Goal: Information Seeking & Learning: Learn about a topic

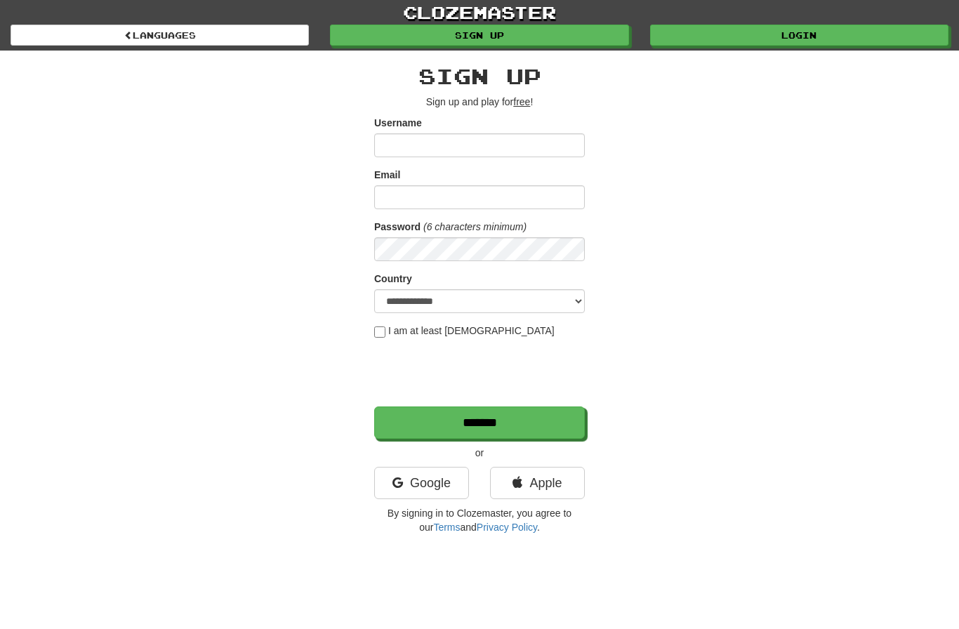
click at [729, 46] on link "Login" at bounding box center [799, 35] width 298 height 21
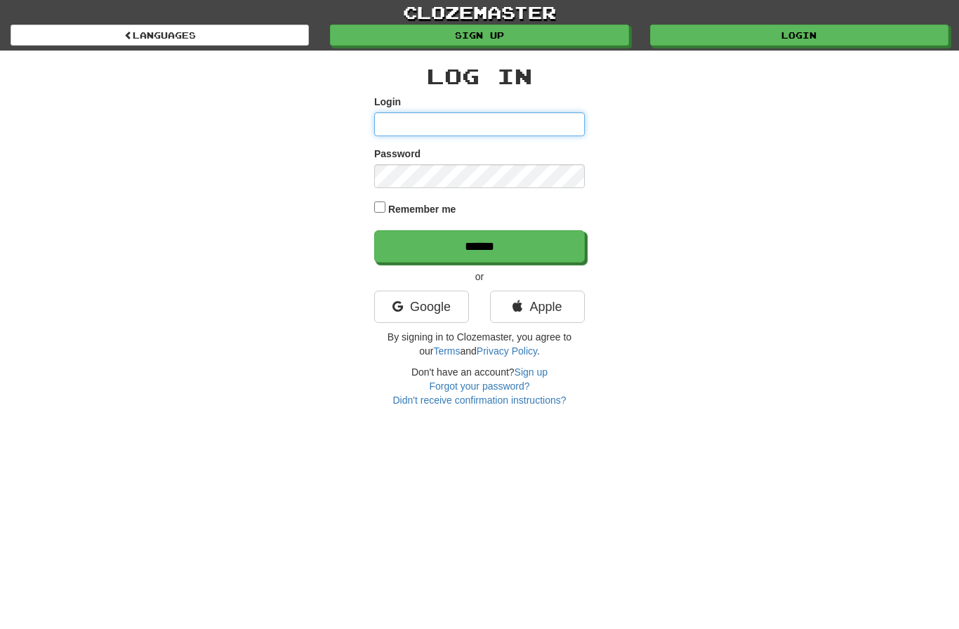
click at [461, 132] on input "Login" at bounding box center [479, 124] width 211 height 24
type input "*******"
click at [542, 243] on input "******" at bounding box center [479, 246] width 211 height 32
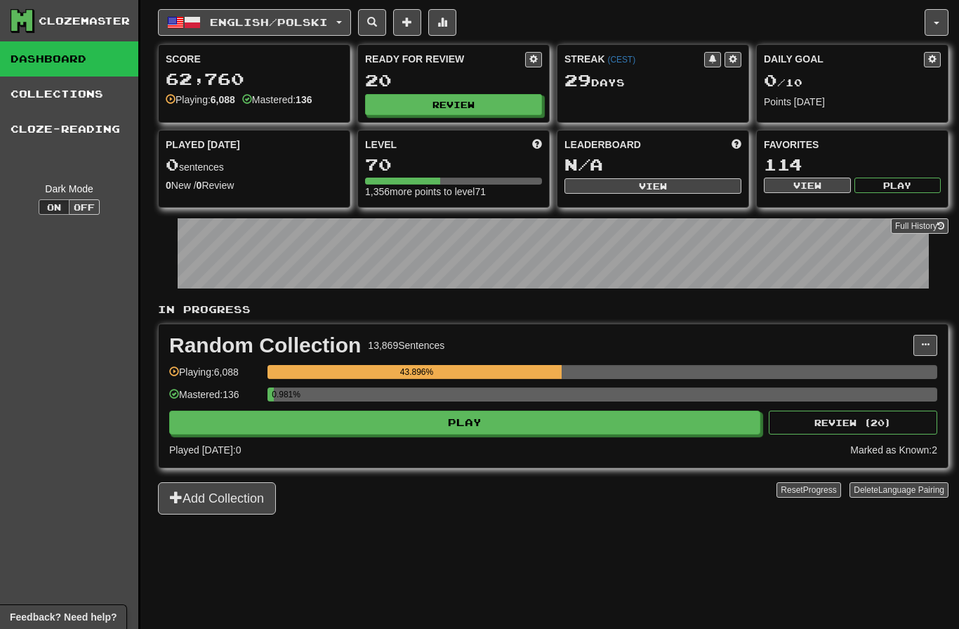
click at [465, 106] on button "Review" at bounding box center [453, 104] width 177 height 21
select select "********"
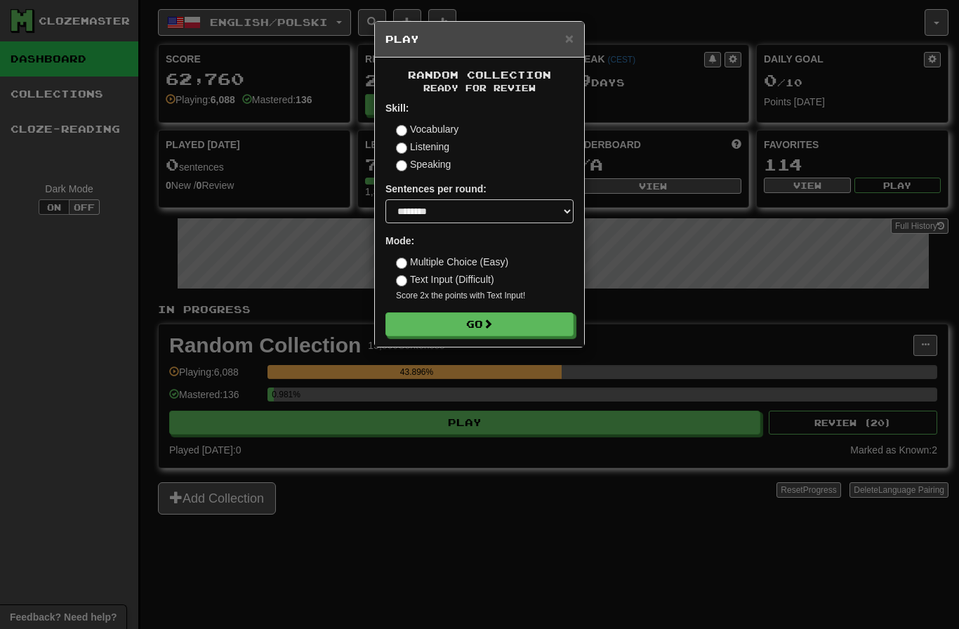
click at [531, 328] on button "Go" at bounding box center [479, 324] width 188 height 24
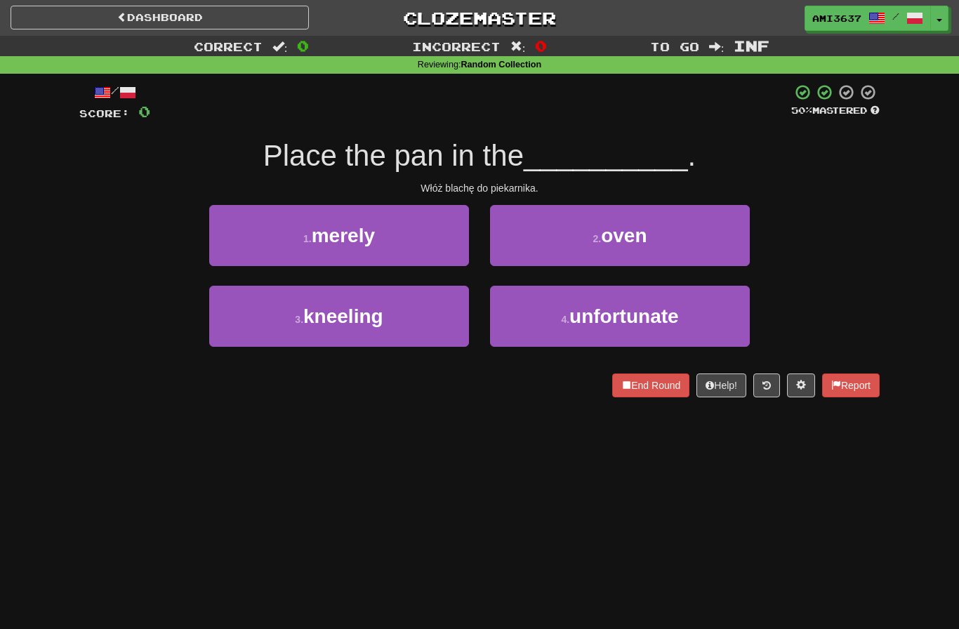
click at [705, 237] on button "2 . oven" at bounding box center [620, 235] width 260 height 61
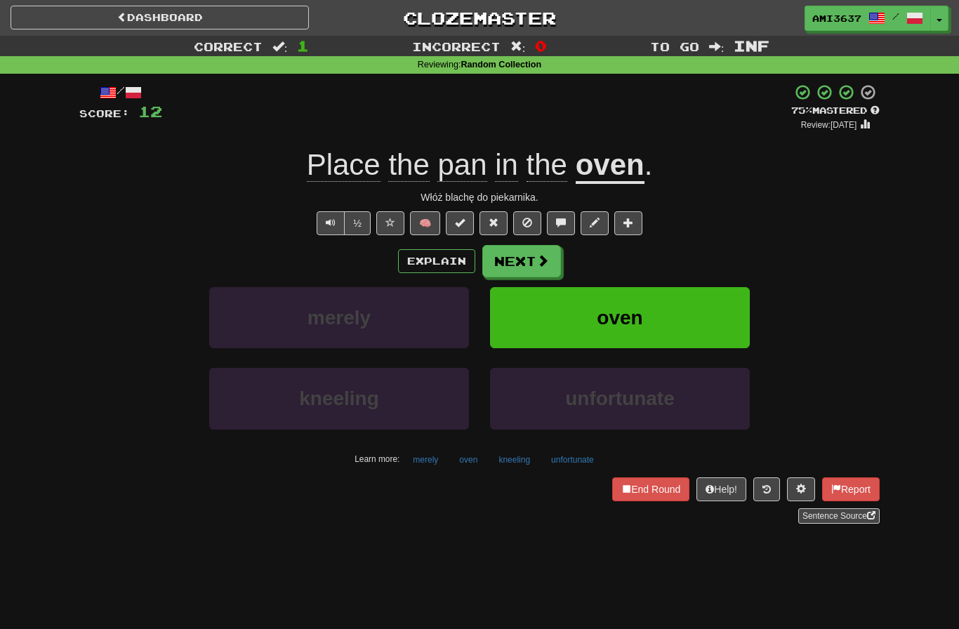
click at [534, 261] on button "Next" at bounding box center [521, 261] width 79 height 32
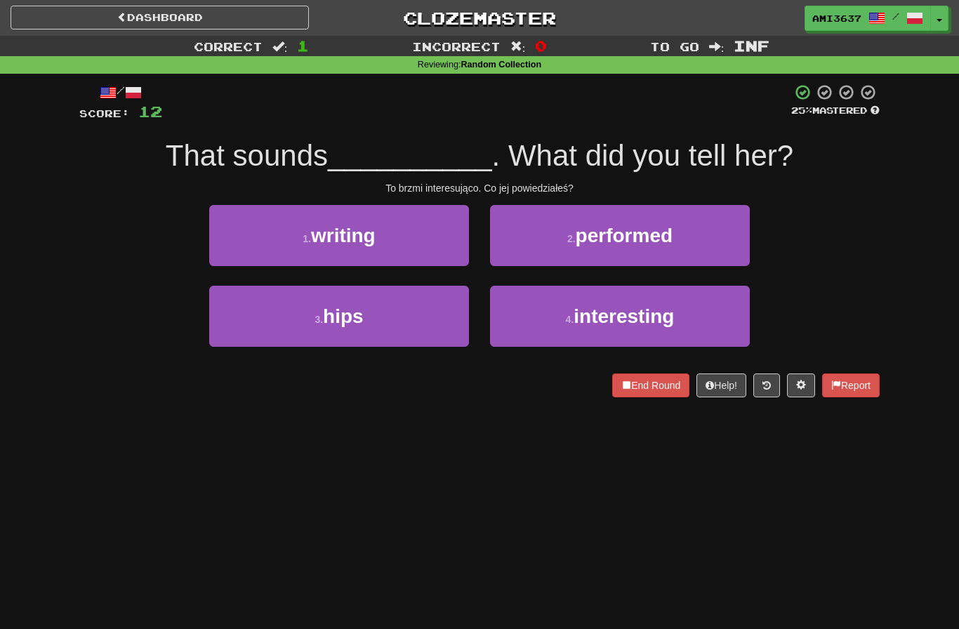
click at [618, 315] on span "interesting" at bounding box center [624, 316] width 100 height 22
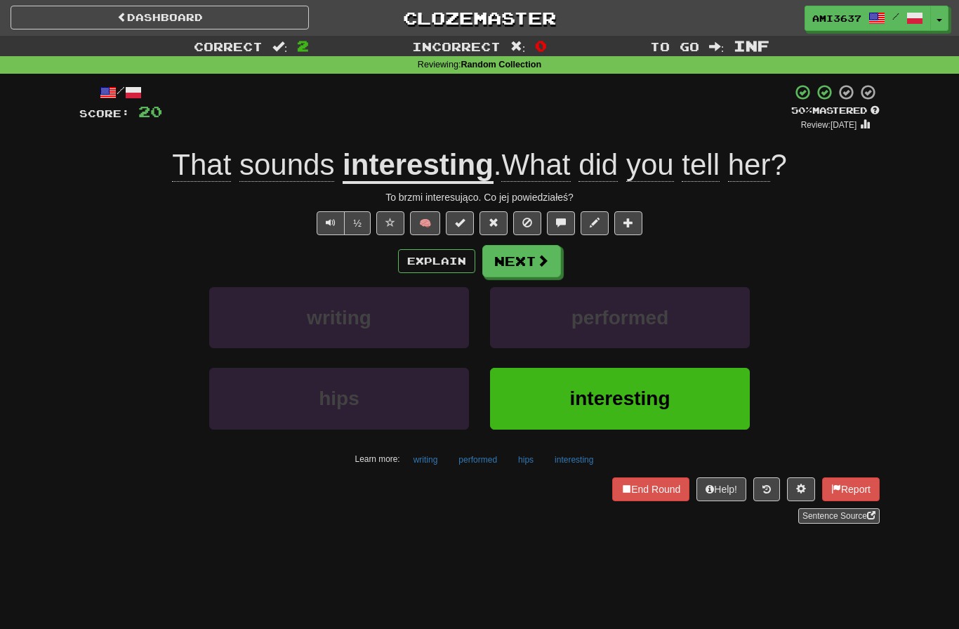
click at [520, 267] on button "Next" at bounding box center [521, 261] width 79 height 32
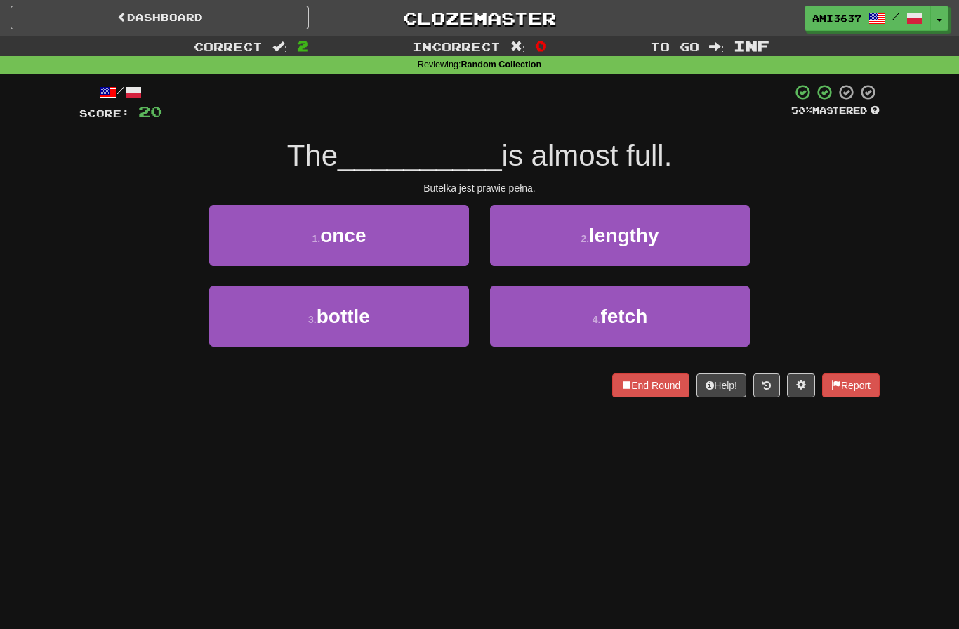
click at [407, 329] on button "3 . bottle" at bounding box center [339, 316] width 260 height 61
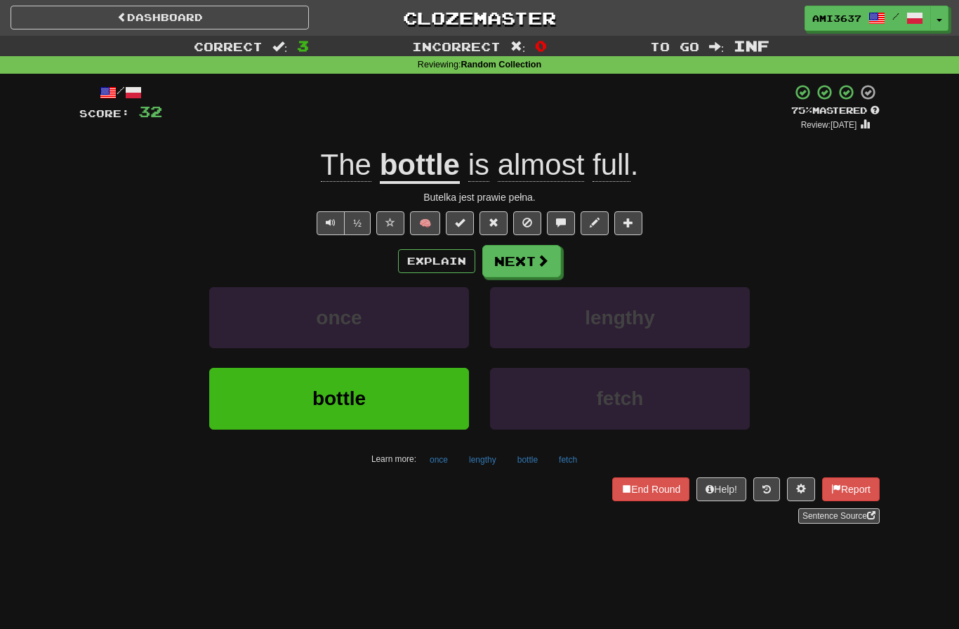
click at [345, 408] on span "bottle" at bounding box center [338, 399] width 53 height 22
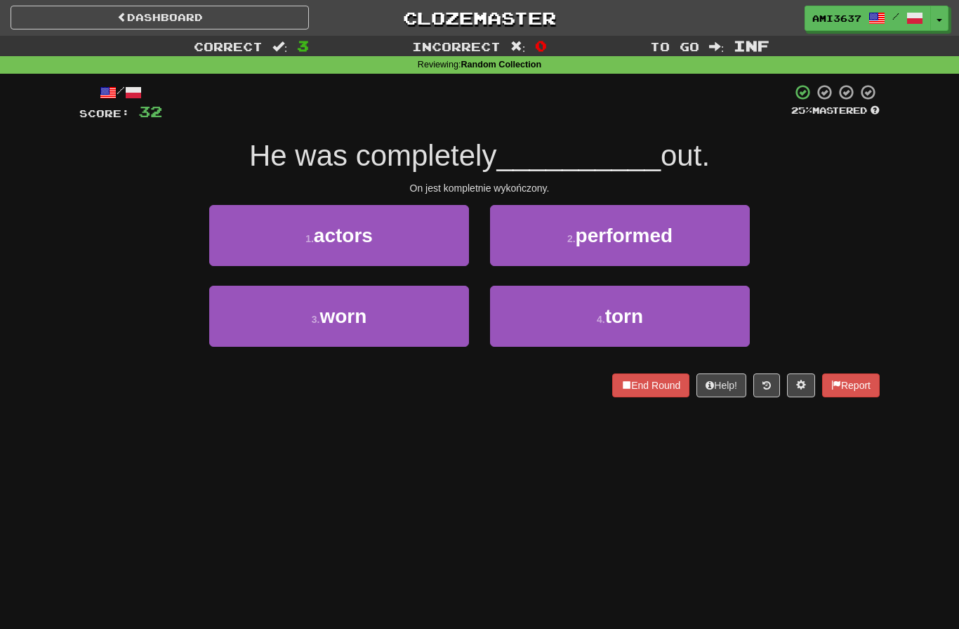
click at [555, 232] on button "2 . performed" at bounding box center [620, 235] width 260 height 61
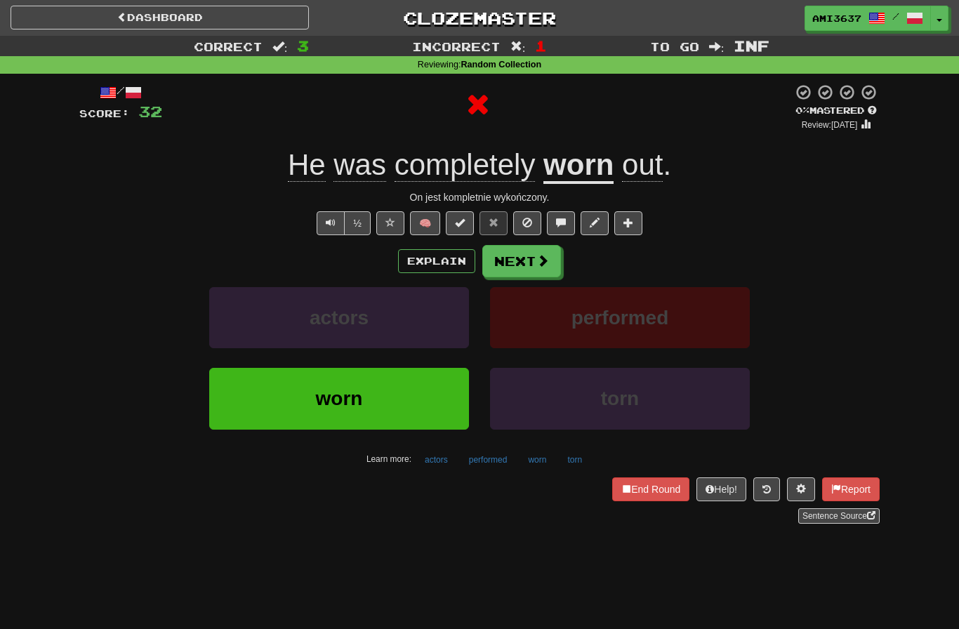
click at [349, 402] on span "worn" at bounding box center [339, 399] width 47 height 22
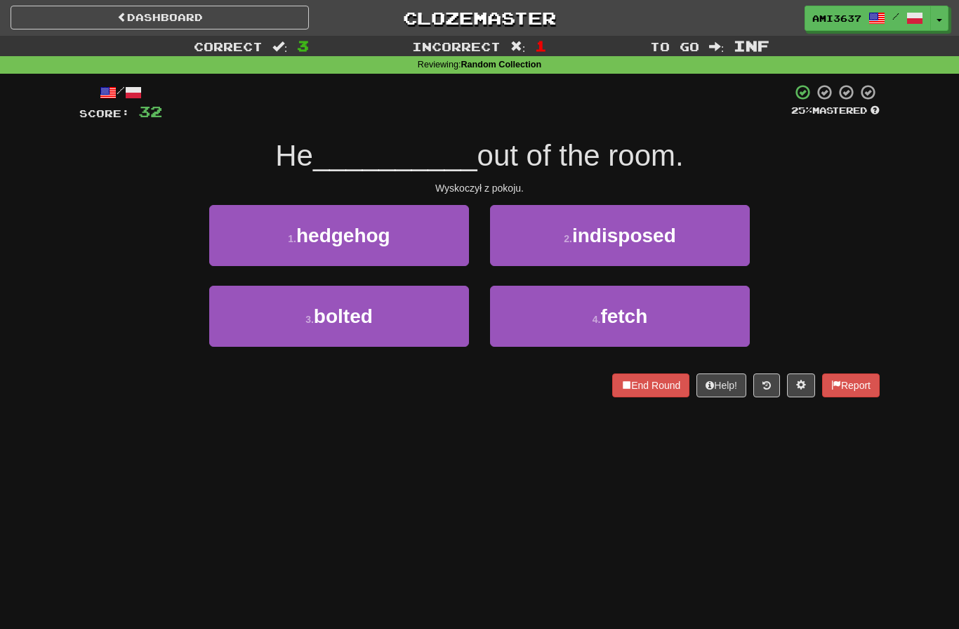
click at [519, 330] on button "4 . fetch" at bounding box center [620, 316] width 260 height 61
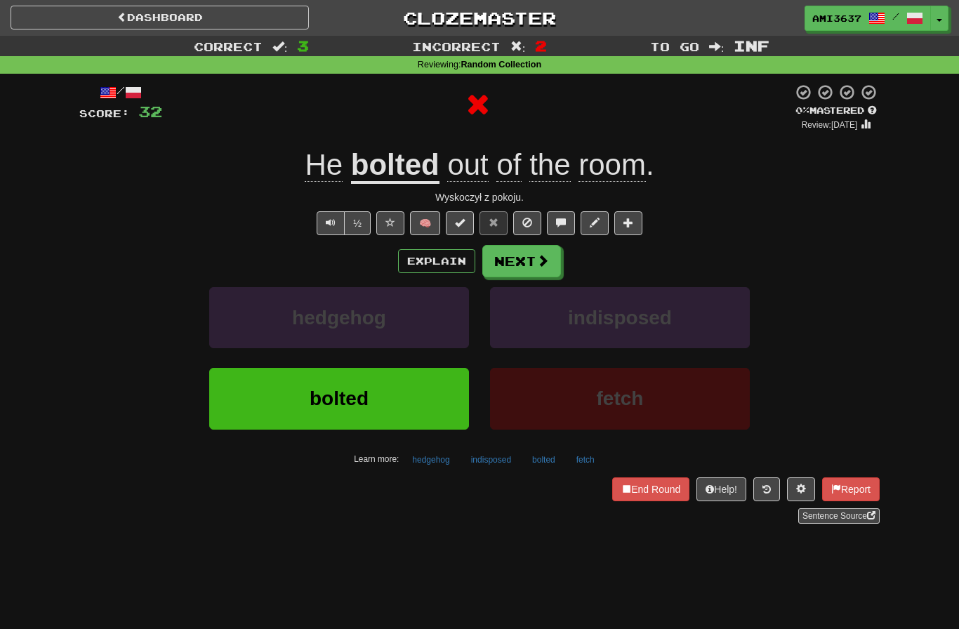
click at [362, 395] on span "bolted" at bounding box center [339, 399] width 59 height 22
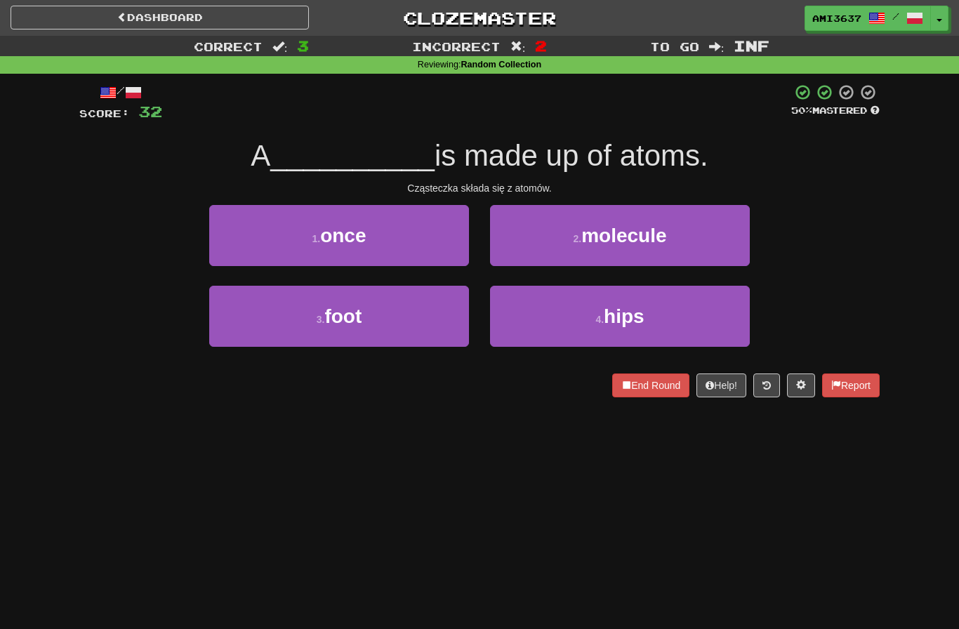
click at [515, 321] on button "4 . hips" at bounding box center [620, 316] width 260 height 61
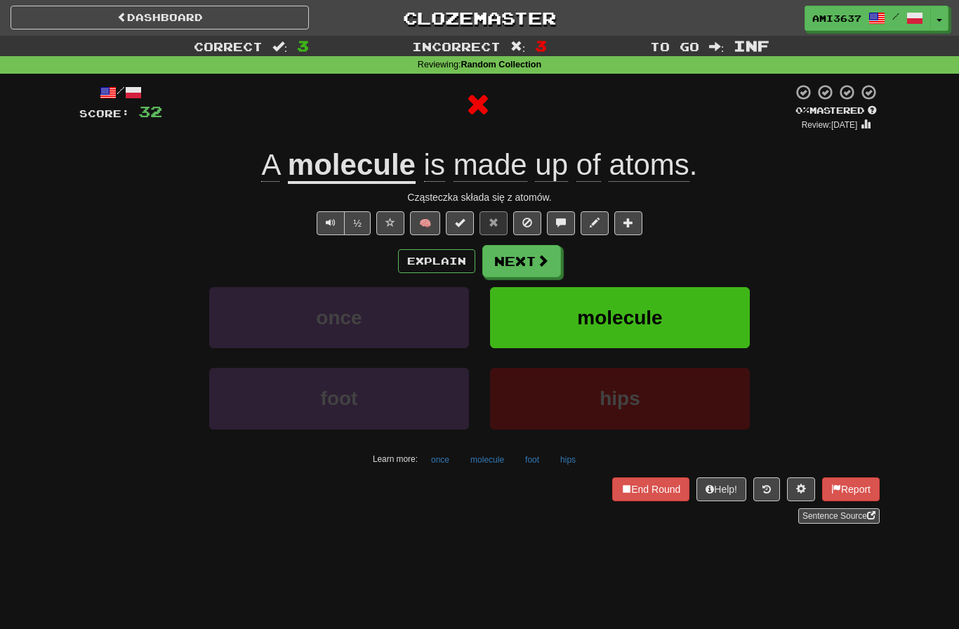
click at [517, 300] on button "molecule" at bounding box center [620, 317] width 260 height 61
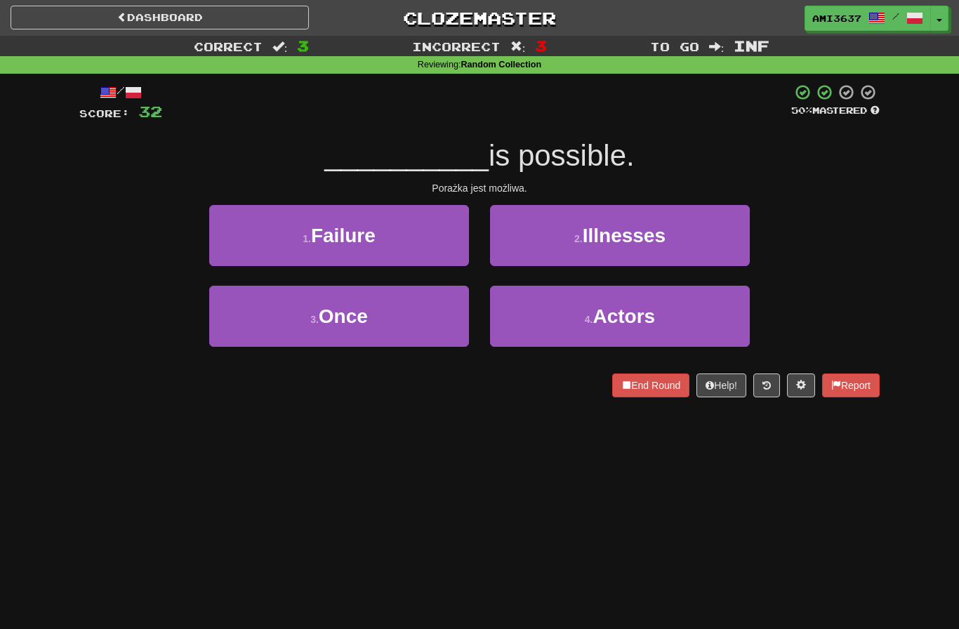
click at [528, 248] on button "2 . Illnesses" at bounding box center [620, 235] width 260 height 61
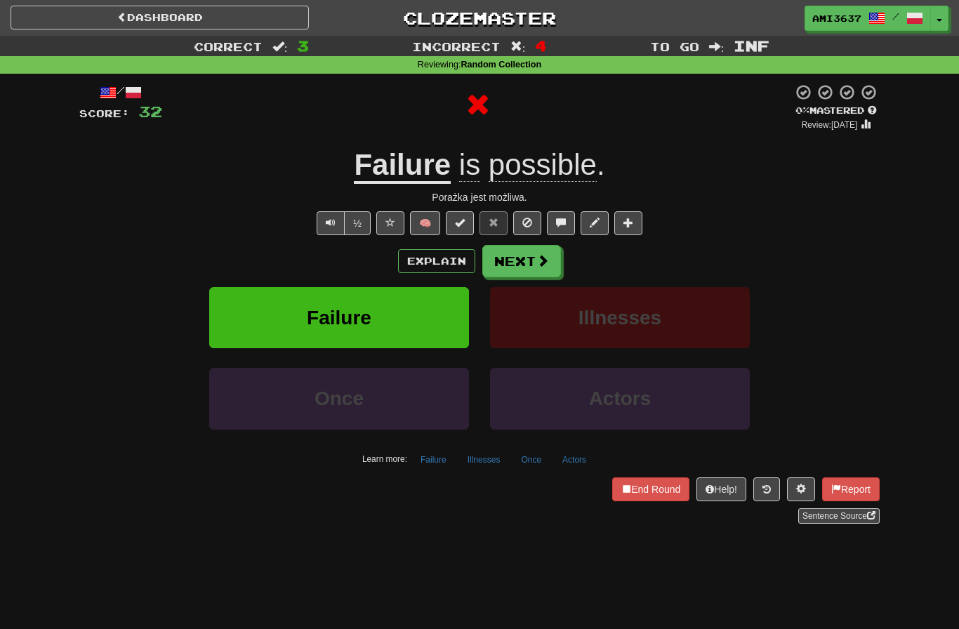
click at [439, 310] on button "Failure" at bounding box center [339, 317] width 260 height 61
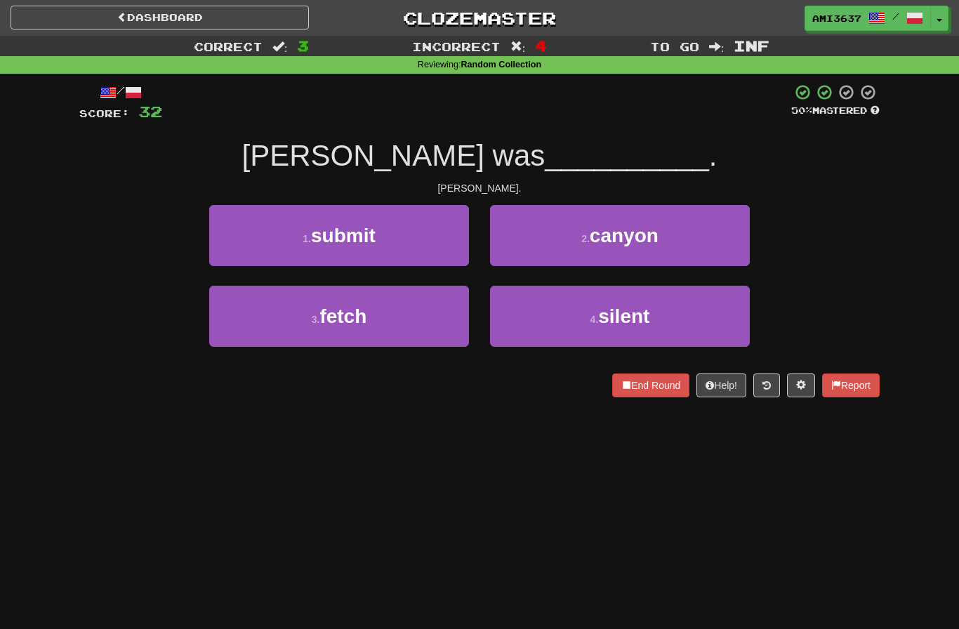
click at [697, 319] on button "4 . silent" at bounding box center [620, 316] width 260 height 61
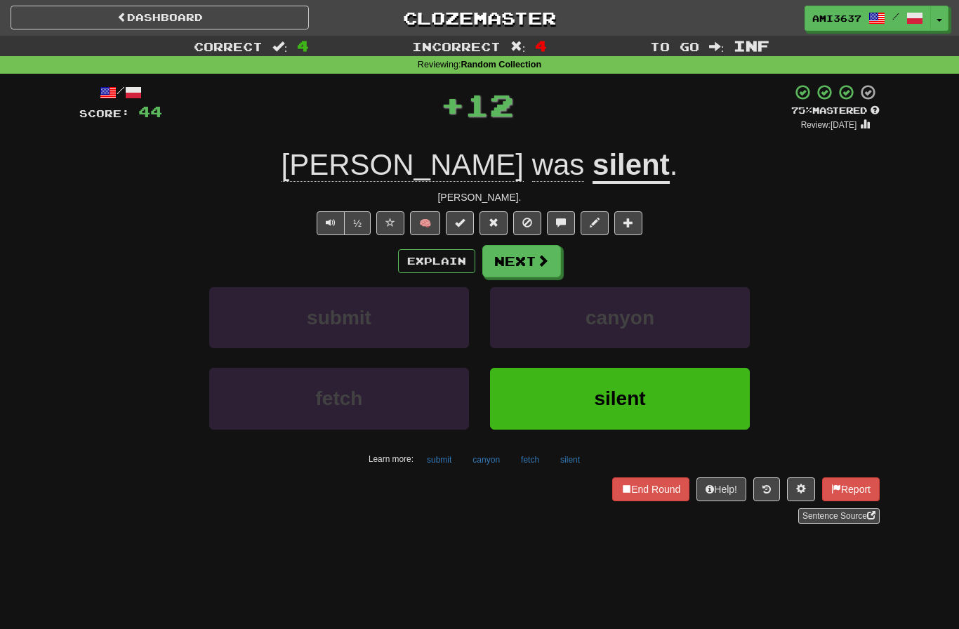
click at [951, 612] on div "Dashboard Clozemaster ami3637 / Toggle Dropdown Dashboard Leaderboard Activity …" at bounding box center [479, 314] width 959 height 629
click at [680, 414] on button "silent" at bounding box center [620, 398] width 260 height 61
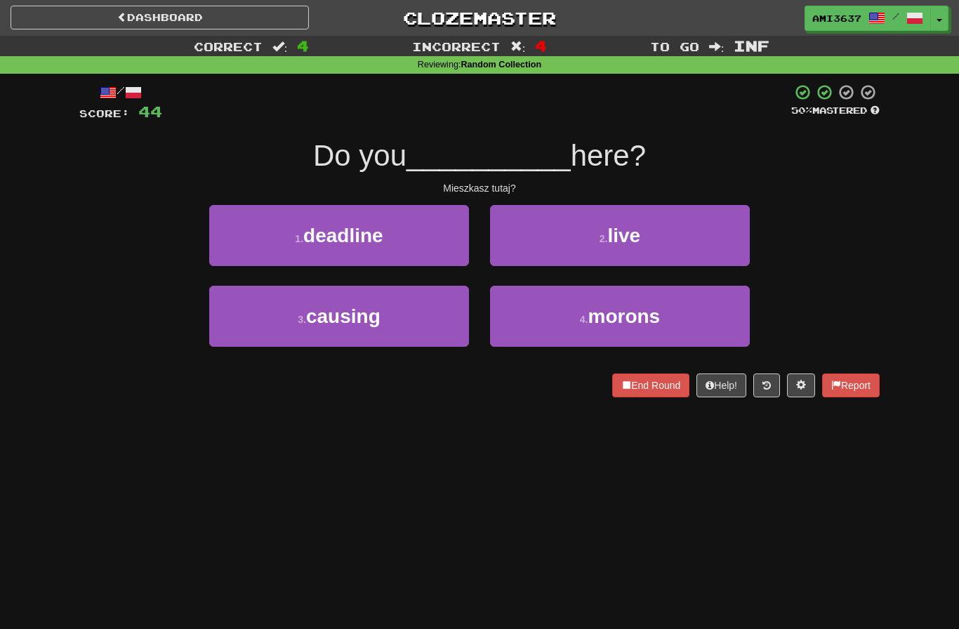
click at [708, 210] on button "2 . live" at bounding box center [620, 235] width 260 height 61
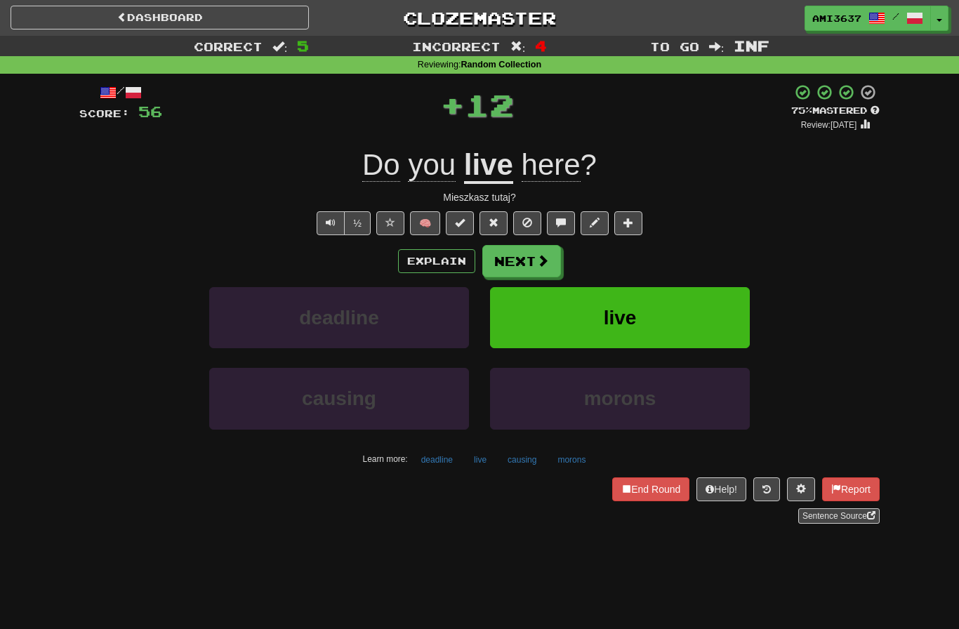
click at [723, 322] on button "live" at bounding box center [620, 317] width 260 height 61
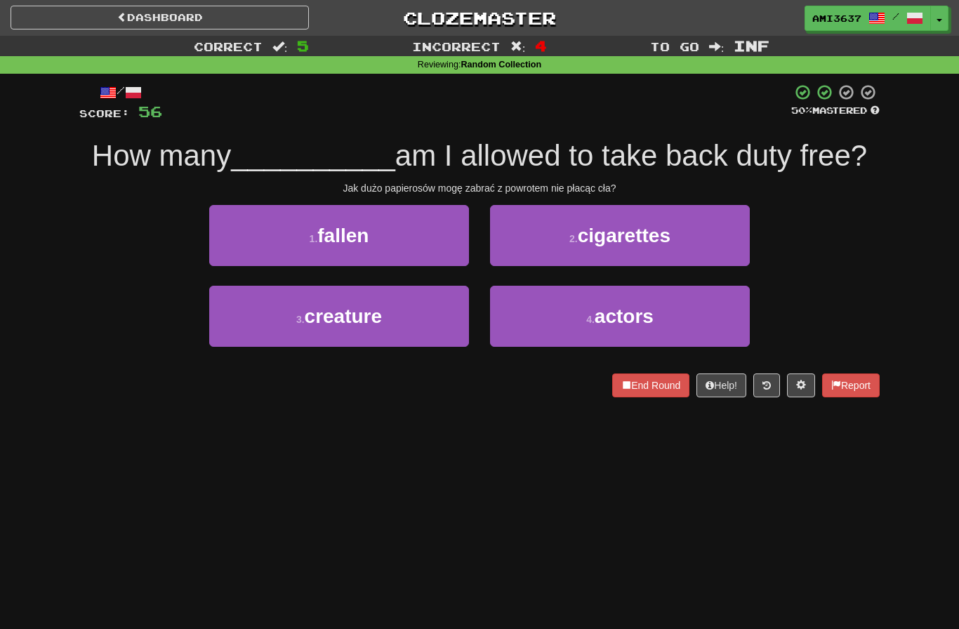
click at [697, 249] on button "2 . cigarettes" at bounding box center [620, 235] width 260 height 61
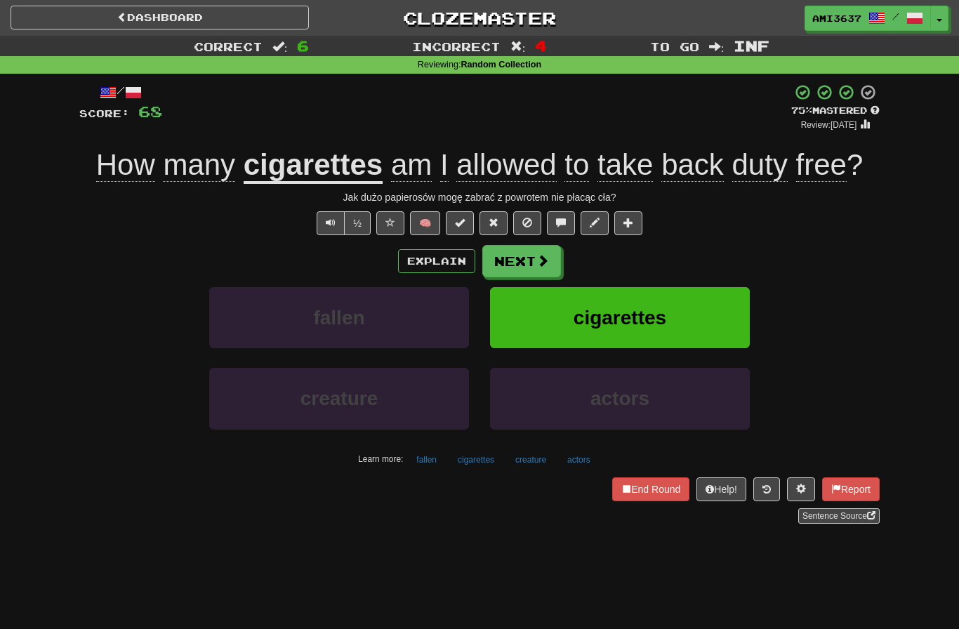
click at [656, 323] on span "cigarettes" at bounding box center [620, 318] width 93 height 22
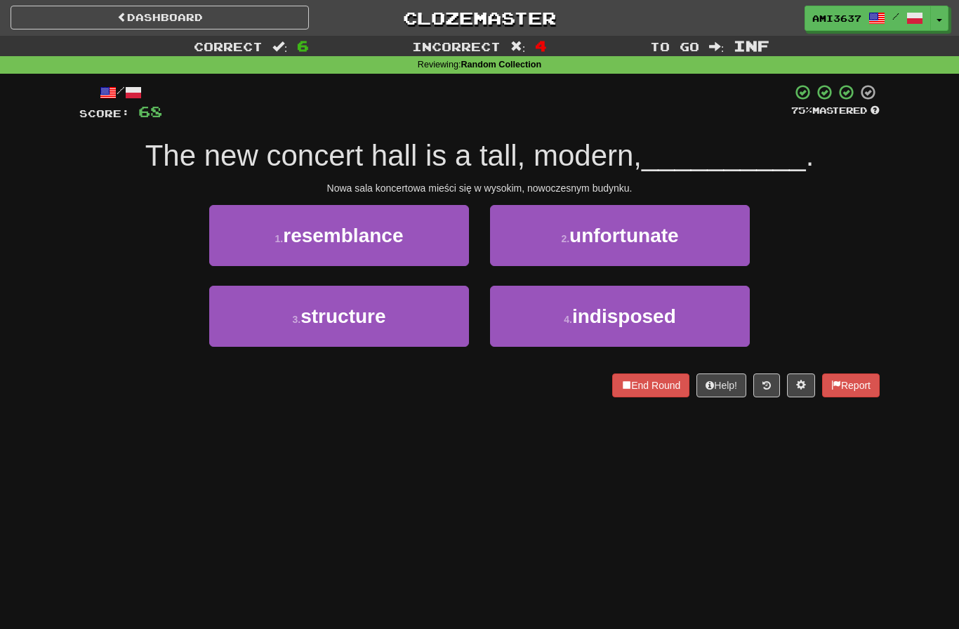
click at [418, 335] on button "3 . structure" at bounding box center [339, 316] width 260 height 61
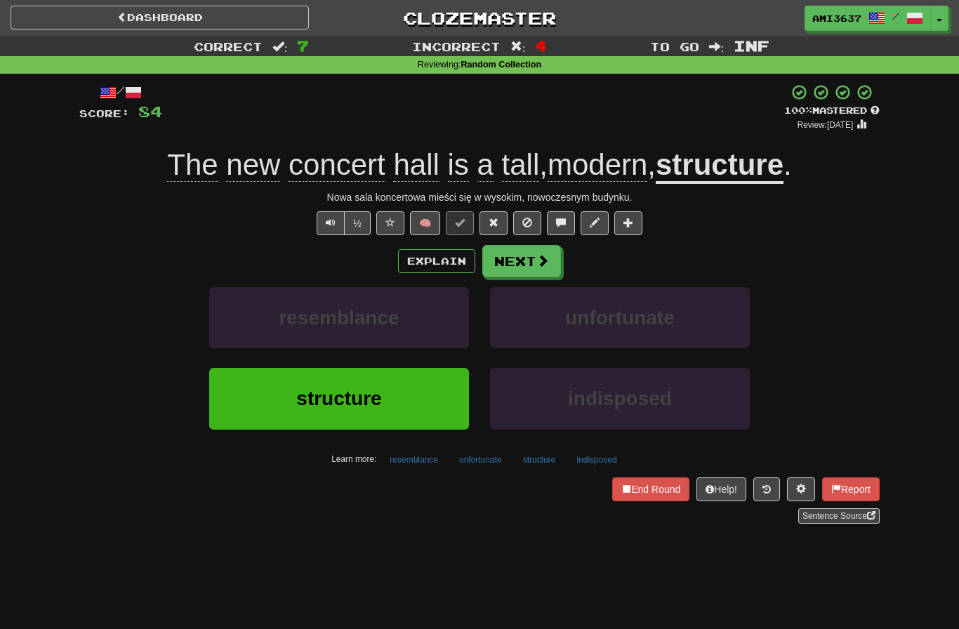
click at [404, 410] on button "structure" at bounding box center [339, 398] width 260 height 61
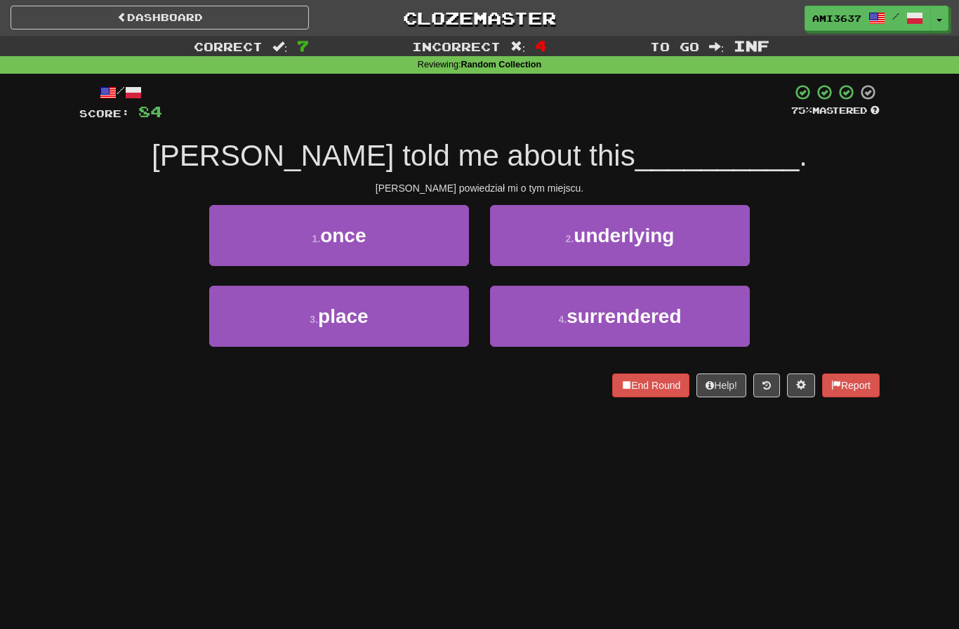
click at [394, 342] on button "3 . place" at bounding box center [339, 316] width 260 height 61
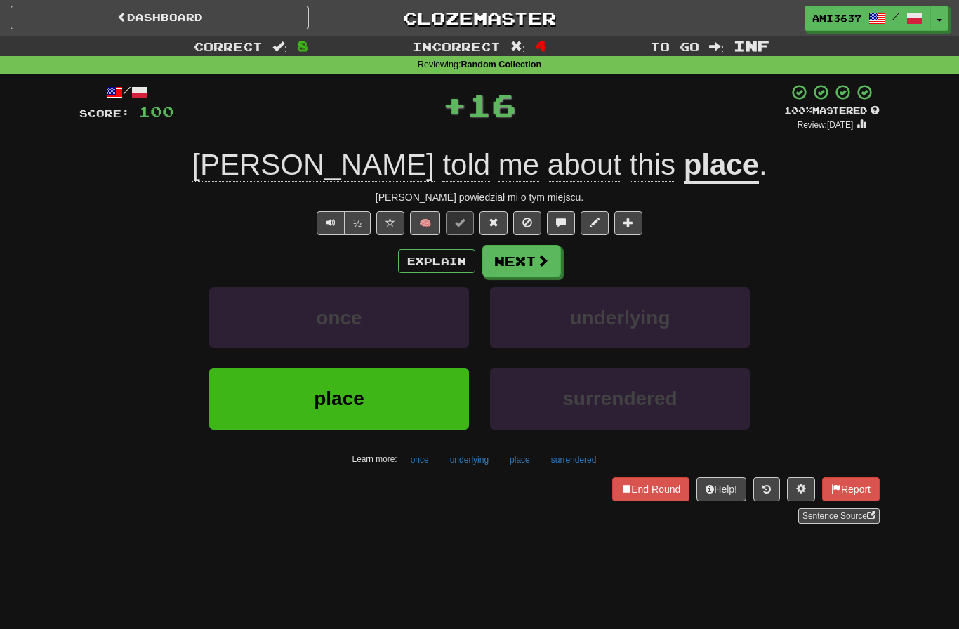
click at [355, 402] on span "place" at bounding box center [339, 399] width 51 height 22
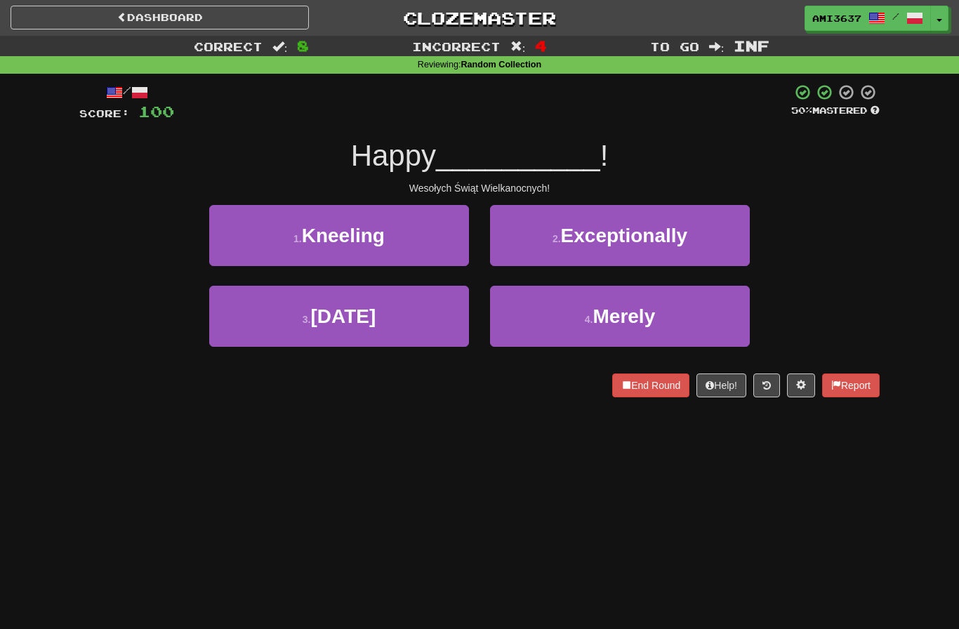
click at [343, 331] on button "3 . Easter" at bounding box center [339, 316] width 260 height 61
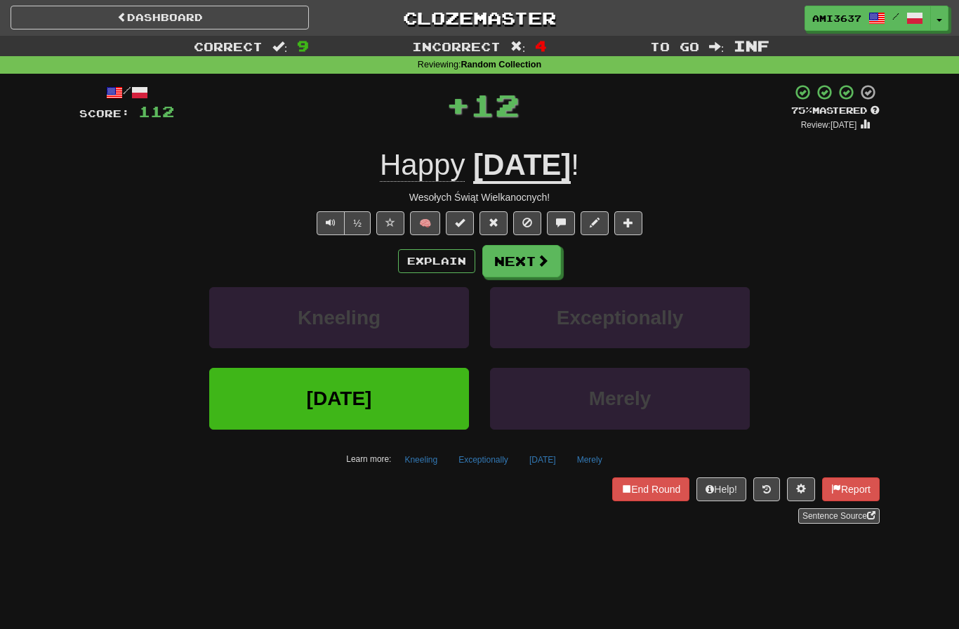
click at [339, 424] on button "Easter" at bounding box center [339, 398] width 260 height 61
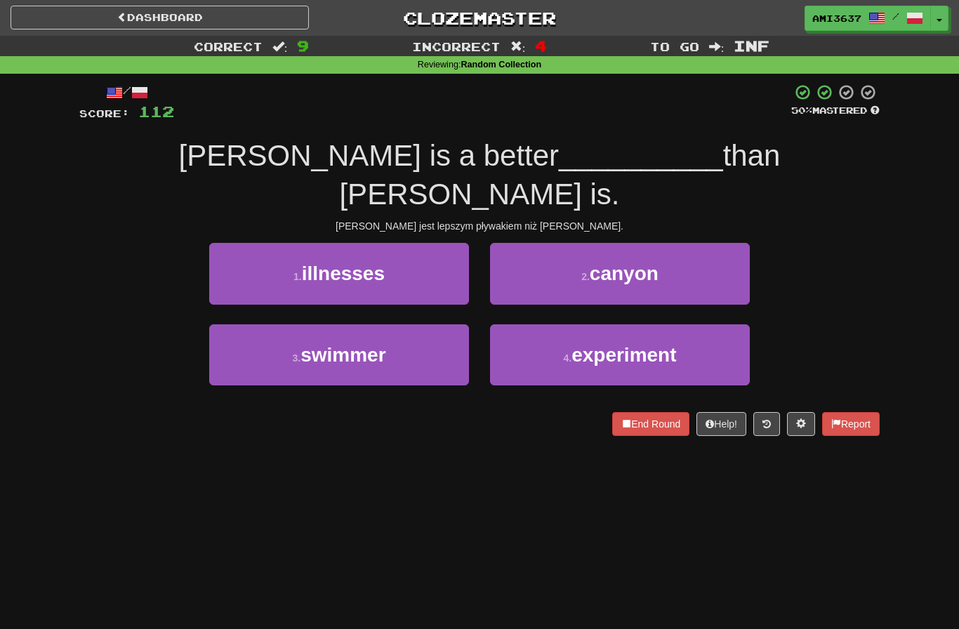
click at [267, 337] on button "3 . swimmer" at bounding box center [339, 354] width 260 height 61
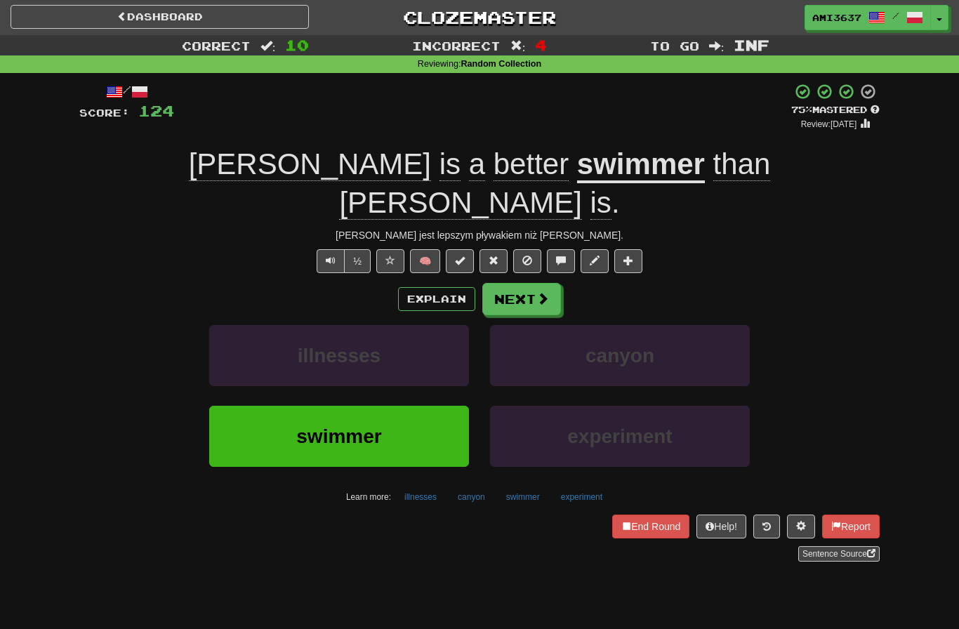
scroll to position [1, 0]
click at [380, 409] on button "swimmer" at bounding box center [339, 435] width 260 height 61
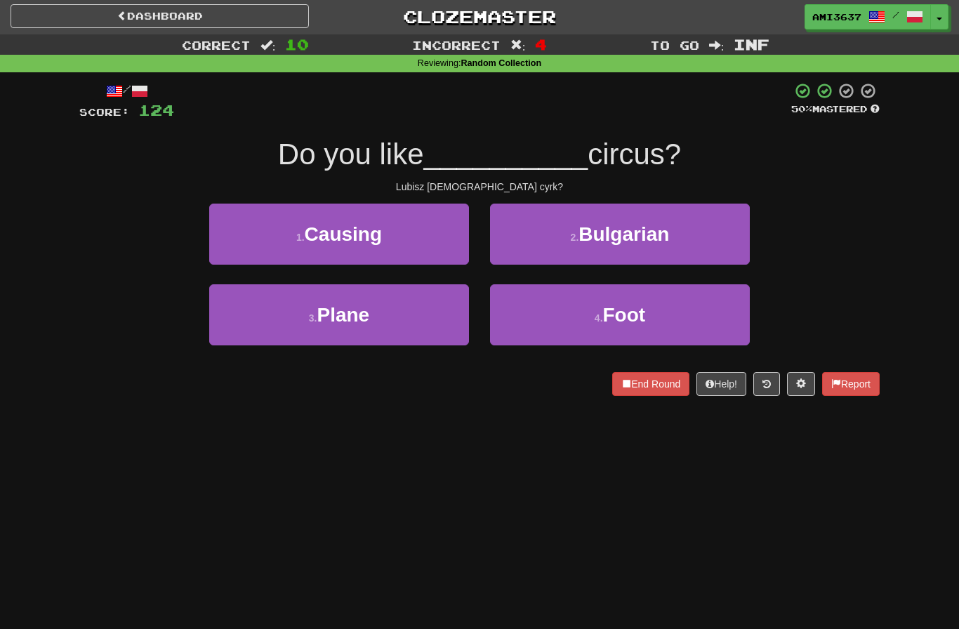
click at [713, 249] on button "2 . Bulgarian" at bounding box center [620, 234] width 260 height 61
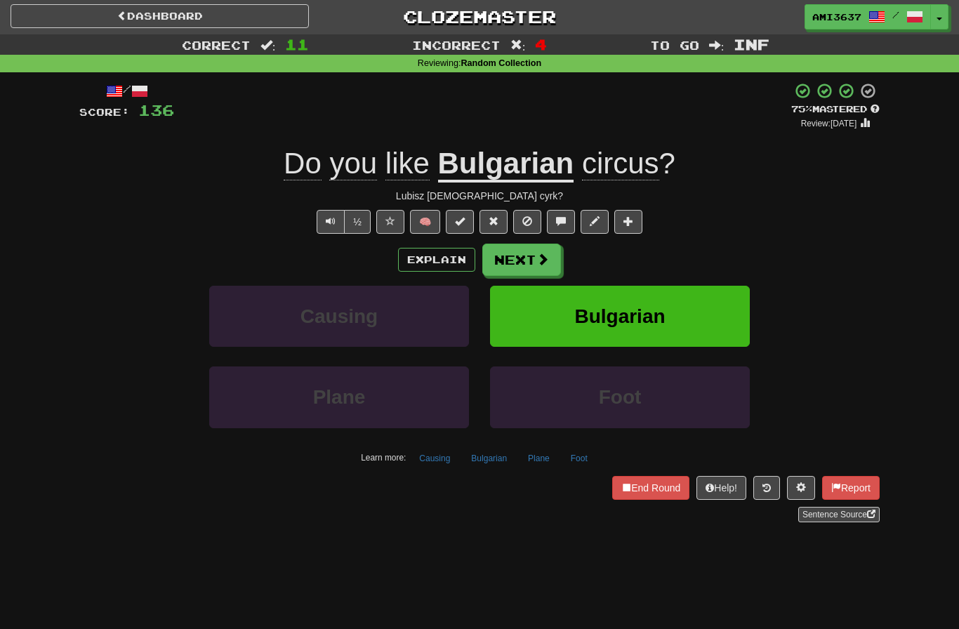
click at [590, 326] on button "Bulgarian" at bounding box center [620, 316] width 260 height 61
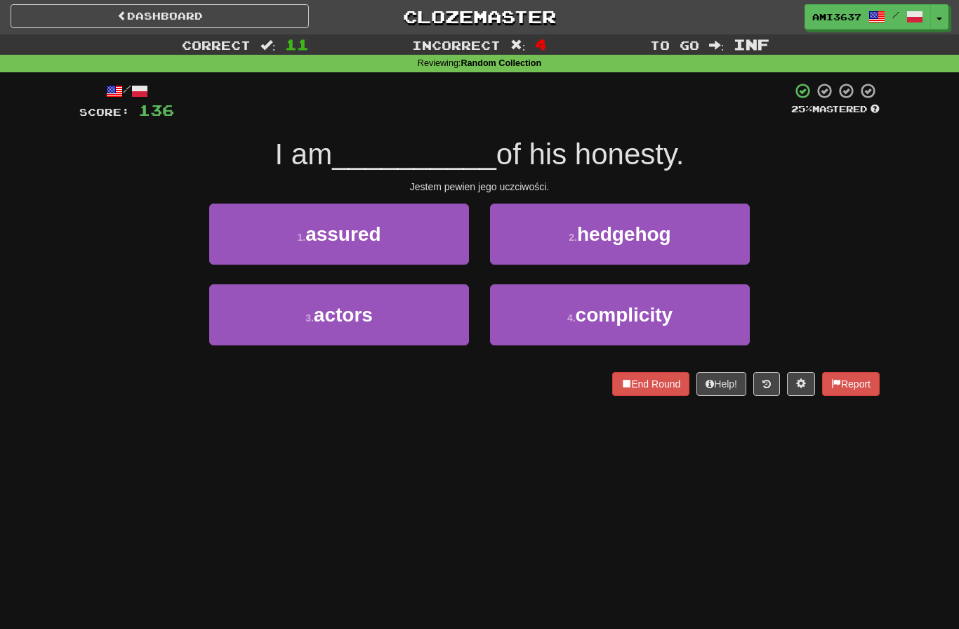
click at [400, 247] on button "1 . assured" at bounding box center [339, 234] width 260 height 61
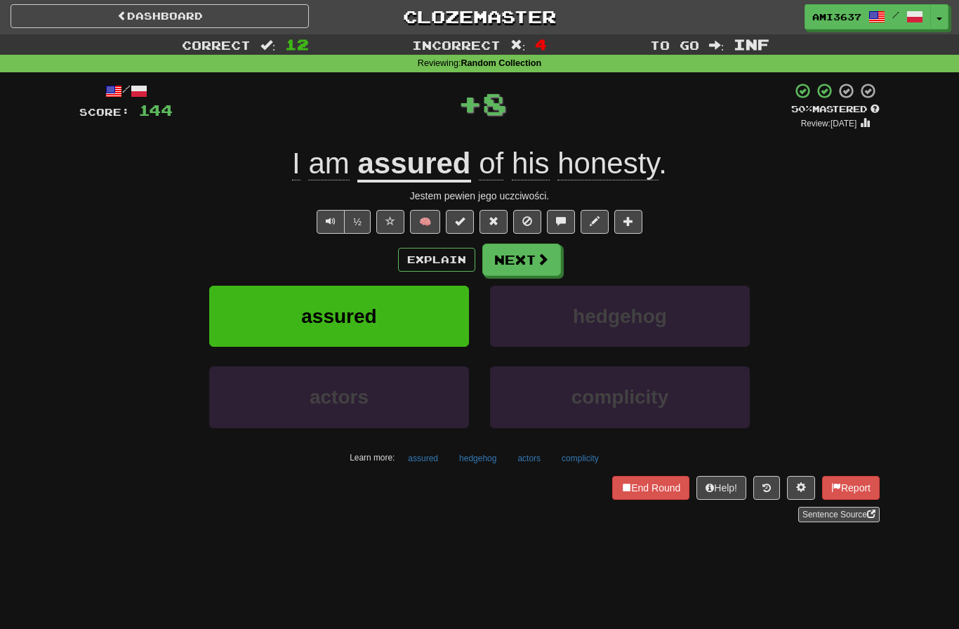
click at [414, 300] on button "assured" at bounding box center [339, 316] width 260 height 61
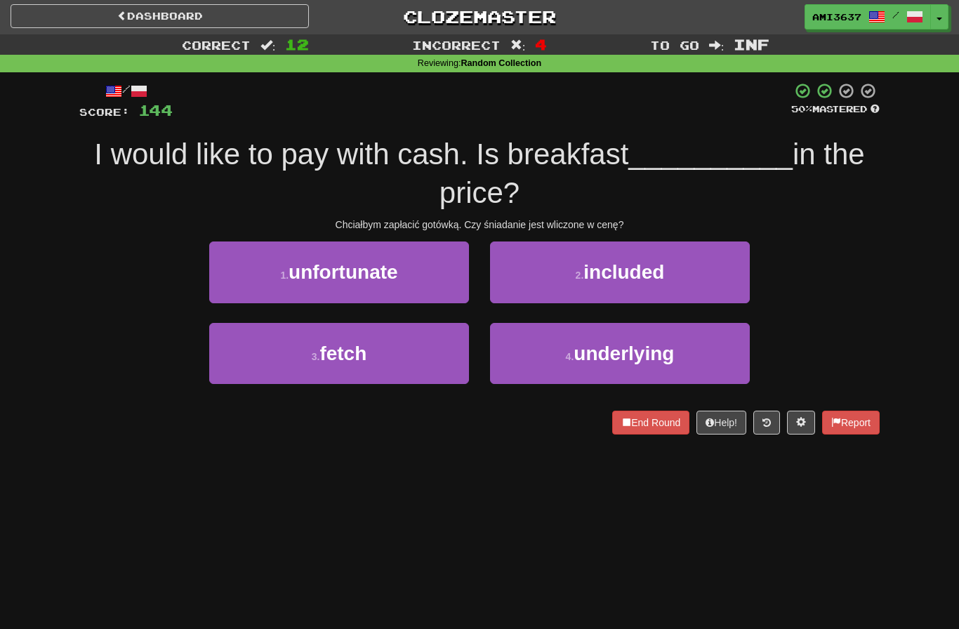
click at [562, 282] on button "2 . included" at bounding box center [620, 272] width 260 height 61
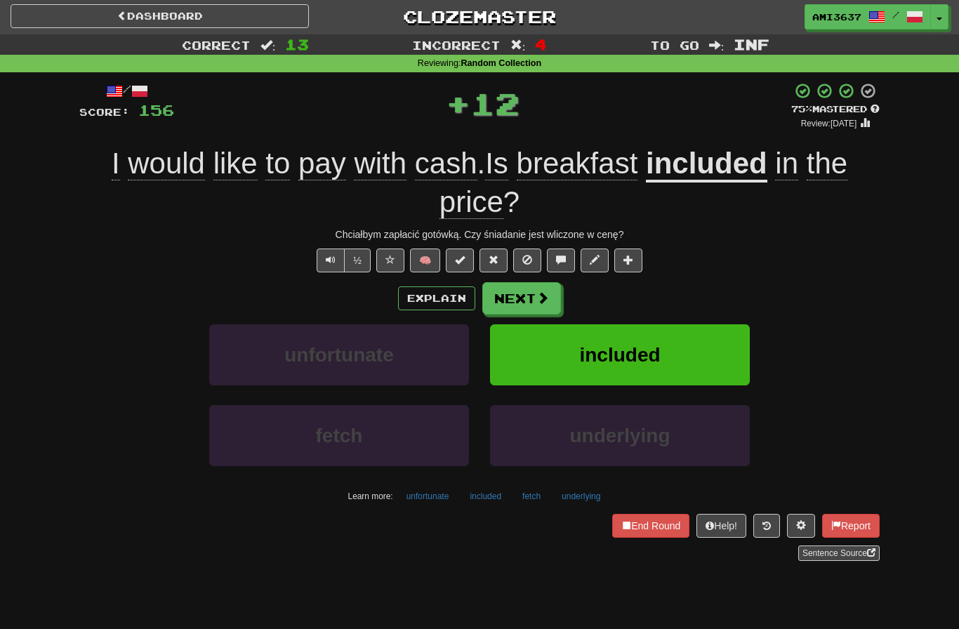
click at [536, 342] on button "included" at bounding box center [620, 354] width 260 height 61
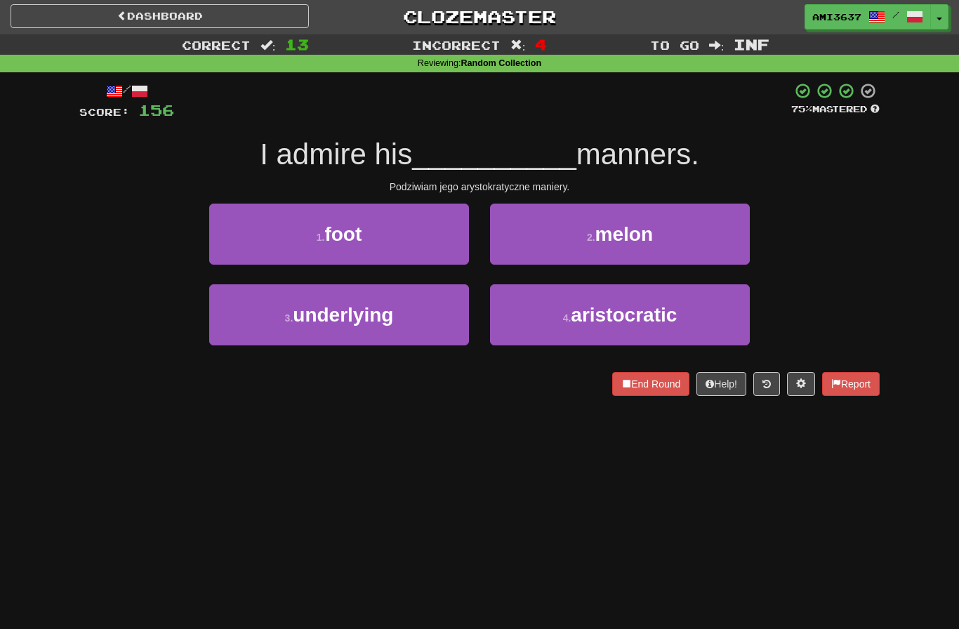
click at [585, 320] on span "aristocratic" at bounding box center [624, 315] width 106 height 22
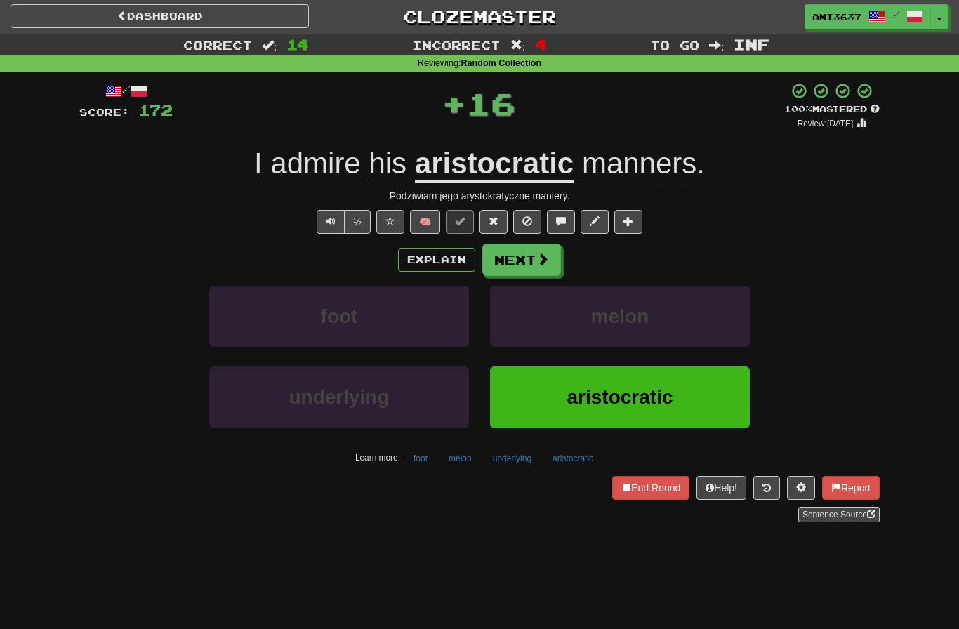
click at [542, 407] on button "aristocratic" at bounding box center [620, 396] width 260 height 61
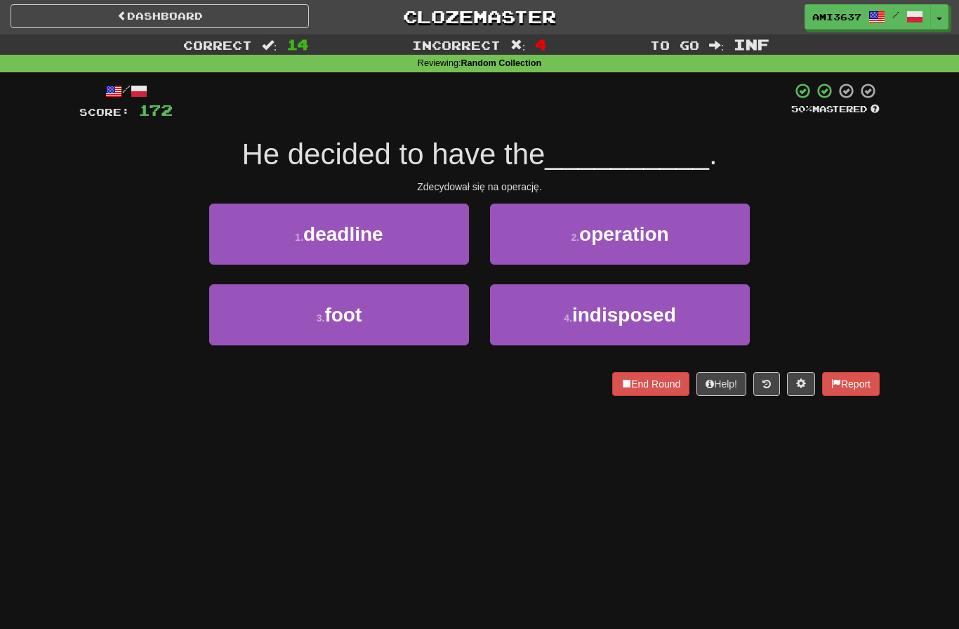
click at [648, 251] on button "2 . operation" at bounding box center [620, 234] width 260 height 61
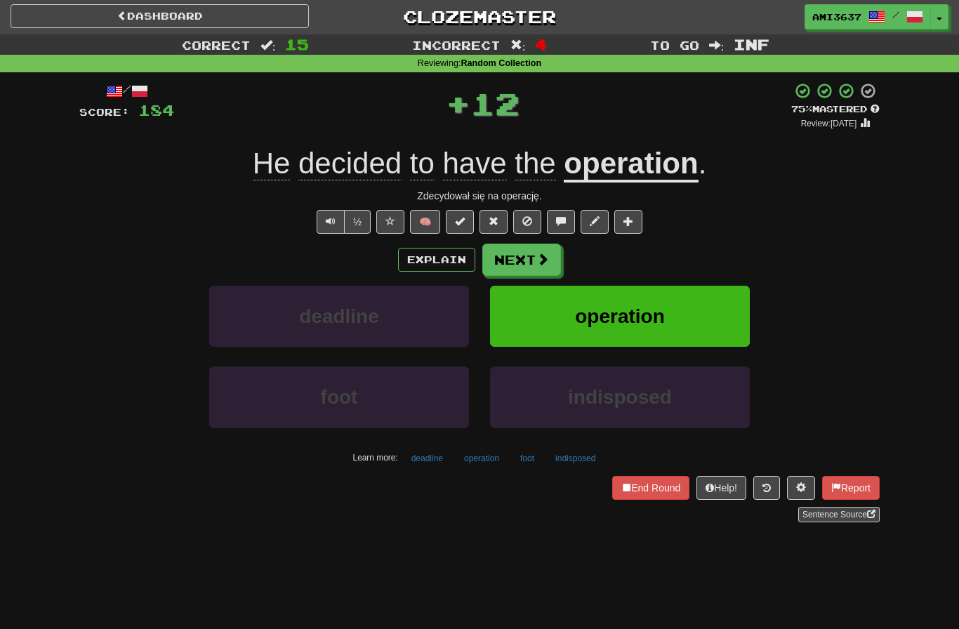
click at [548, 330] on button "operation" at bounding box center [620, 316] width 260 height 61
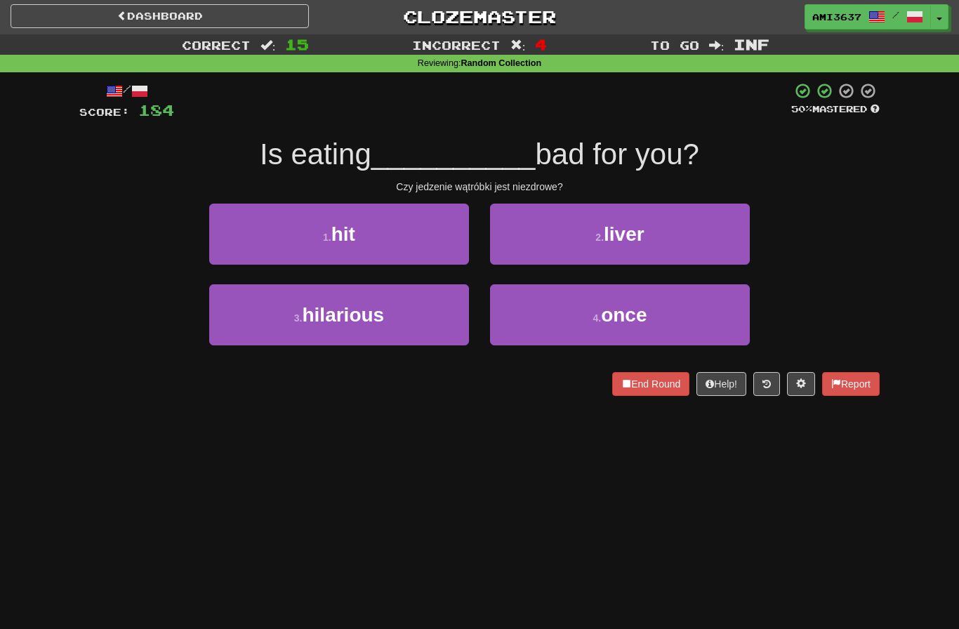
click at [684, 259] on button "2 . liver" at bounding box center [620, 234] width 260 height 61
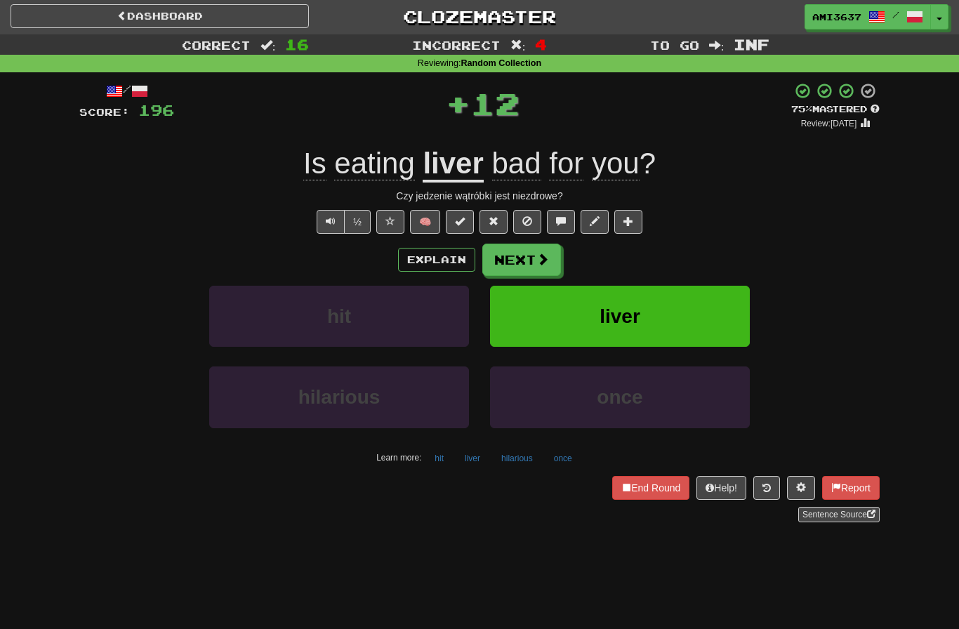
click at [564, 326] on button "liver" at bounding box center [620, 316] width 260 height 61
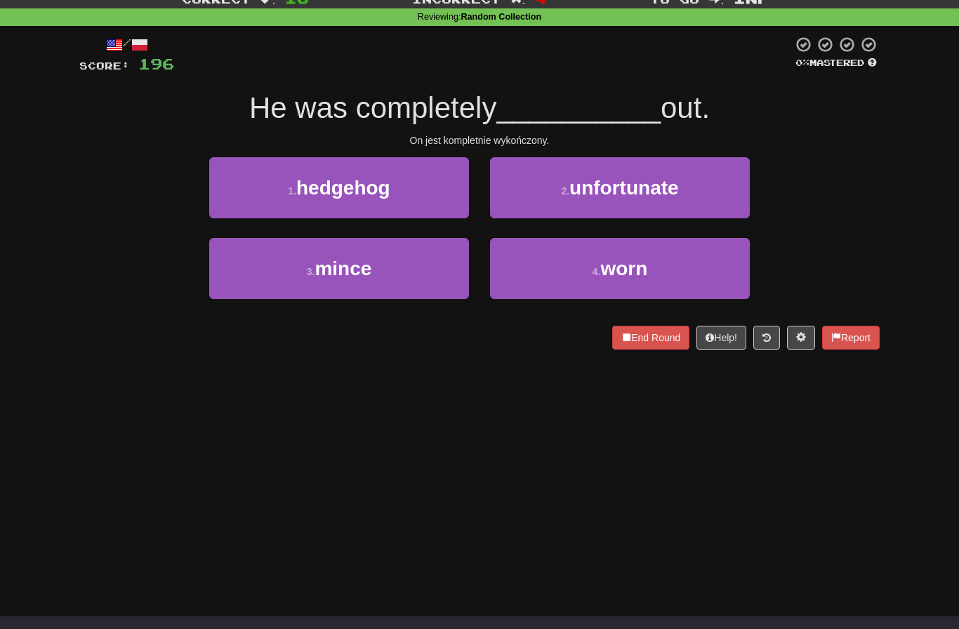
scroll to position [53, 0]
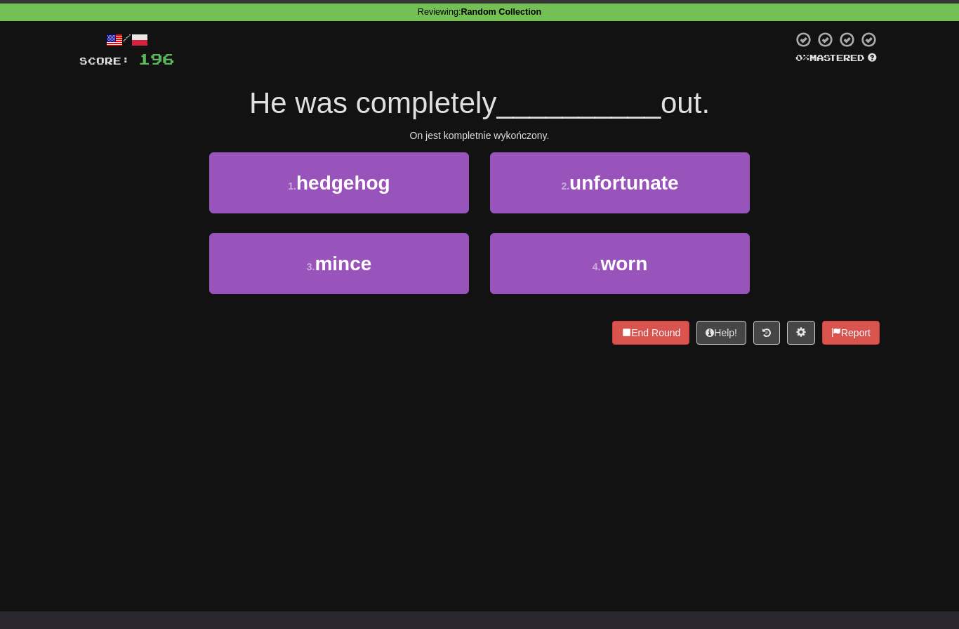
click at [640, 270] on span "worn" at bounding box center [623, 264] width 47 height 22
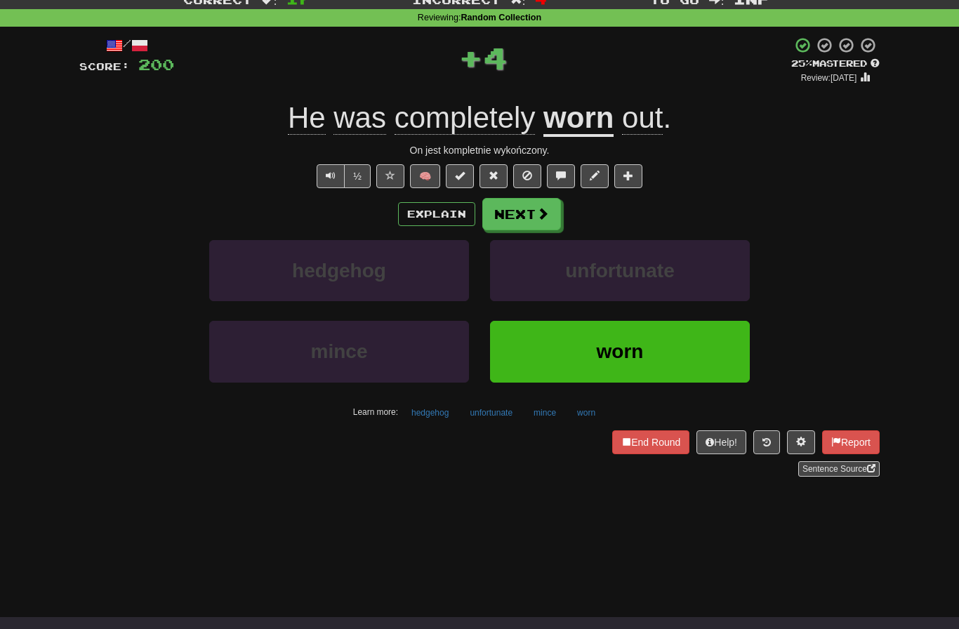
scroll to position [0, 0]
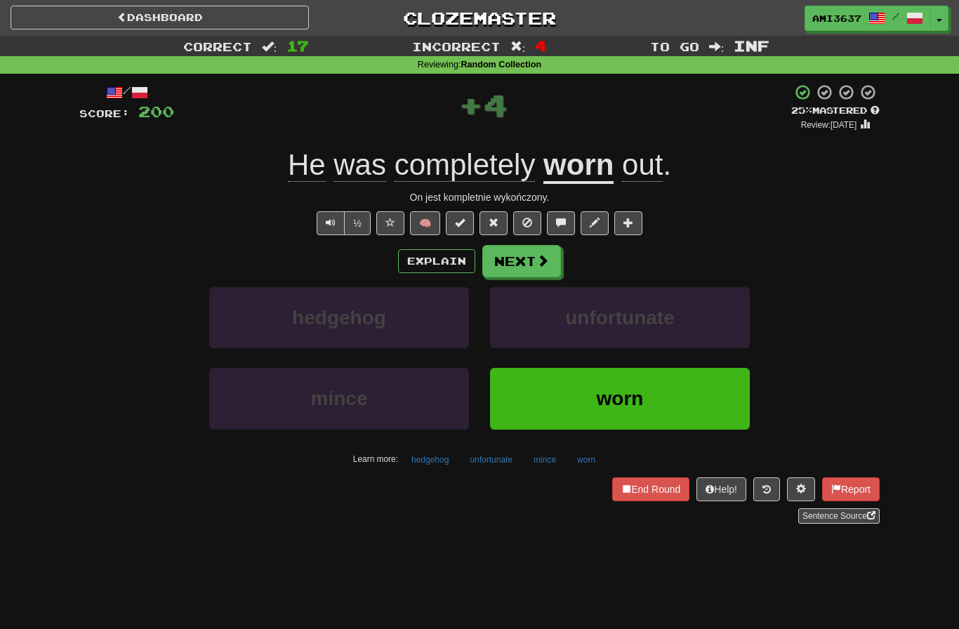
click at [543, 409] on button "worn" at bounding box center [620, 398] width 260 height 61
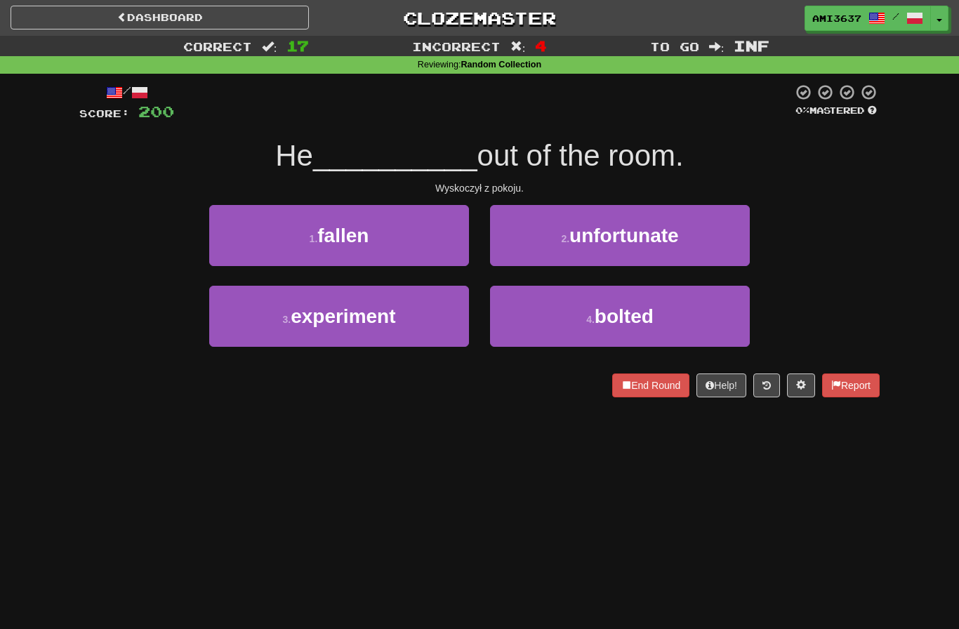
click at [573, 324] on button "4 . bolted" at bounding box center [620, 316] width 260 height 61
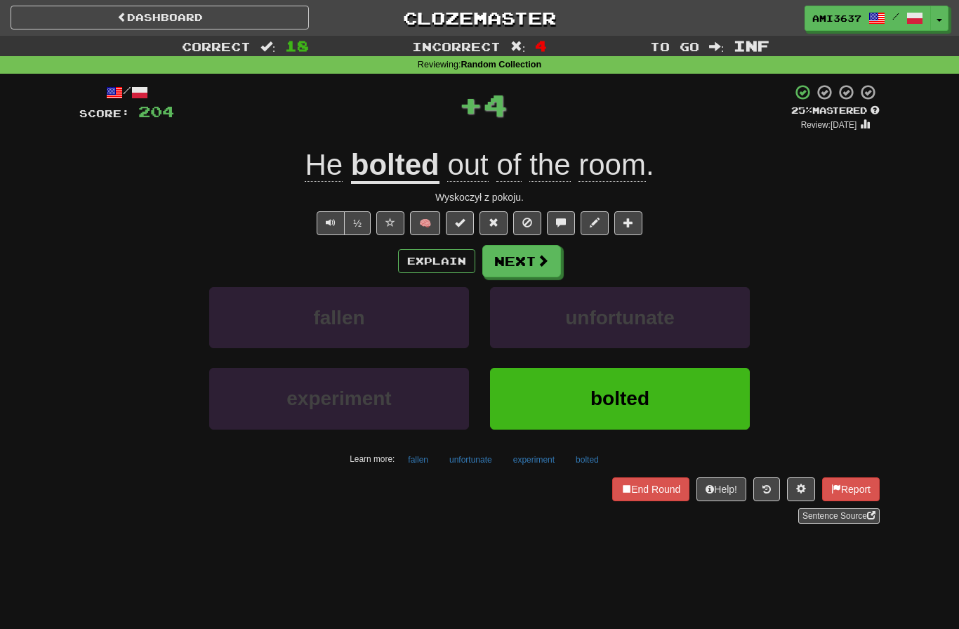
click at [533, 398] on button "bolted" at bounding box center [620, 398] width 260 height 61
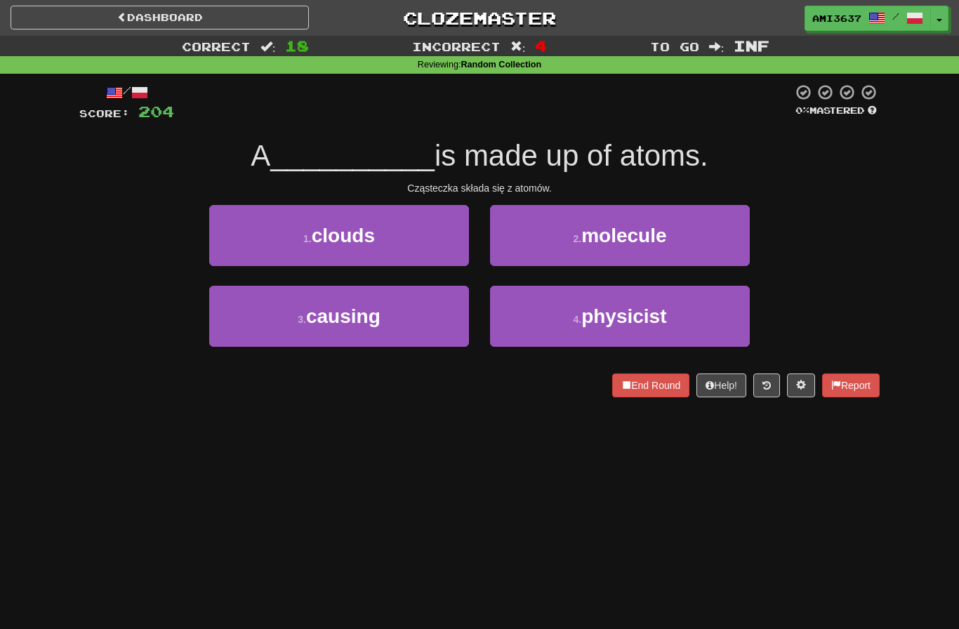
click at [633, 244] on span "molecule" at bounding box center [623, 236] width 85 height 22
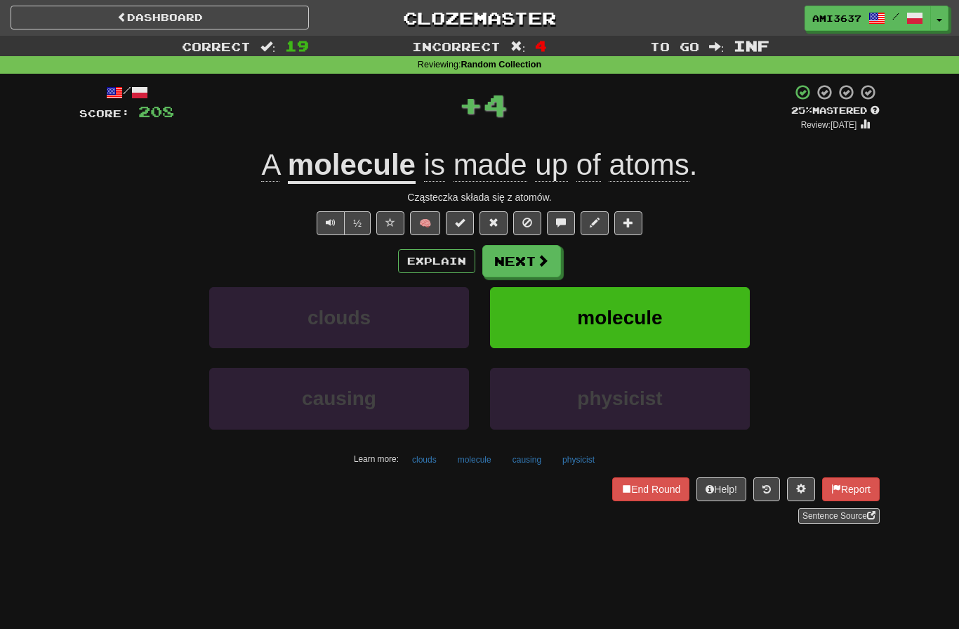
click at [593, 312] on span "molecule" at bounding box center [619, 318] width 85 height 22
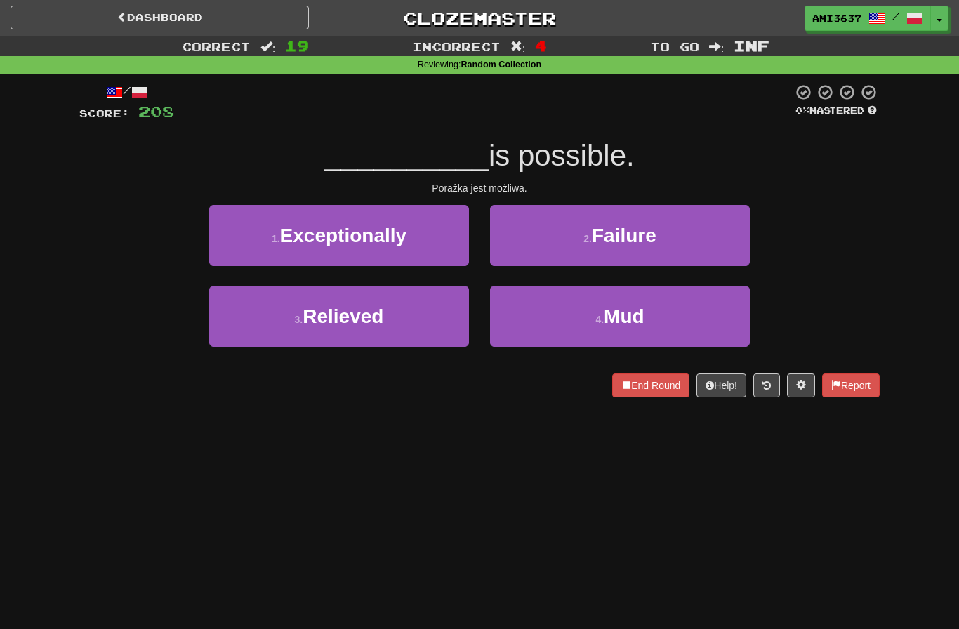
click at [643, 255] on button "2 . Failure" at bounding box center [620, 235] width 260 height 61
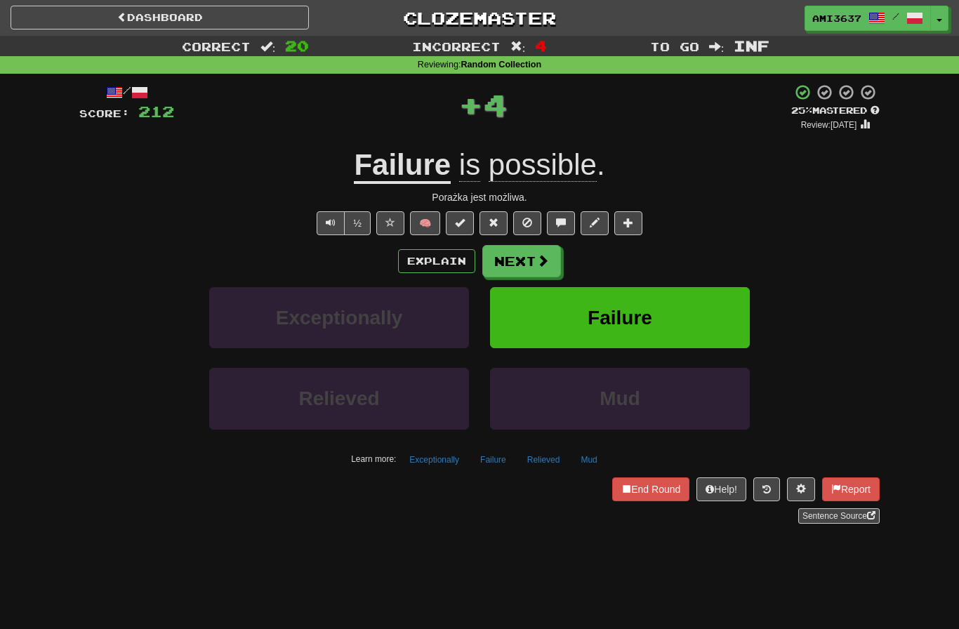
click at [583, 319] on button "Failure" at bounding box center [620, 317] width 260 height 61
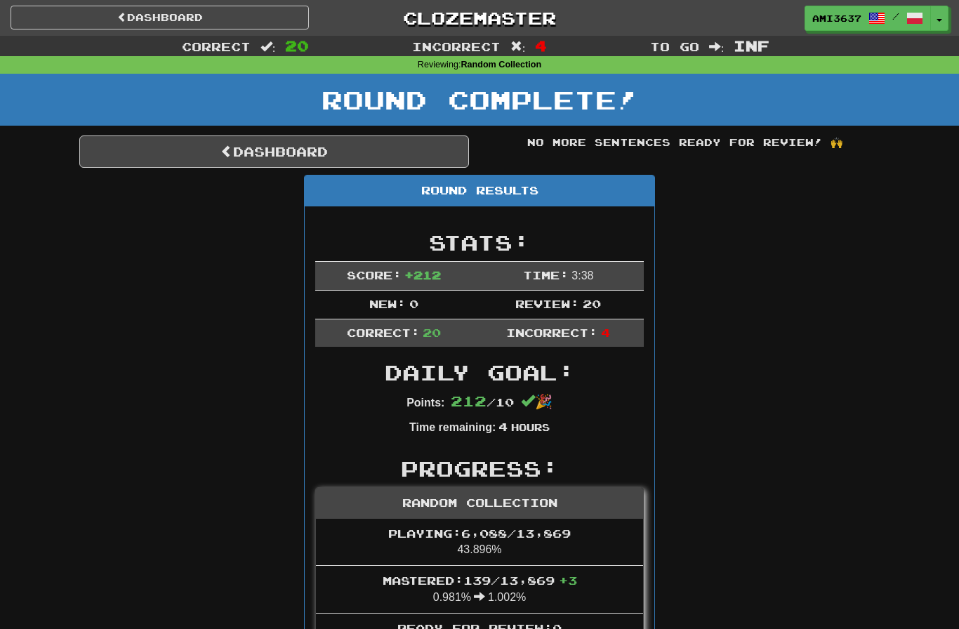
click at [406, 156] on link "Dashboard" at bounding box center [274, 152] width 390 height 32
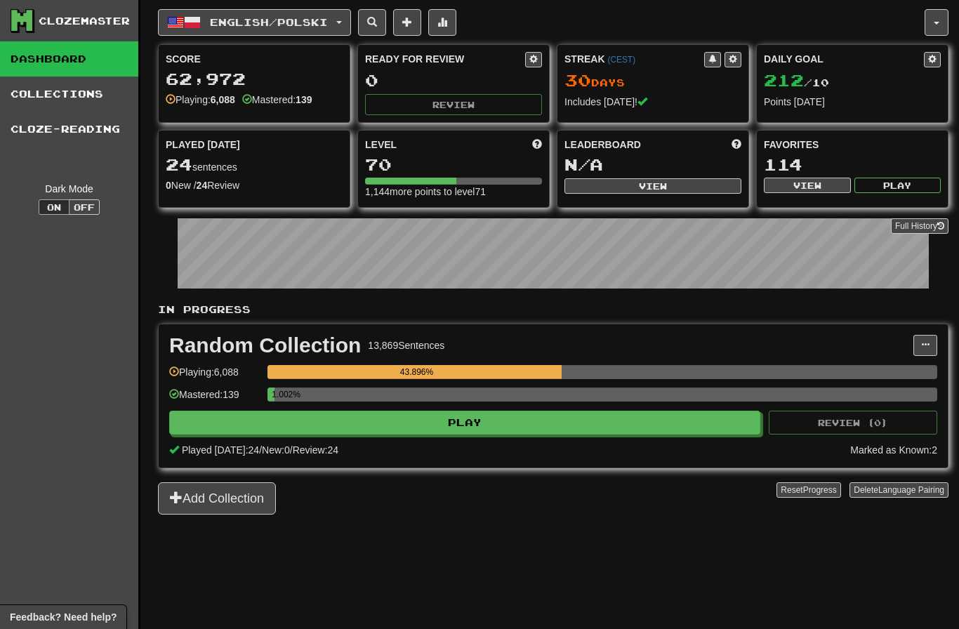
click at [543, 424] on button "Play" at bounding box center [464, 423] width 591 height 24
select select "********"
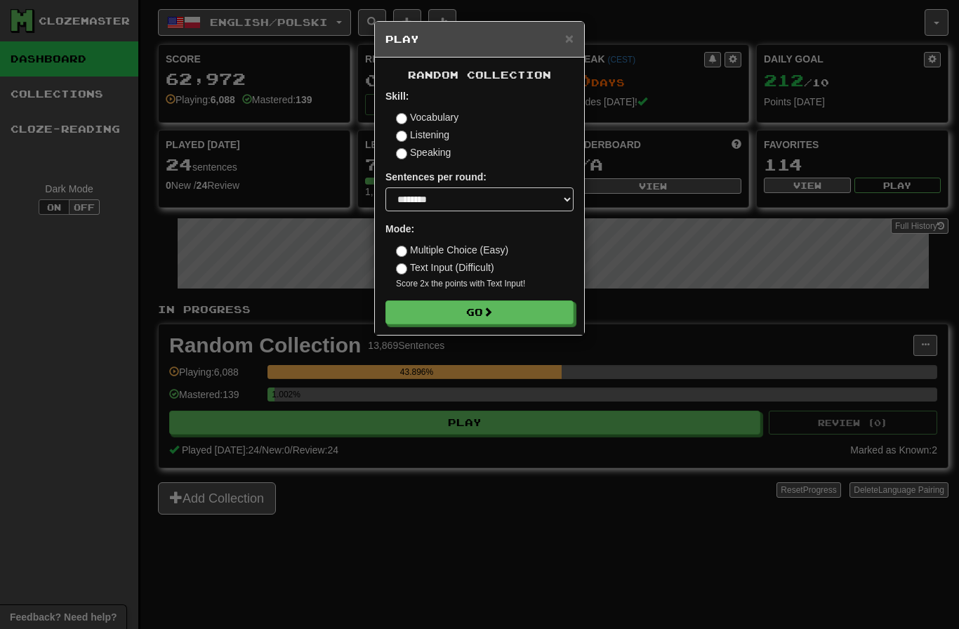
click at [529, 316] on button "Go" at bounding box center [479, 312] width 188 height 24
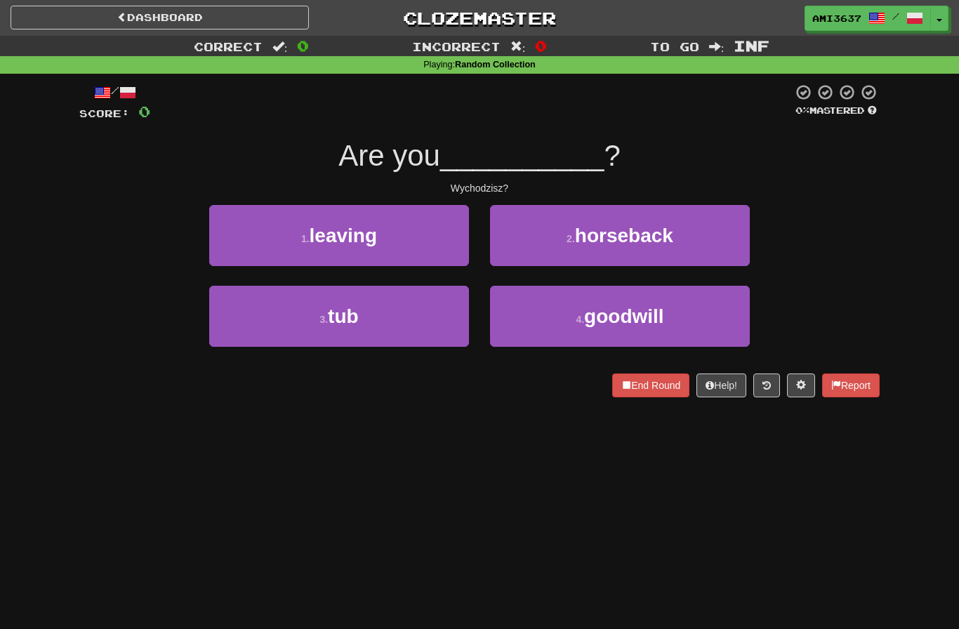
click at [426, 245] on button "1 . leaving" at bounding box center [339, 235] width 260 height 61
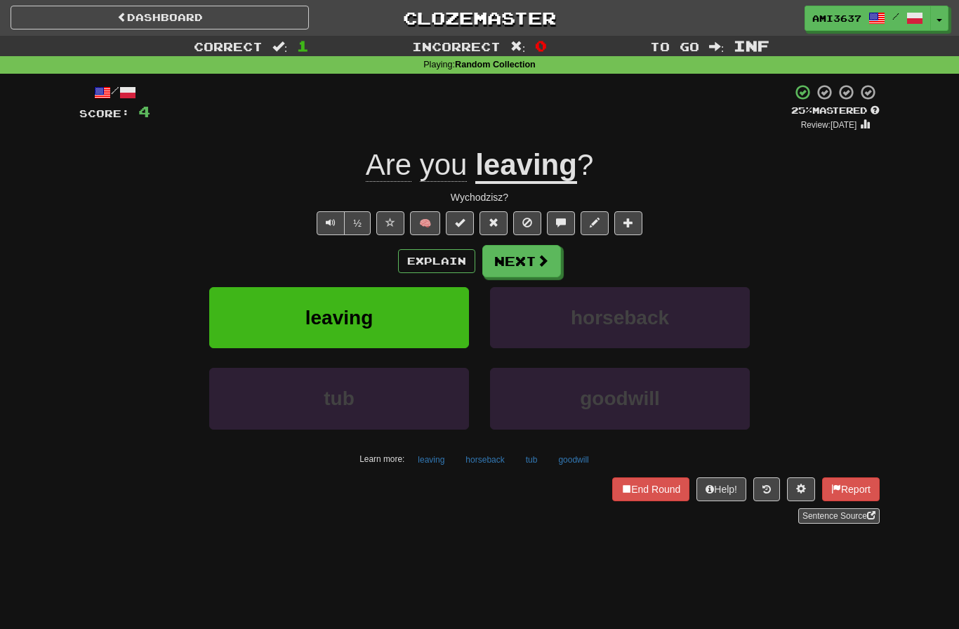
click at [424, 312] on button "leaving" at bounding box center [339, 317] width 260 height 61
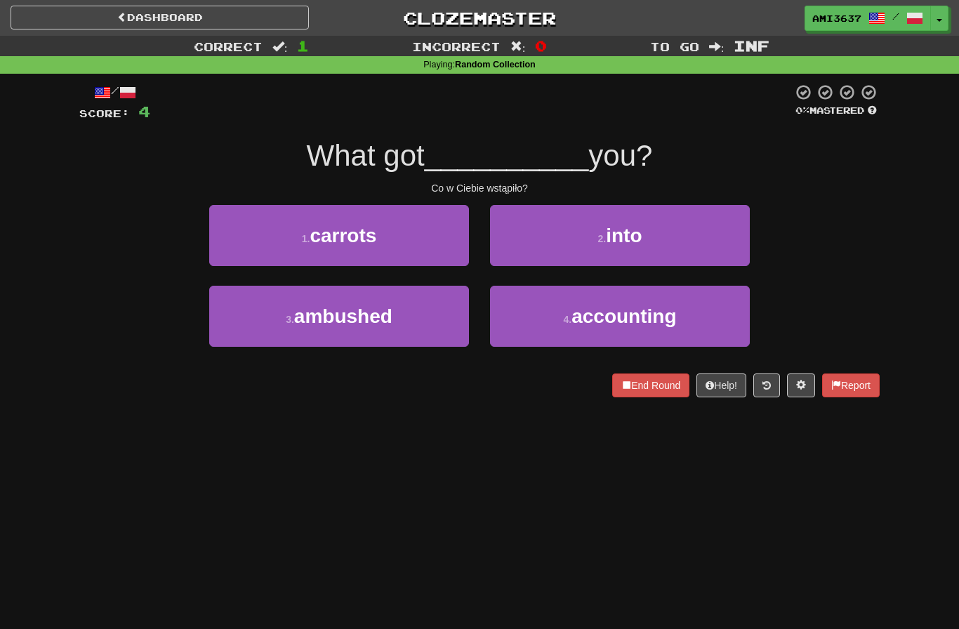
click at [693, 245] on button "2 . into" at bounding box center [620, 235] width 260 height 61
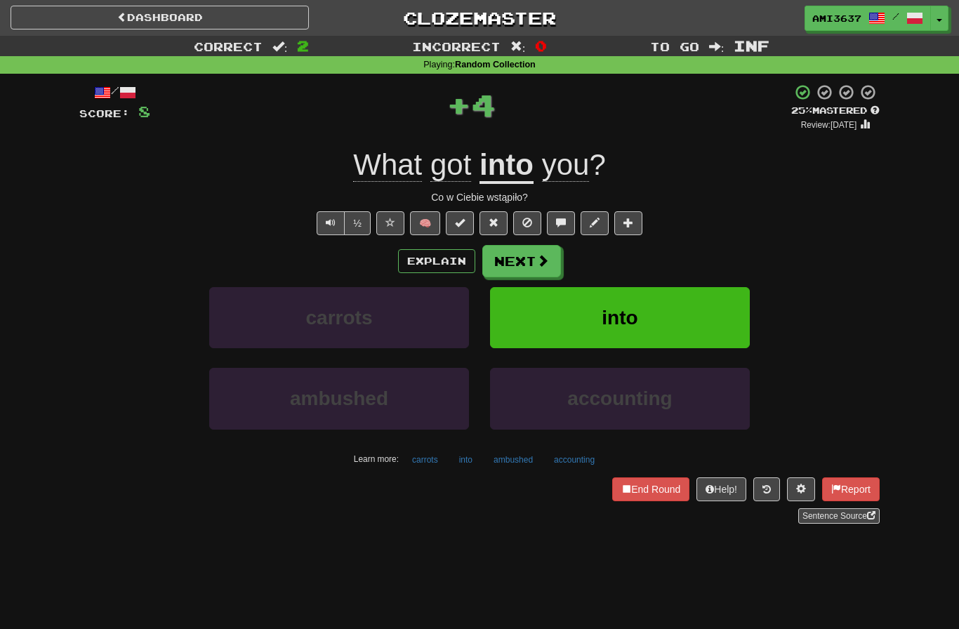
click at [697, 320] on button "into" at bounding box center [620, 317] width 260 height 61
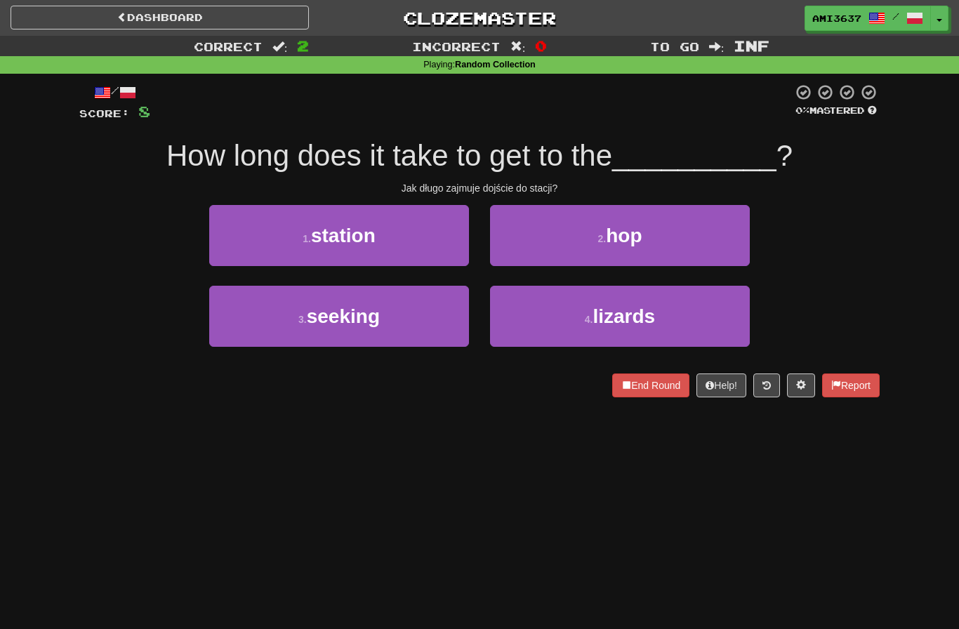
click at [422, 239] on button "1 . station" at bounding box center [339, 235] width 260 height 61
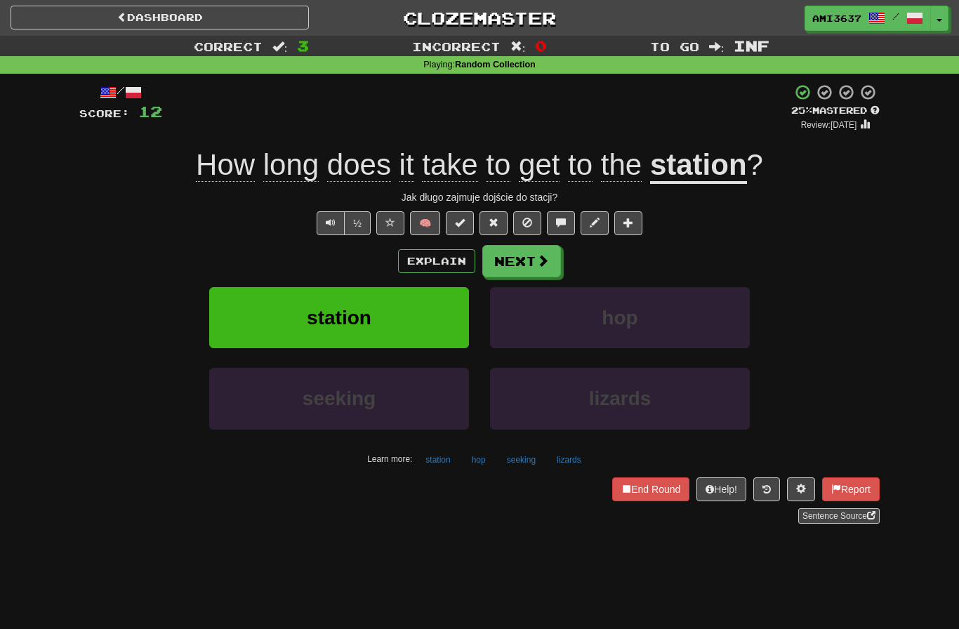
click at [360, 225] on button "½" at bounding box center [357, 223] width 27 height 24
click at [403, 320] on button "station" at bounding box center [339, 317] width 260 height 61
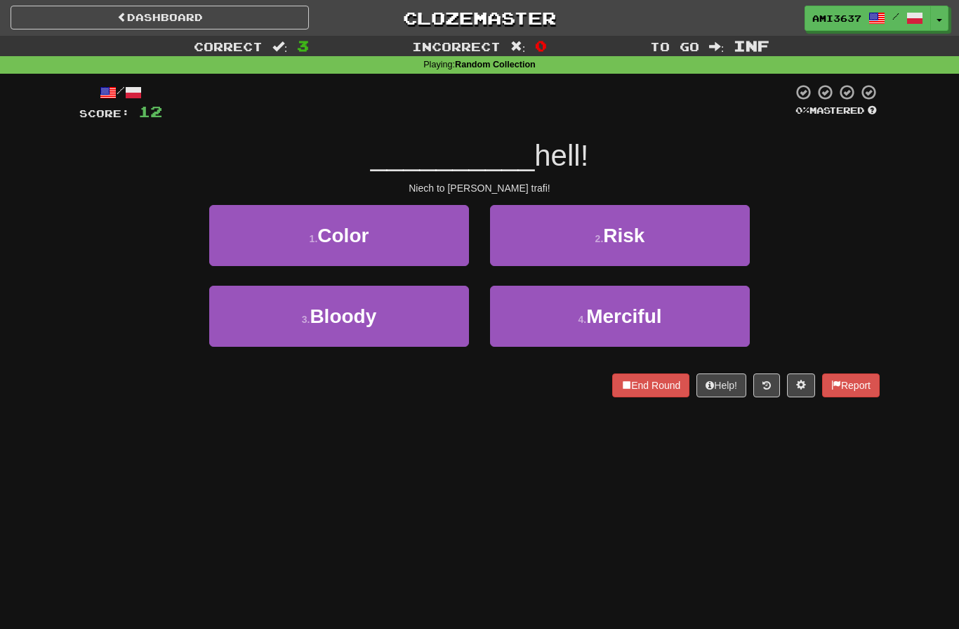
click at [394, 308] on button "3 . Bloody" at bounding box center [339, 316] width 260 height 61
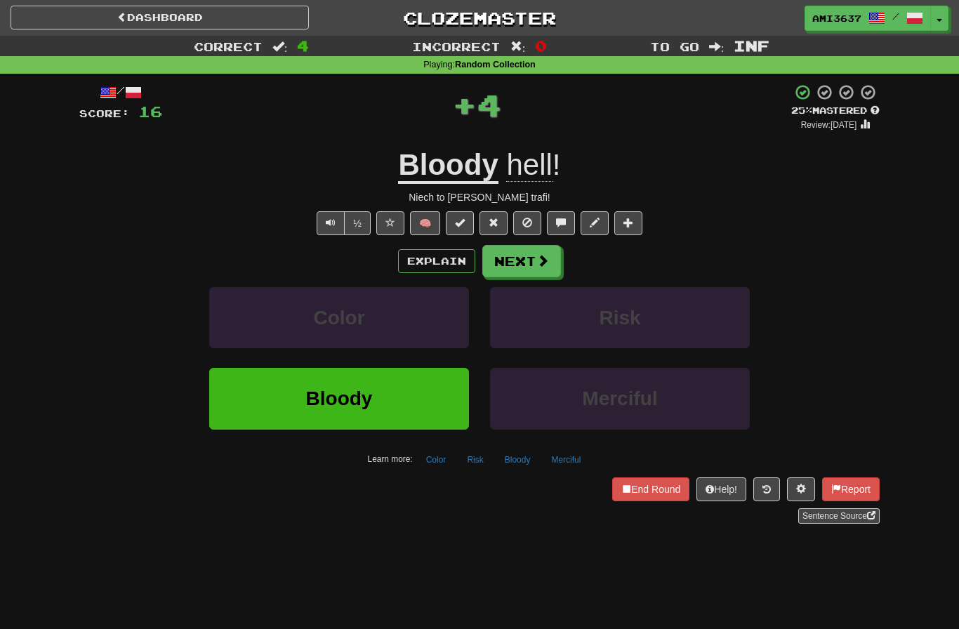
click at [373, 407] on button "Bloody" at bounding box center [339, 398] width 260 height 61
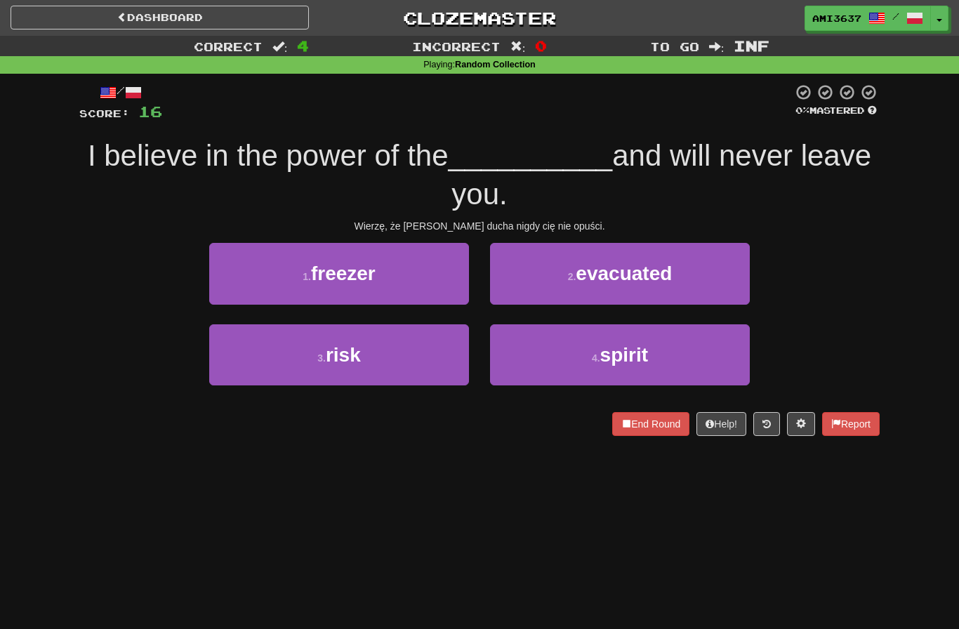
click at [571, 349] on button "4 . spirit" at bounding box center [620, 354] width 260 height 61
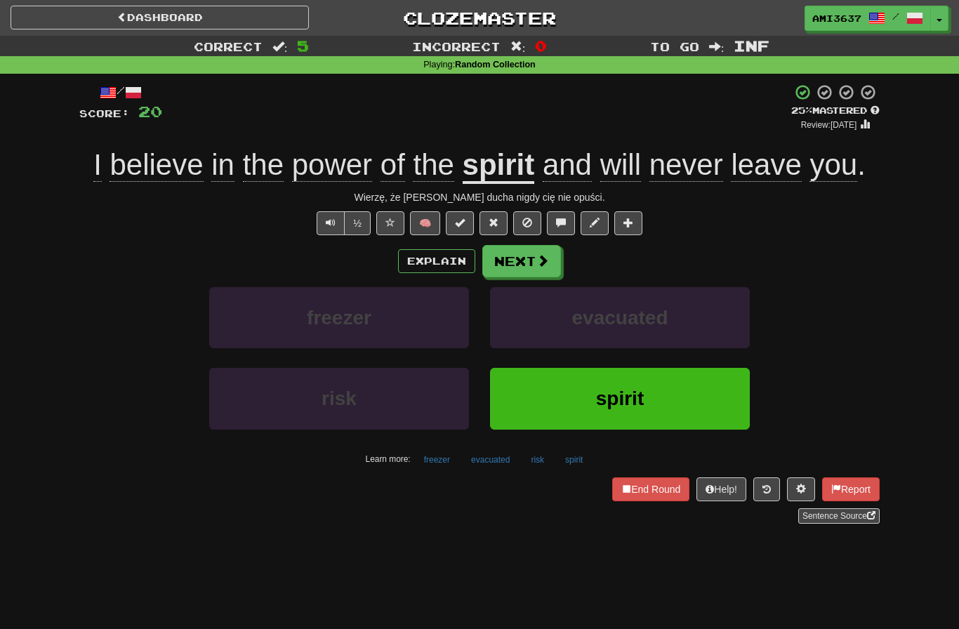
click at [682, 414] on button "spirit" at bounding box center [620, 398] width 260 height 61
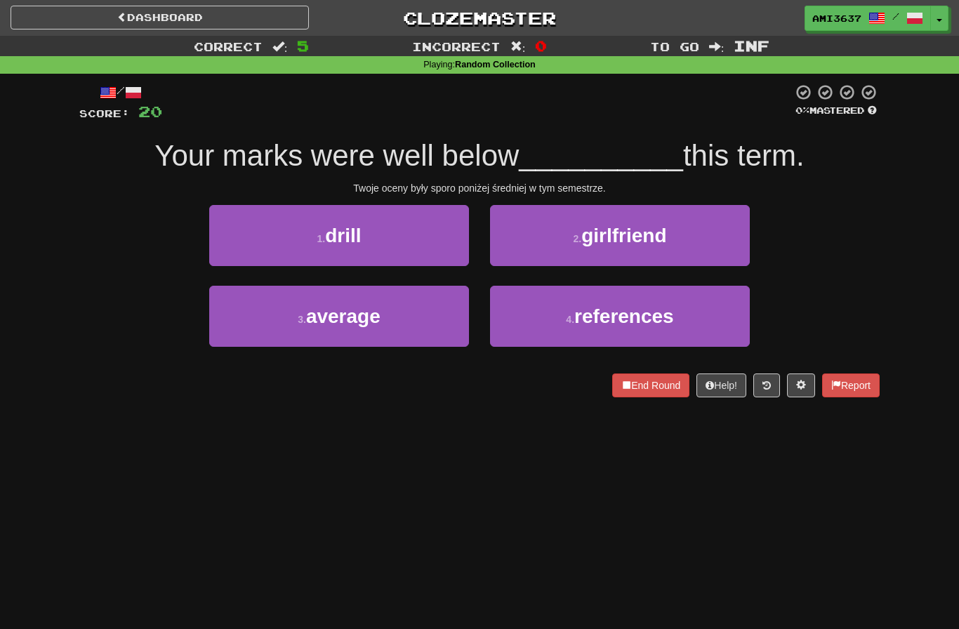
click at [367, 332] on button "3 . average" at bounding box center [339, 316] width 260 height 61
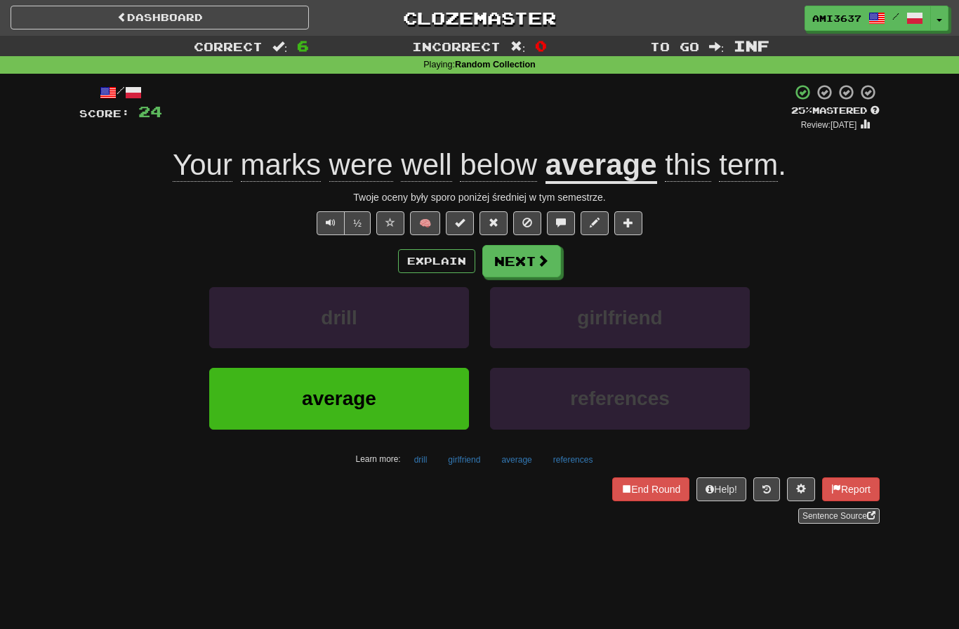
click at [541, 254] on span at bounding box center [542, 260] width 13 height 13
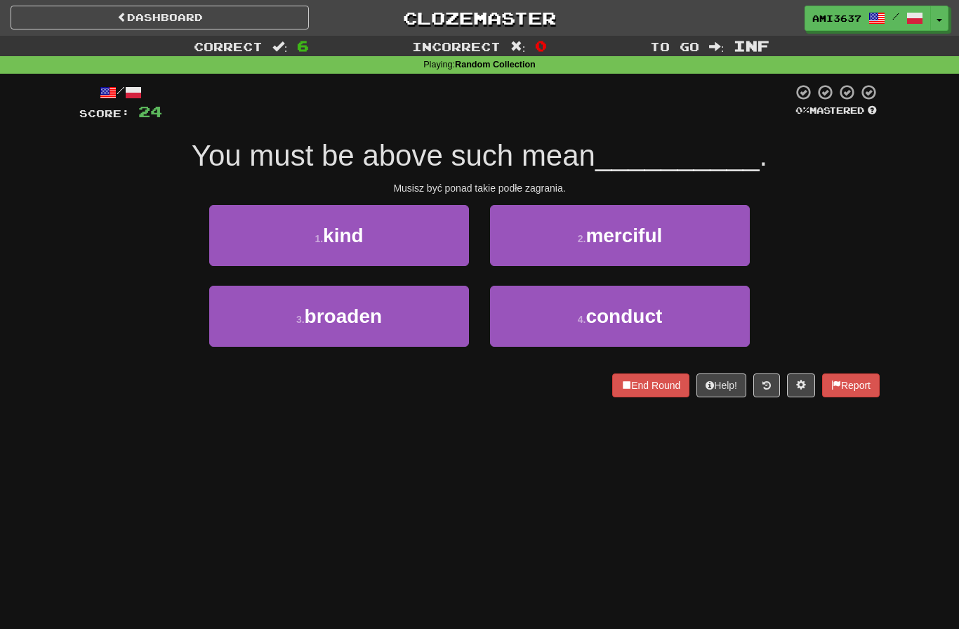
click at [682, 238] on button "2 . merciful" at bounding box center [620, 235] width 260 height 61
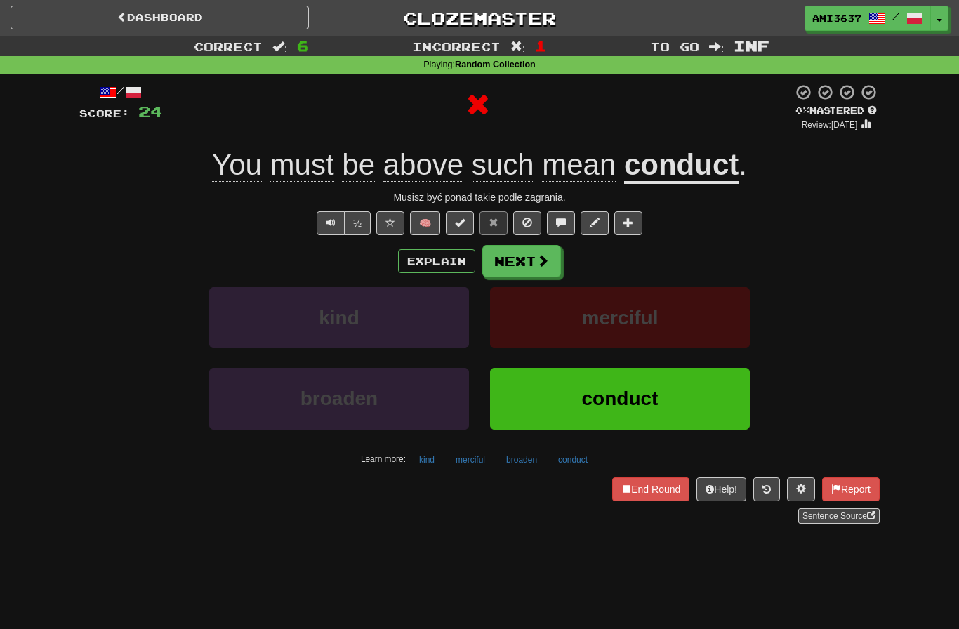
click at [703, 399] on button "conduct" at bounding box center [620, 398] width 260 height 61
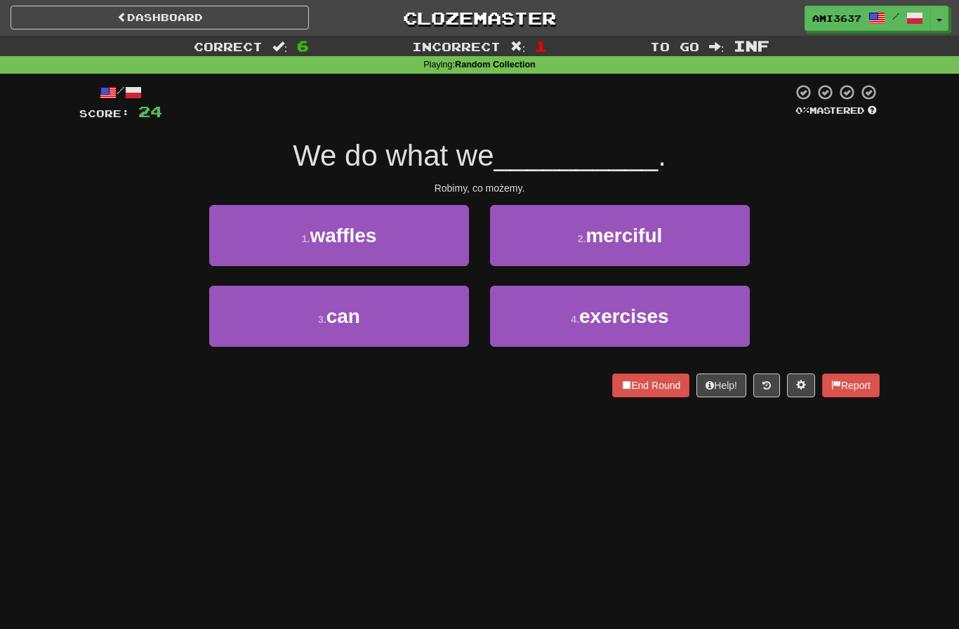
click at [422, 325] on button "3 . can" at bounding box center [339, 316] width 260 height 61
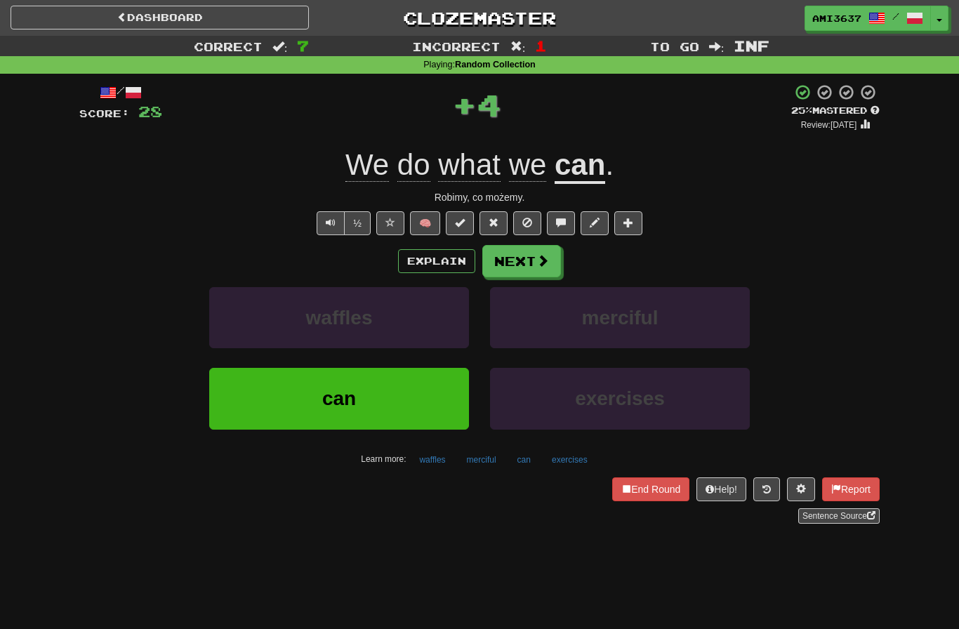
click at [417, 404] on button "can" at bounding box center [339, 398] width 260 height 61
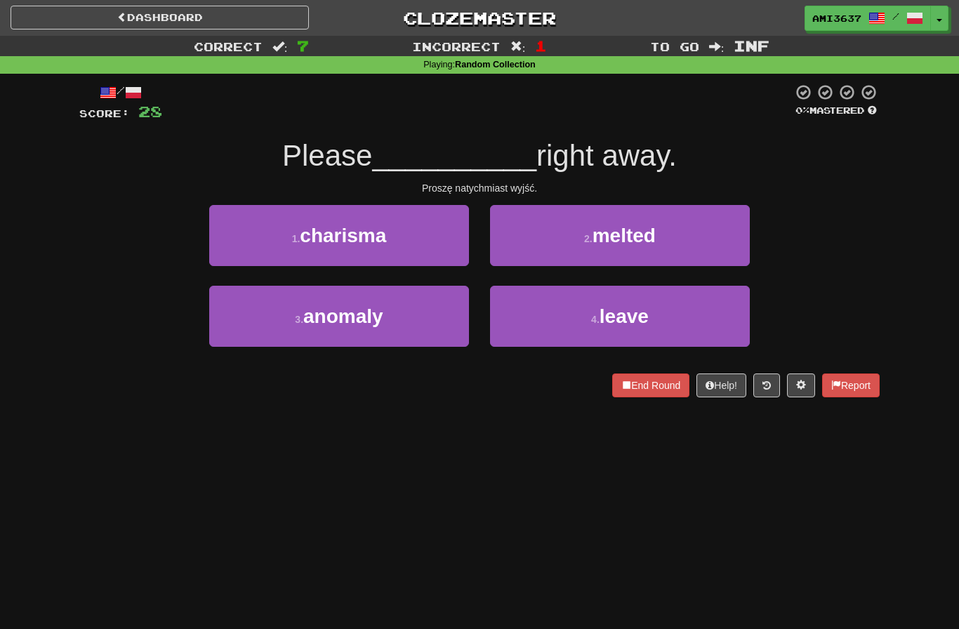
click at [653, 327] on button "4 . leave" at bounding box center [620, 316] width 260 height 61
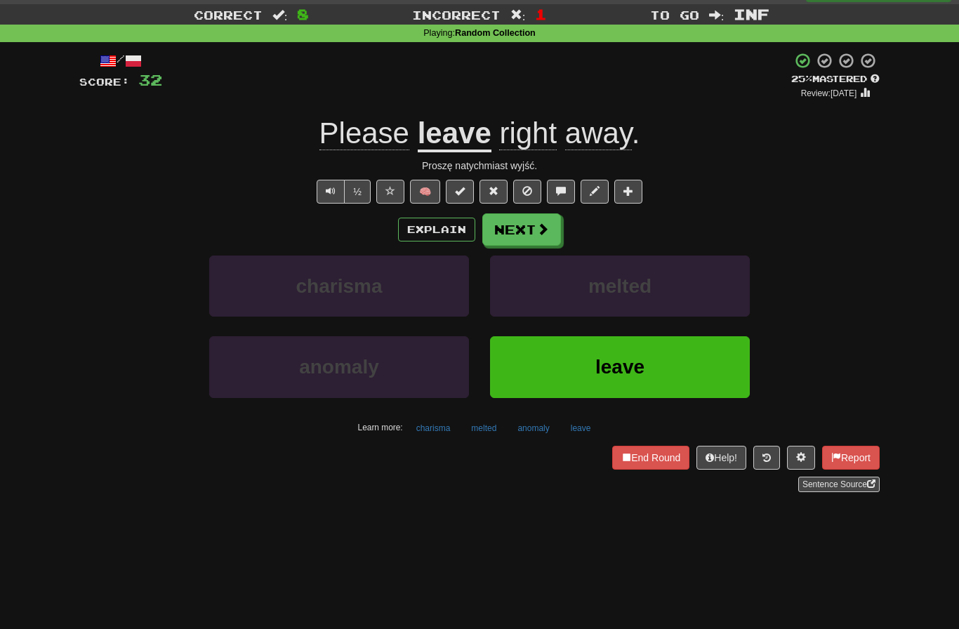
scroll to position [35, 0]
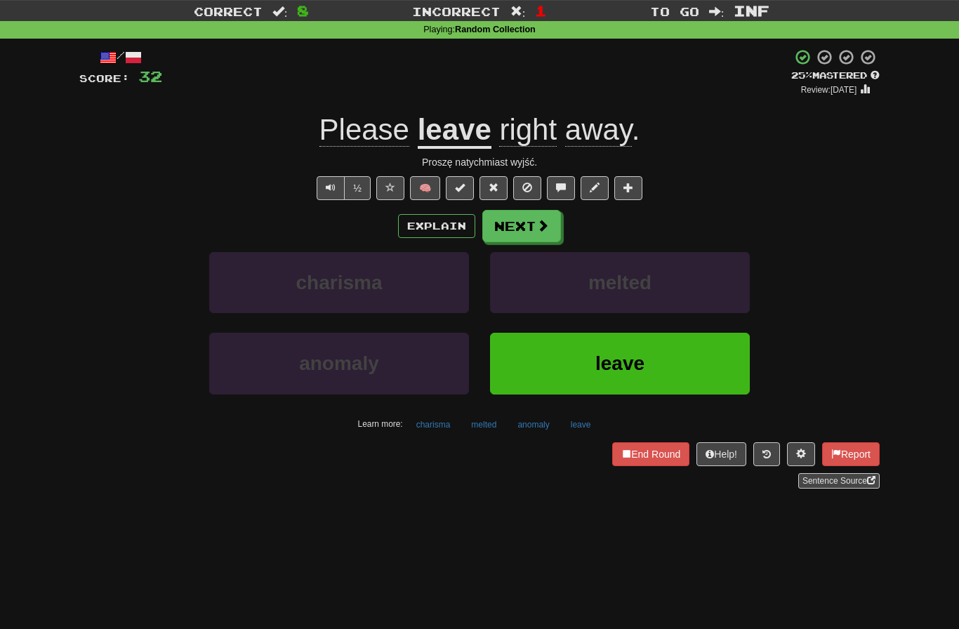
click at [673, 361] on button "leave" at bounding box center [620, 363] width 260 height 61
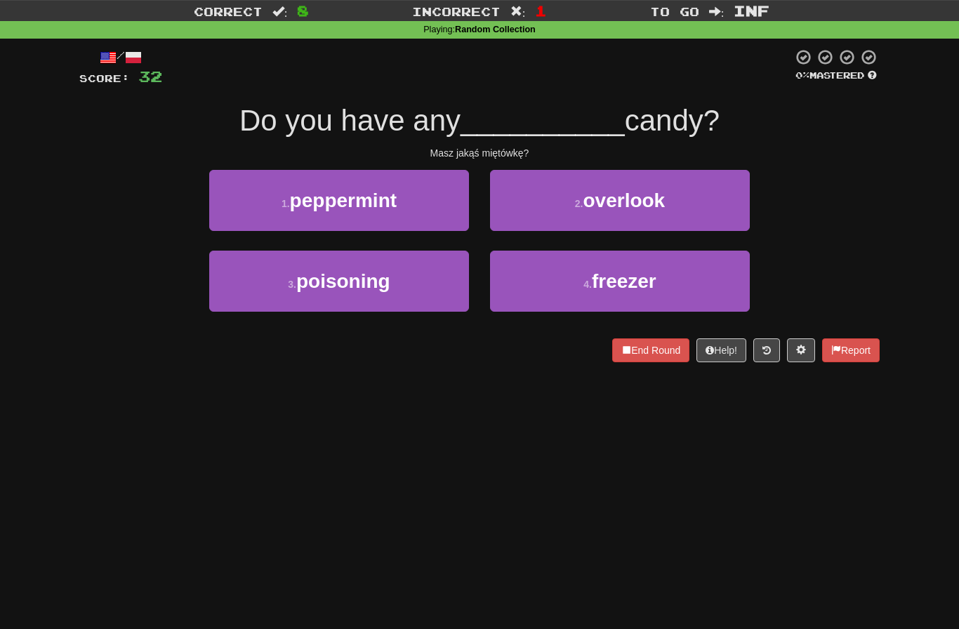
scroll to position [0, 0]
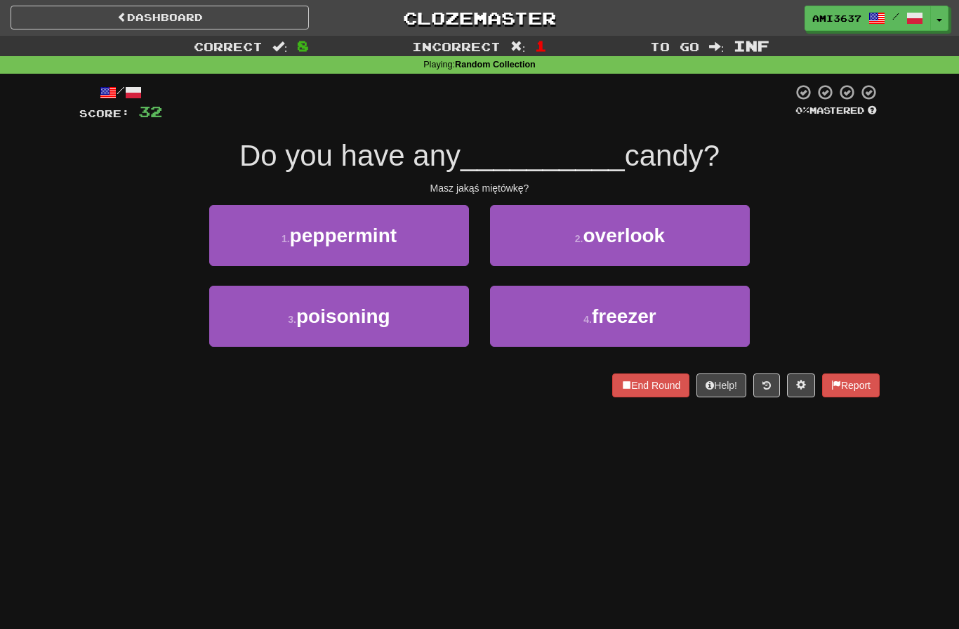
click at [399, 252] on button "1 . peppermint" at bounding box center [339, 235] width 260 height 61
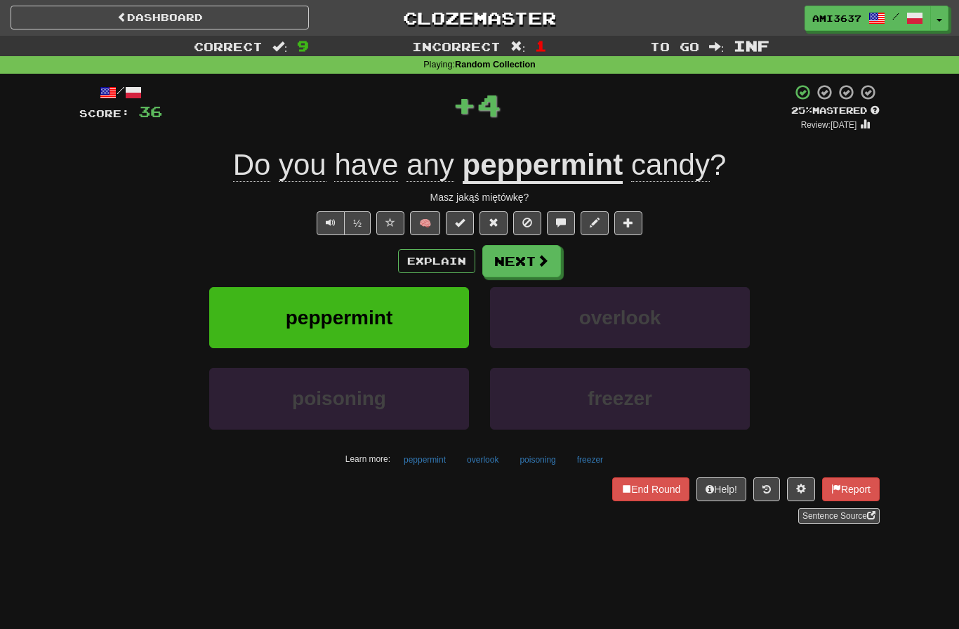
click at [431, 308] on button "peppermint" at bounding box center [339, 317] width 260 height 61
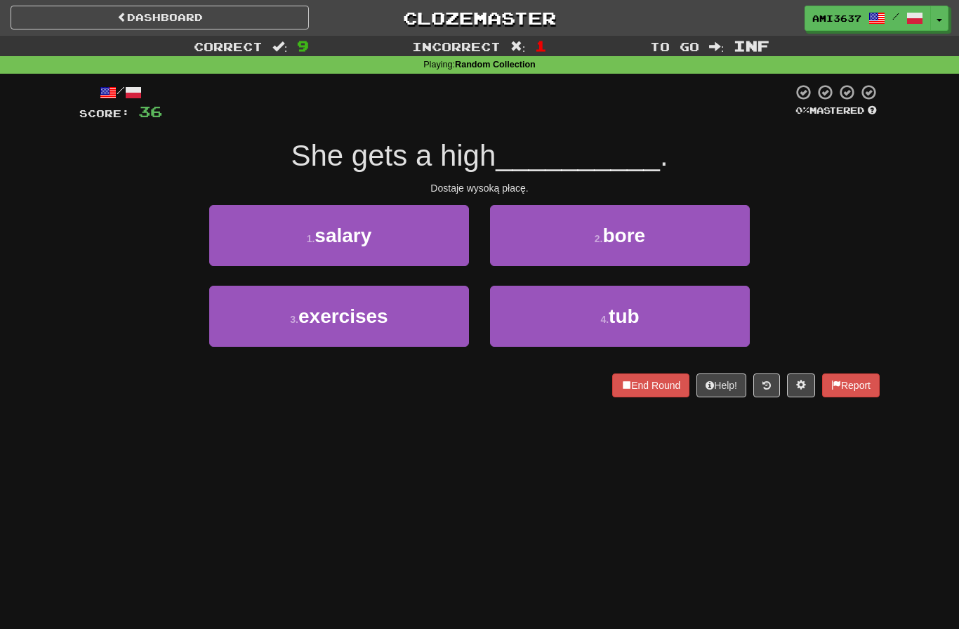
click at [394, 223] on button "1 . salary" at bounding box center [339, 235] width 260 height 61
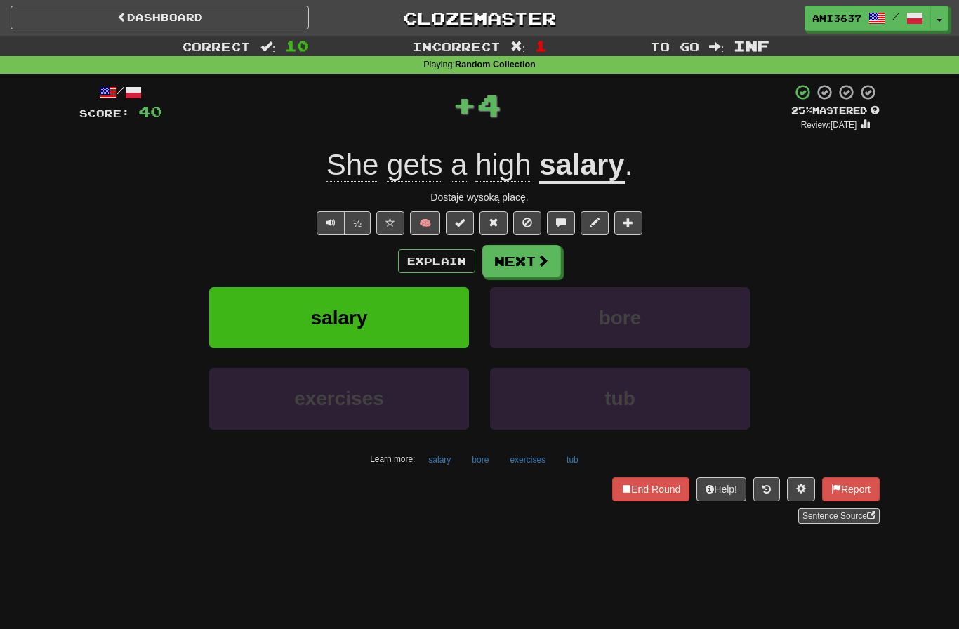
click at [436, 319] on button "salary" at bounding box center [339, 317] width 260 height 61
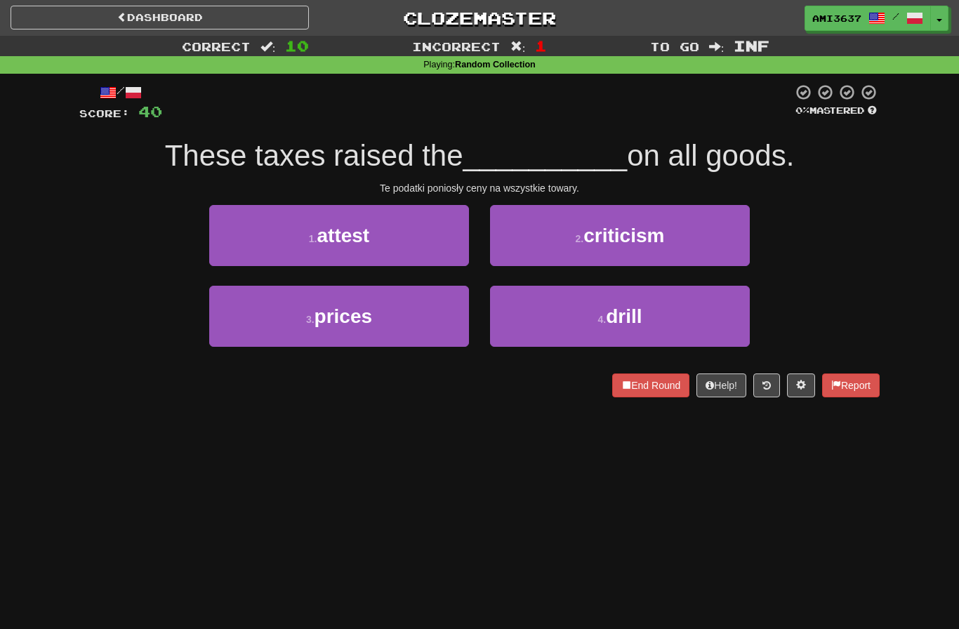
click at [413, 325] on button "3 . prices" at bounding box center [339, 316] width 260 height 61
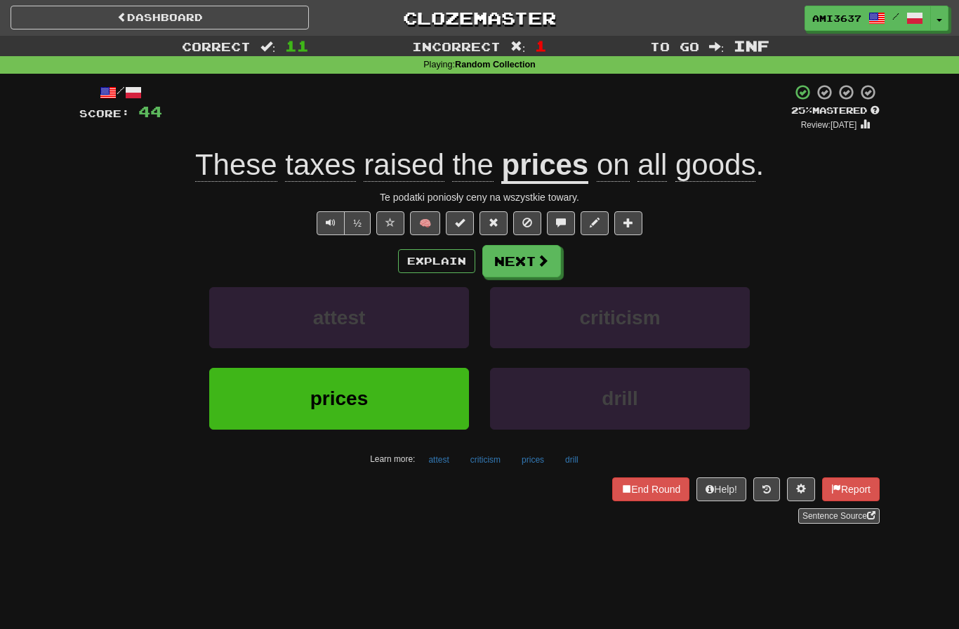
click at [400, 412] on button "prices" at bounding box center [339, 398] width 260 height 61
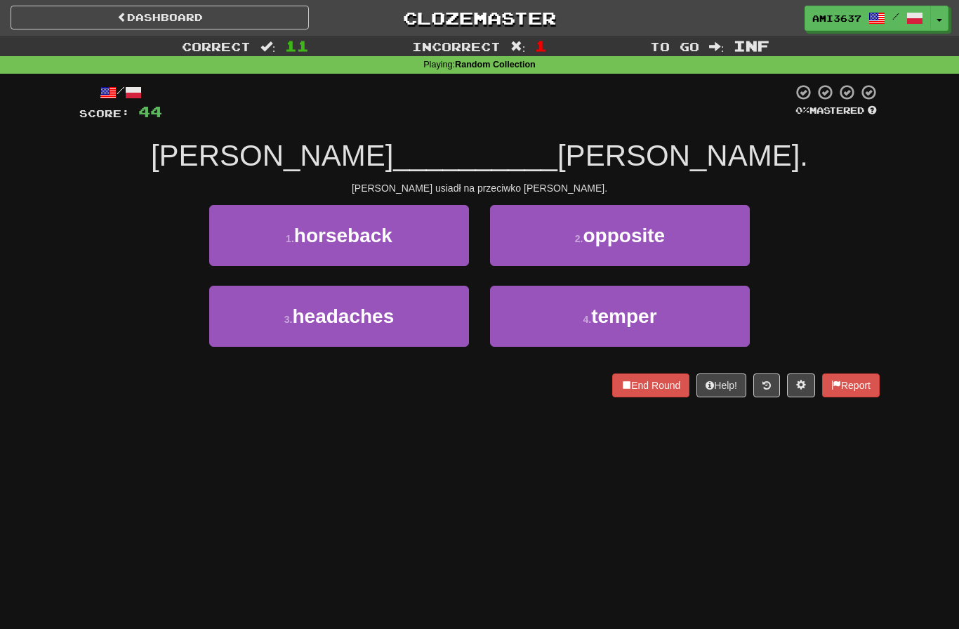
click at [715, 227] on button "2 . opposite" at bounding box center [620, 235] width 260 height 61
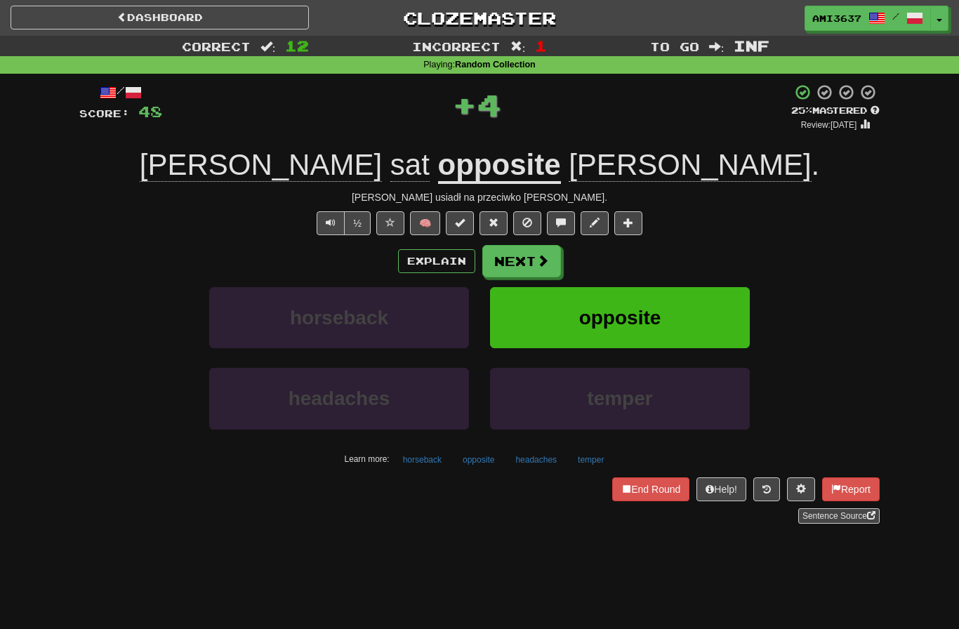
click at [709, 314] on button "opposite" at bounding box center [620, 317] width 260 height 61
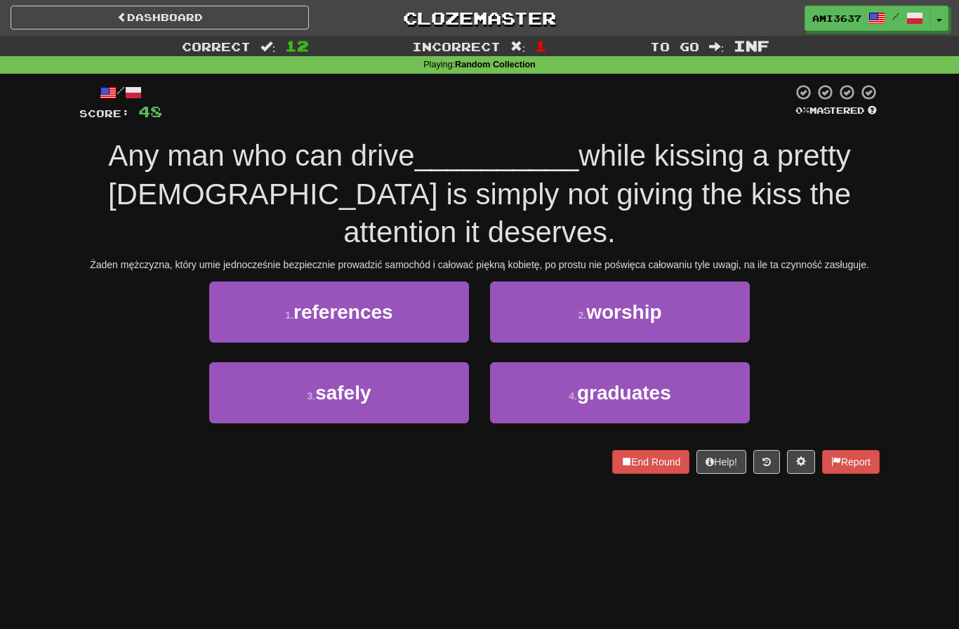
click at [428, 369] on button "3 . safely" at bounding box center [339, 392] width 260 height 61
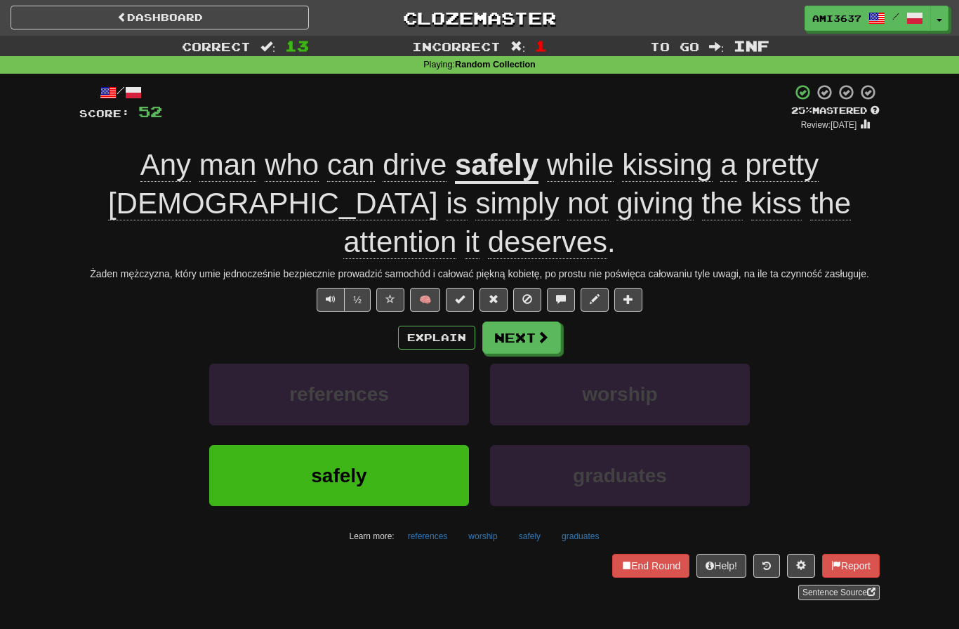
click at [543, 322] on button "Next" at bounding box center [521, 338] width 79 height 32
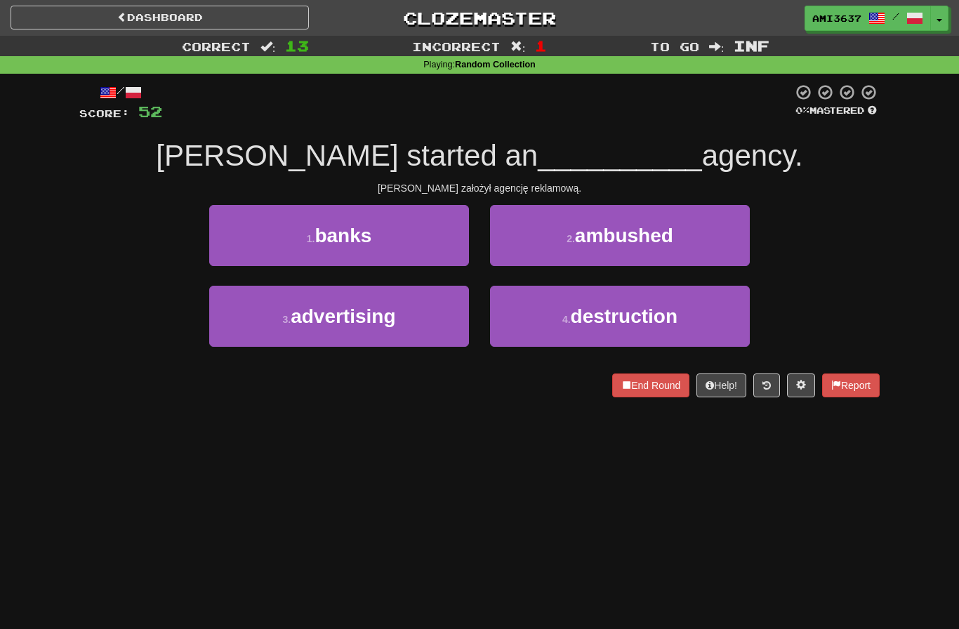
click at [423, 332] on button "3 . advertising" at bounding box center [339, 316] width 260 height 61
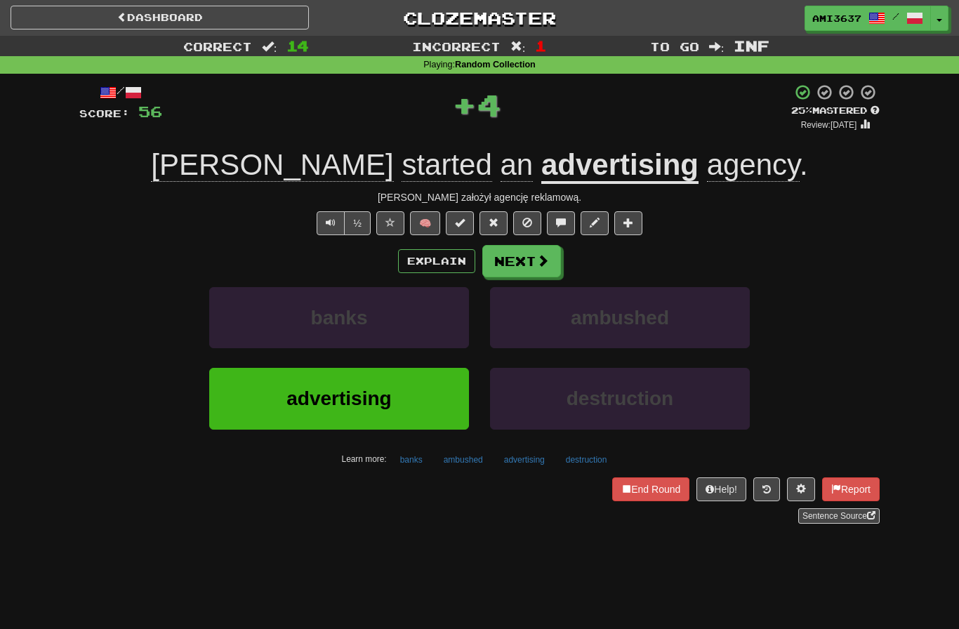
click at [398, 411] on button "advertising" at bounding box center [339, 398] width 260 height 61
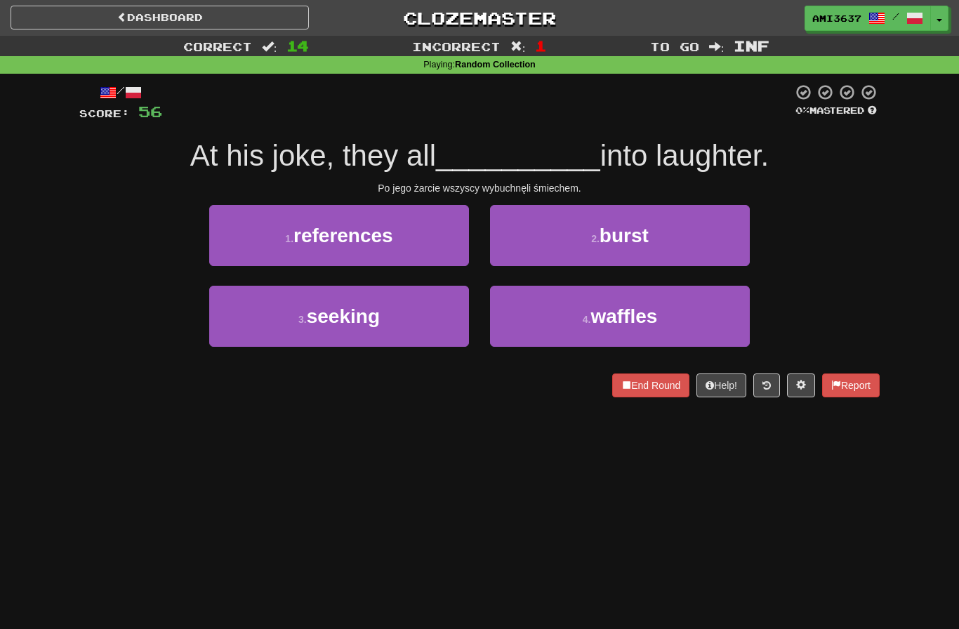
click at [725, 232] on button "2 . burst" at bounding box center [620, 235] width 260 height 61
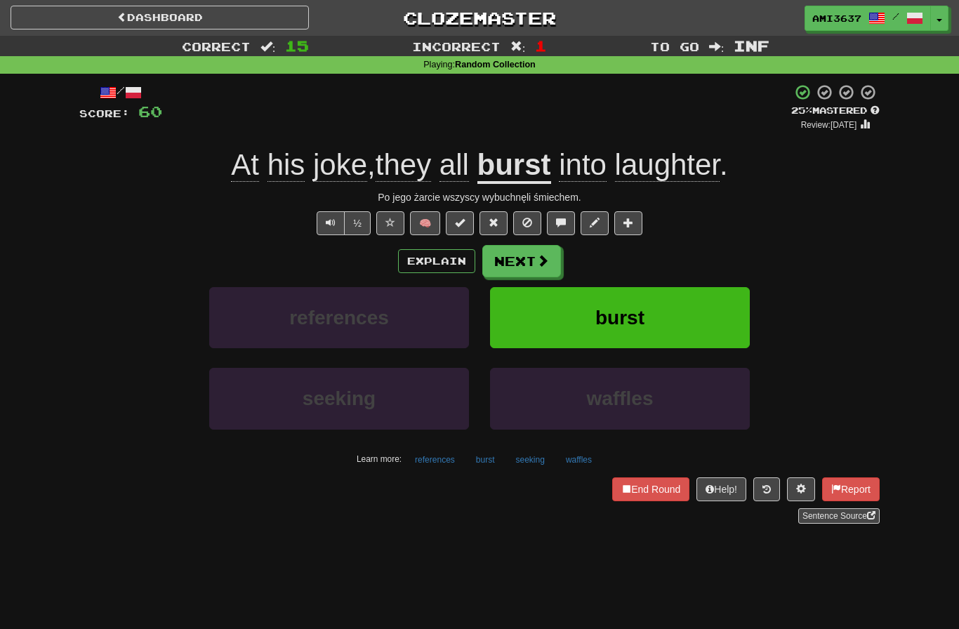
click at [722, 310] on button "burst" at bounding box center [620, 317] width 260 height 61
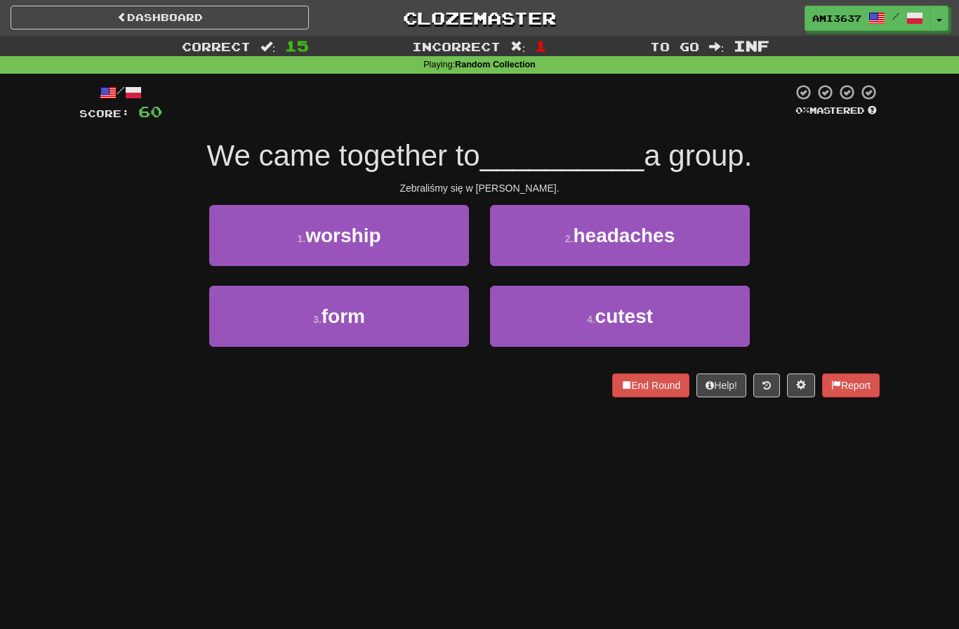
click at [918, 217] on div "Correct : 15 Incorrect : 1 To go : Inf Playing : Random Collection / Score: 60 …" at bounding box center [479, 226] width 959 height 381
click at [416, 336] on button "3 . form" at bounding box center [339, 316] width 260 height 61
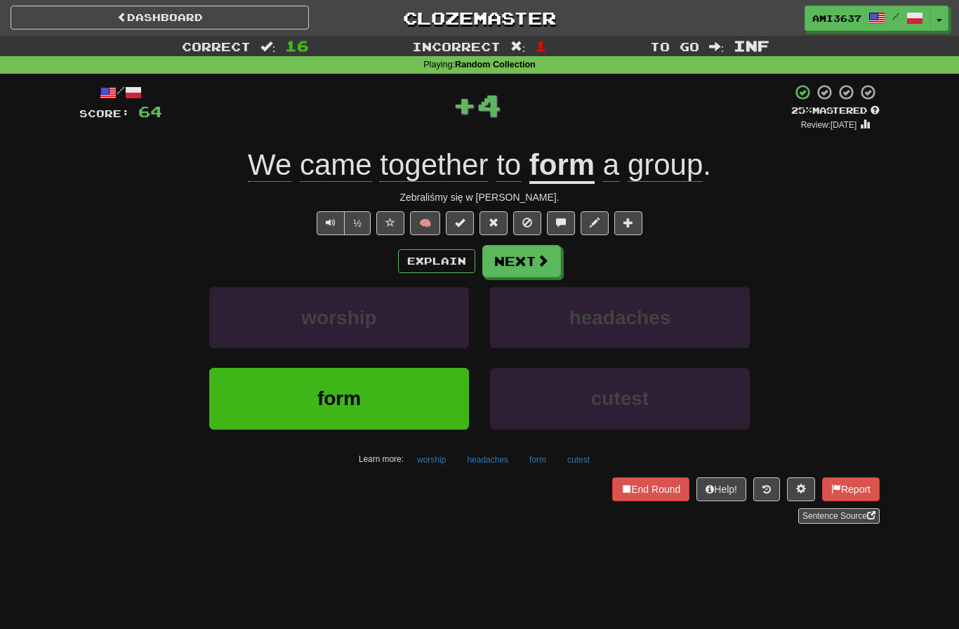
click at [401, 409] on button "form" at bounding box center [339, 398] width 260 height 61
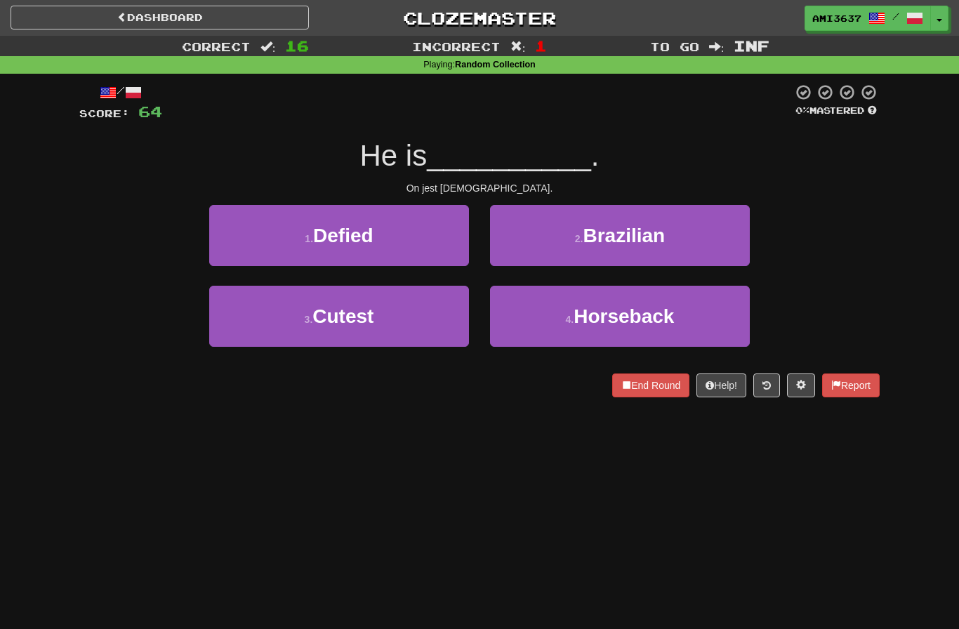
click at [711, 242] on button "2 . Brazilian" at bounding box center [620, 235] width 260 height 61
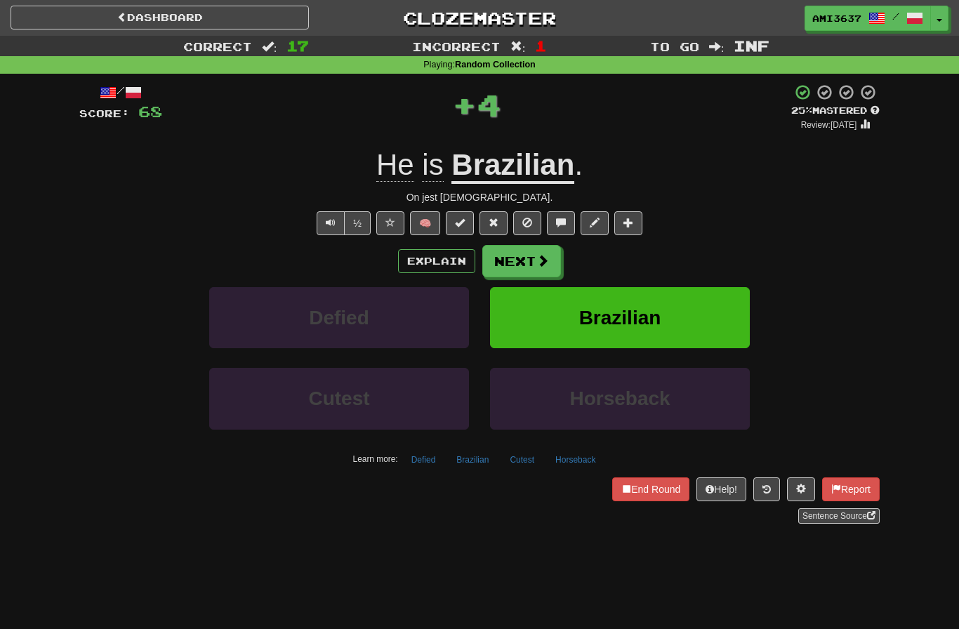
click at [688, 314] on button "Brazilian" at bounding box center [620, 317] width 260 height 61
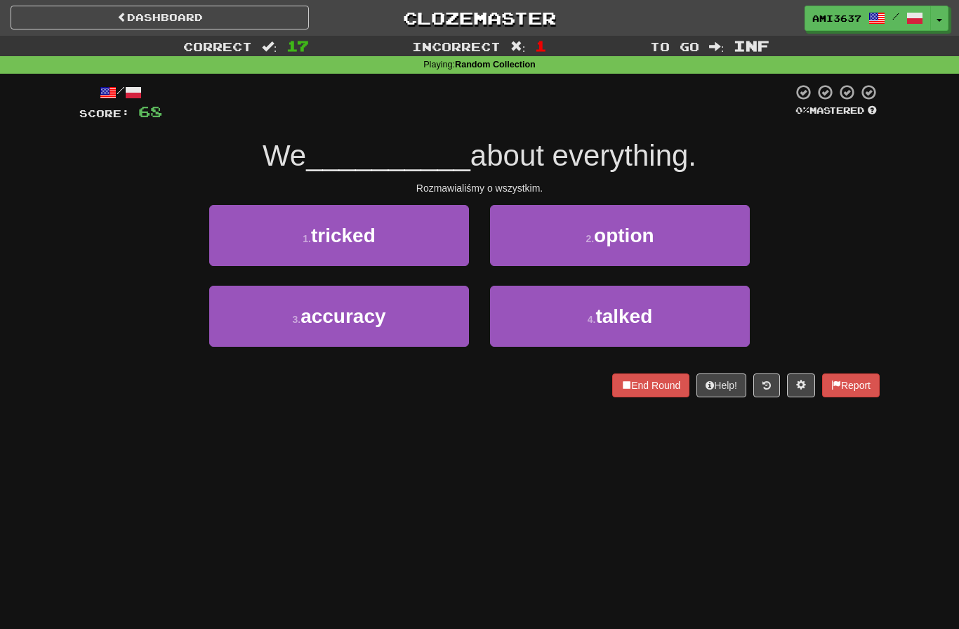
click at [674, 341] on button "4 . talked" at bounding box center [620, 316] width 260 height 61
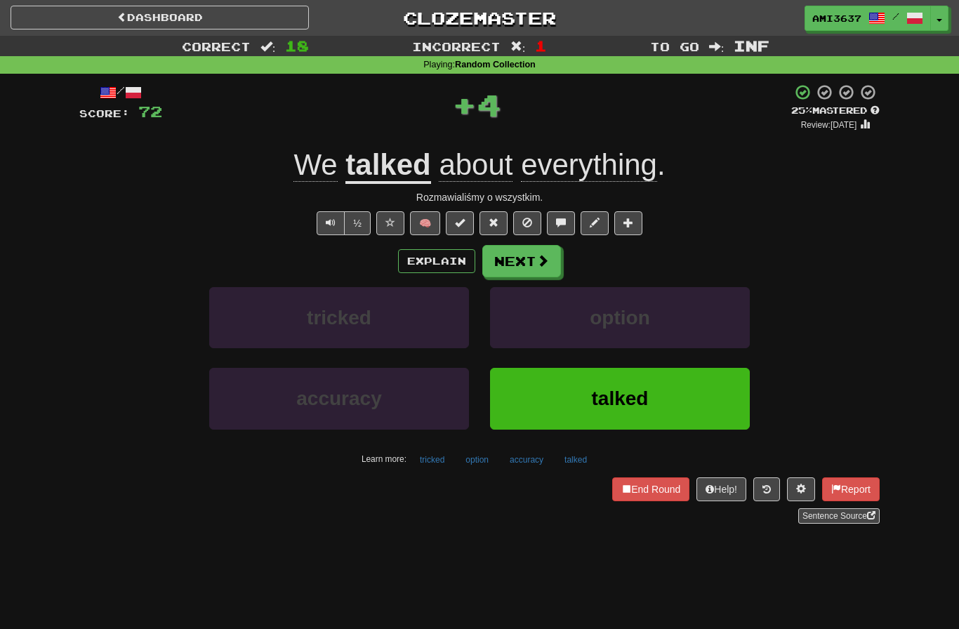
click at [707, 399] on button "talked" at bounding box center [620, 398] width 260 height 61
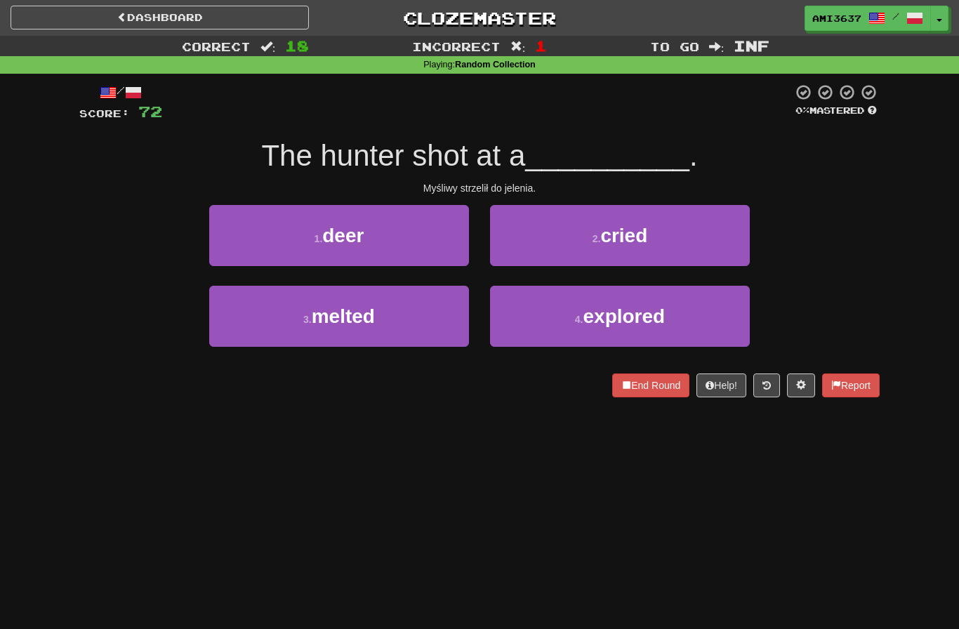
click at [435, 232] on button "1 . deer" at bounding box center [339, 235] width 260 height 61
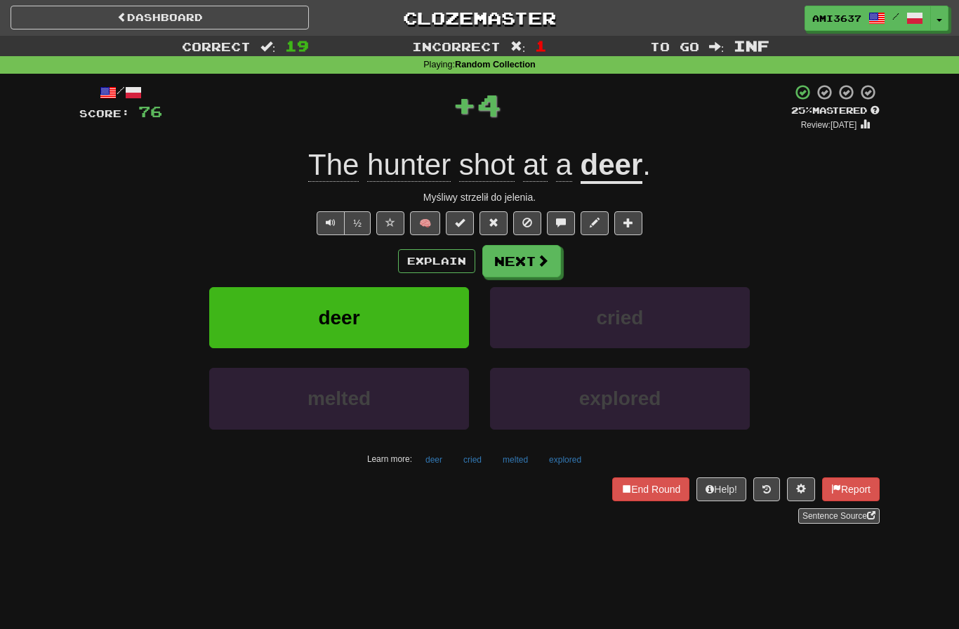
click at [402, 320] on button "deer" at bounding box center [339, 317] width 260 height 61
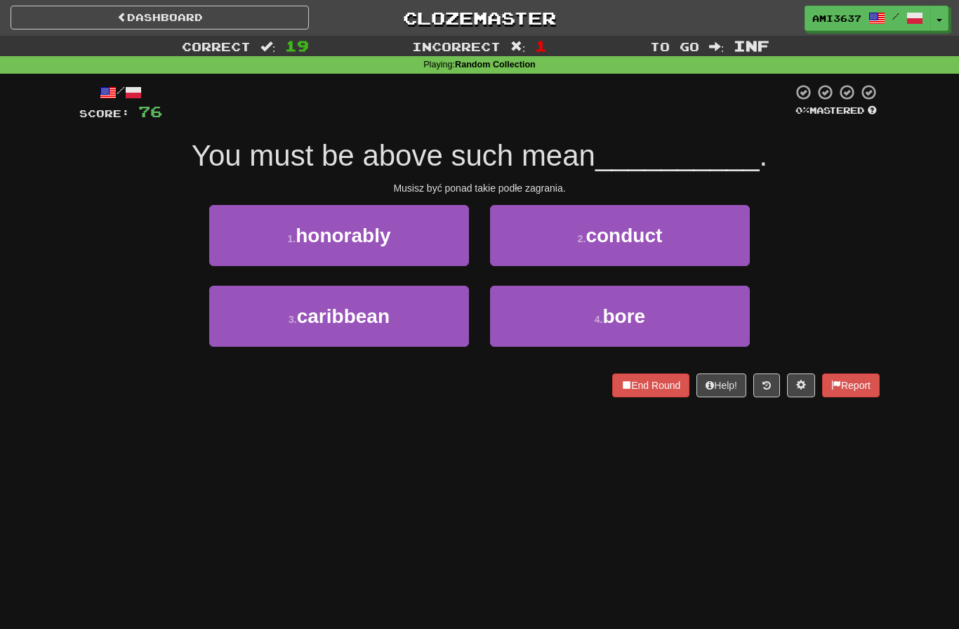
click at [733, 327] on button "4 . bore" at bounding box center [620, 316] width 260 height 61
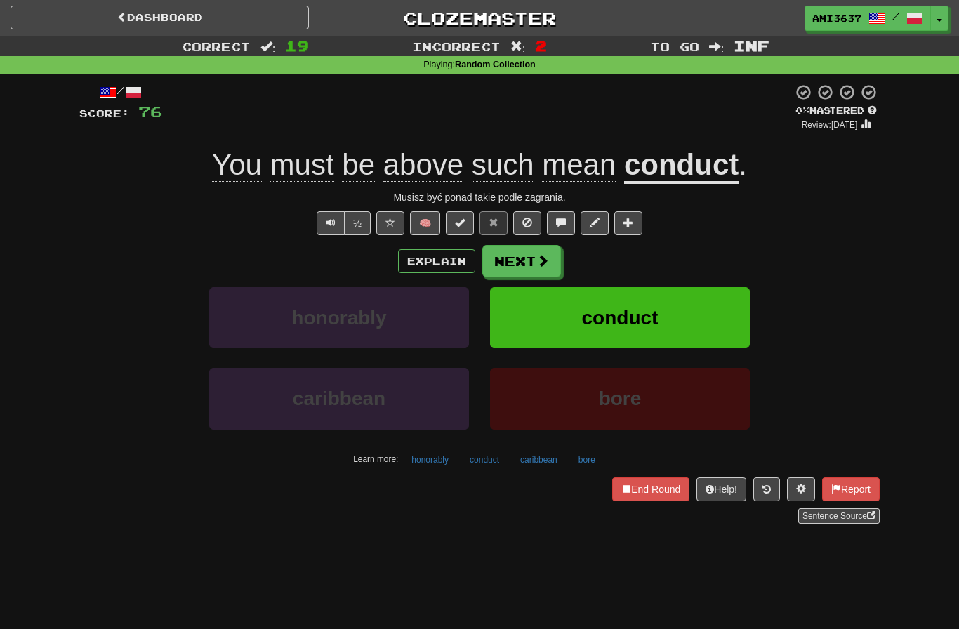
click at [662, 487] on button "End Round" at bounding box center [650, 489] width 77 height 24
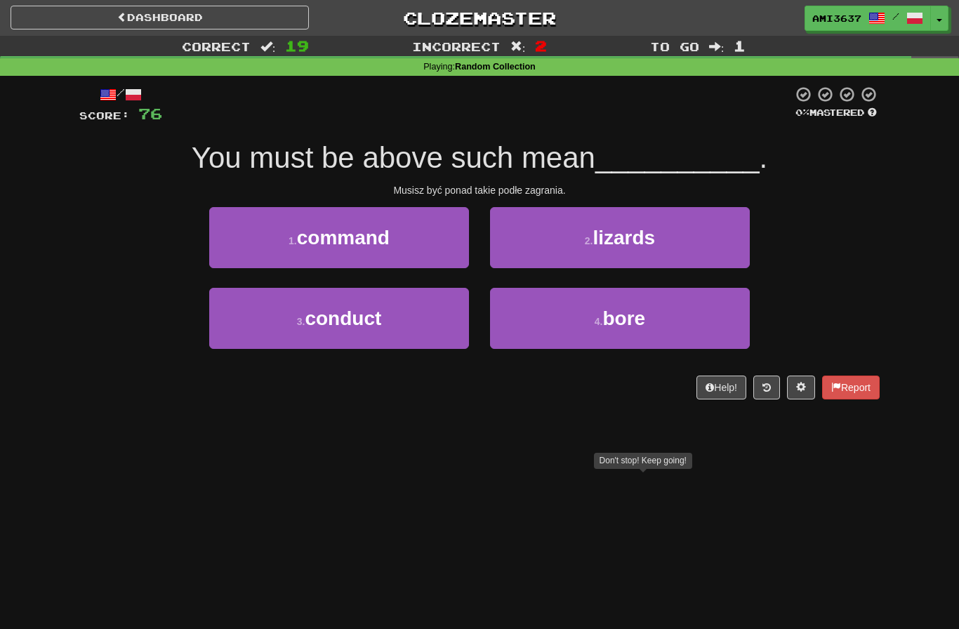
click at [410, 317] on button "3 . conduct" at bounding box center [339, 318] width 260 height 61
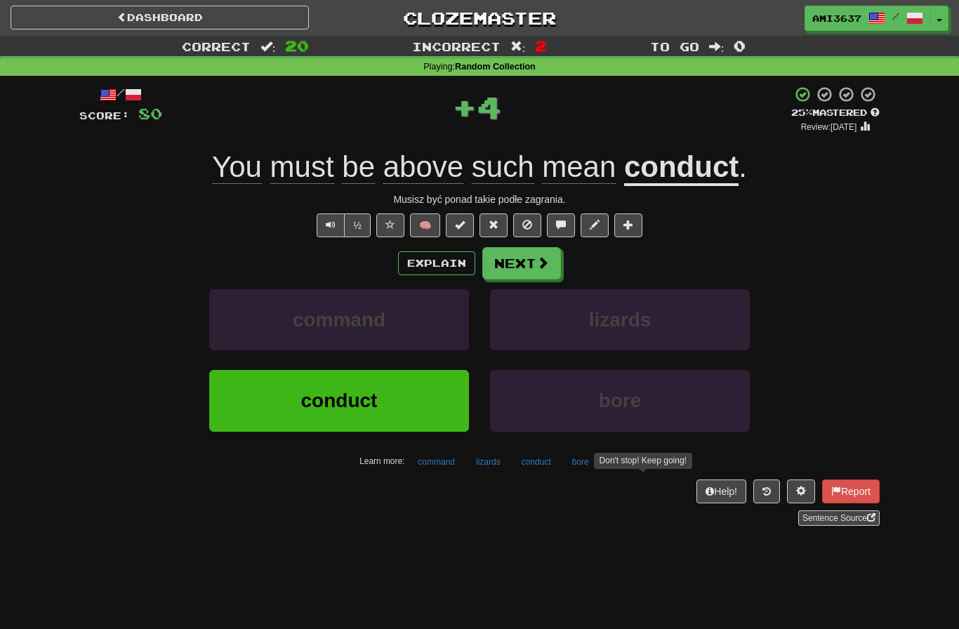
click at [422, 406] on button "conduct" at bounding box center [339, 400] width 260 height 61
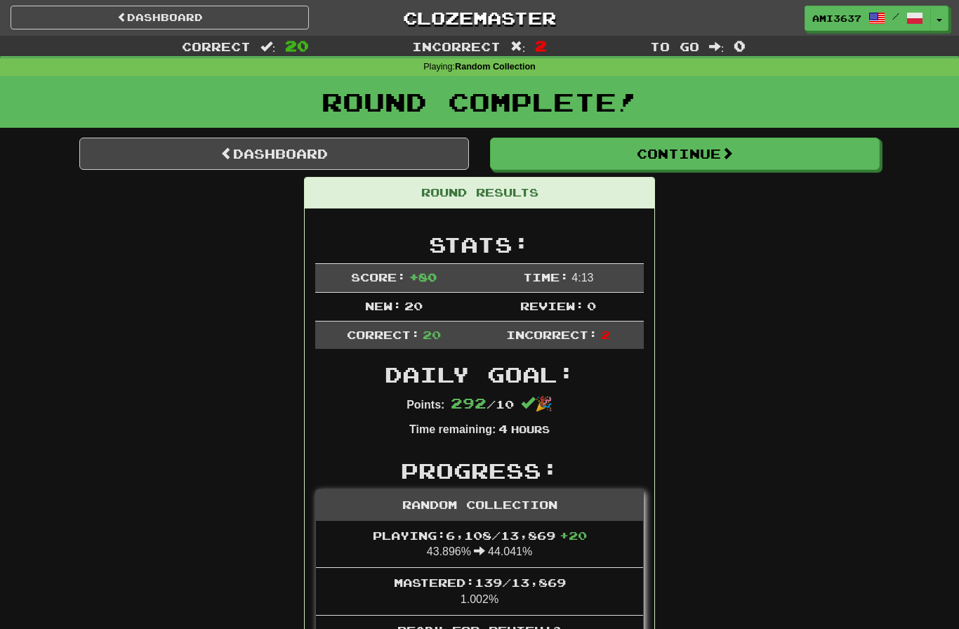
click at [143, 145] on link "Dashboard" at bounding box center [274, 154] width 390 height 32
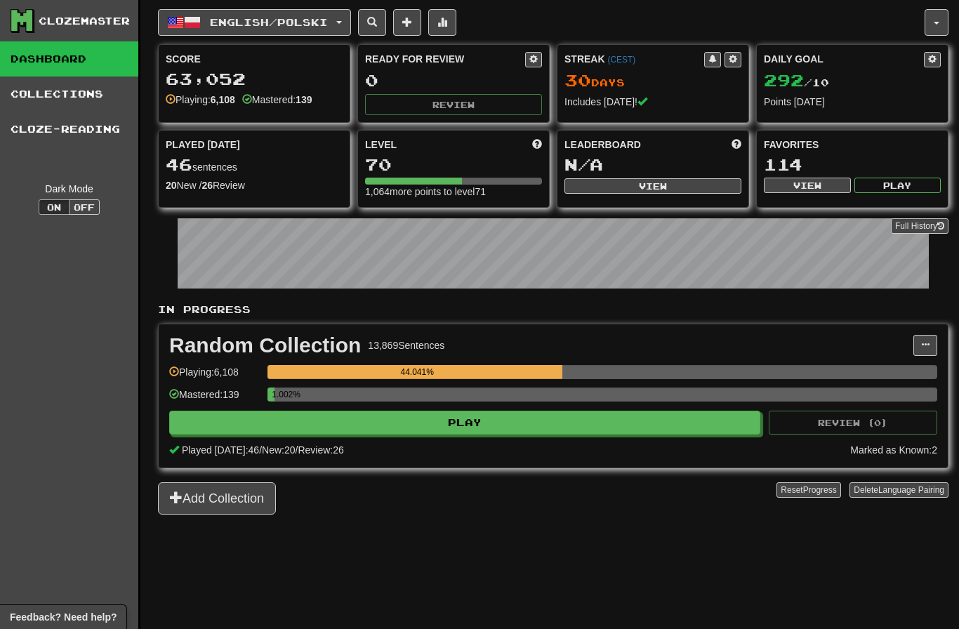
click at [190, 27] on span "button" at bounding box center [192, 22] width 17 height 17
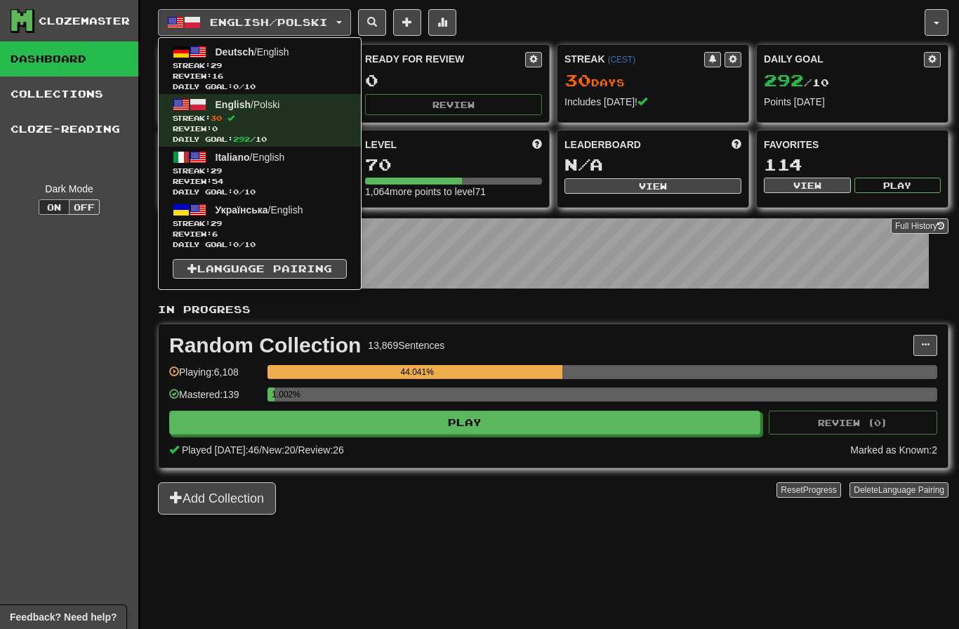
click at [205, 229] on span "Review: 6" at bounding box center [260, 234] width 174 height 11
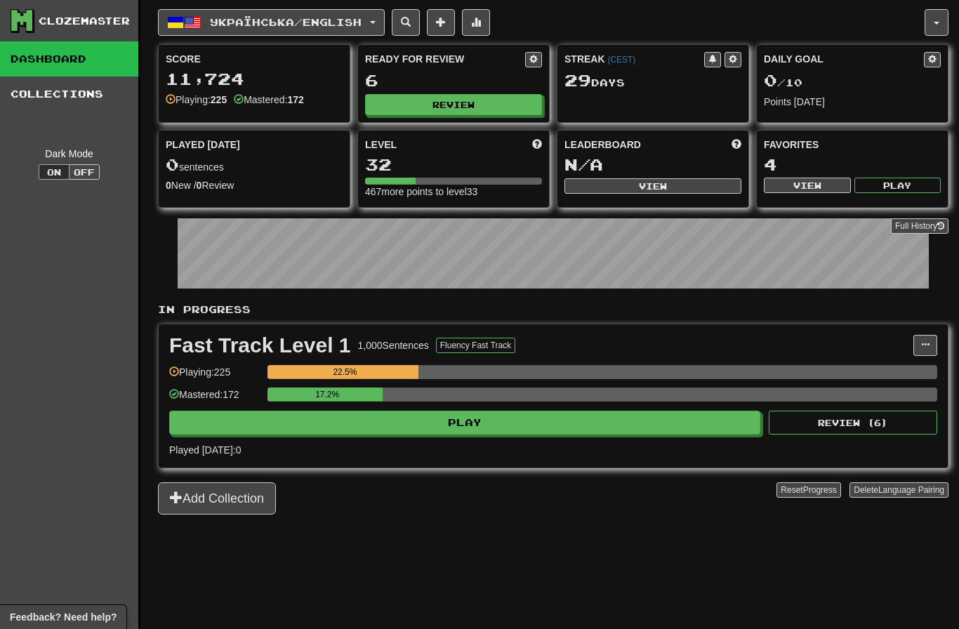
click at [383, 112] on button "Review" at bounding box center [453, 104] width 177 height 21
select select "********"
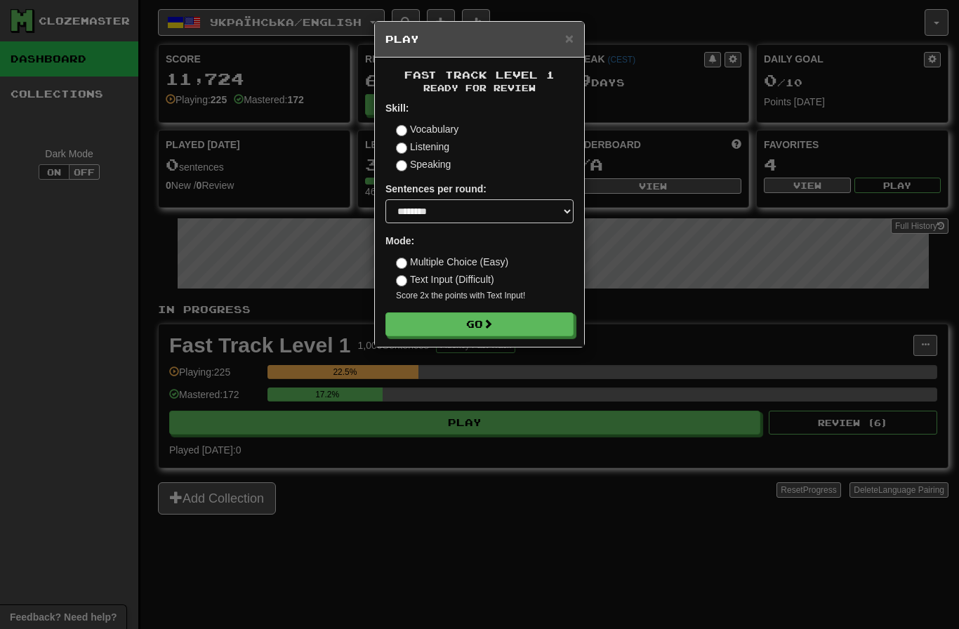
click at [412, 324] on button "Go" at bounding box center [479, 324] width 188 height 24
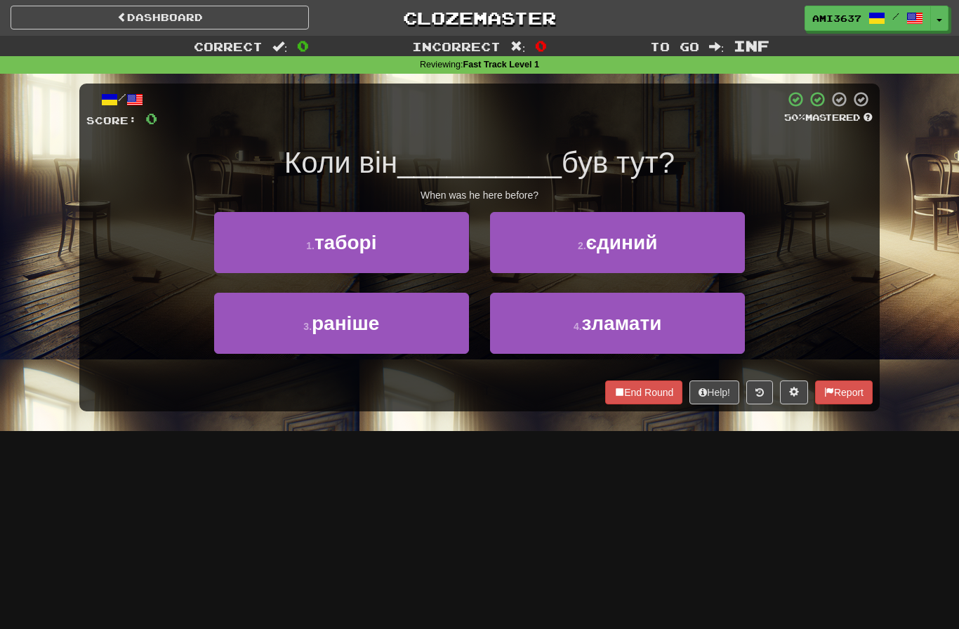
click at [271, 333] on button "3 . раніше" at bounding box center [341, 323] width 255 height 61
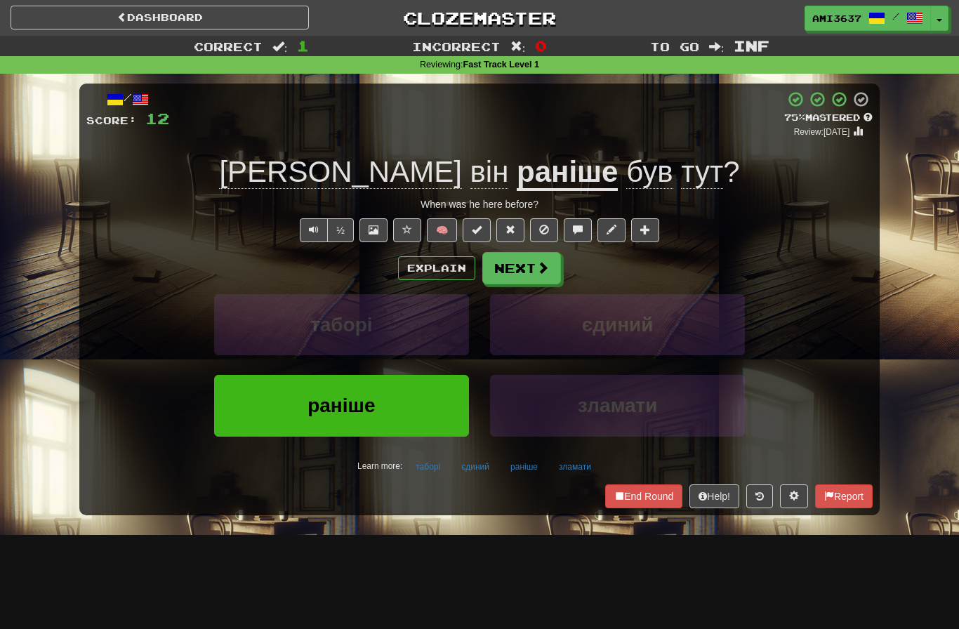
click at [284, 421] on button "раніше" at bounding box center [341, 405] width 255 height 61
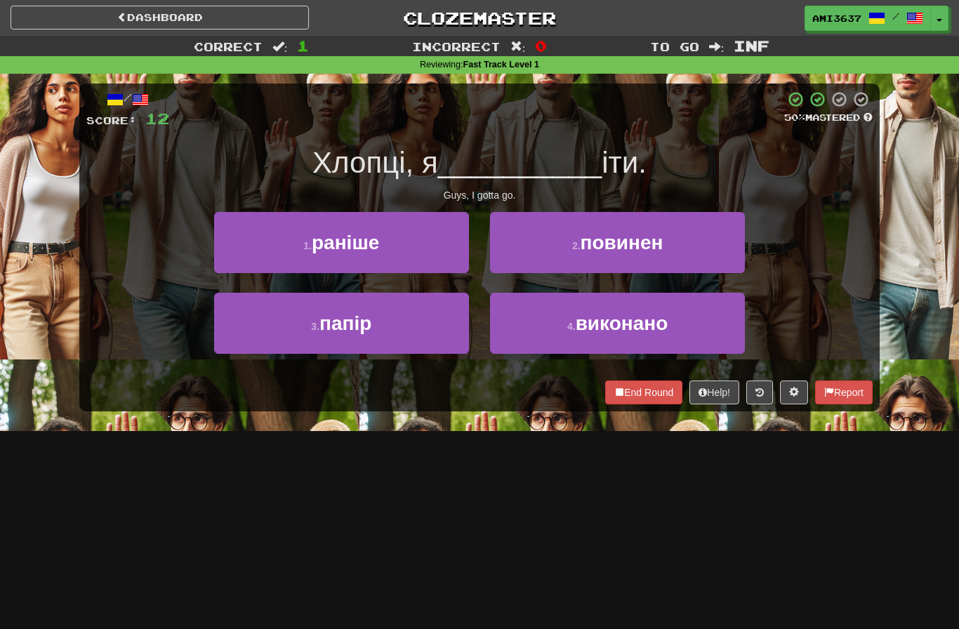
click at [260, 242] on button "1 . раніше" at bounding box center [341, 242] width 255 height 61
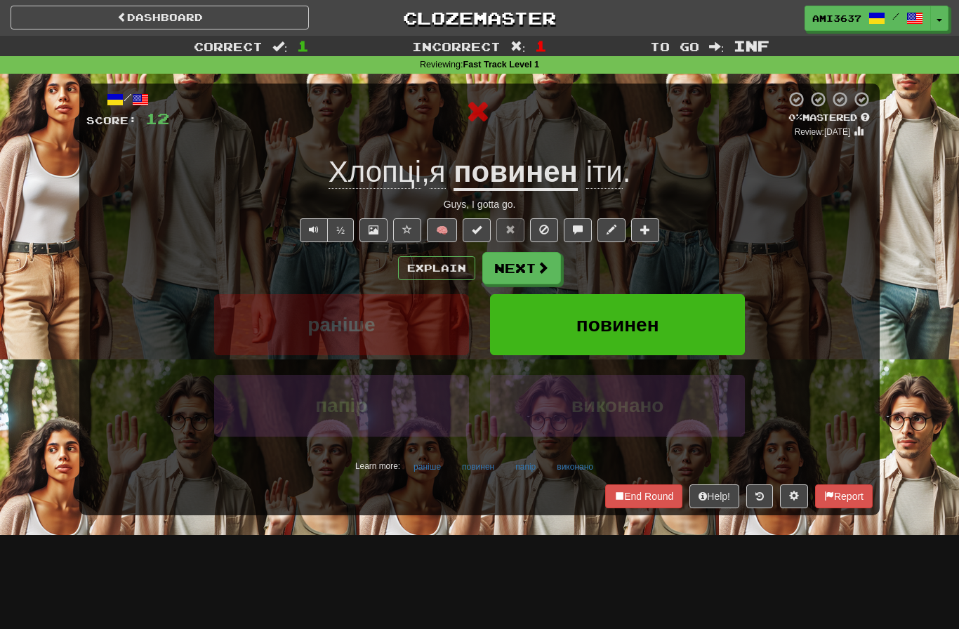
click at [706, 322] on button "повинен" at bounding box center [617, 324] width 255 height 61
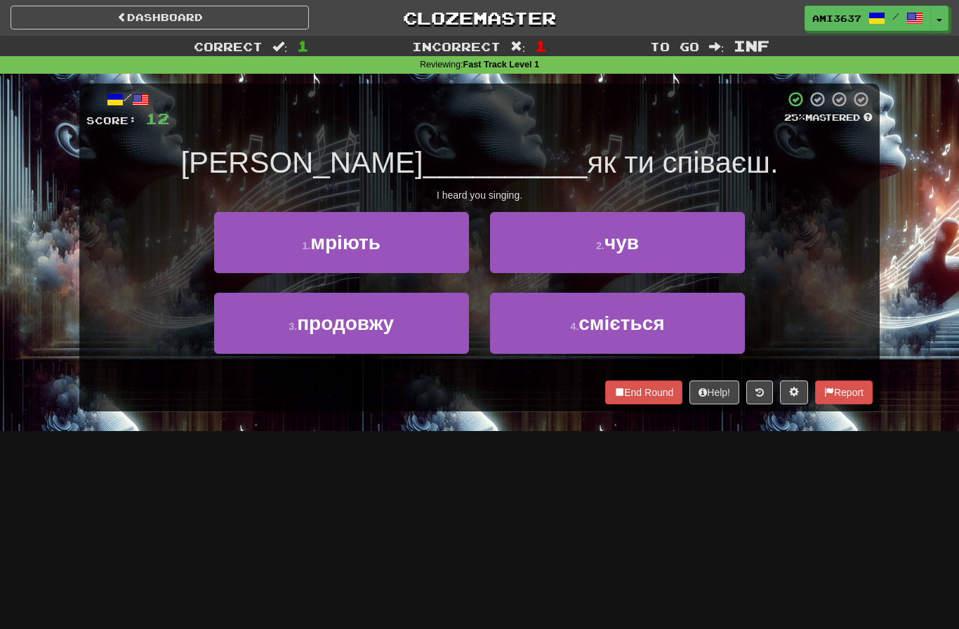
click at [712, 250] on button "2 . чув" at bounding box center [617, 242] width 255 height 61
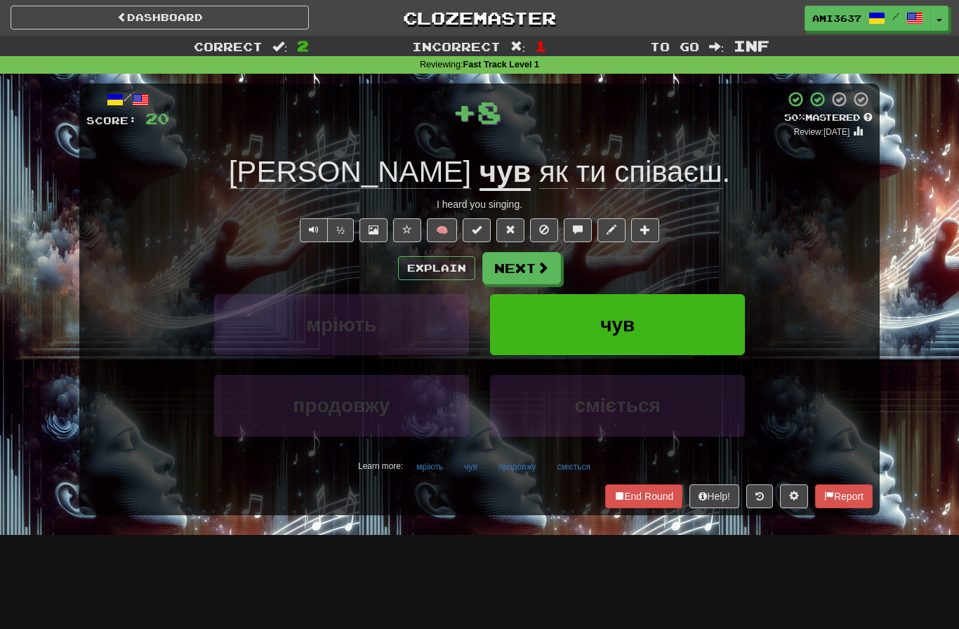
click at [708, 310] on button "чув" at bounding box center [617, 324] width 255 height 61
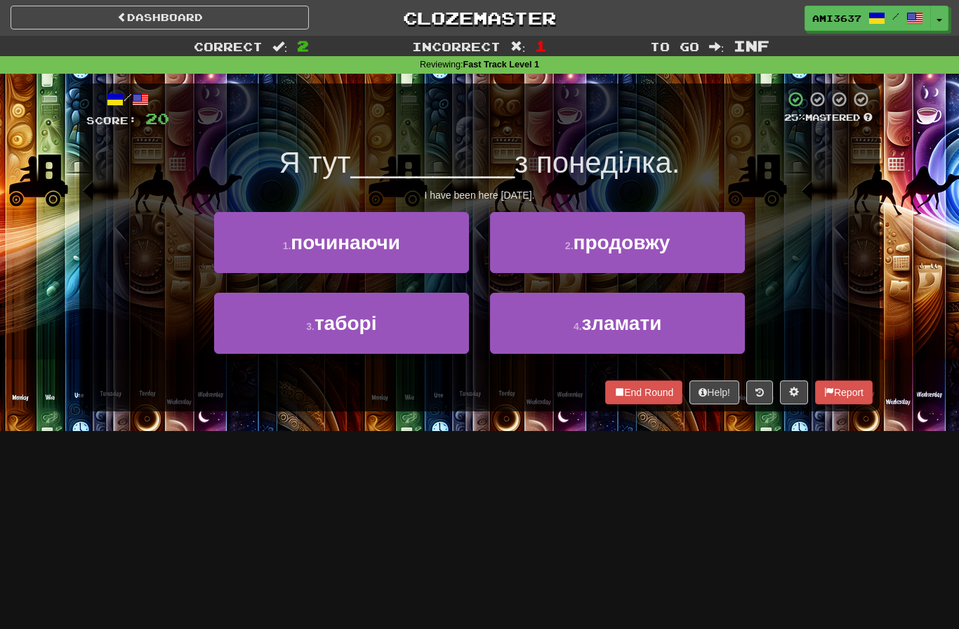
click at [251, 244] on button "1 . починаючи" at bounding box center [341, 242] width 255 height 61
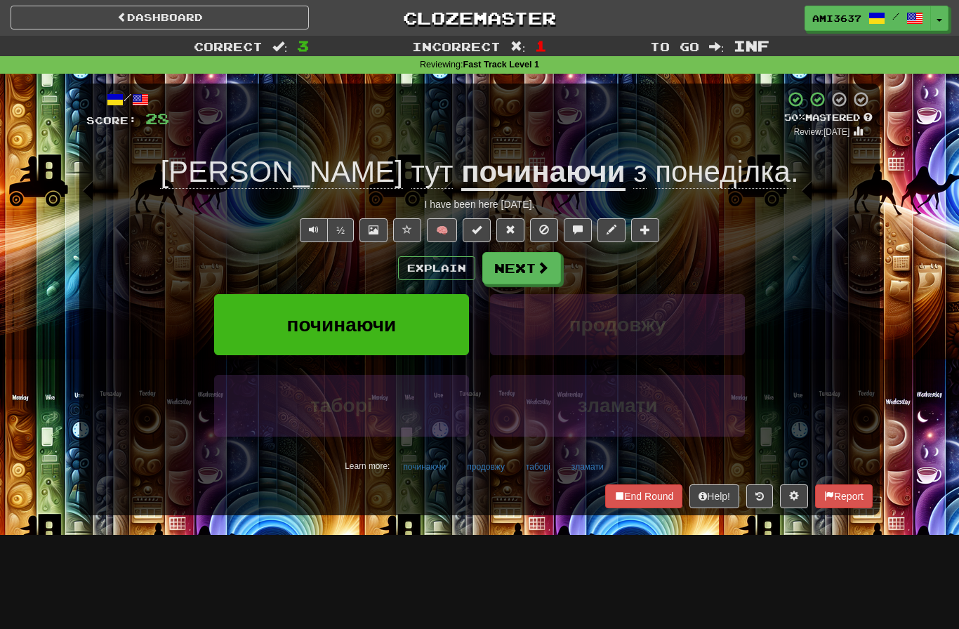
click at [260, 324] on button "починаючи" at bounding box center [341, 324] width 255 height 61
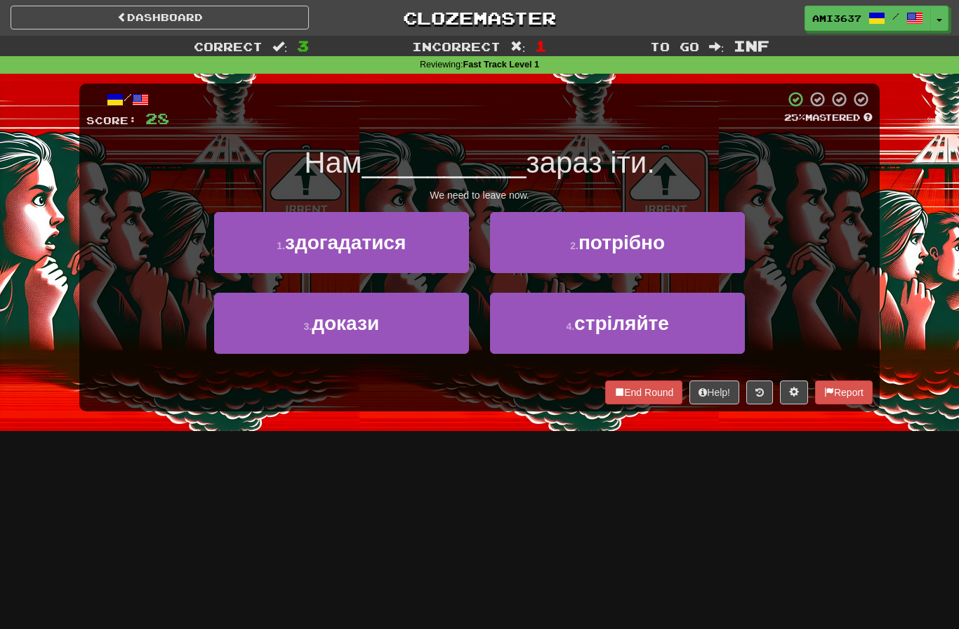
click at [232, 249] on button "1 . здогадатися" at bounding box center [341, 242] width 255 height 61
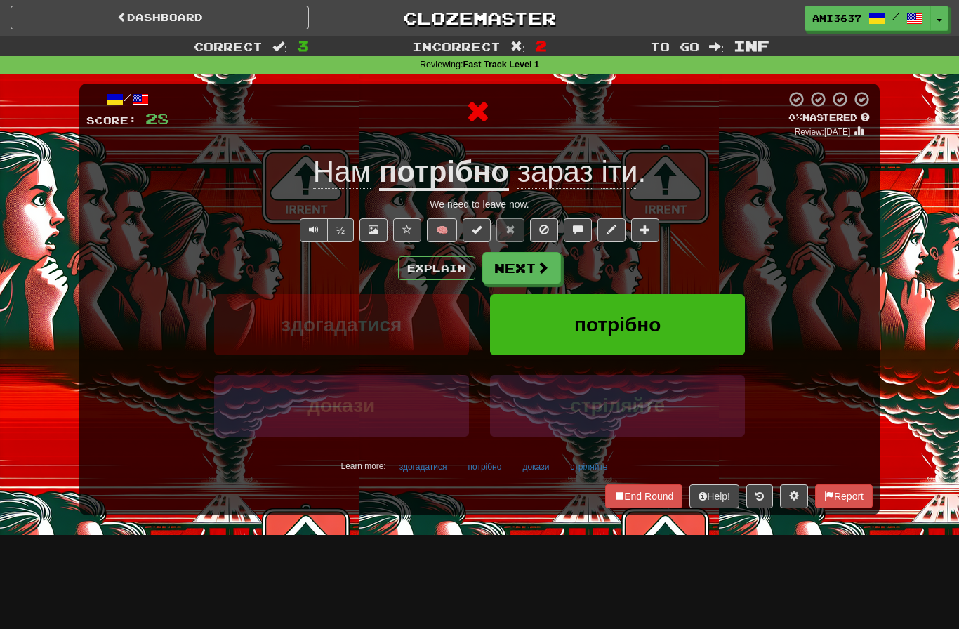
click at [717, 317] on button "потрібно" at bounding box center [617, 324] width 255 height 61
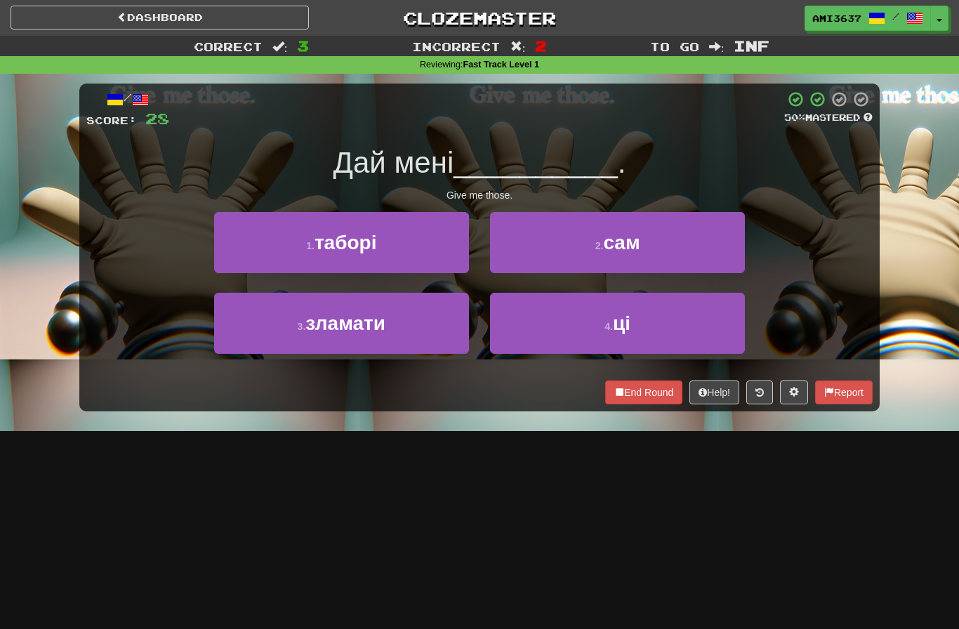
click at [233, 244] on button "1 . таборі" at bounding box center [341, 242] width 255 height 61
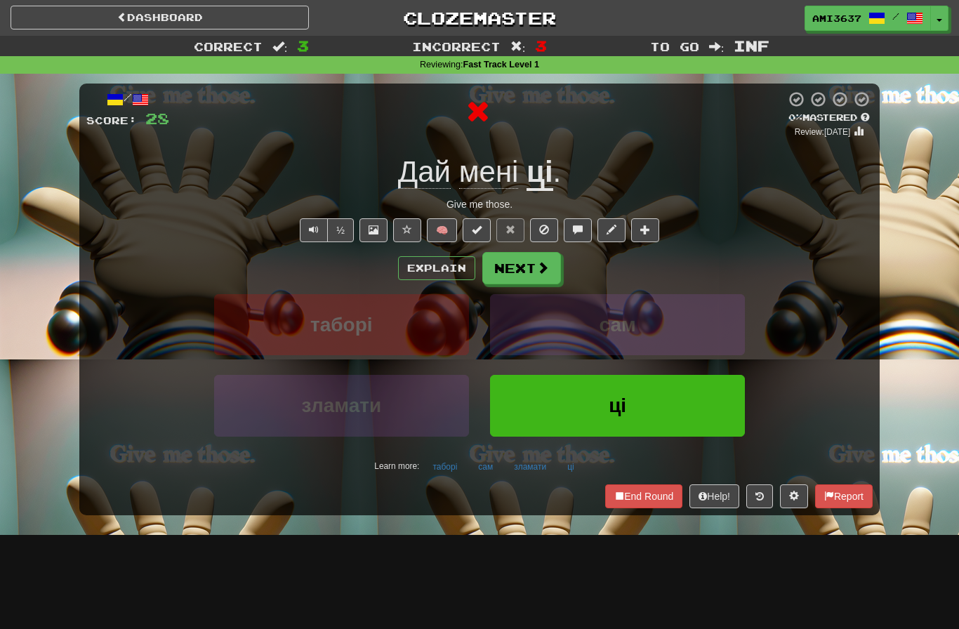
click at [692, 399] on button "ці" at bounding box center [617, 405] width 255 height 61
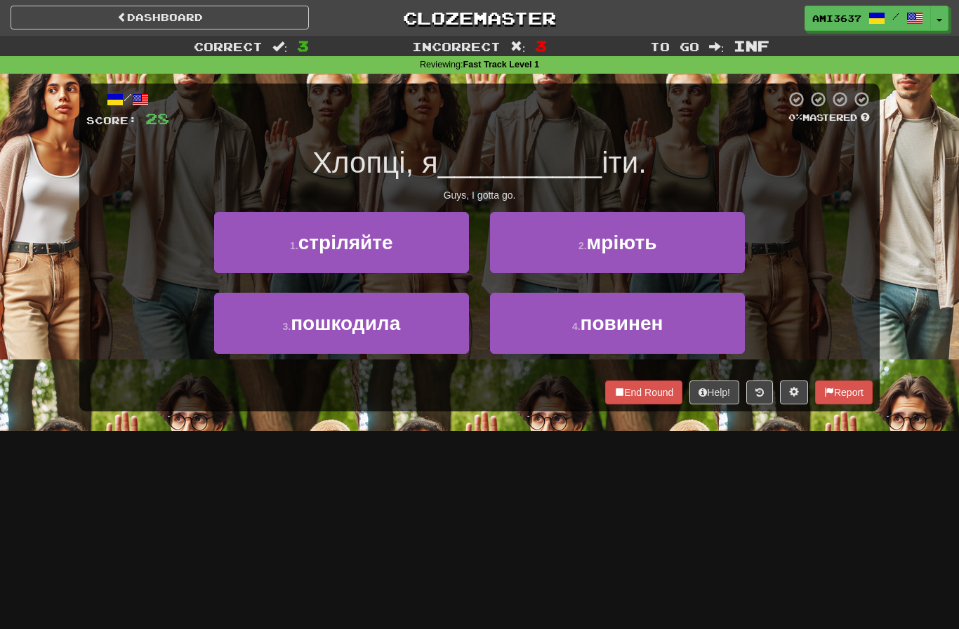
click at [715, 331] on button "4 . повинен" at bounding box center [617, 323] width 255 height 61
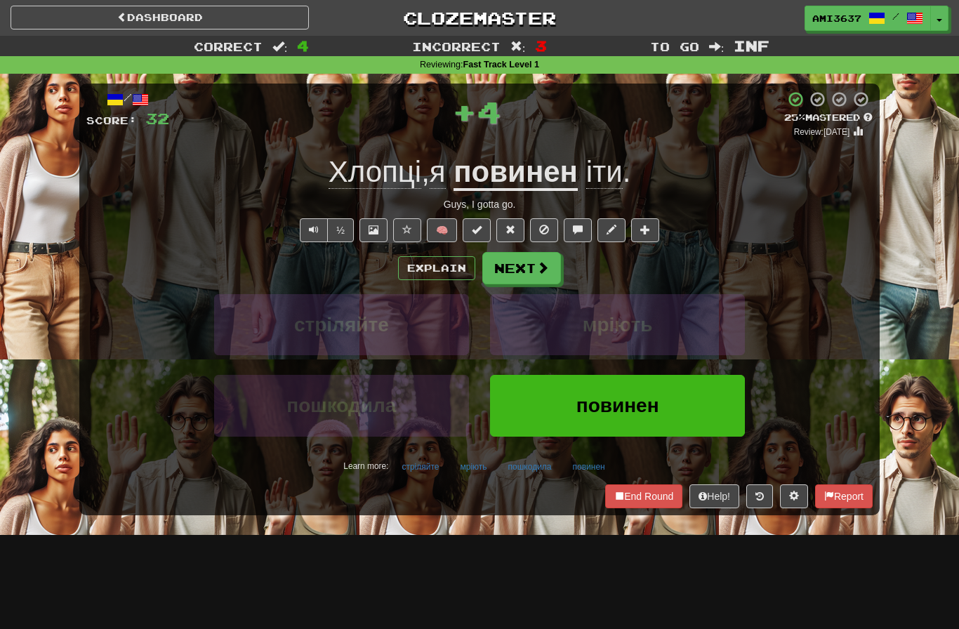
click at [718, 389] on button "повинен" at bounding box center [617, 405] width 255 height 61
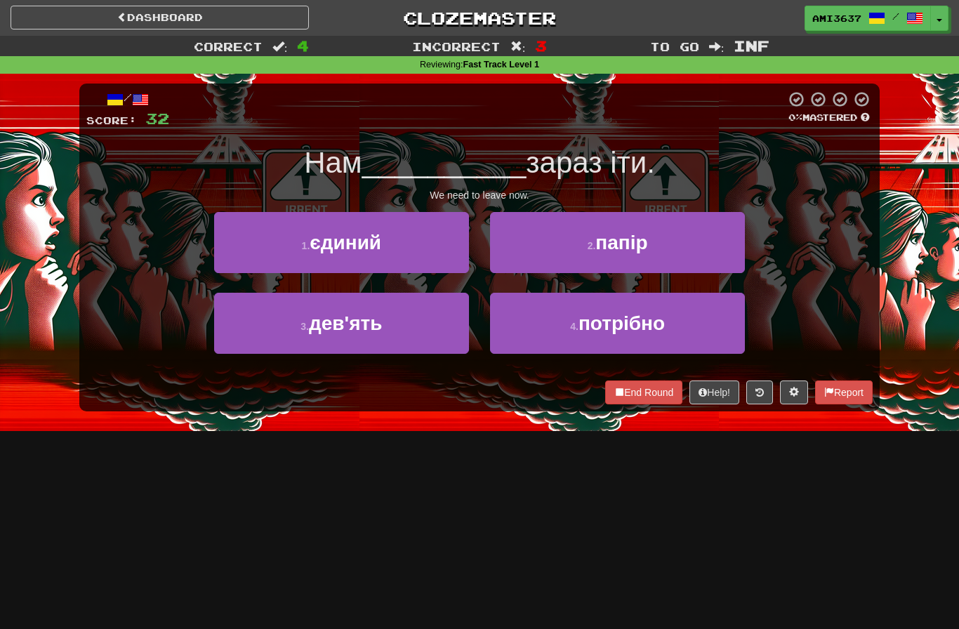
click at [719, 336] on button "4 . потрібно" at bounding box center [617, 323] width 255 height 61
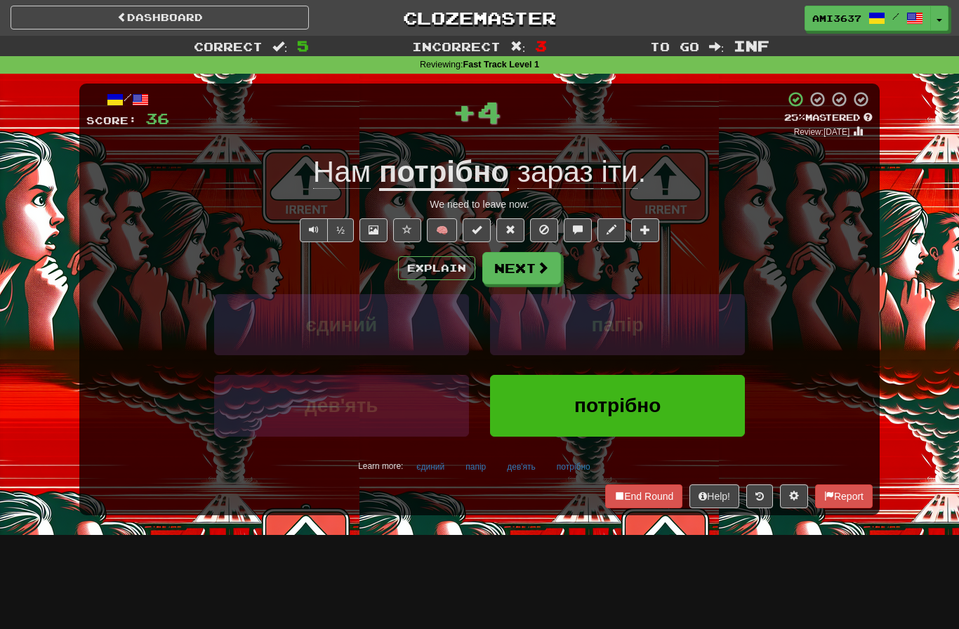
click at [704, 402] on button "потрібно" at bounding box center [617, 405] width 255 height 61
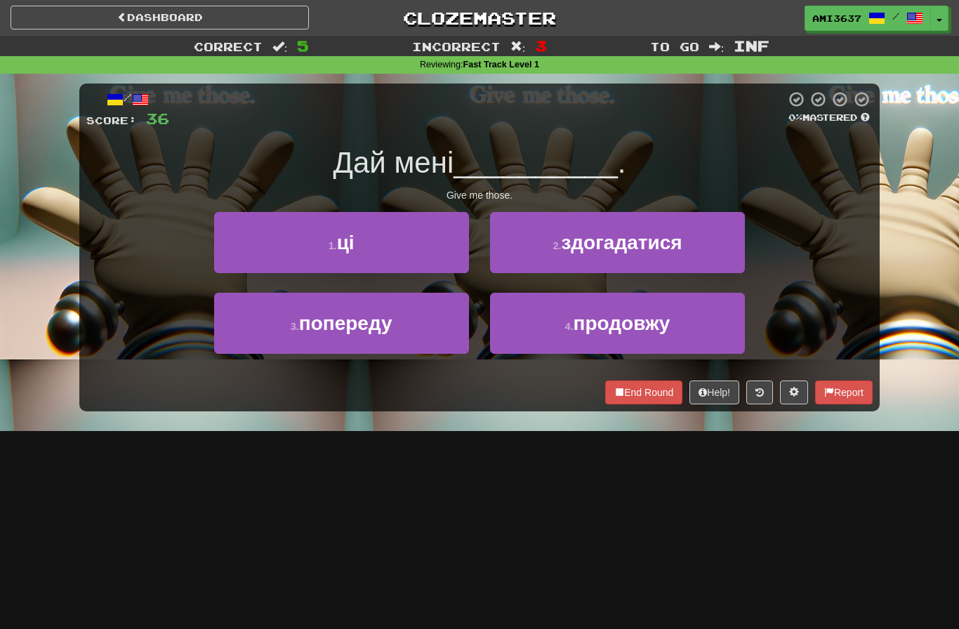
click at [235, 250] on button "1 . ці" at bounding box center [341, 242] width 255 height 61
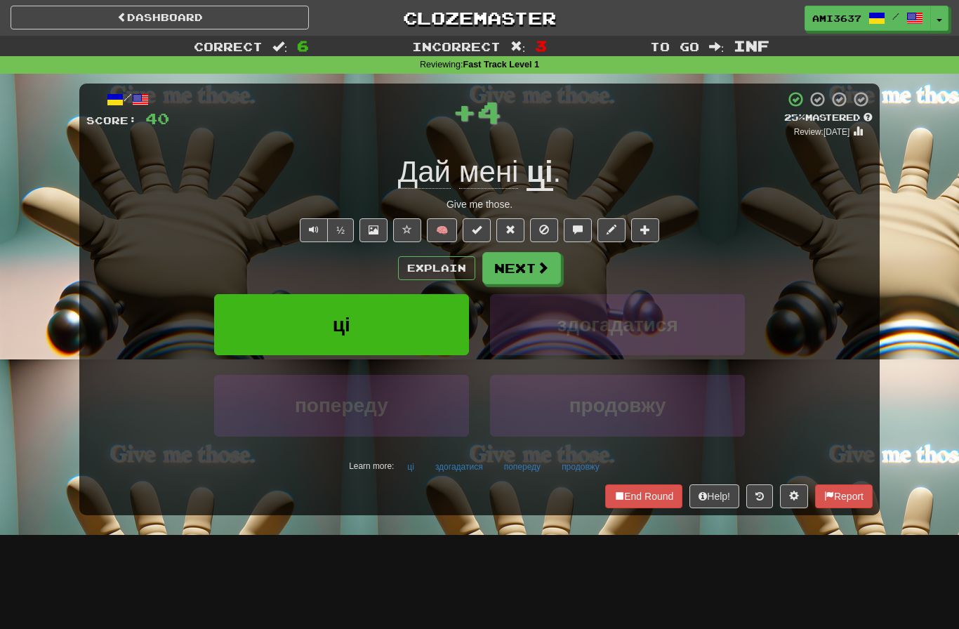
click at [263, 312] on button "ці" at bounding box center [341, 324] width 255 height 61
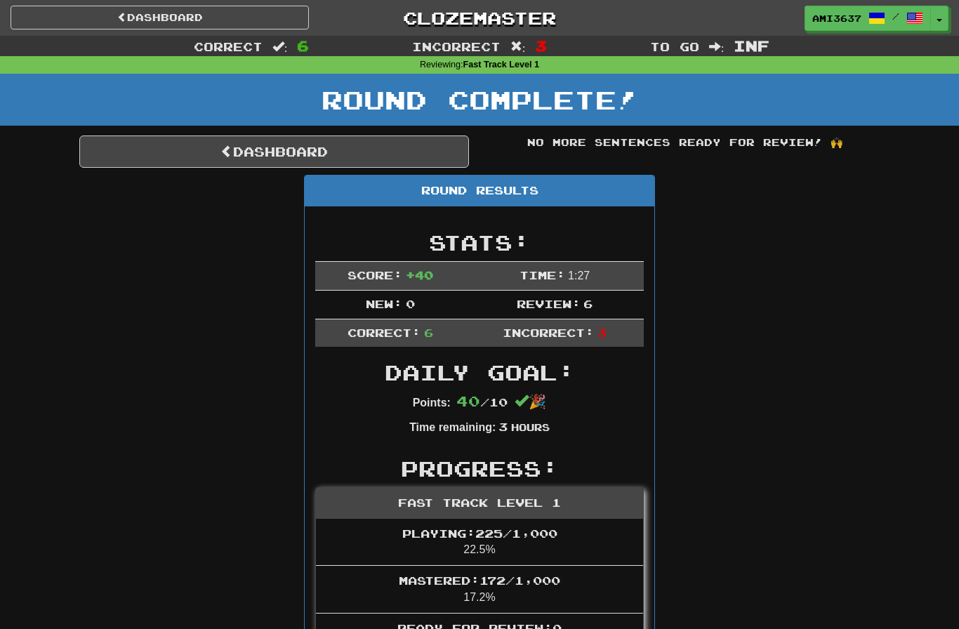
click at [136, 154] on link "Dashboard" at bounding box center [274, 152] width 390 height 32
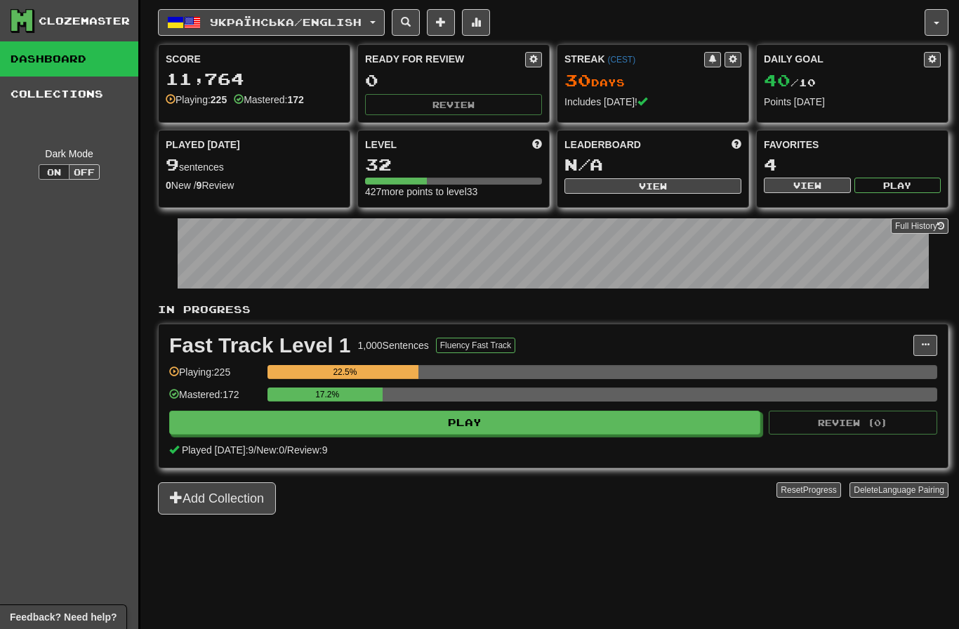
click at [195, 16] on span "button" at bounding box center [192, 22] width 17 height 17
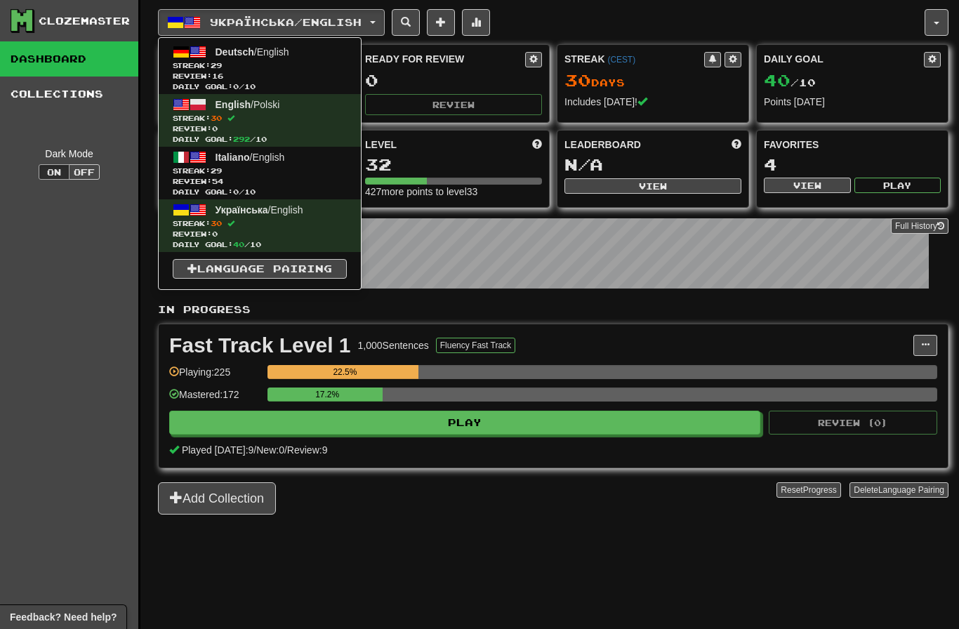
click at [189, 66] on span "Streak: 29" at bounding box center [260, 65] width 174 height 11
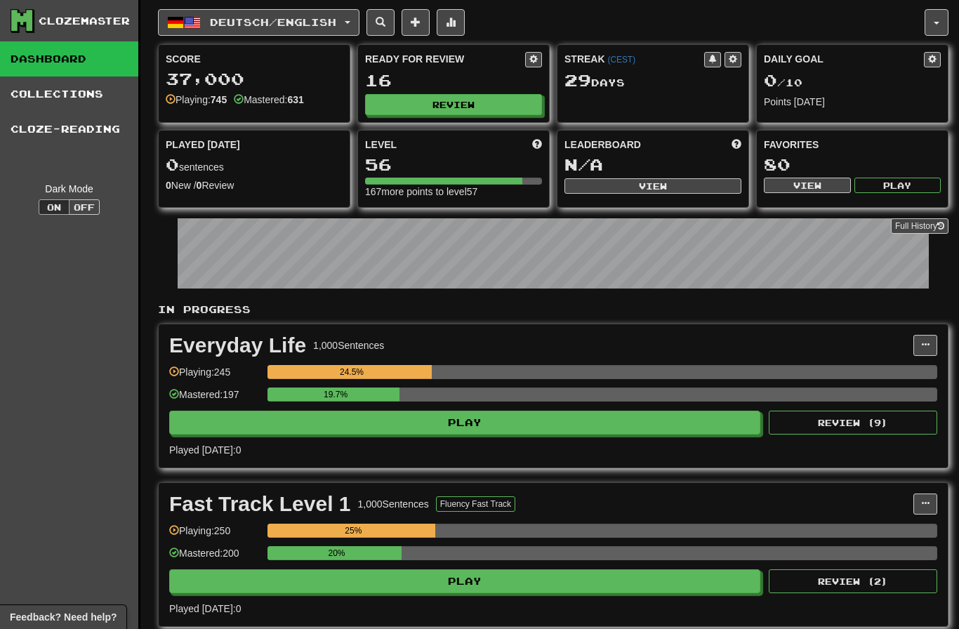
click at [395, 108] on button "Review" at bounding box center [453, 104] width 177 height 21
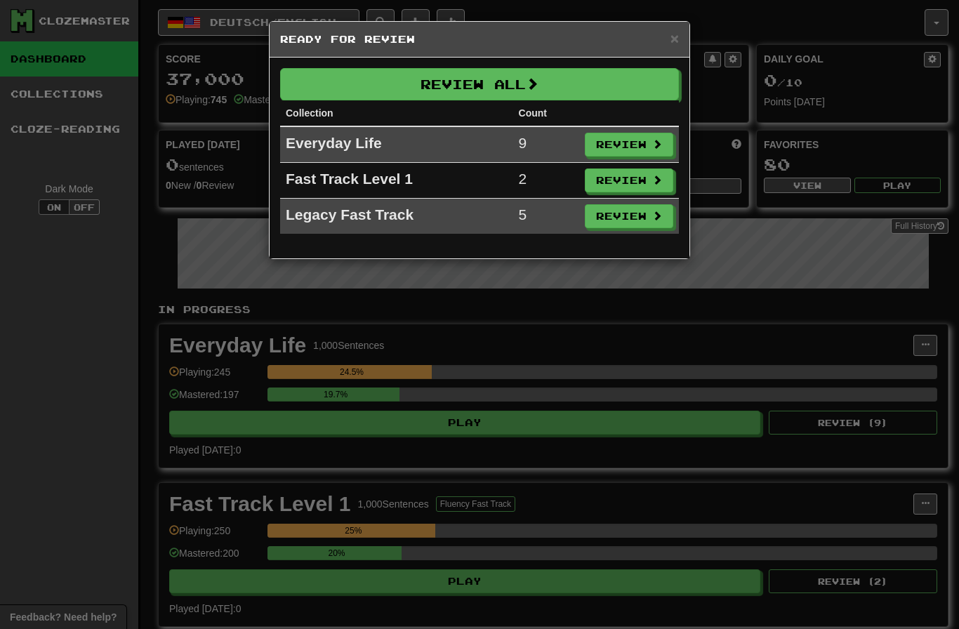
click at [319, 94] on button "Review All" at bounding box center [479, 84] width 399 height 32
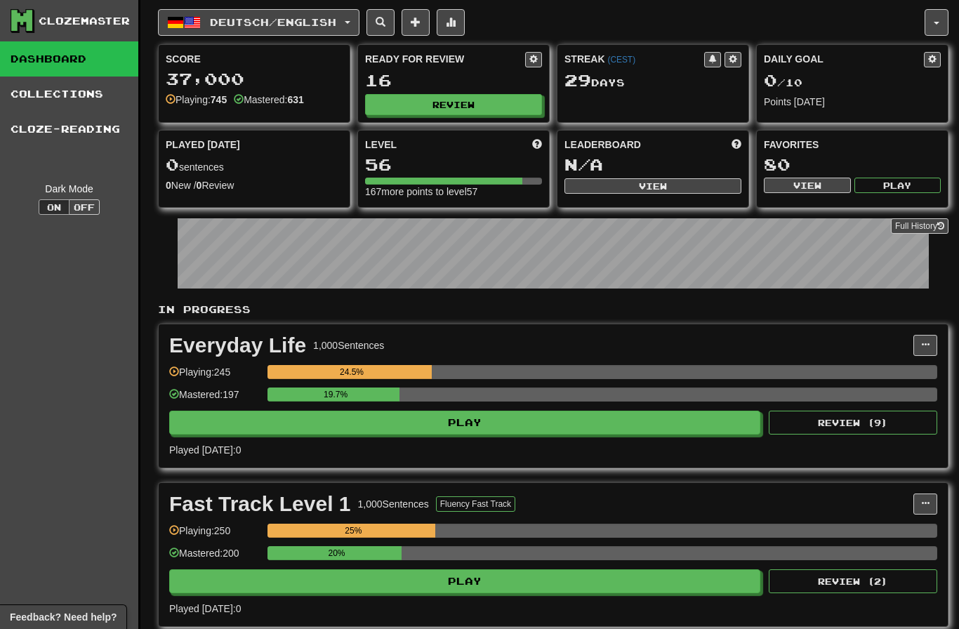
select select "********"
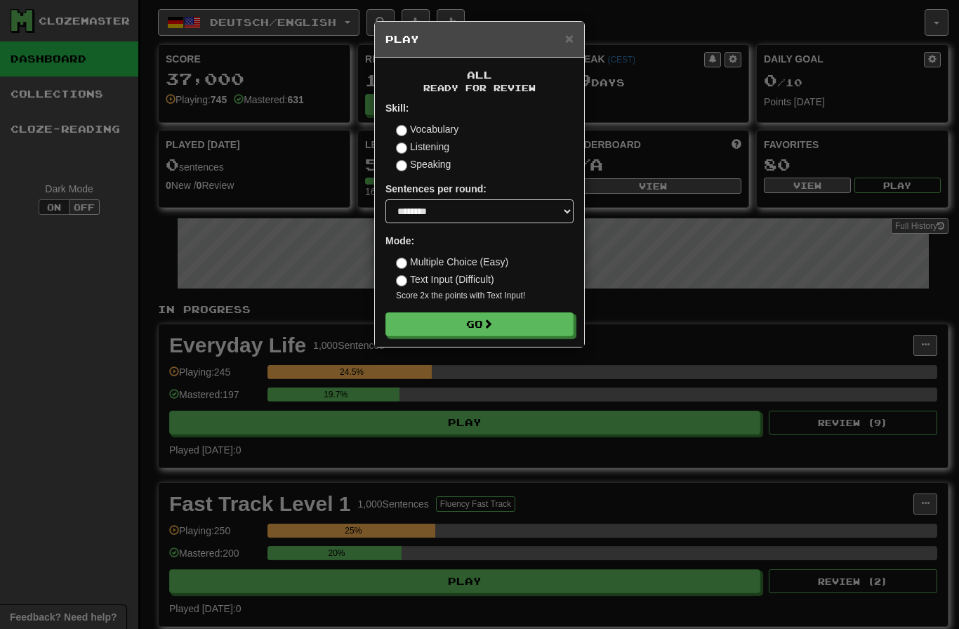
click at [414, 329] on button "Go" at bounding box center [479, 324] width 188 height 24
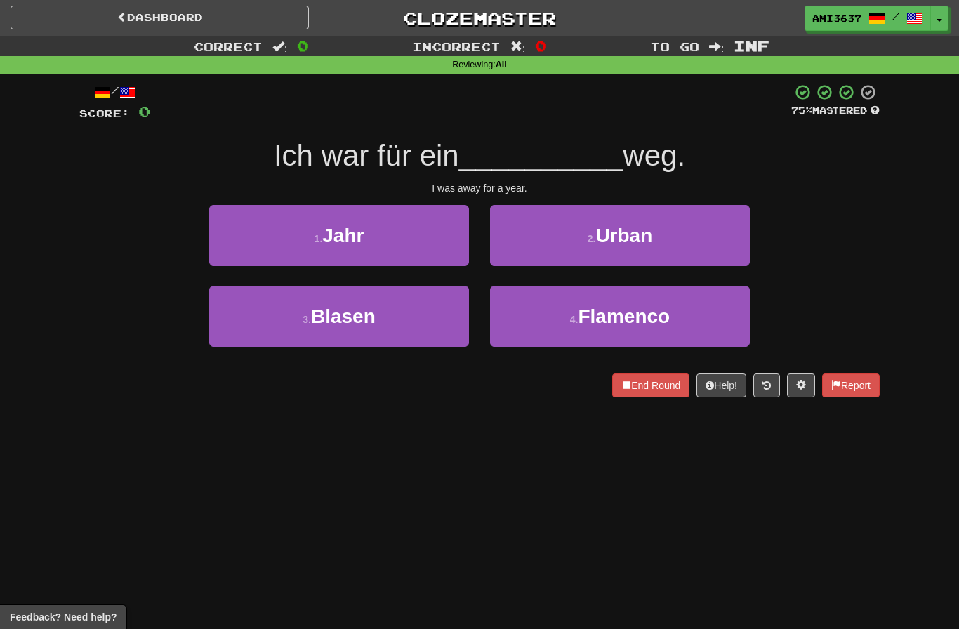
click at [256, 245] on button "1 . Jahr" at bounding box center [339, 235] width 260 height 61
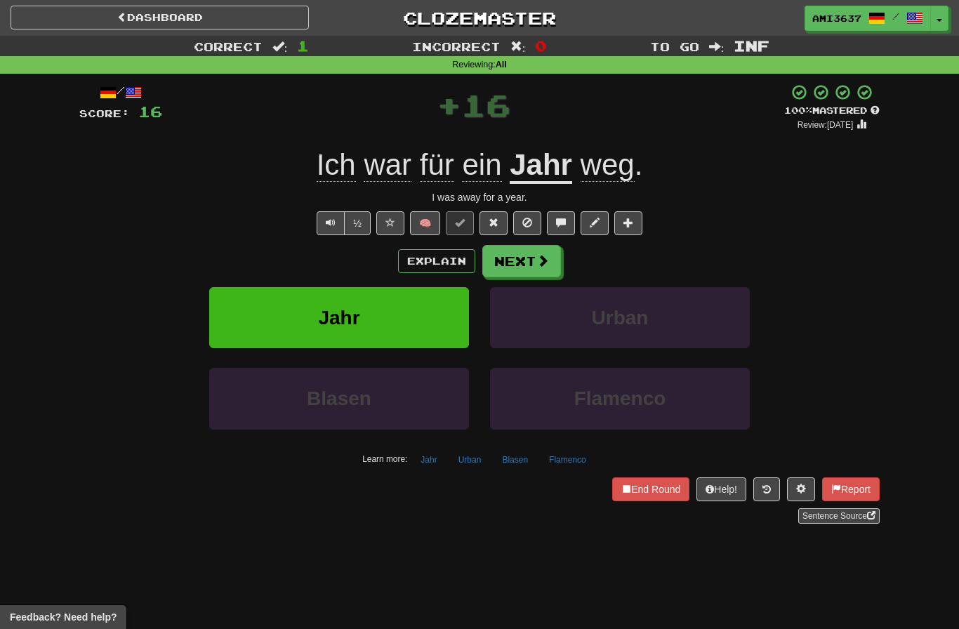
click at [253, 317] on button "Jahr" at bounding box center [339, 317] width 260 height 61
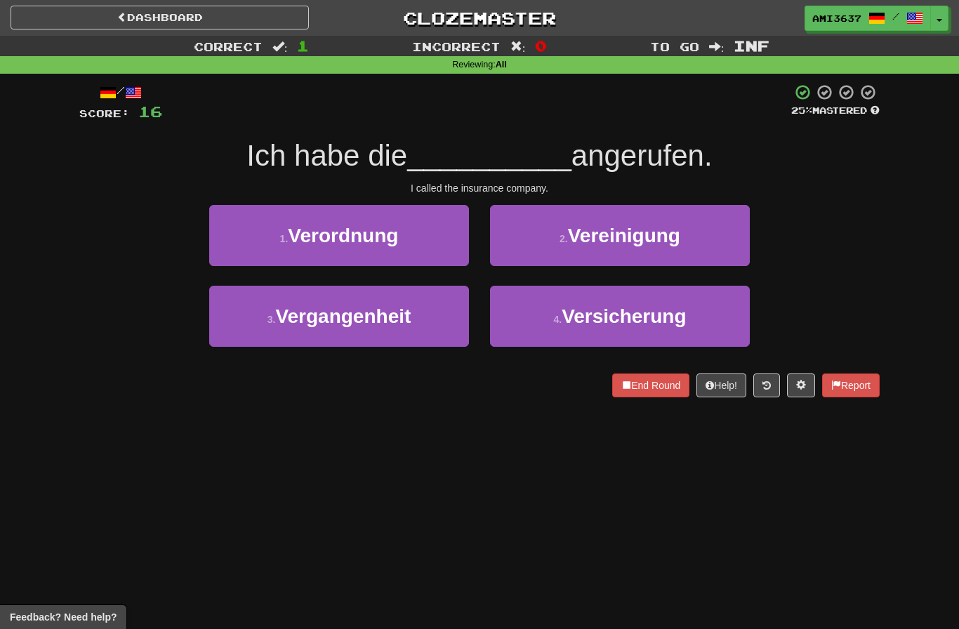
click at [718, 319] on button "4 . Versicherung" at bounding box center [620, 316] width 260 height 61
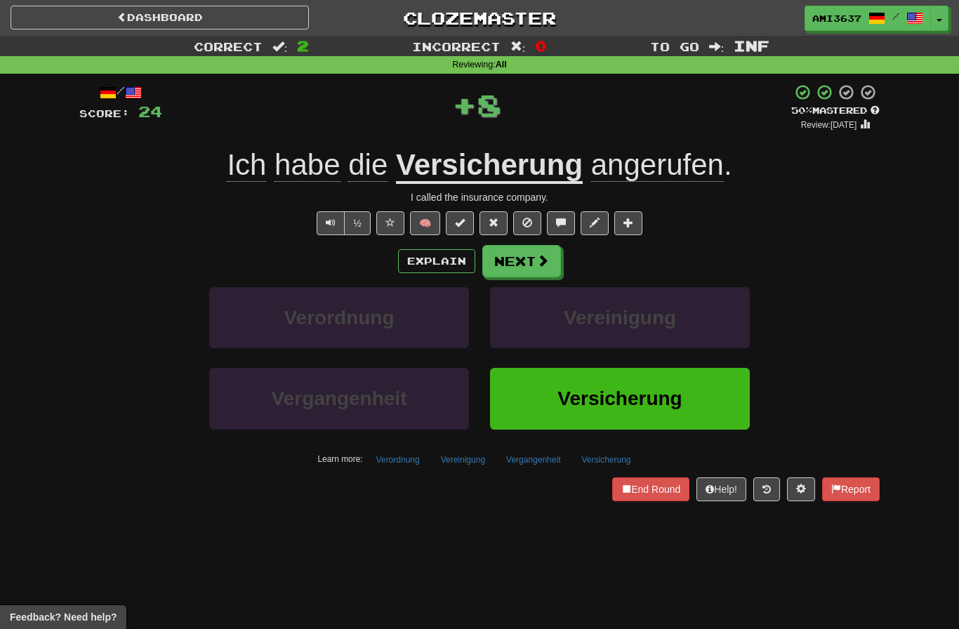
click at [695, 394] on button "Versicherung" at bounding box center [620, 398] width 260 height 61
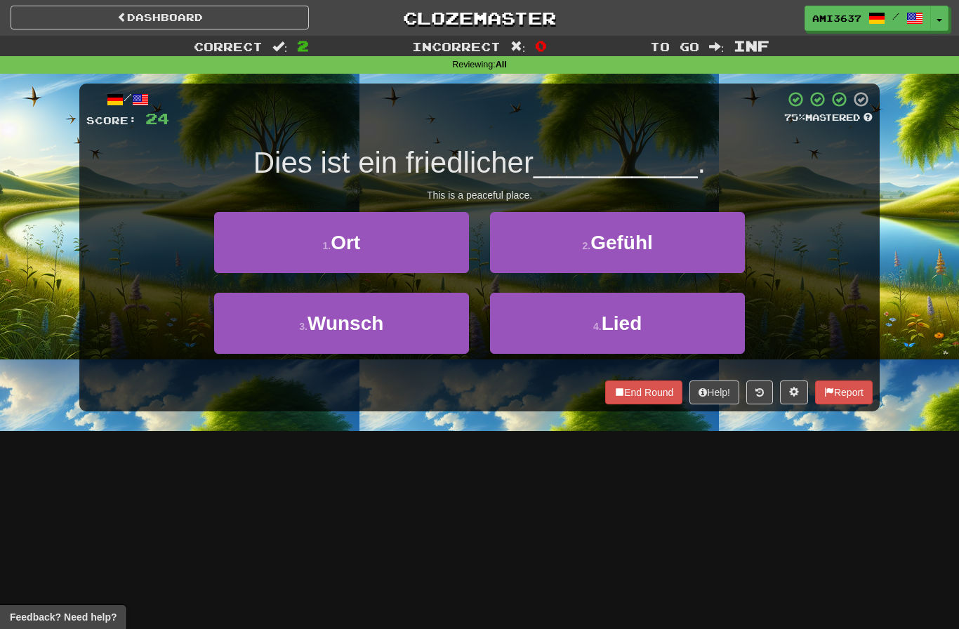
click at [247, 252] on button "1 . Ort" at bounding box center [341, 242] width 255 height 61
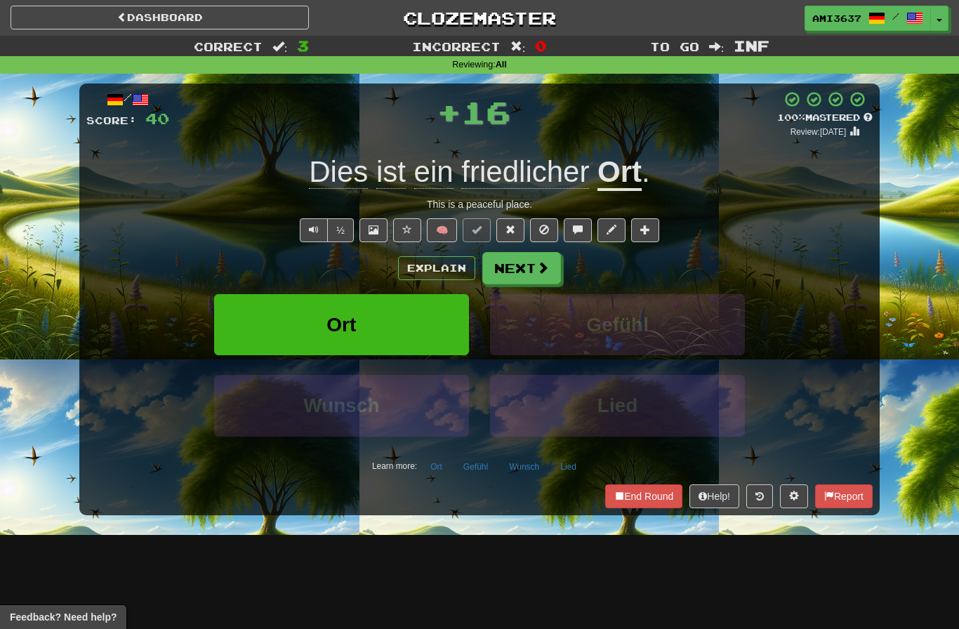
click at [268, 319] on button "Ort" at bounding box center [341, 324] width 255 height 61
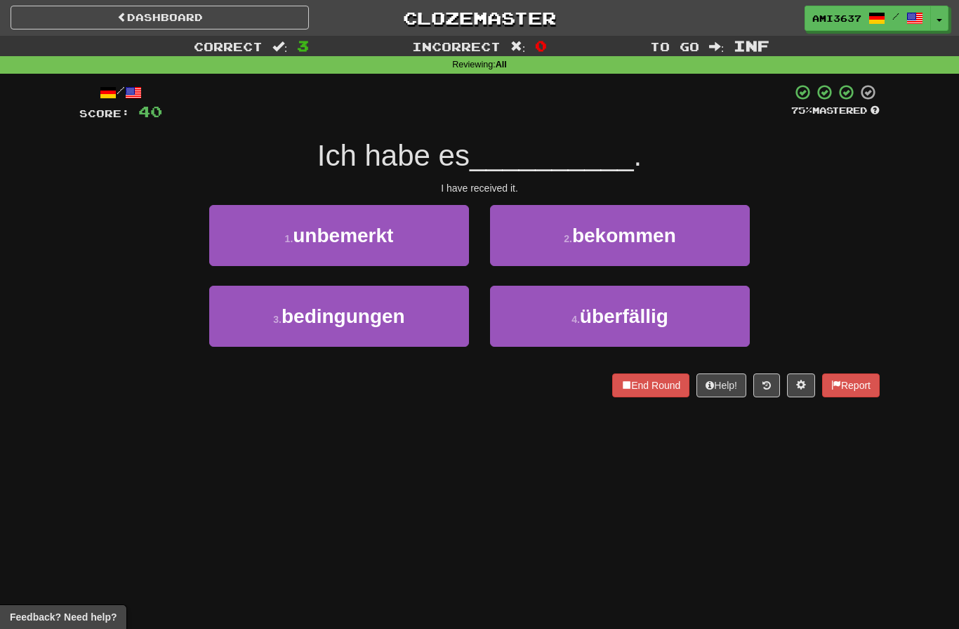
click at [727, 244] on button "2 . bekommen" at bounding box center [620, 235] width 260 height 61
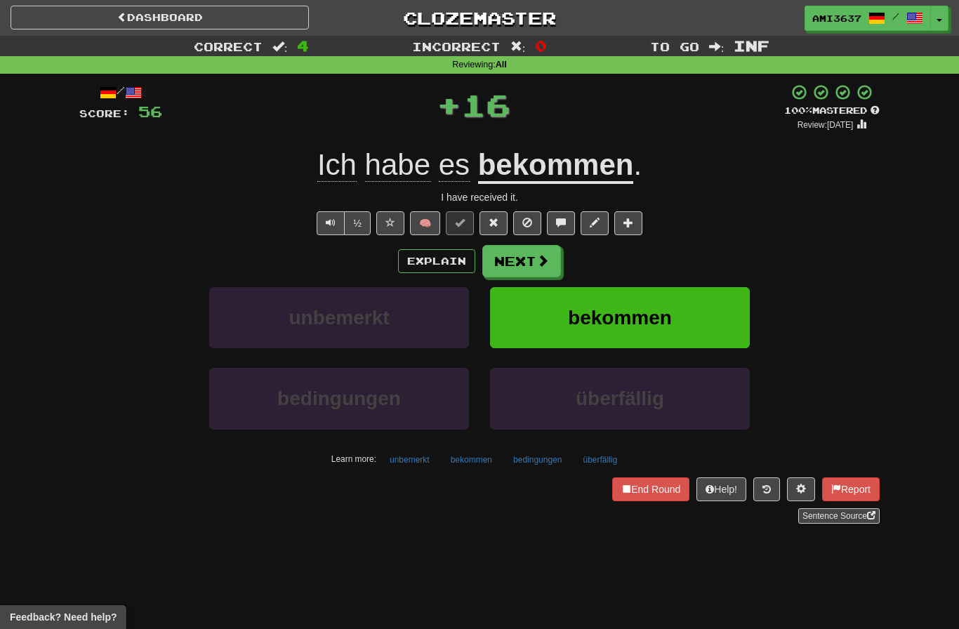
click at [705, 320] on button "bekommen" at bounding box center [620, 317] width 260 height 61
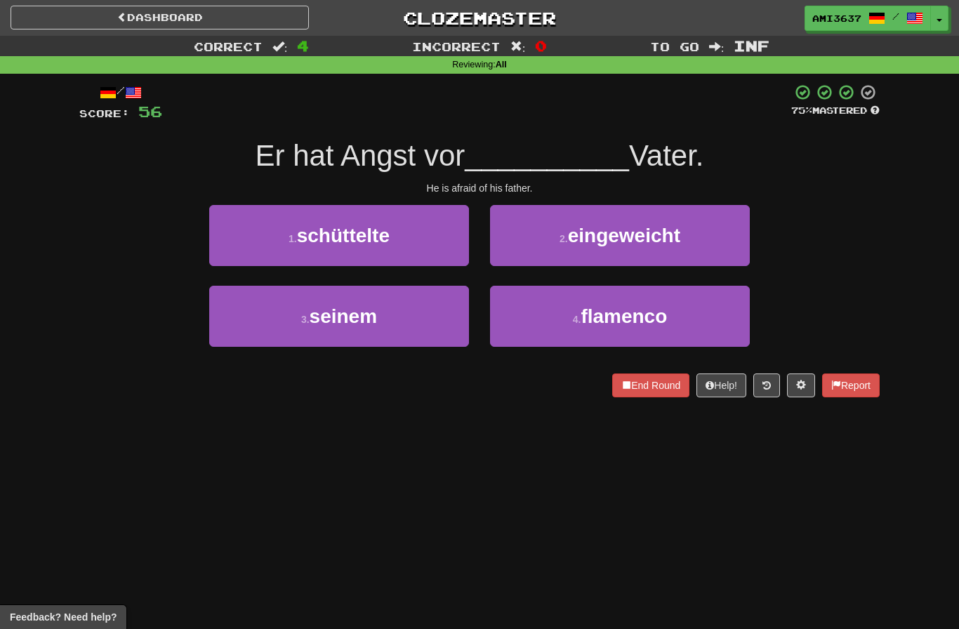
click at [265, 315] on button "3 . seinem" at bounding box center [339, 316] width 260 height 61
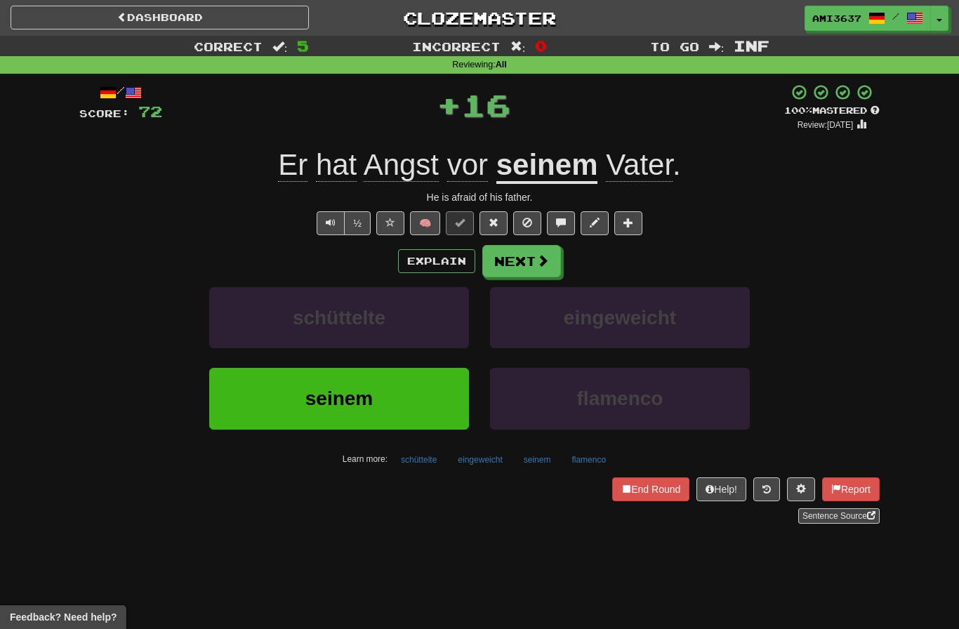
click at [280, 394] on button "seinem" at bounding box center [339, 398] width 260 height 61
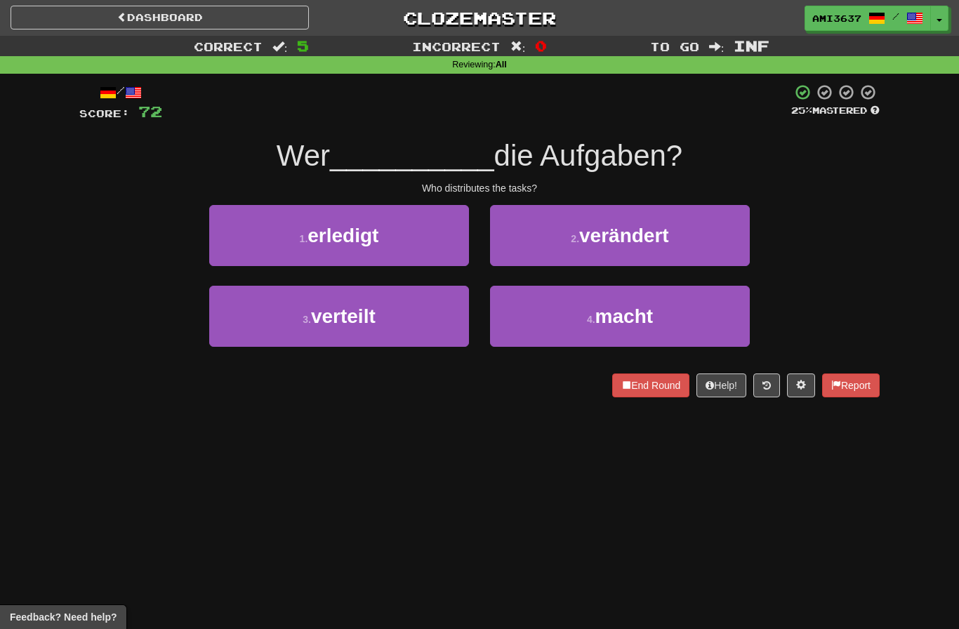
click at [720, 316] on button "4 . macht" at bounding box center [620, 316] width 260 height 61
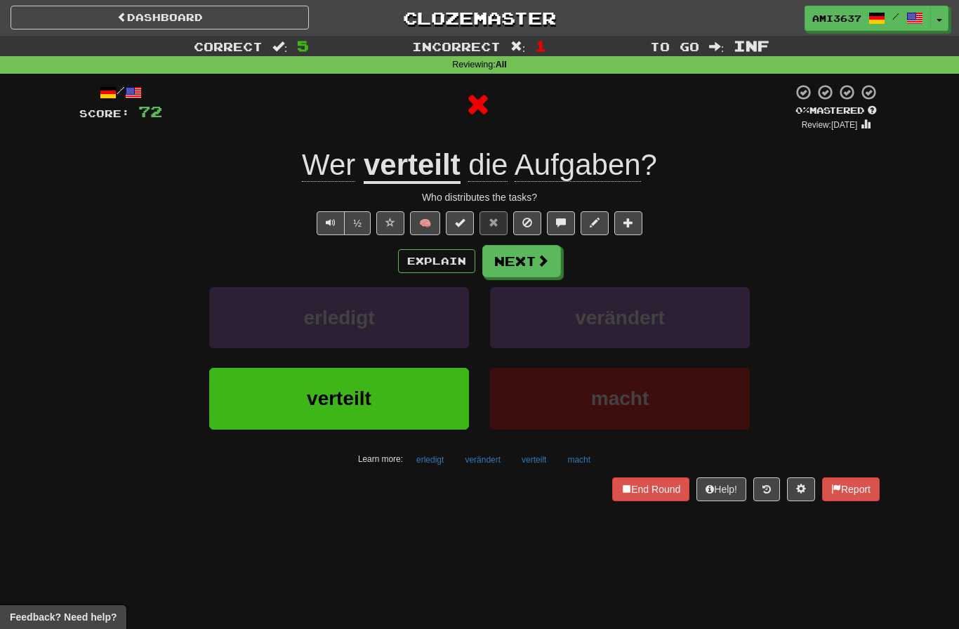
click at [279, 400] on button "verteilt" at bounding box center [339, 398] width 260 height 61
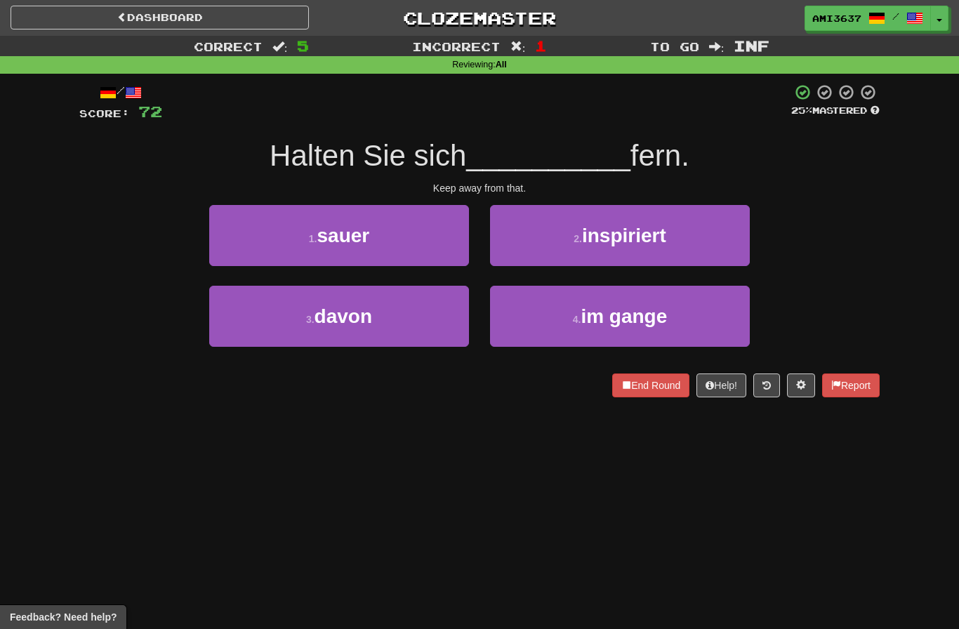
click at [258, 318] on button "3 . davon" at bounding box center [339, 316] width 260 height 61
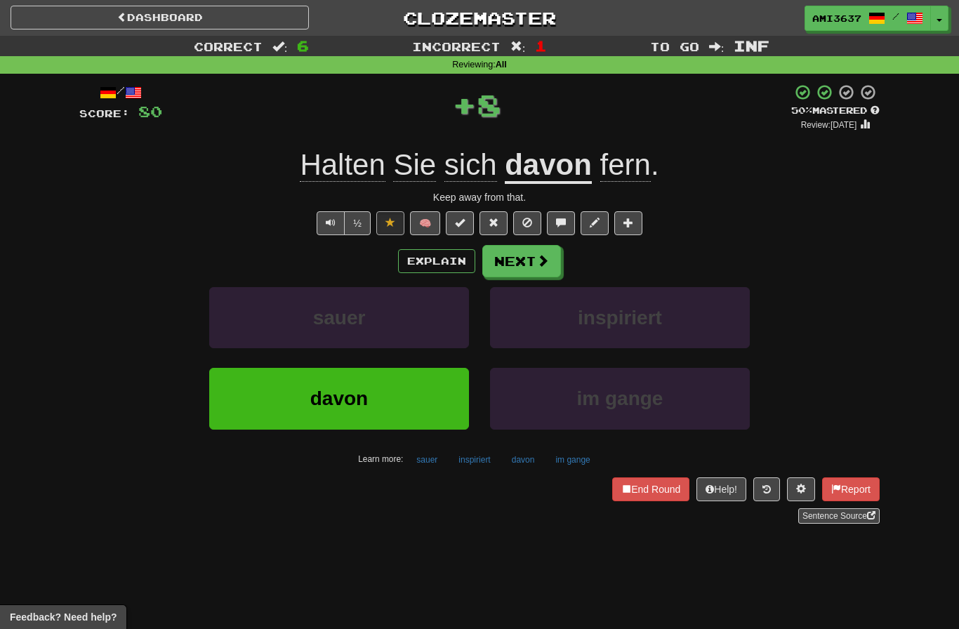
click at [303, 394] on button "davon" at bounding box center [339, 398] width 260 height 61
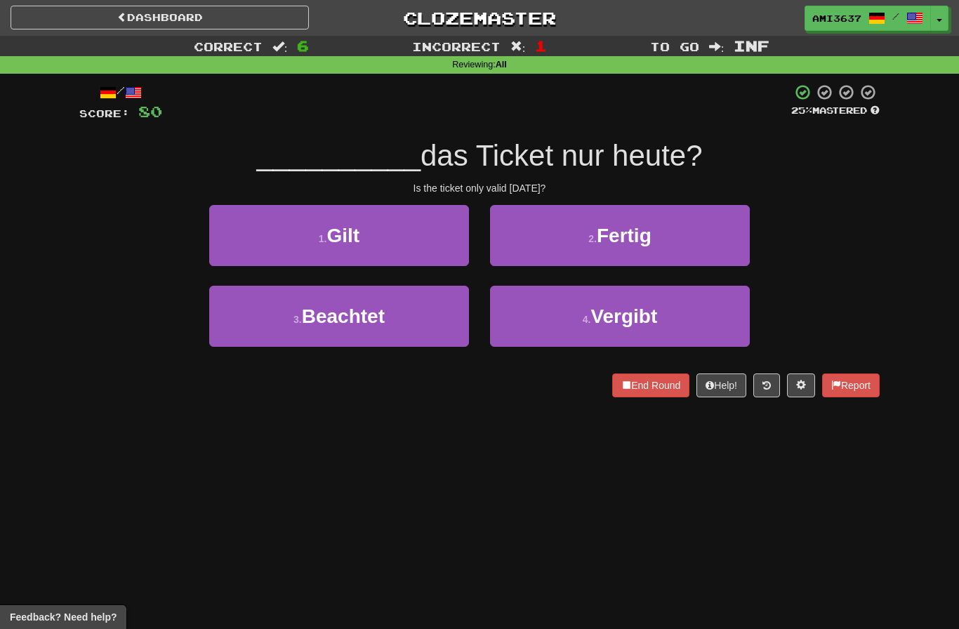
click at [229, 260] on button "1 . Gilt" at bounding box center [339, 235] width 260 height 61
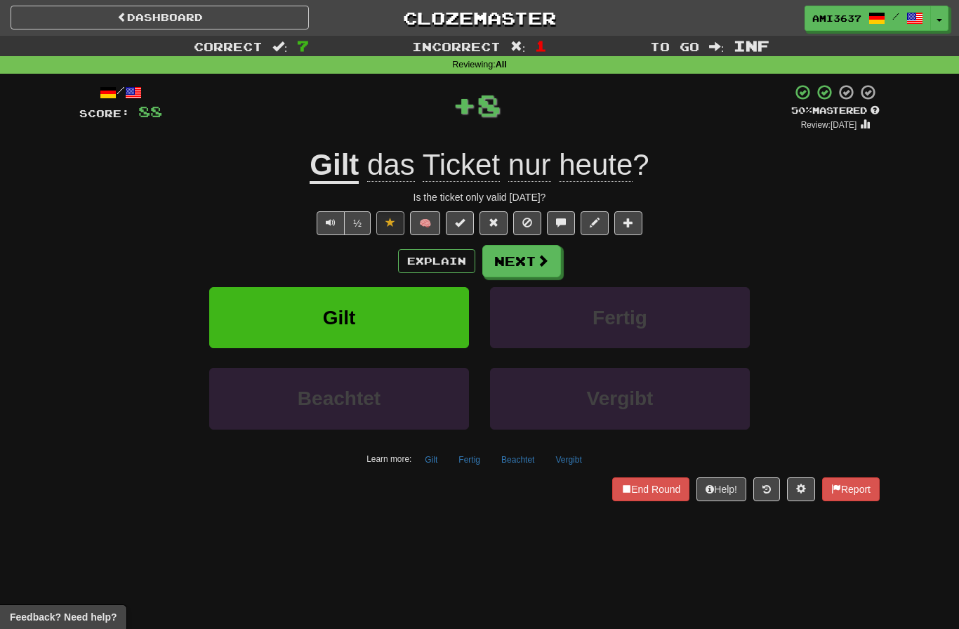
click at [265, 316] on button "Gilt" at bounding box center [339, 317] width 260 height 61
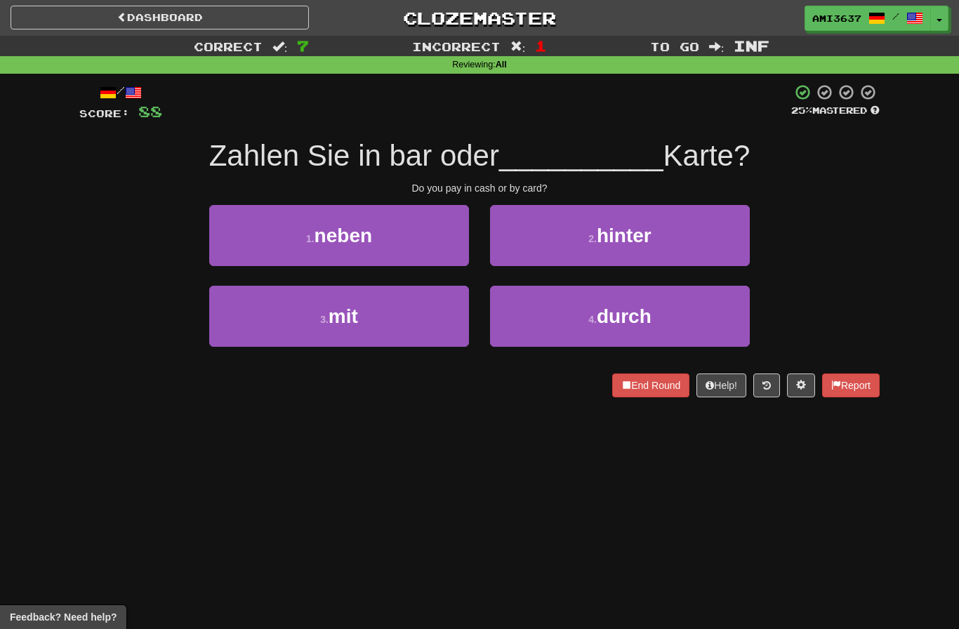
click at [272, 313] on button "3 . mit" at bounding box center [339, 316] width 260 height 61
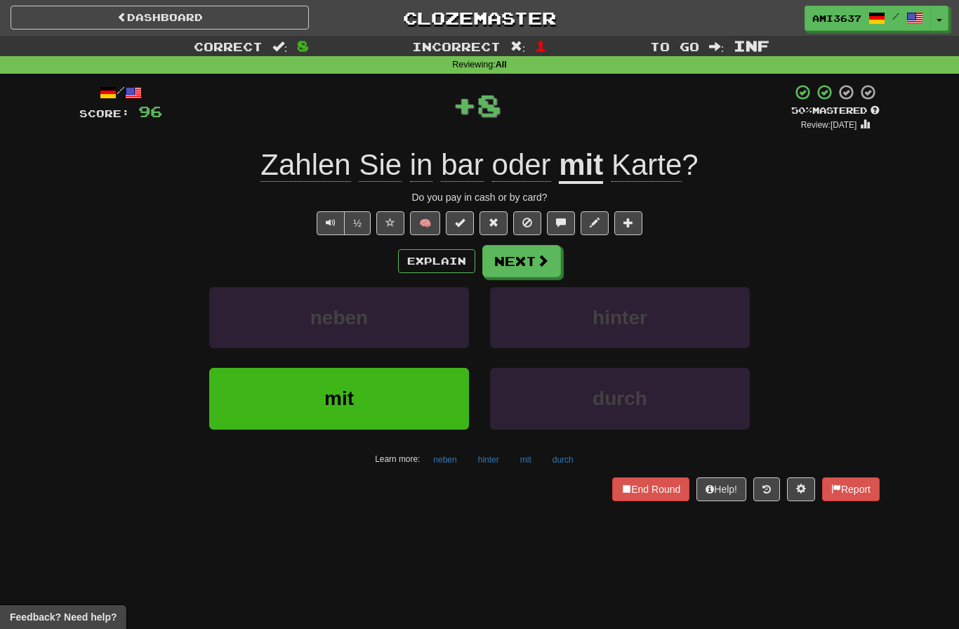
click at [304, 392] on button "mit" at bounding box center [339, 398] width 260 height 61
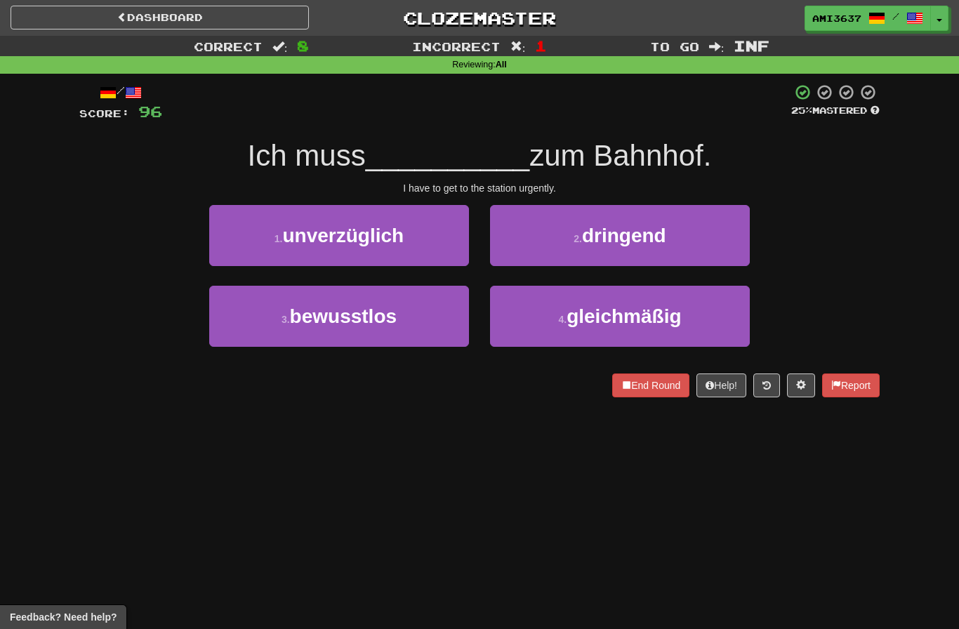
click at [727, 246] on button "2 . dringend" at bounding box center [620, 235] width 260 height 61
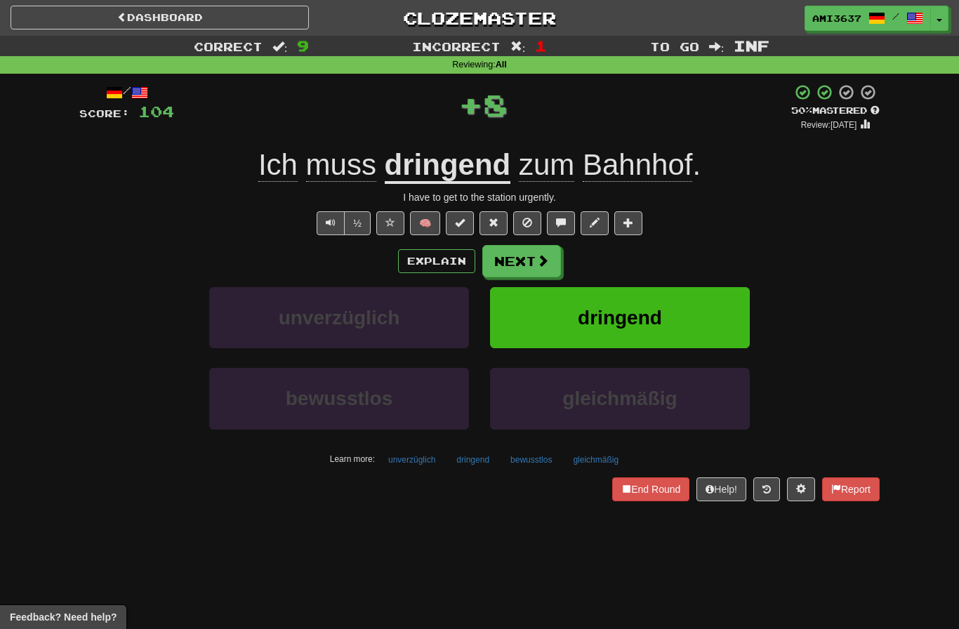
click at [710, 314] on button "dringend" at bounding box center [620, 317] width 260 height 61
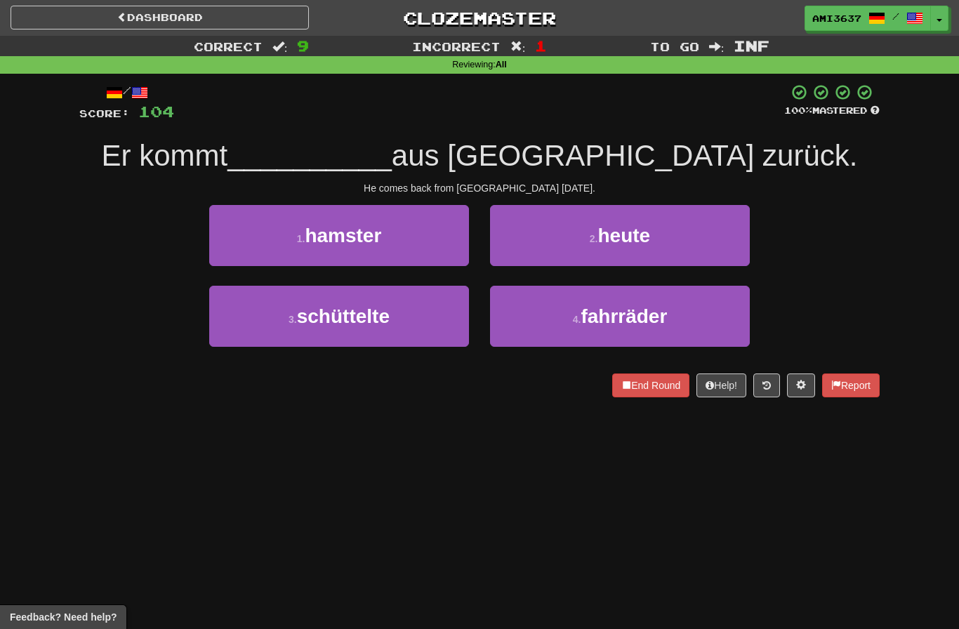
click at [712, 249] on button "2 . [DATE]" at bounding box center [620, 235] width 260 height 61
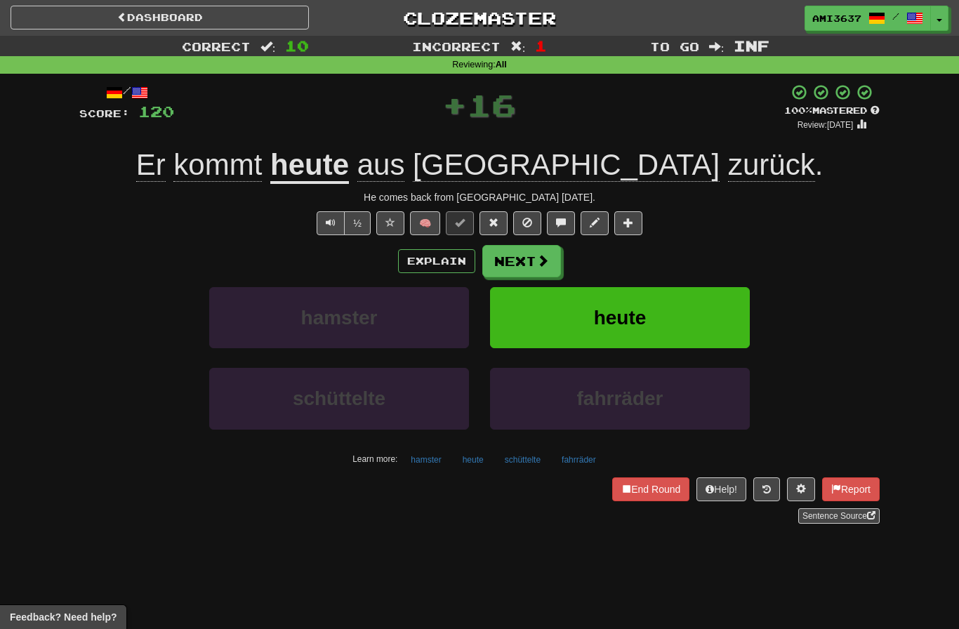
click at [726, 291] on button "heute" at bounding box center [620, 317] width 260 height 61
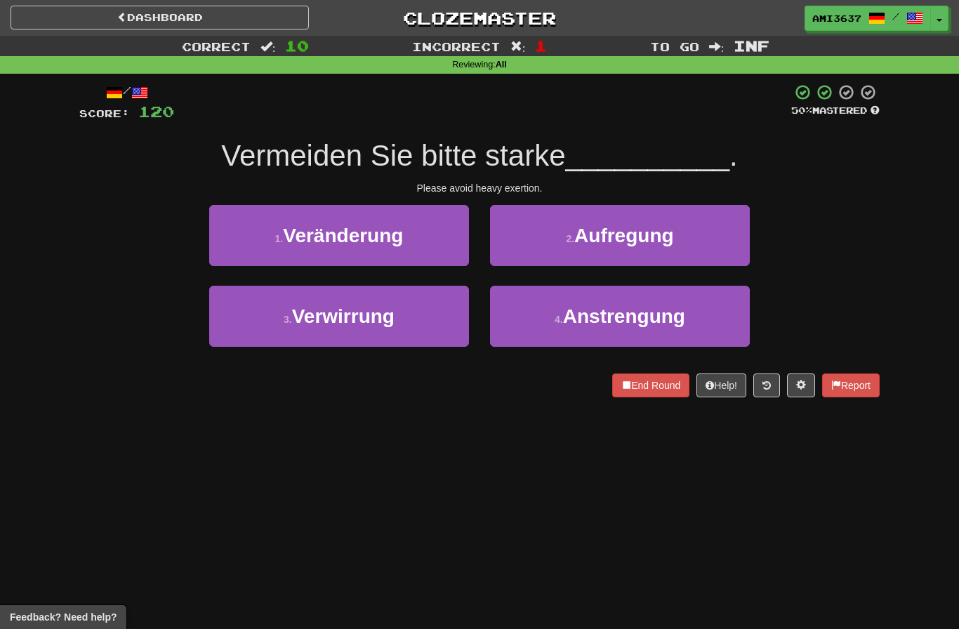
click at [733, 237] on button "2 . Aufregung" at bounding box center [620, 235] width 260 height 61
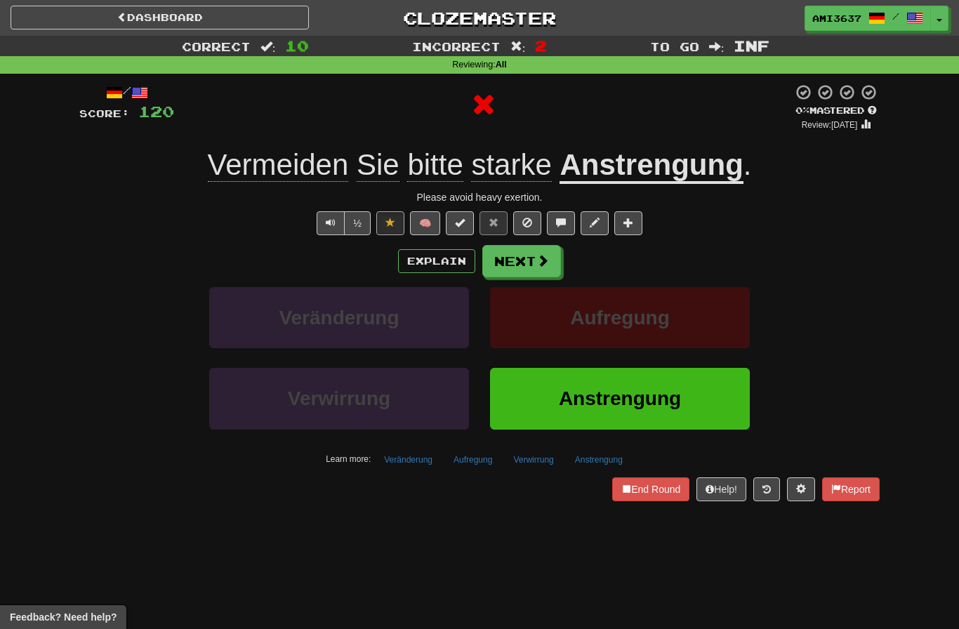
click at [722, 394] on button "Anstrengung" at bounding box center [620, 398] width 260 height 61
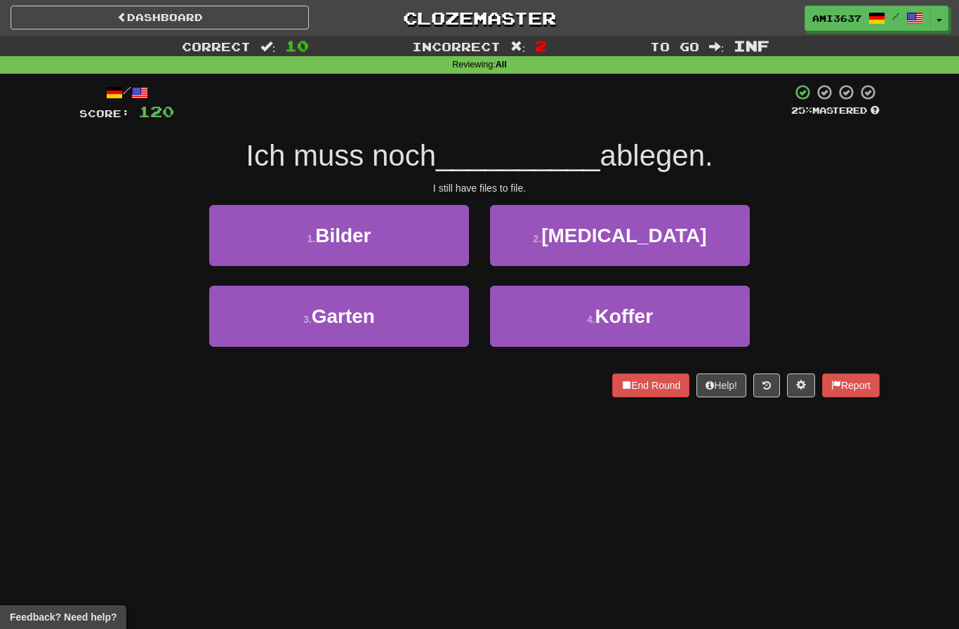
click at [732, 250] on button "2 . [MEDICAL_DATA]" at bounding box center [620, 235] width 260 height 61
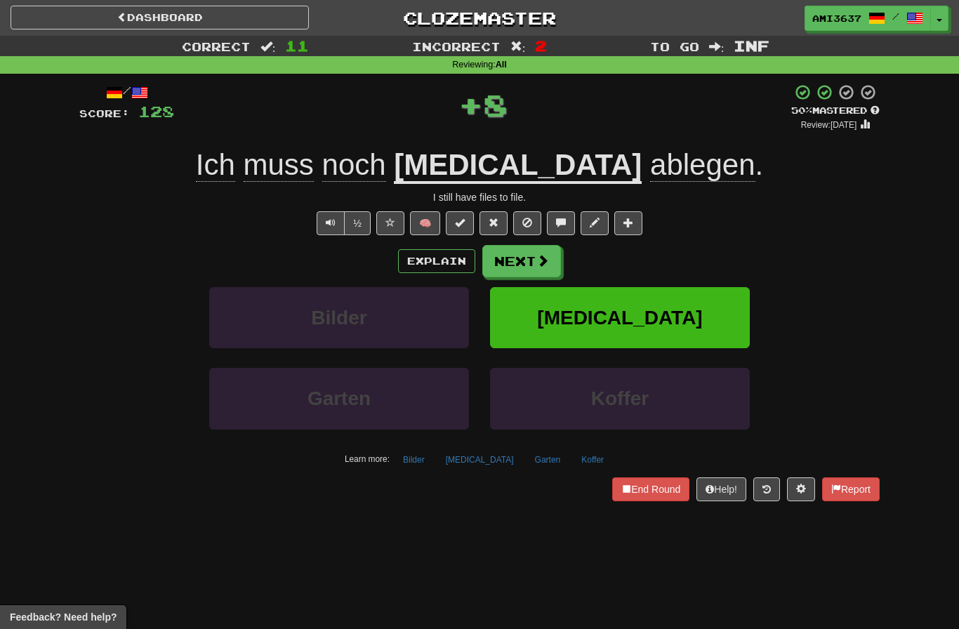
click at [723, 325] on button "[MEDICAL_DATA]" at bounding box center [620, 317] width 260 height 61
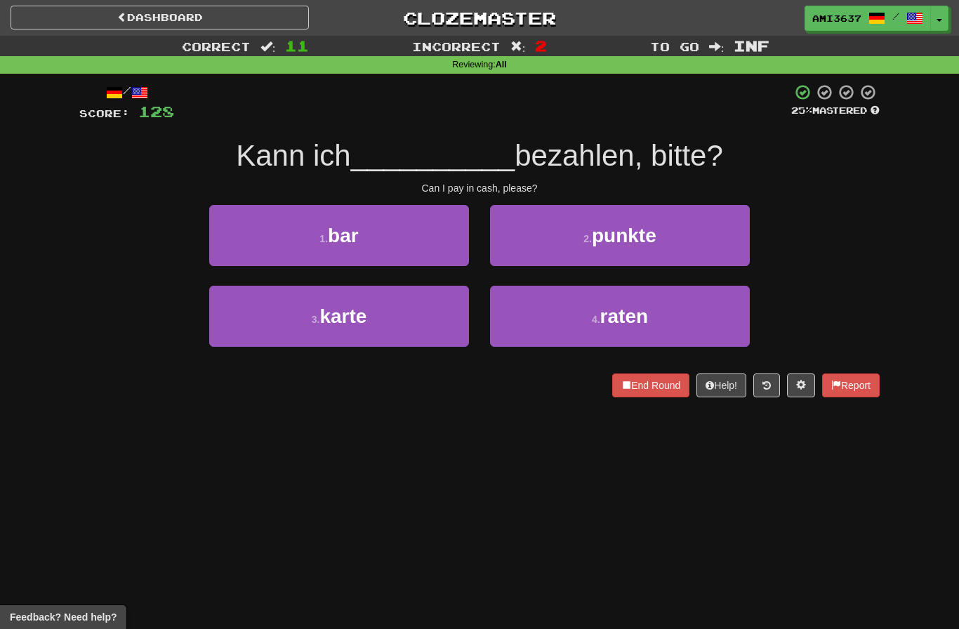
click at [251, 233] on button "1 . bar" at bounding box center [339, 235] width 260 height 61
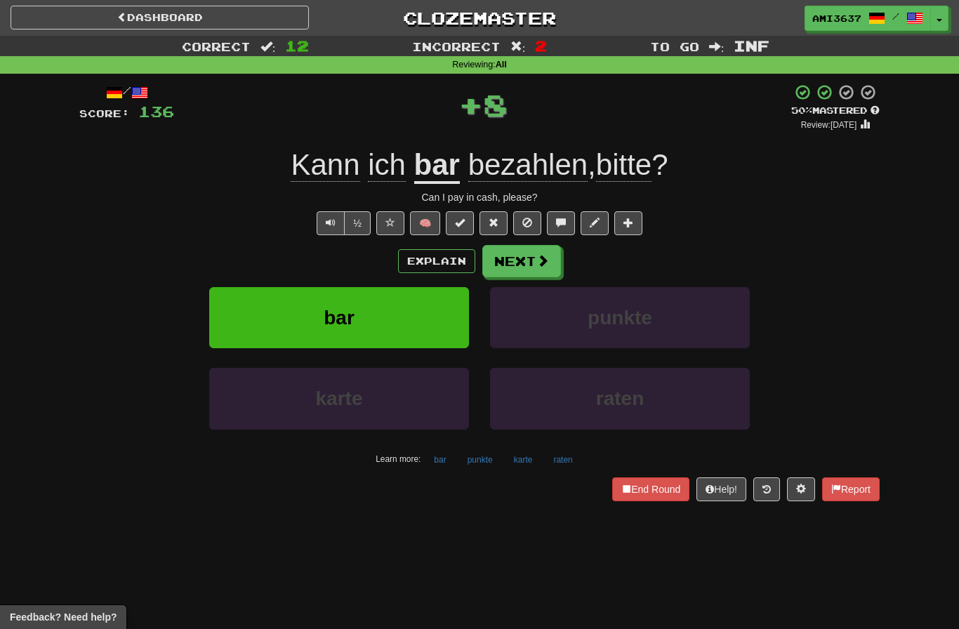
click at [279, 316] on button "bar" at bounding box center [339, 317] width 260 height 61
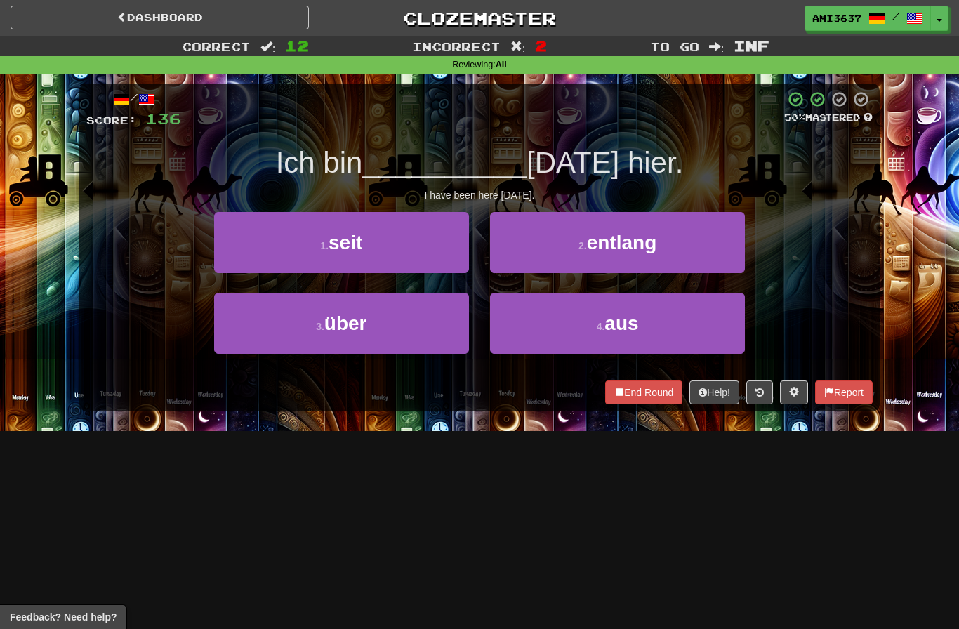
click at [699, 338] on button "4 . aus" at bounding box center [617, 323] width 255 height 61
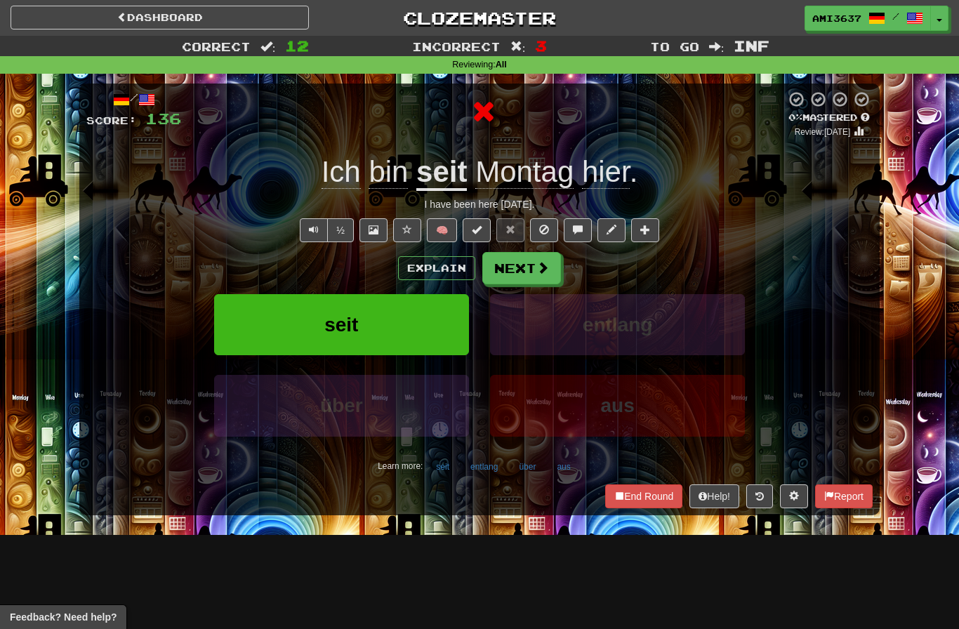
click at [278, 322] on button "seit" at bounding box center [341, 324] width 255 height 61
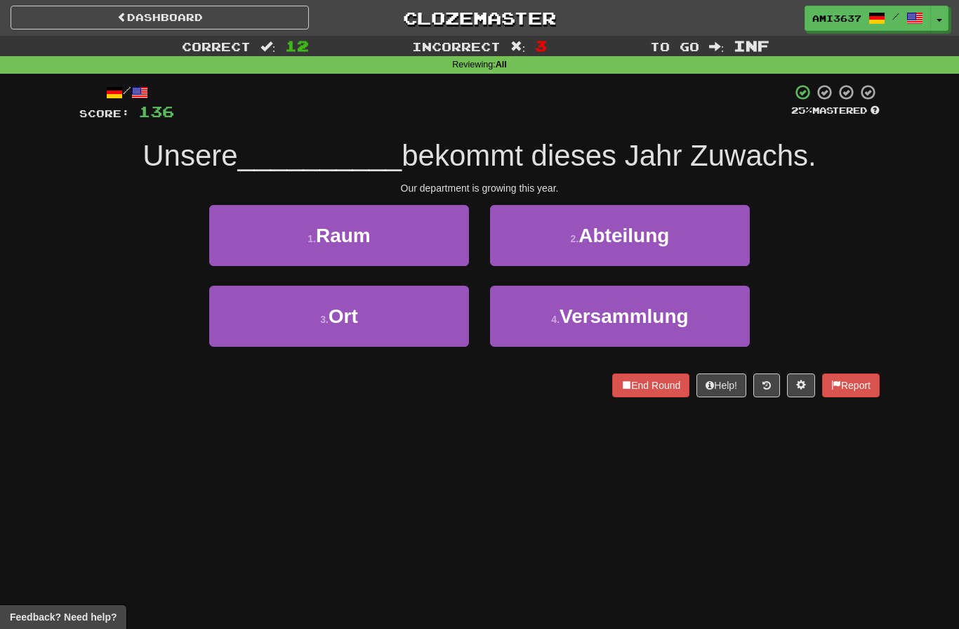
click at [736, 251] on button "2 . Abteilung" at bounding box center [620, 235] width 260 height 61
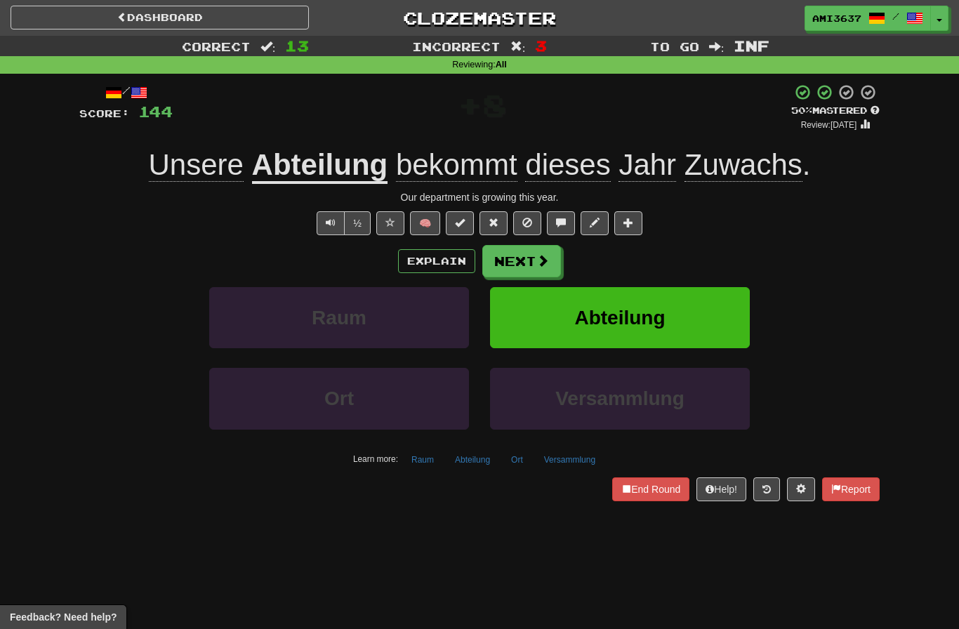
click at [713, 313] on button "Abteilung" at bounding box center [620, 317] width 260 height 61
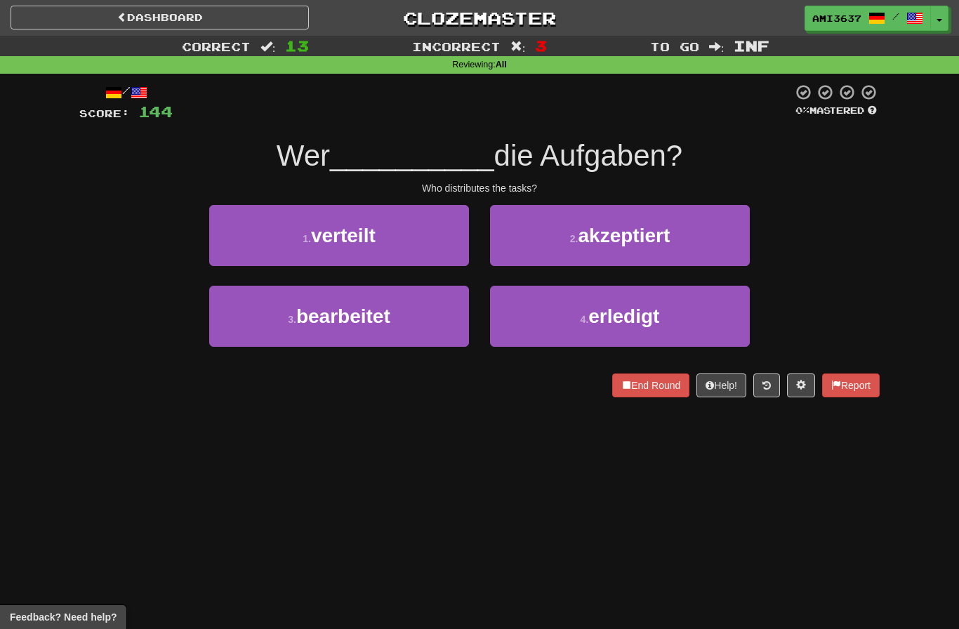
click at [703, 317] on button "4 . erledigt" at bounding box center [620, 316] width 260 height 61
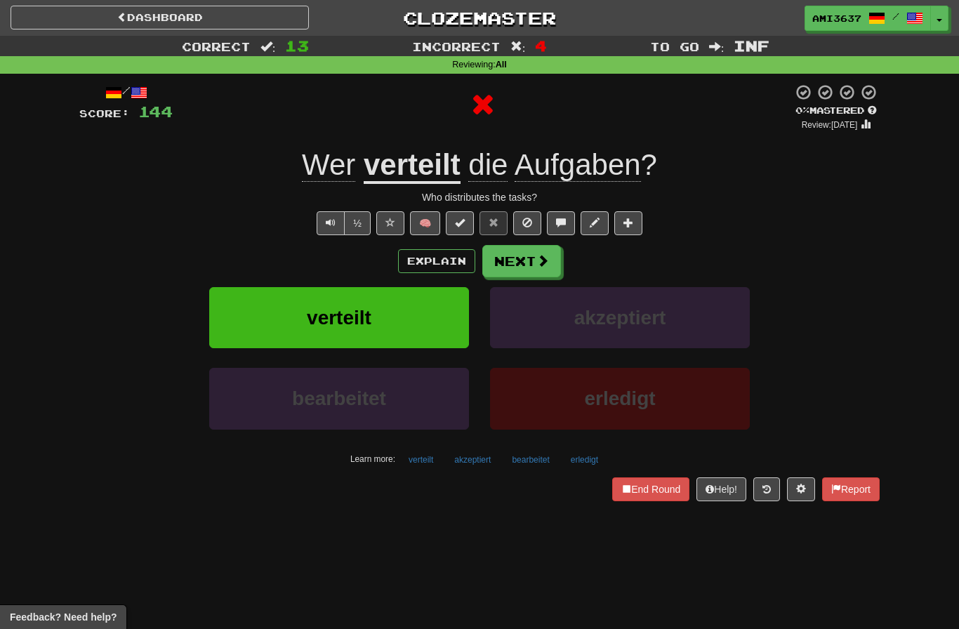
click at [261, 323] on button "verteilt" at bounding box center [339, 317] width 260 height 61
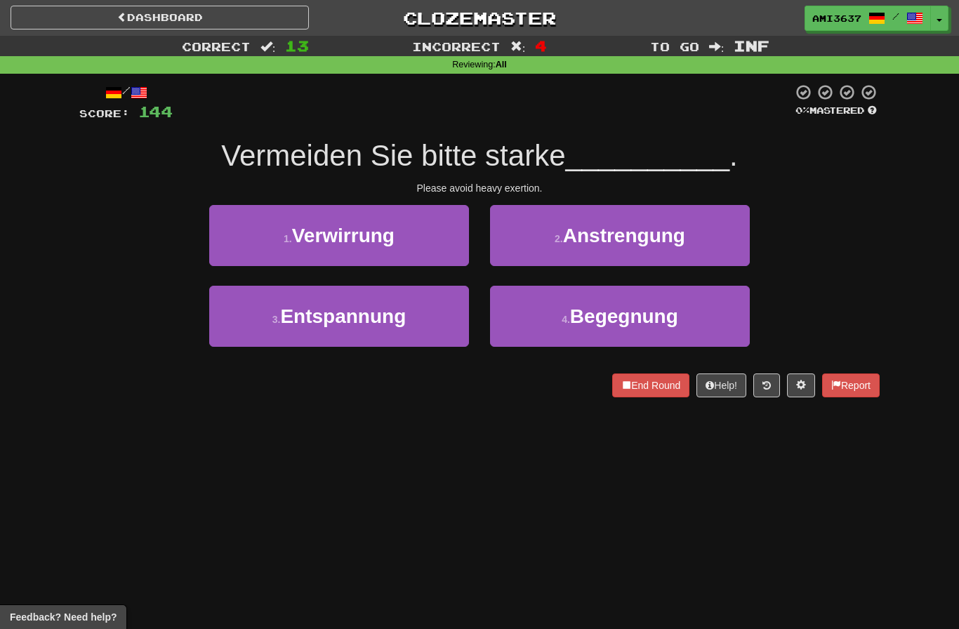
click at [732, 248] on button "2 . Anstrengung" at bounding box center [620, 235] width 260 height 61
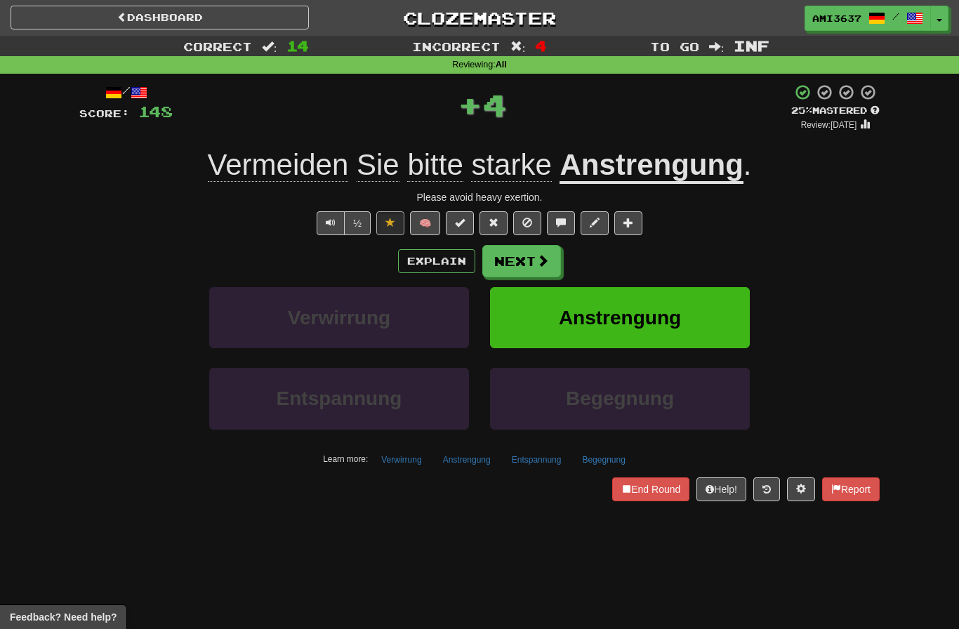
click at [708, 313] on button "Anstrengung" at bounding box center [620, 317] width 260 height 61
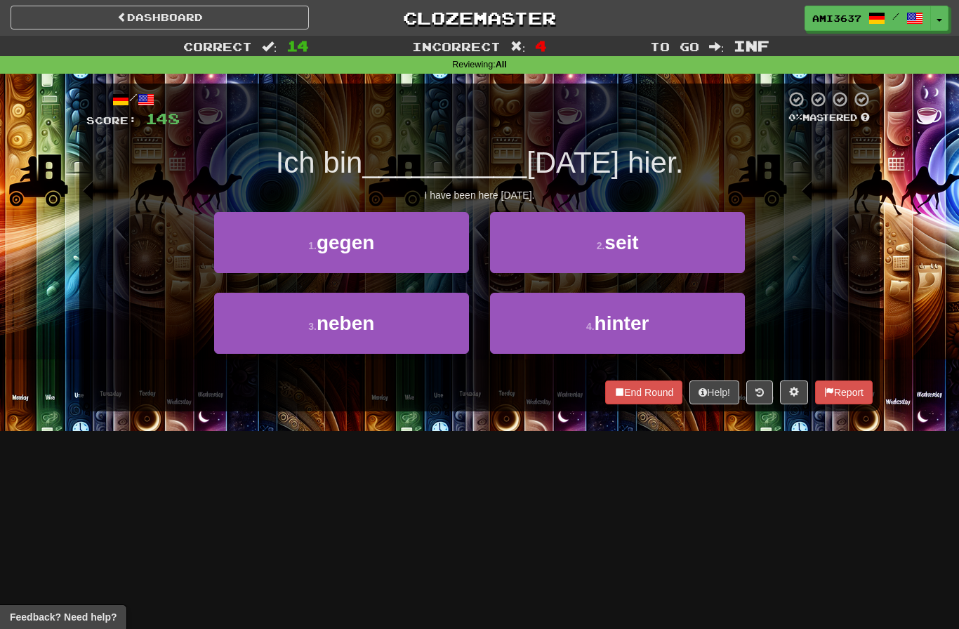
click at [724, 257] on button "2 . seit" at bounding box center [617, 242] width 255 height 61
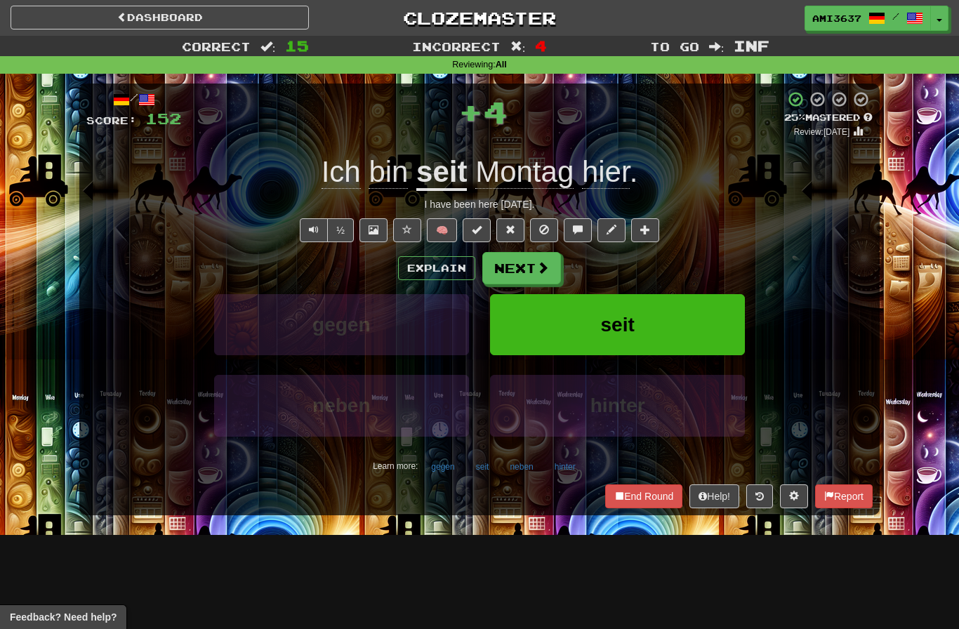
click at [703, 322] on button "seit" at bounding box center [617, 324] width 255 height 61
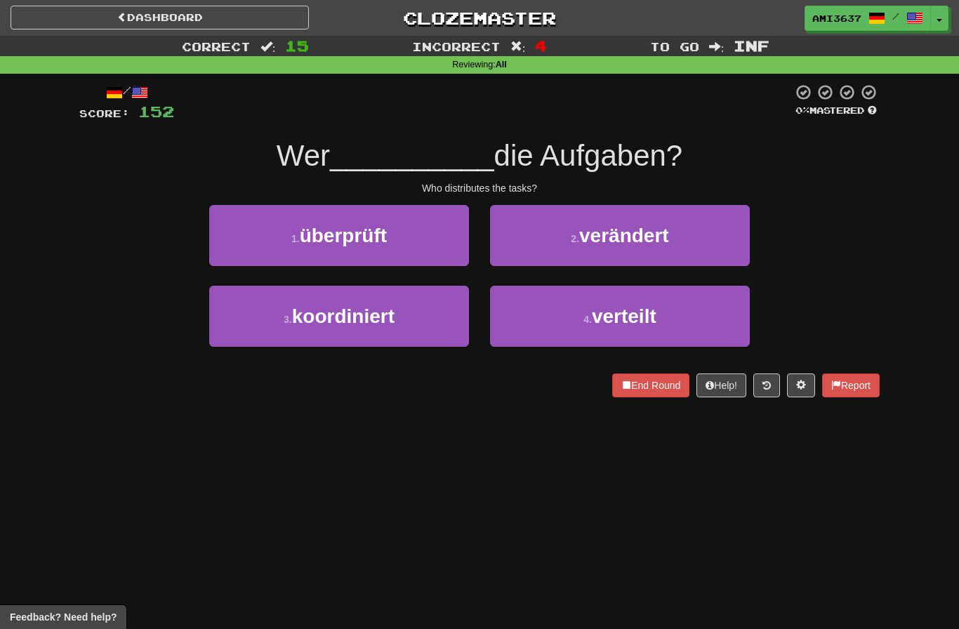
click at [715, 322] on button "4 . verteilt" at bounding box center [620, 316] width 260 height 61
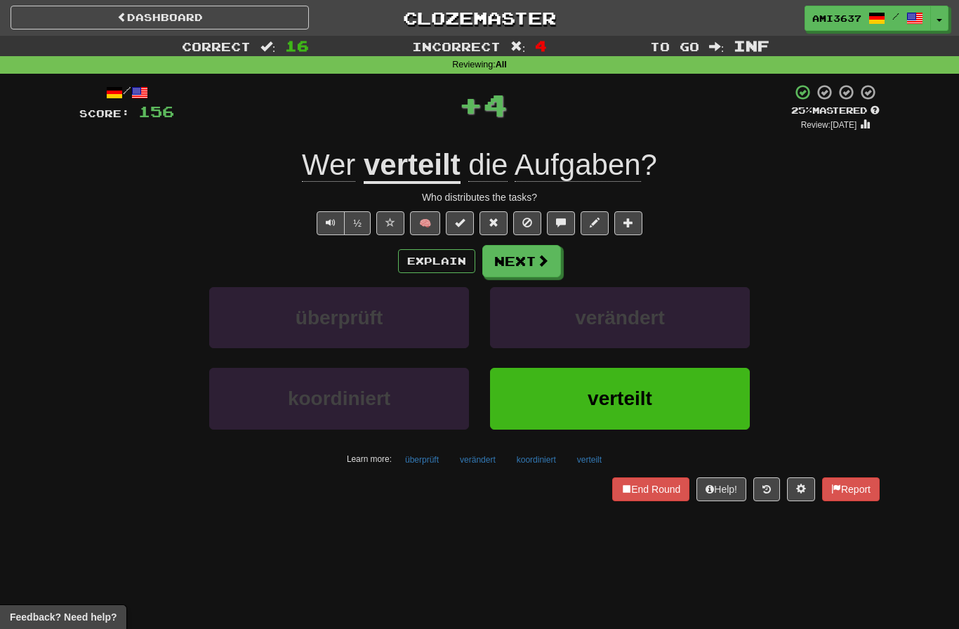
click at [704, 384] on button "verteilt" at bounding box center [620, 398] width 260 height 61
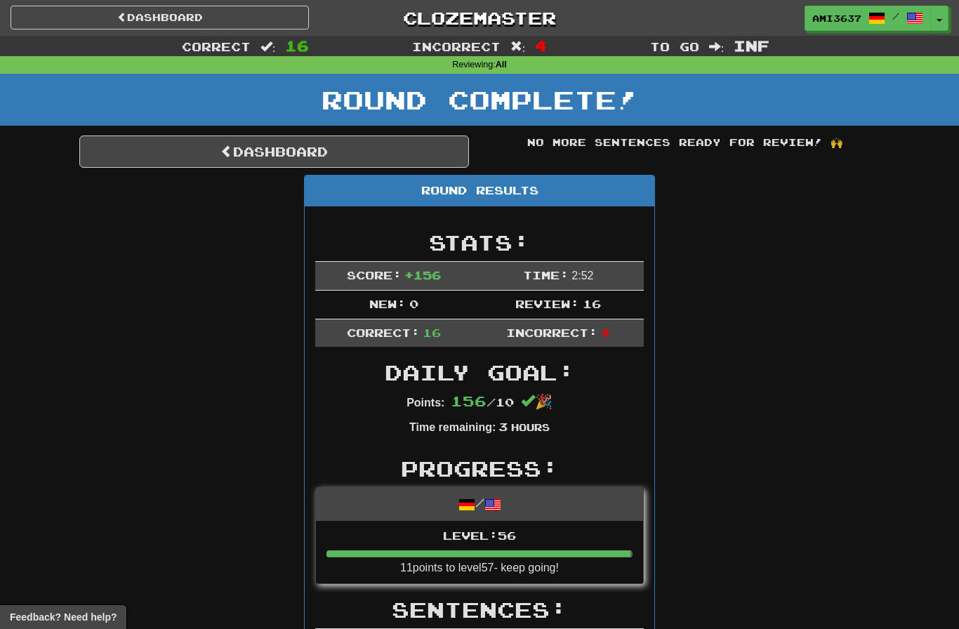
click at [147, 161] on link "Dashboard" at bounding box center [274, 152] width 390 height 32
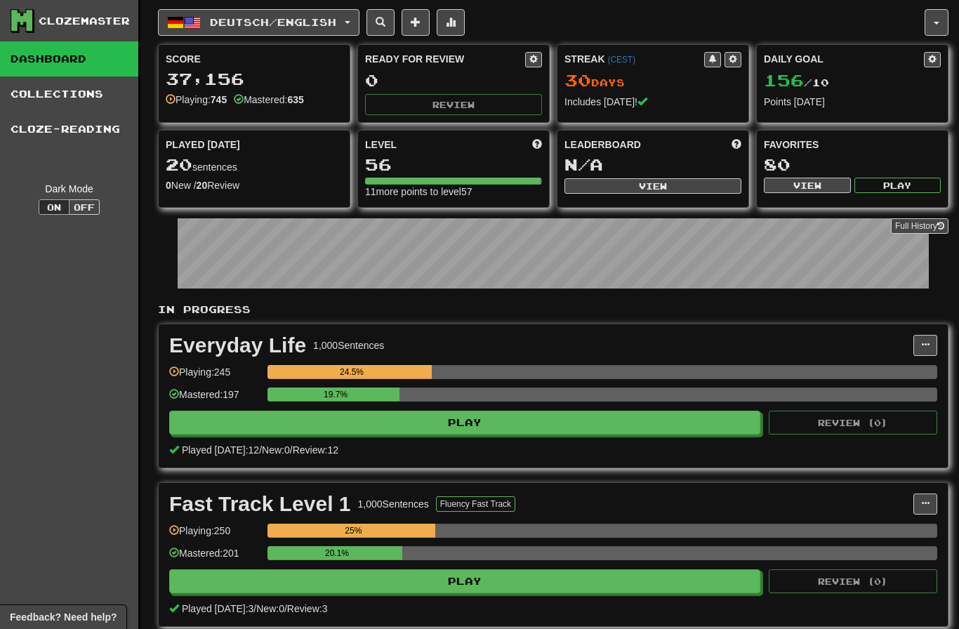
click at [192, 25] on span "button" at bounding box center [192, 22] width 17 height 17
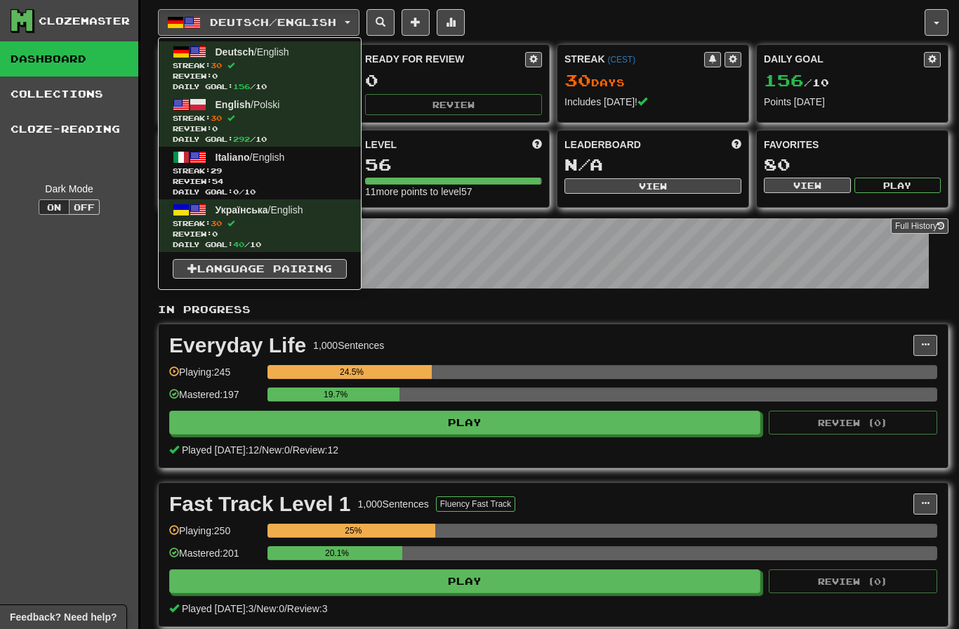
click at [201, 180] on span "Review: 54" at bounding box center [260, 181] width 174 height 11
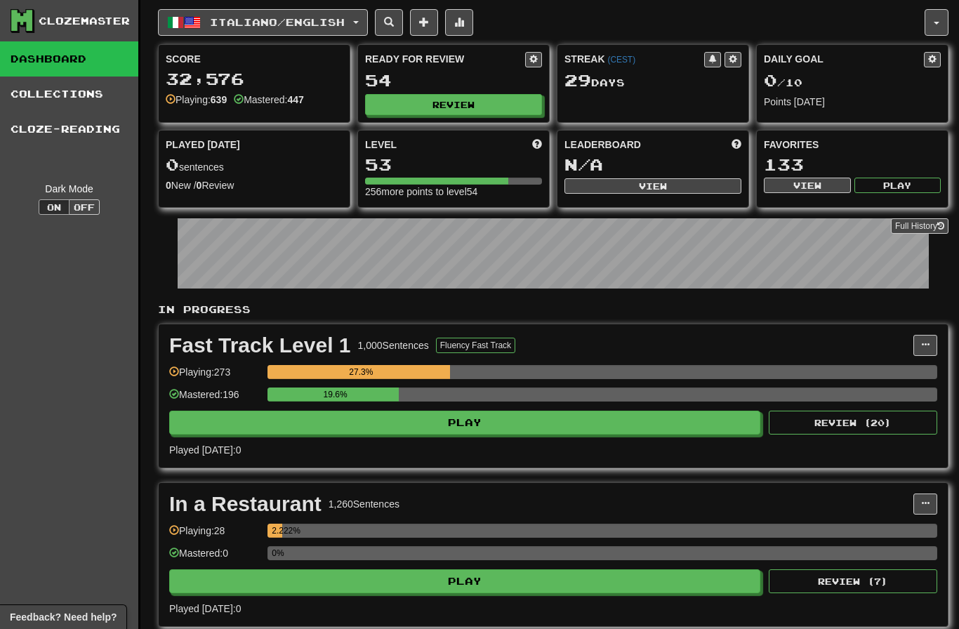
click at [505, 112] on button "Review" at bounding box center [453, 104] width 177 height 21
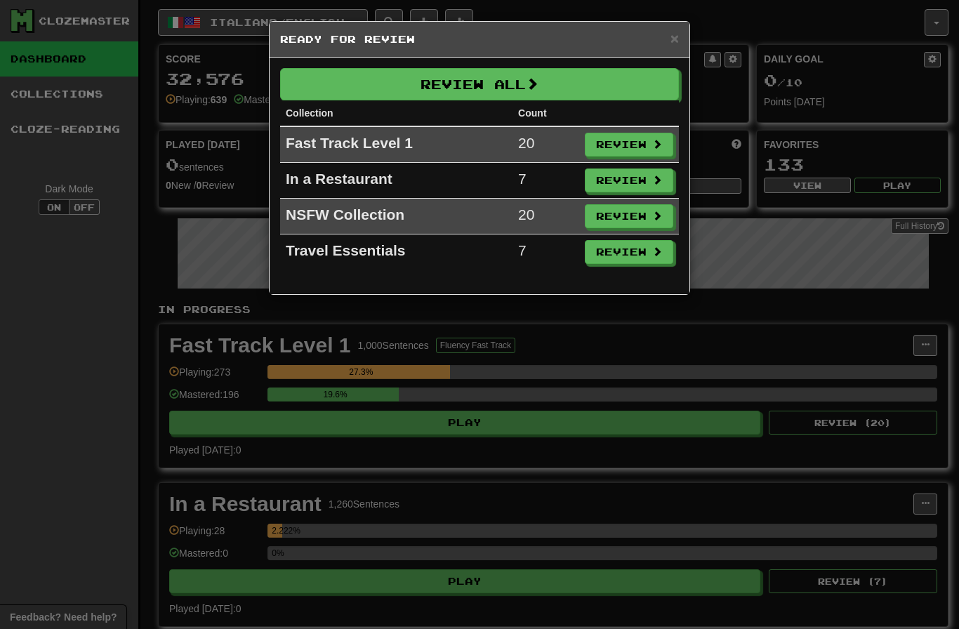
click at [308, 95] on button "Review All" at bounding box center [479, 84] width 399 height 32
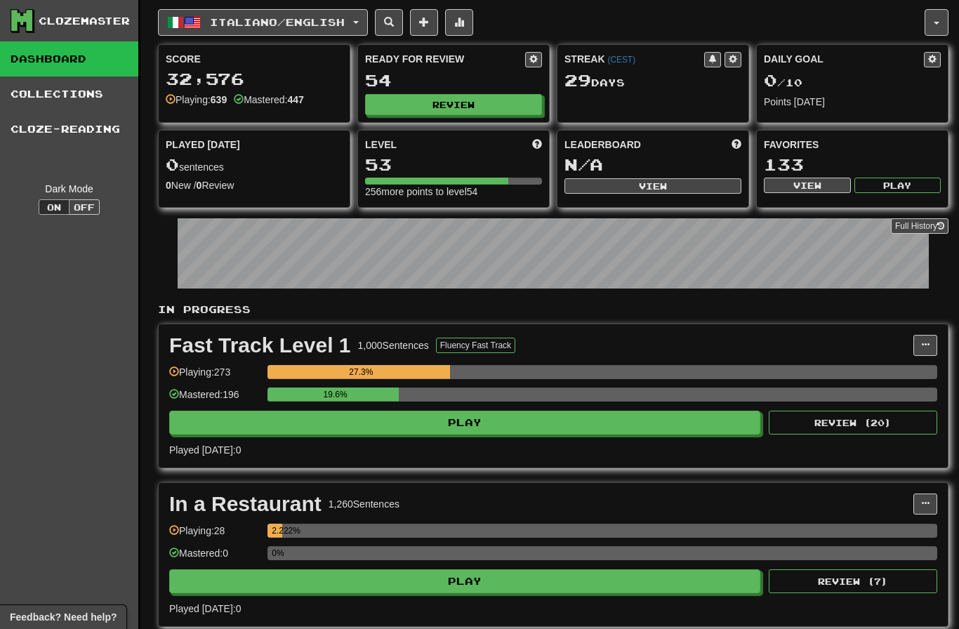
select select "********"
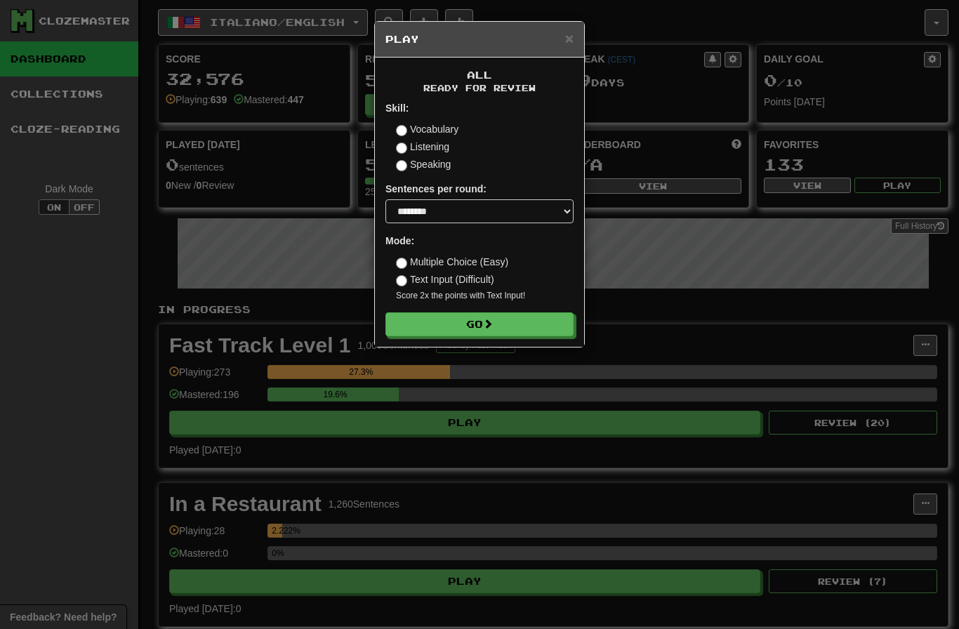
click at [522, 334] on button "Go" at bounding box center [479, 324] width 188 height 24
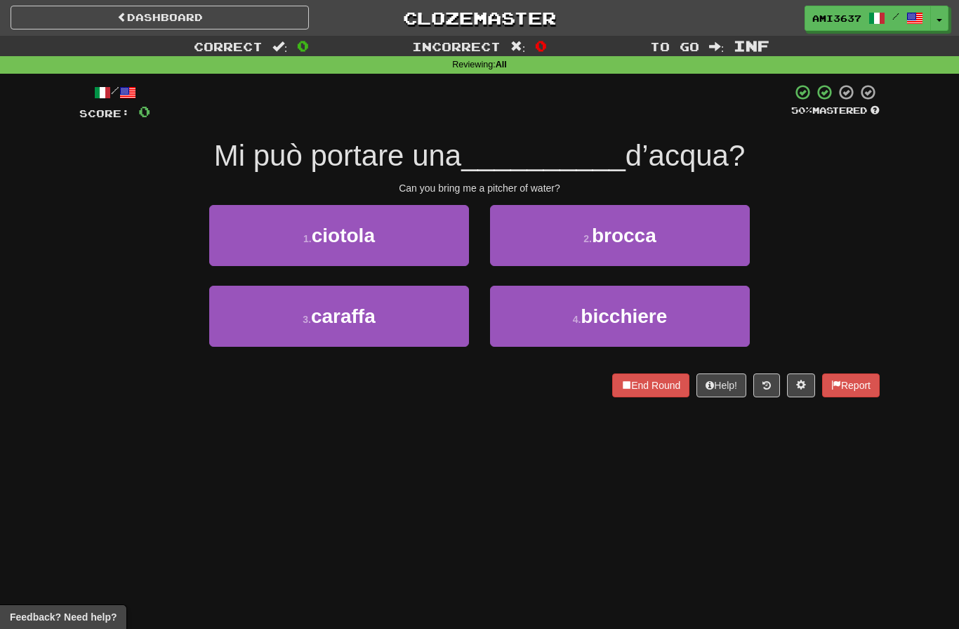
click at [258, 312] on button "3 . caraffa" at bounding box center [339, 316] width 260 height 61
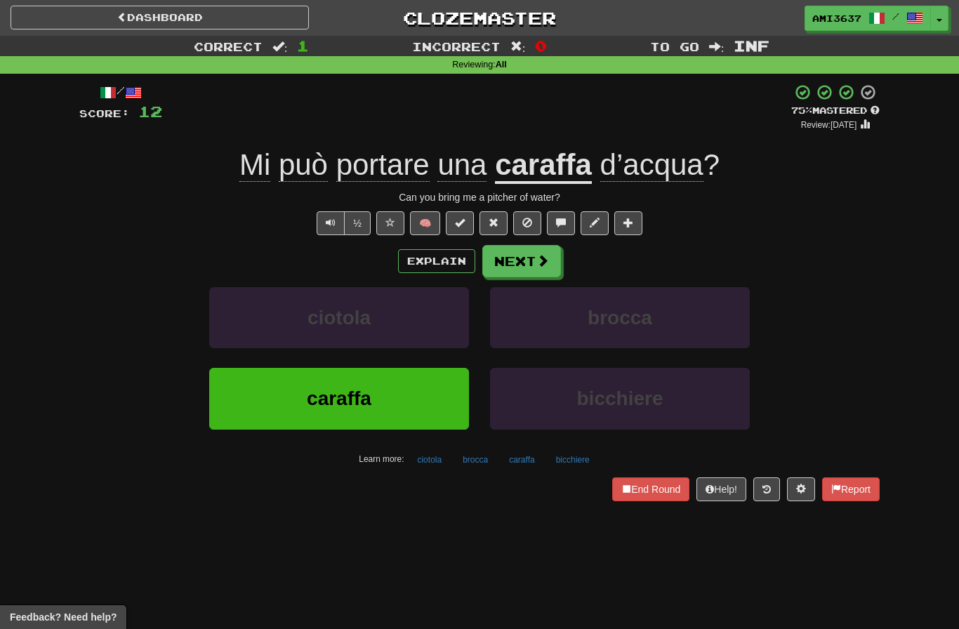
click at [285, 421] on button "caraffa" at bounding box center [339, 398] width 260 height 61
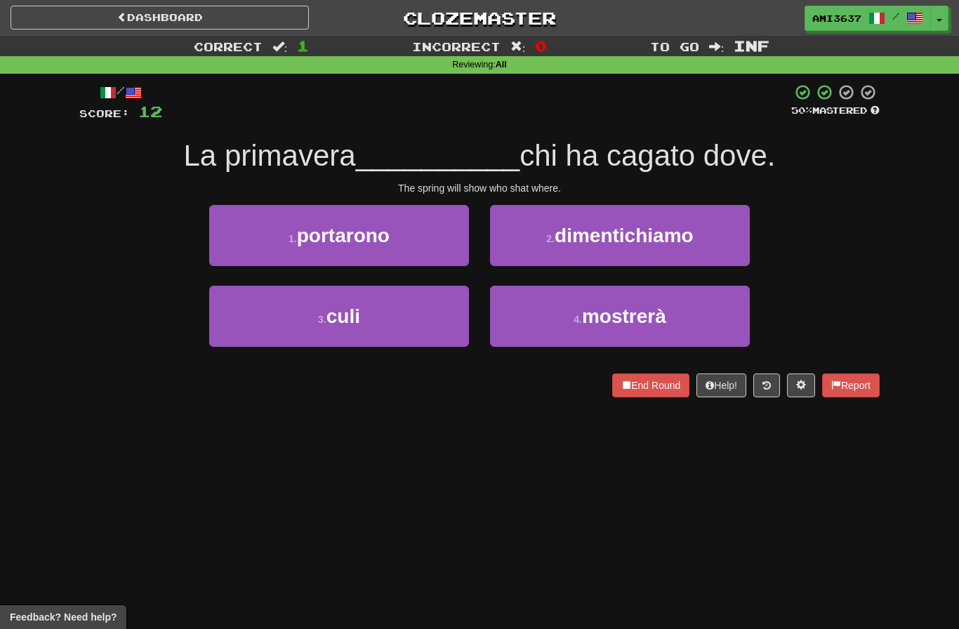
click at [726, 319] on button "4 . mostrerà" at bounding box center [620, 316] width 260 height 61
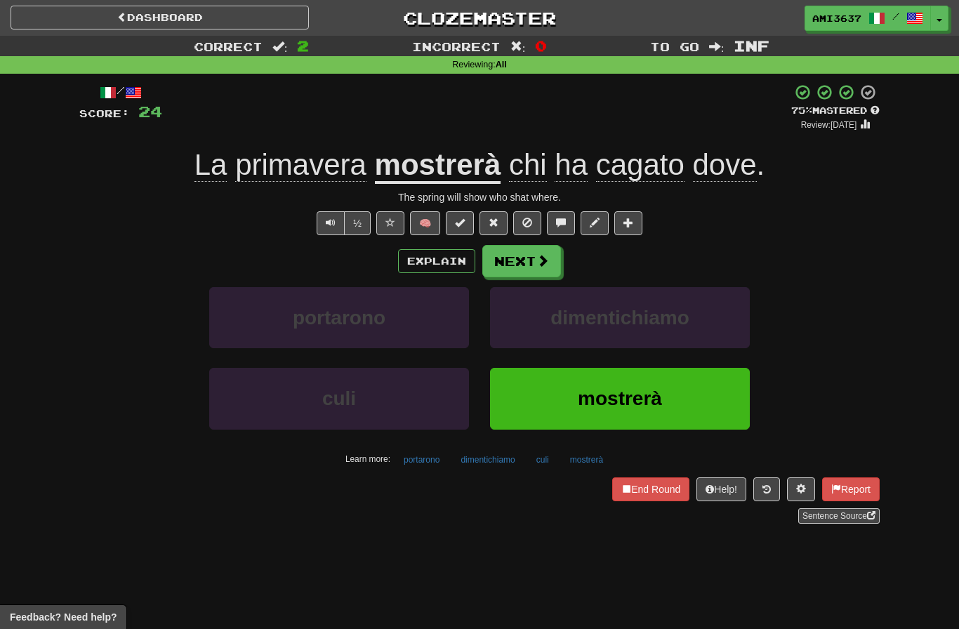
click at [706, 397] on button "mostrerà" at bounding box center [620, 398] width 260 height 61
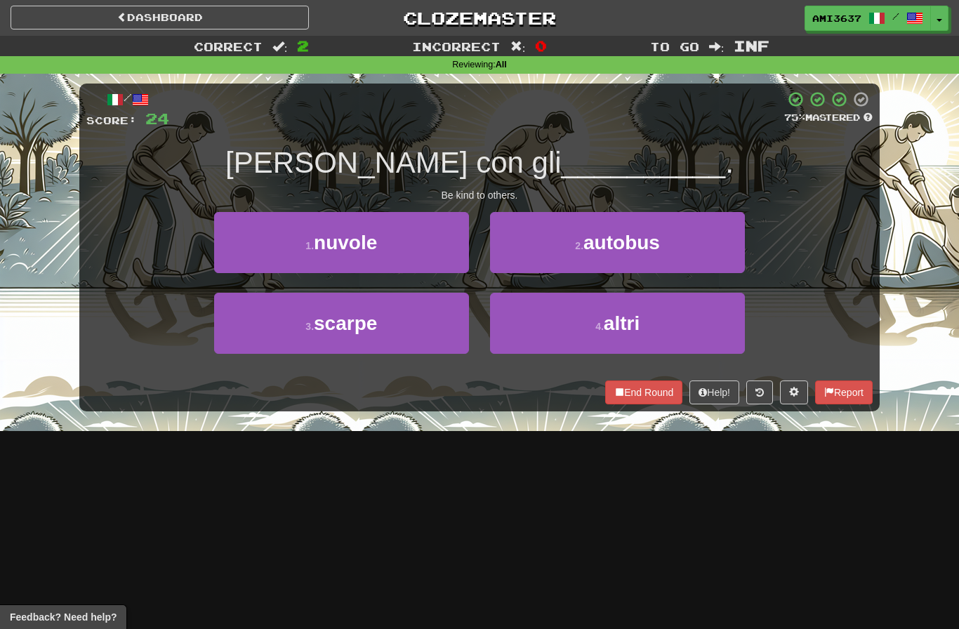
click at [718, 336] on button "4 . altri" at bounding box center [617, 323] width 255 height 61
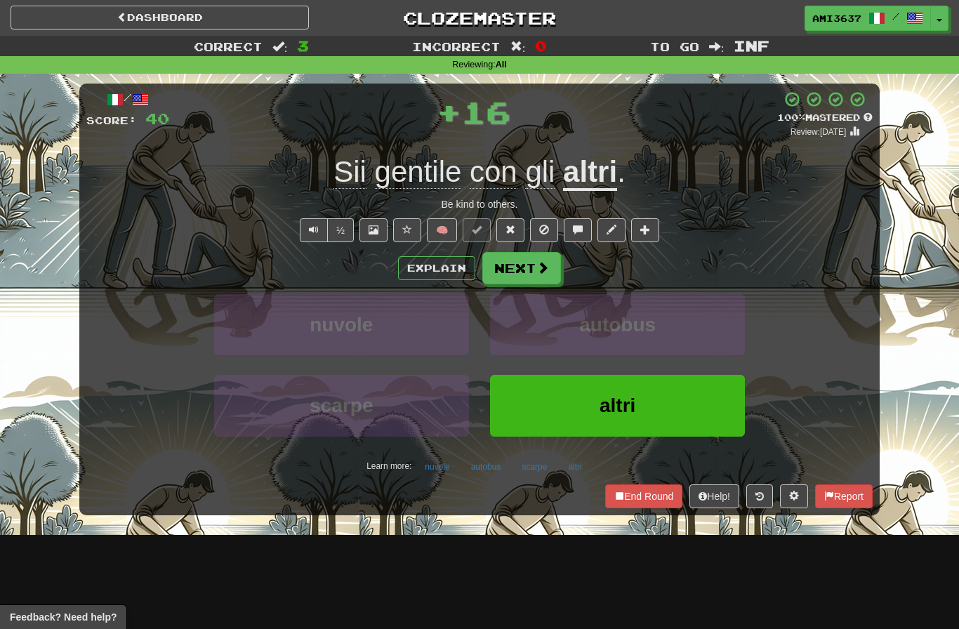
click at [708, 409] on button "altri" at bounding box center [617, 405] width 255 height 61
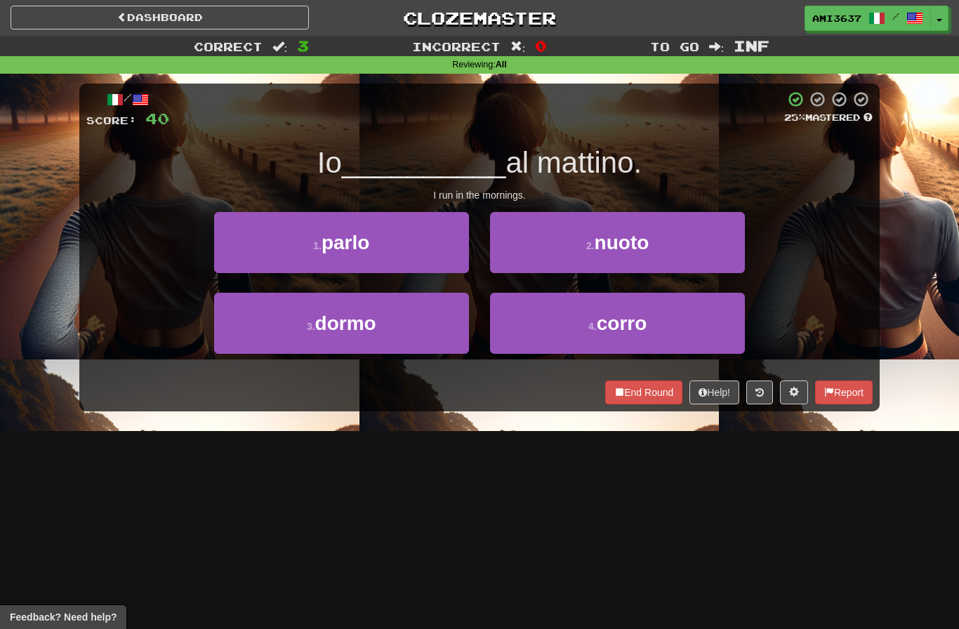
click at [725, 337] on button "4 . corro" at bounding box center [617, 323] width 255 height 61
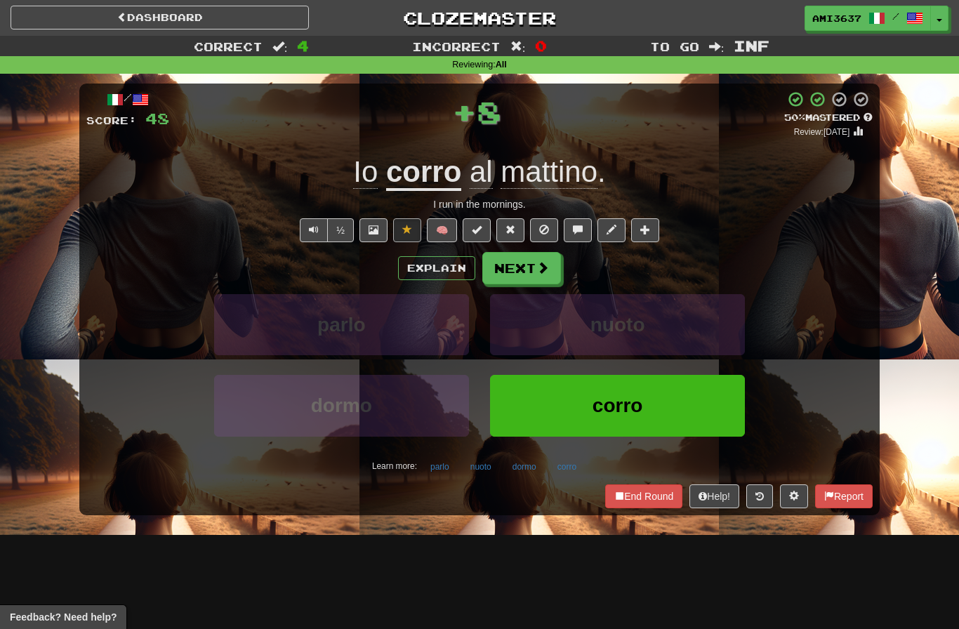
click at [713, 408] on button "corro" at bounding box center [617, 405] width 255 height 61
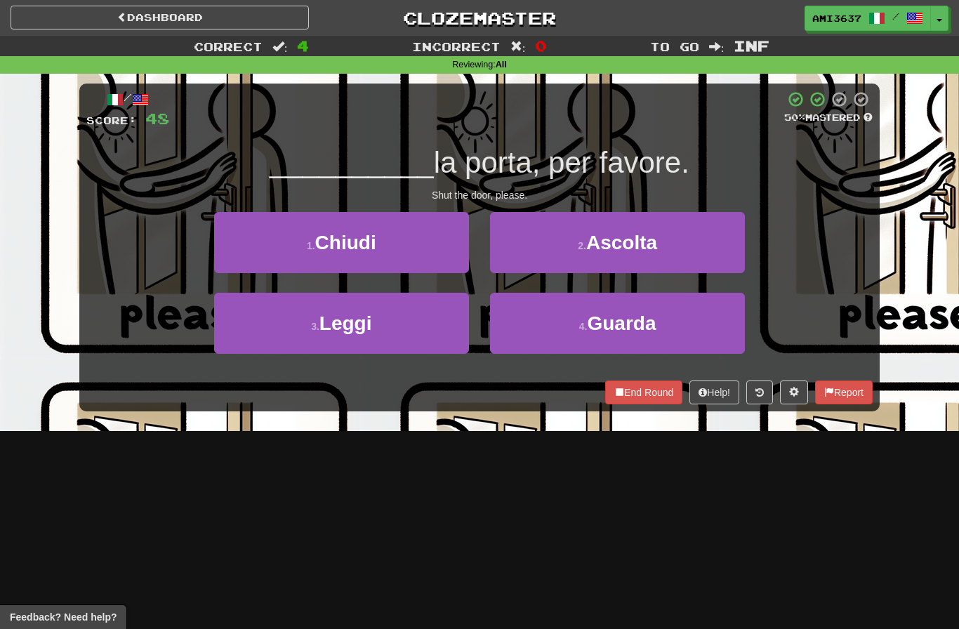
click at [256, 240] on button "1 . Chiudi" at bounding box center [341, 242] width 255 height 61
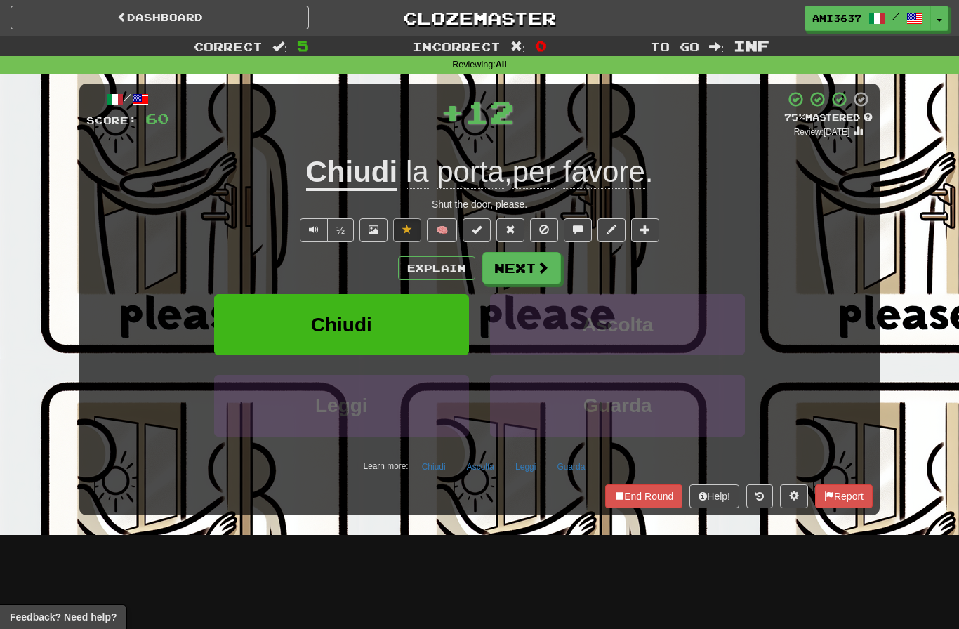
click at [257, 332] on button "Chiudi" at bounding box center [341, 324] width 255 height 61
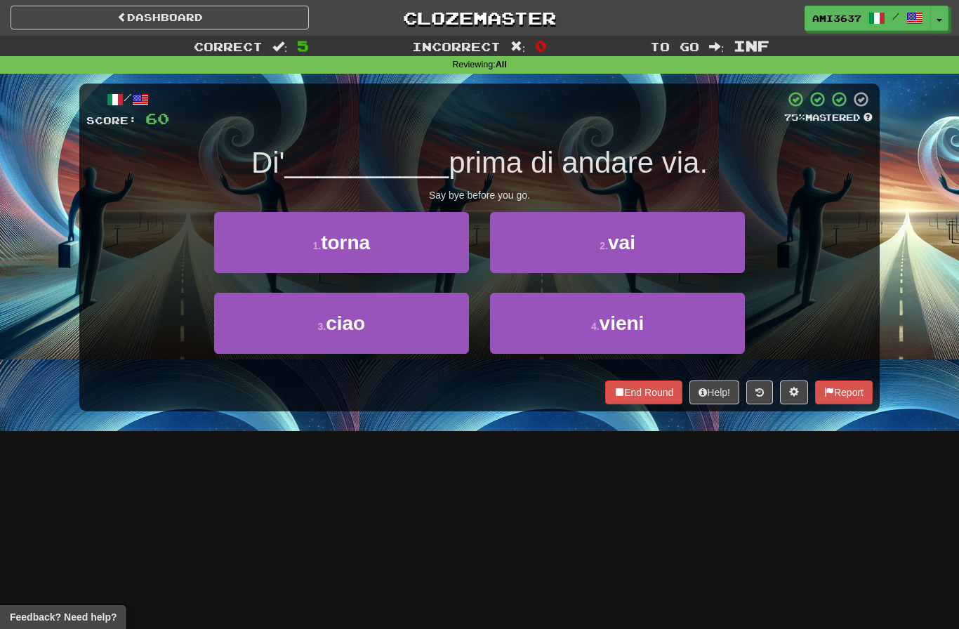
click at [396, 322] on button "3 . ciao" at bounding box center [341, 323] width 255 height 61
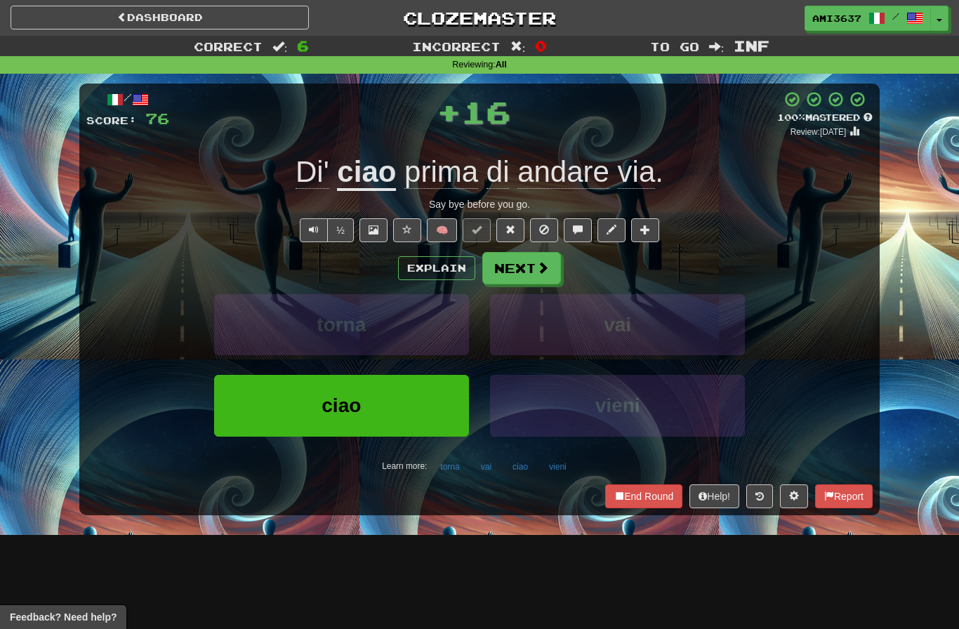
click at [951, 237] on div "Correct : 6 Incorrect : 0 To go : Inf Reviewing : All / Score: 76 + 16 100 % Ma…" at bounding box center [479, 285] width 959 height 499
click at [275, 411] on button "ciao" at bounding box center [341, 405] width 255 height 61
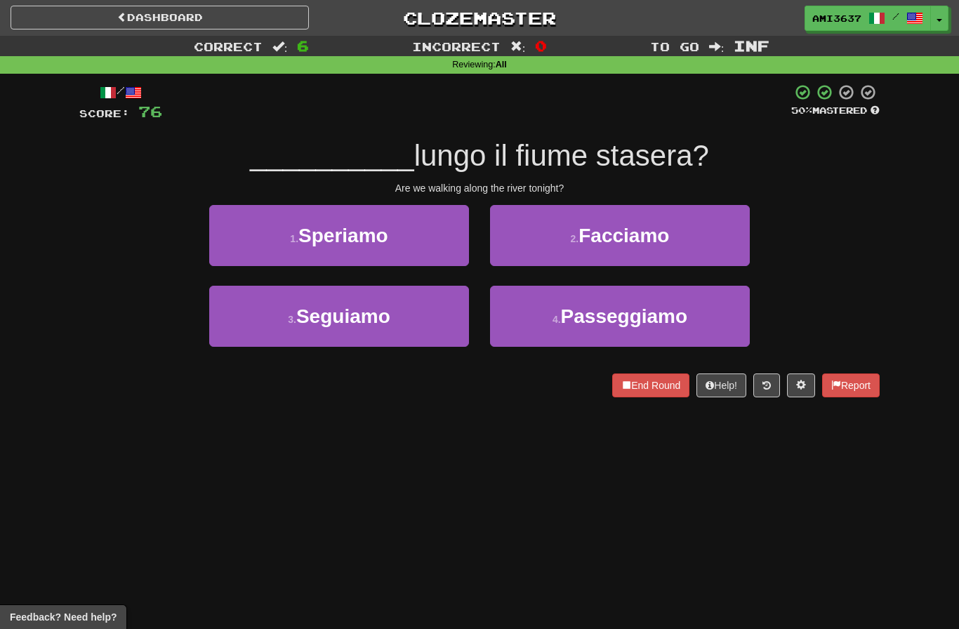
click at [707, 318] on button "4 . Passeggiamo" at bounding box center [620, 316] width 260 height 61
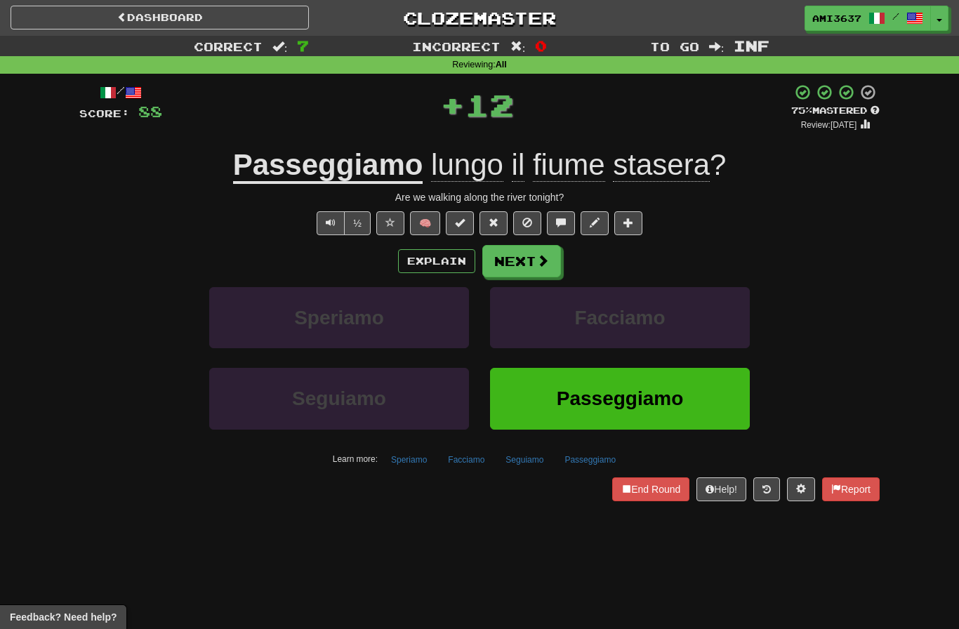
click at [714, 390] on button "Passeggiamo" at bounding box center [620, 398] width 260 height 61
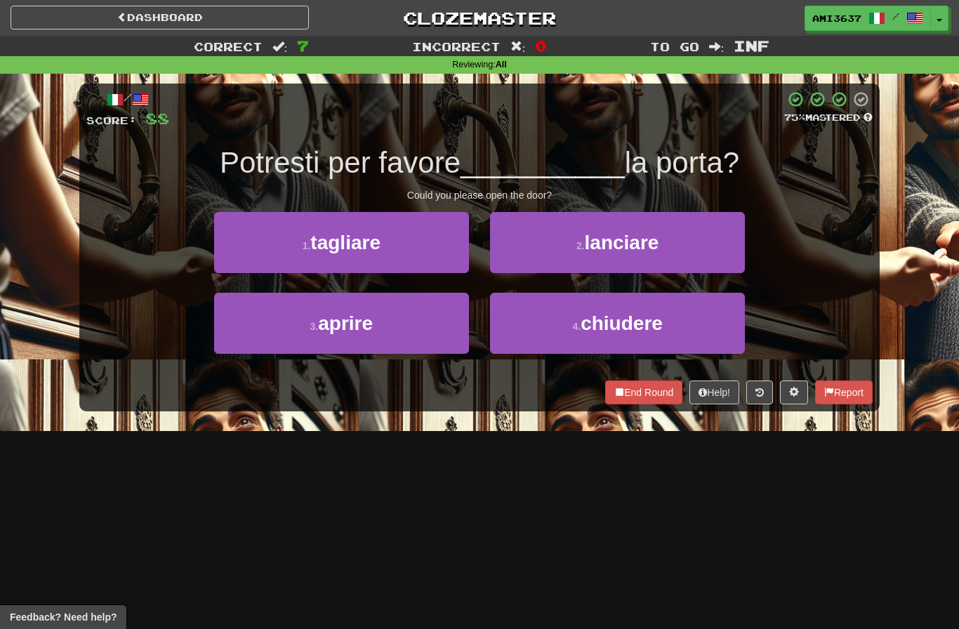
click at [396, 325] on button "3 . aprire" at bounding box center [341, 323] width 255 height 61
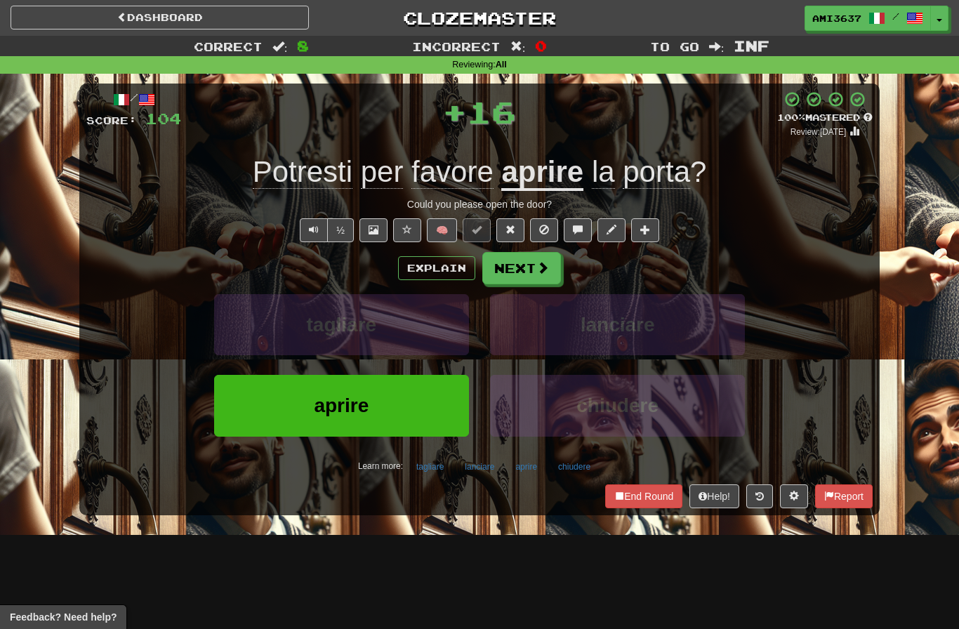
click at [383, 420] on button "aprire" at bounding box center [341, 405] width 255 height 61
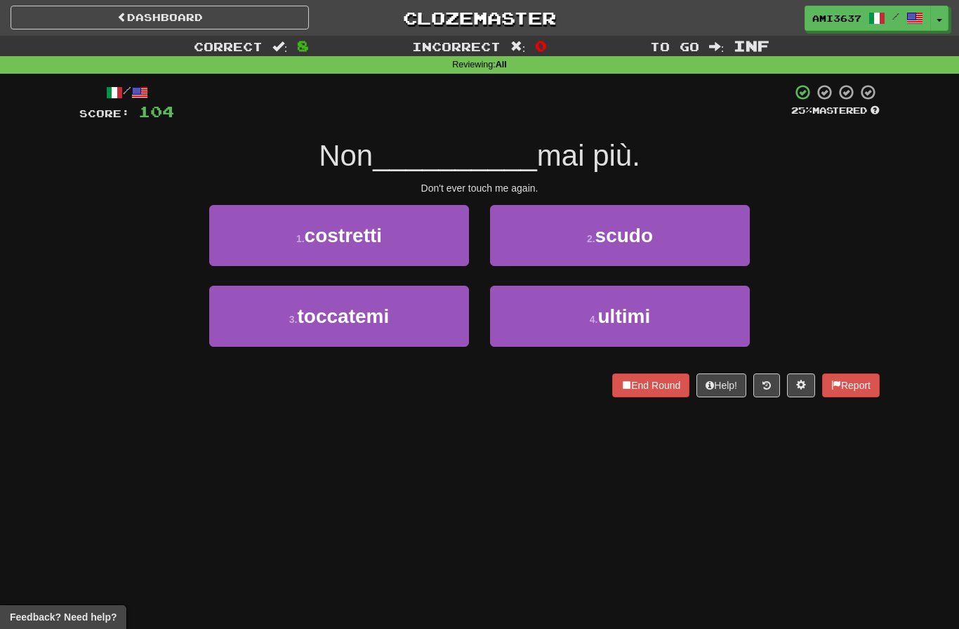
click at [366, 343] on button "3 . toccatemi" at bounding box center [339, 316] width 260 height 61
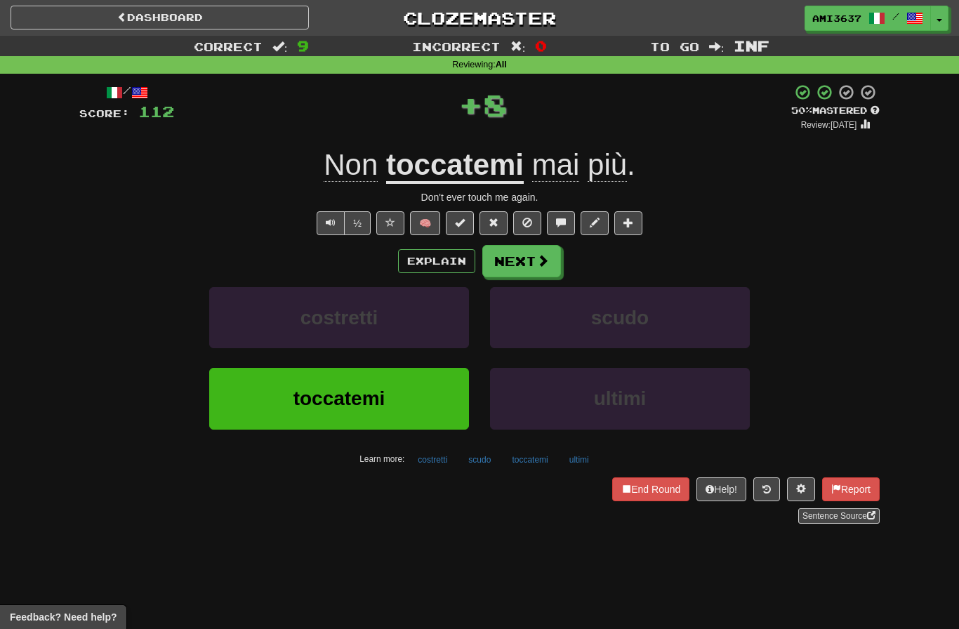
click at [380, 400] on span "toccatemi" at bounding box center [339, 399] width 92 height 22
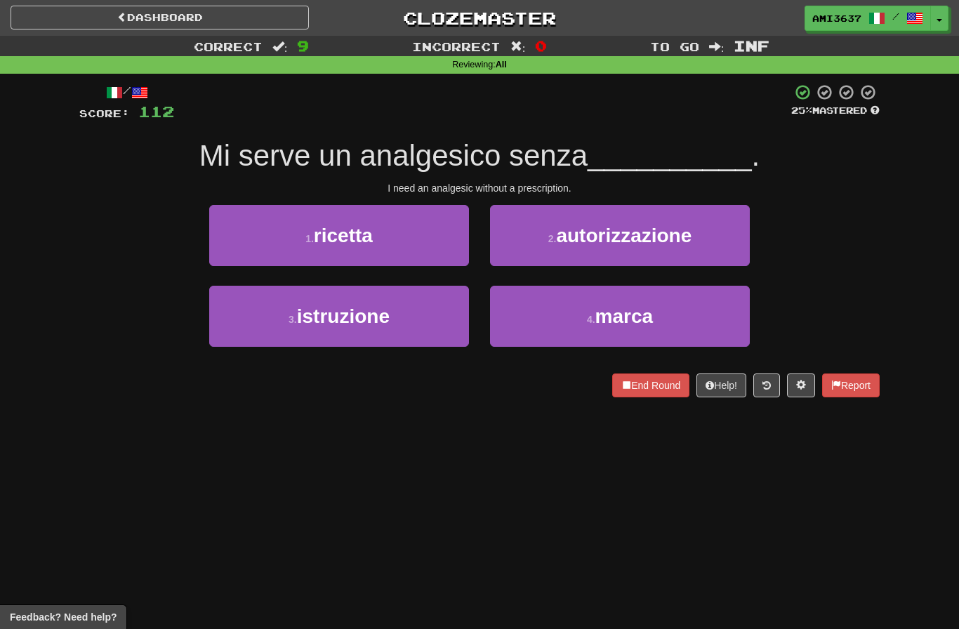
click at [357, 245] on span "ricetta" at bounding box center [343, 236] width 59 height 22
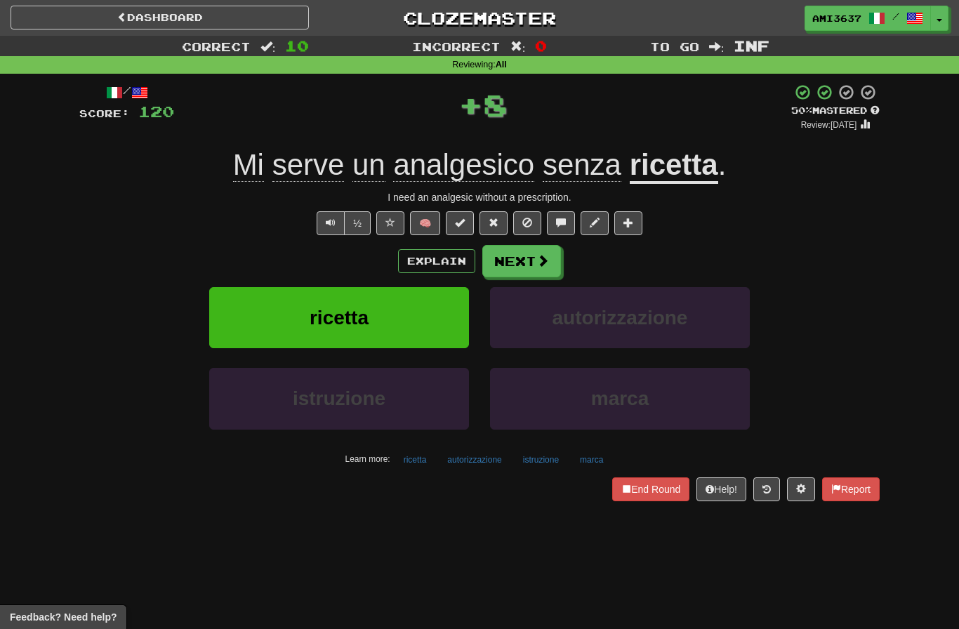
click at [363, 319] on span "ricetta" at bounding box center [339, 318] width 59 height 22
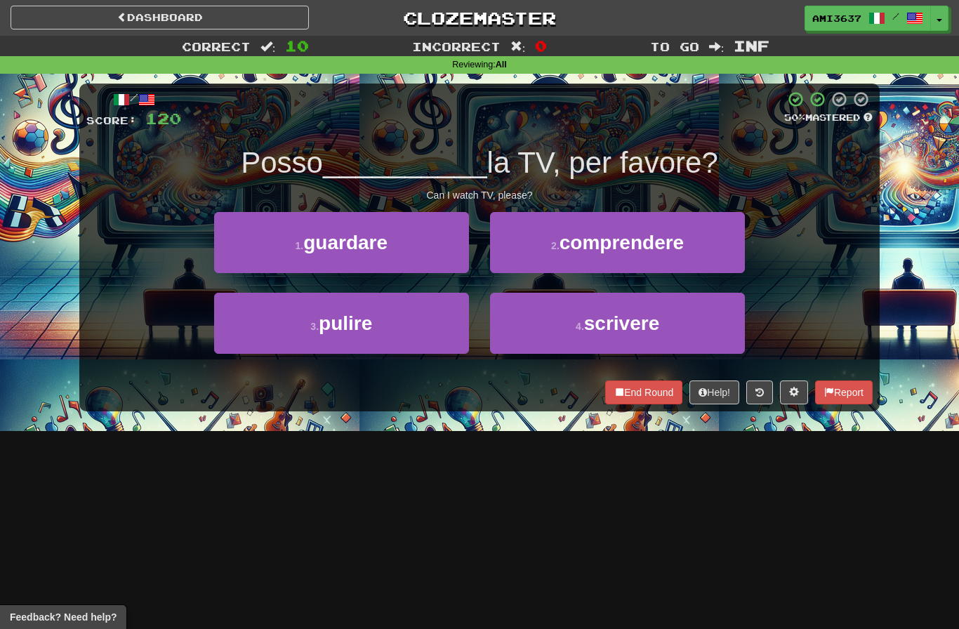
click at [409, 247] on button "1 . guardare" at bounding box center [341, 242] width 255 height 61
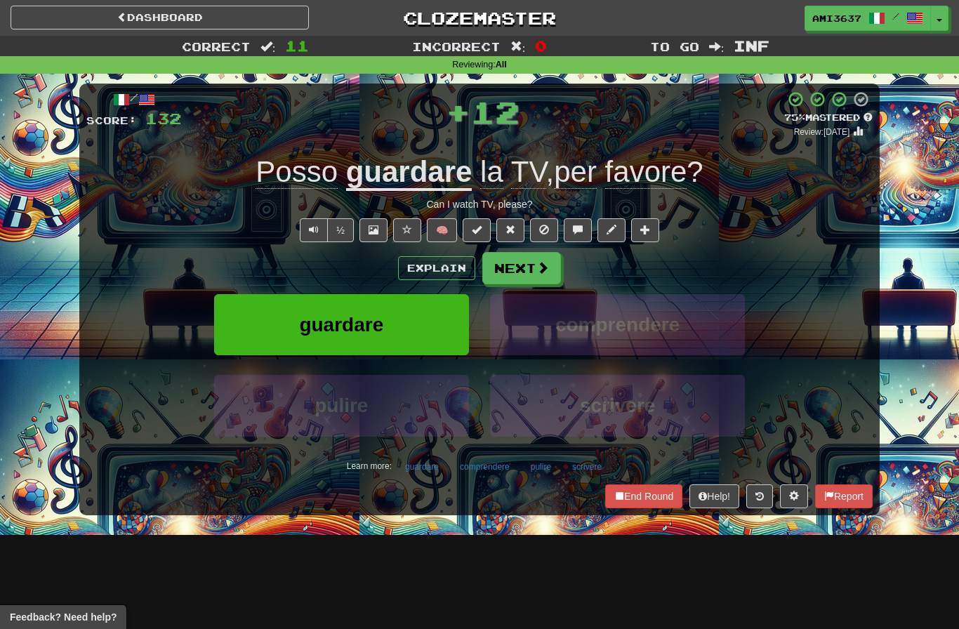
click at [407, 310] on button "guardare" at bounding box center [341, 324] width 255 height 61
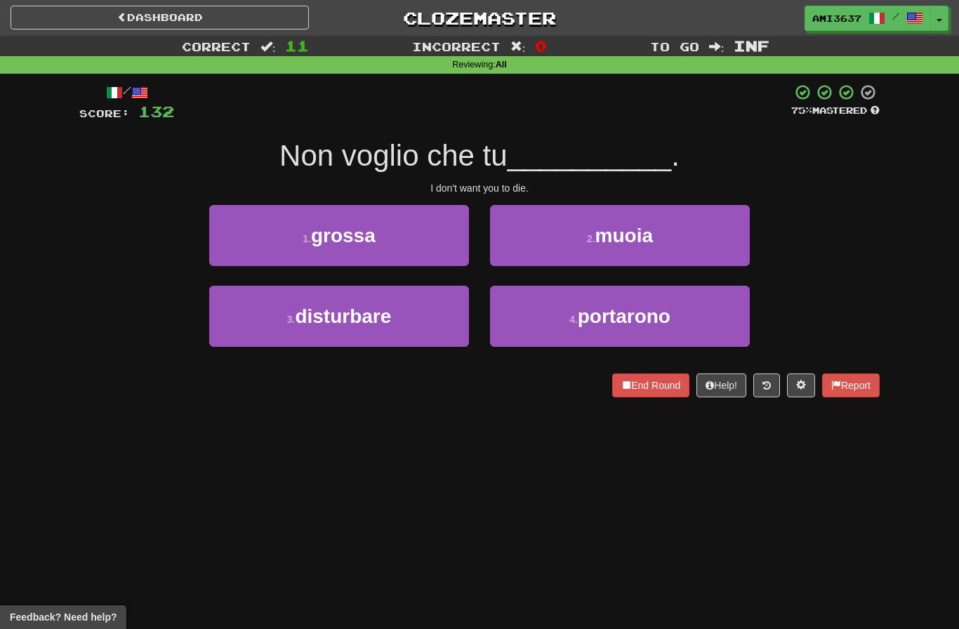
click at [693, 224] on button "2 . muoia" at bounding box center [620, 235] width 260 height 61
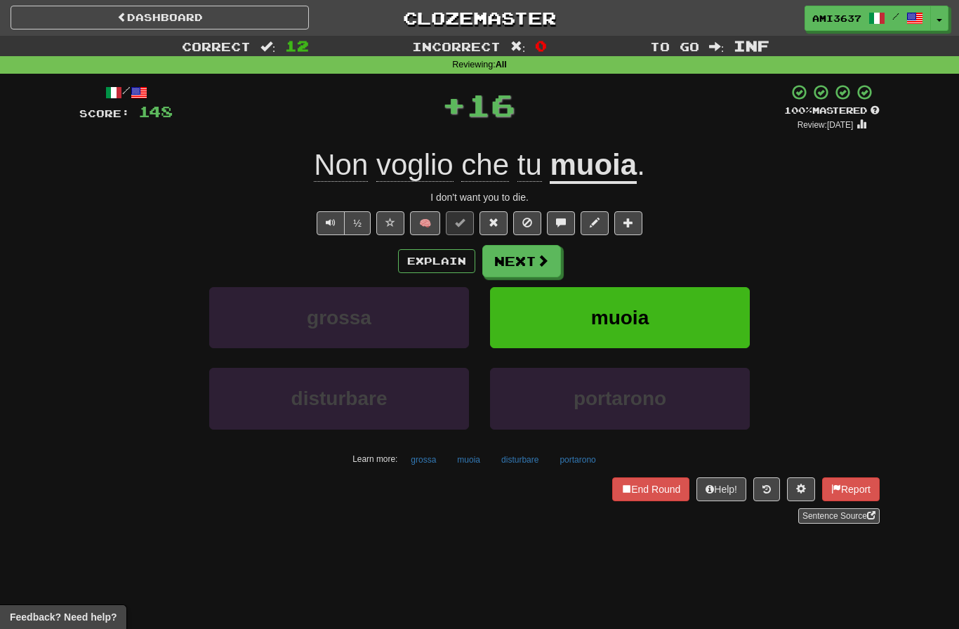
click at [707, 328] on button "muoia" at bounding box center [620, 317] width 260 height 61
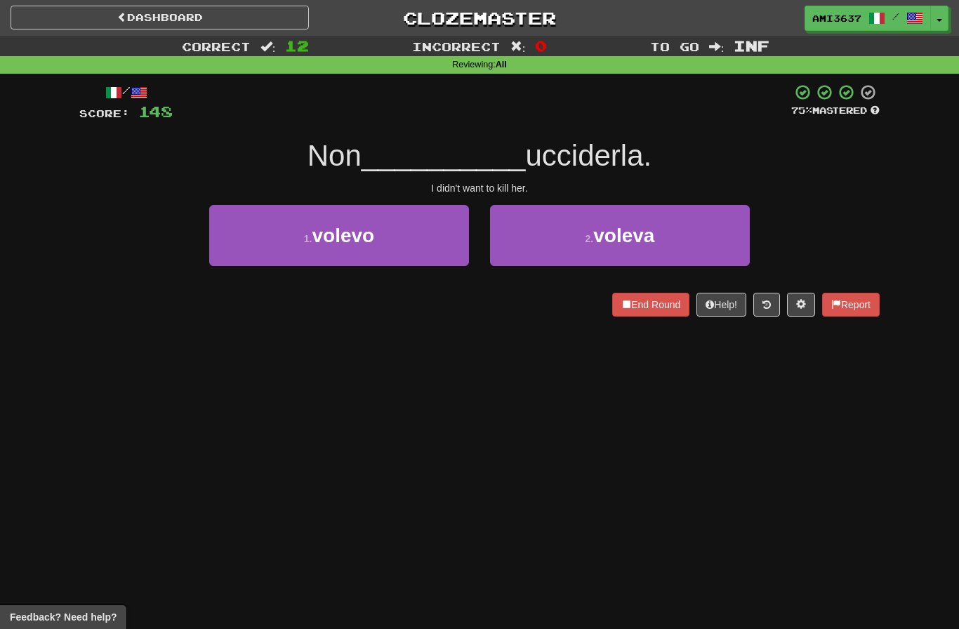
click at [423, 243] on button "1 . volevo" at bounding box center [339, 235] width 260 height 61
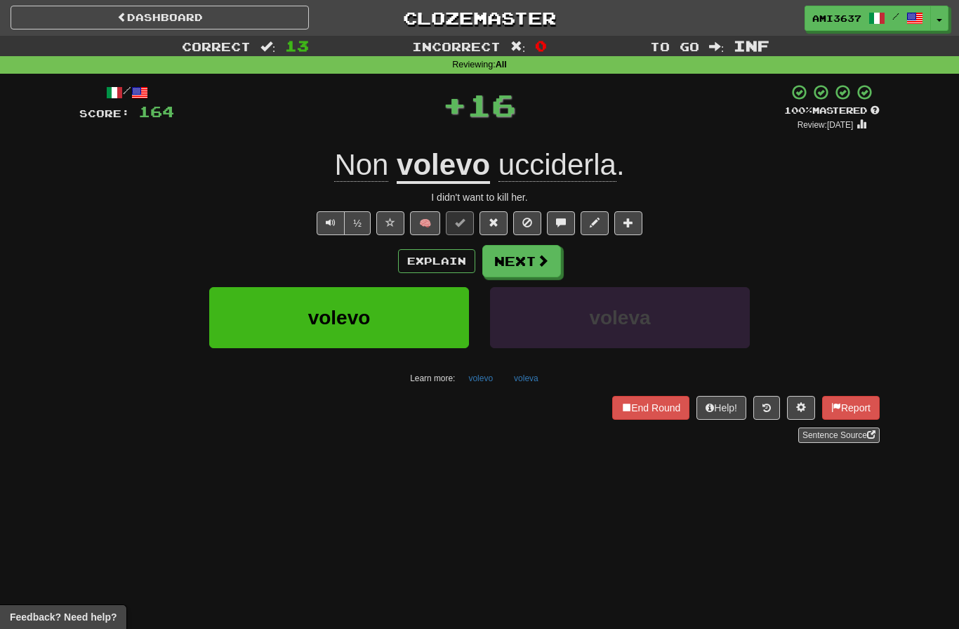
click at [395, 312] on button "volevo" at bounding box center [339, 317] width 260 height 61
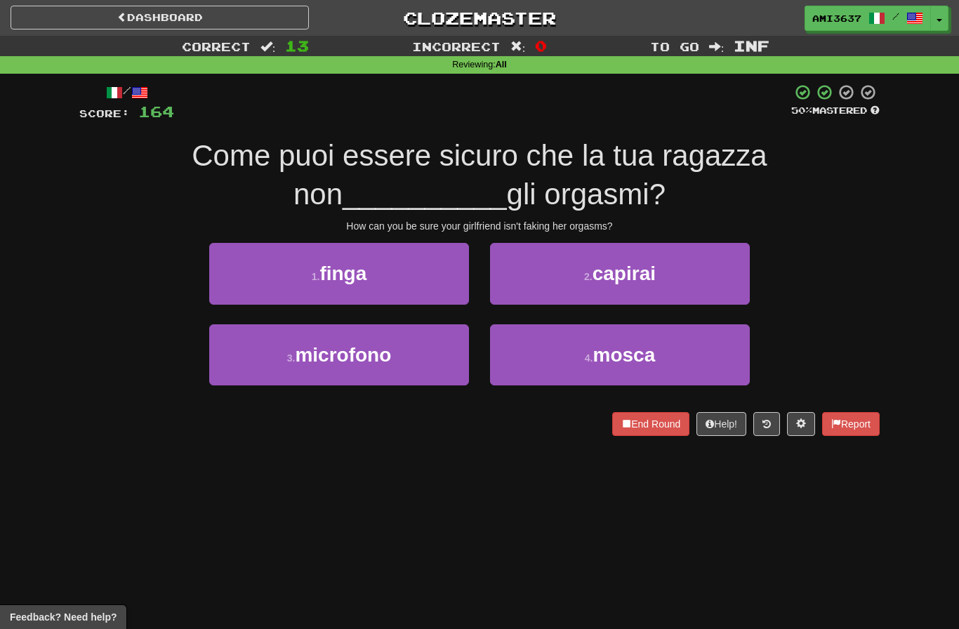
click at [418, 277] on button "1 . finga" at bounding box center [339, 273] width 260 height 61
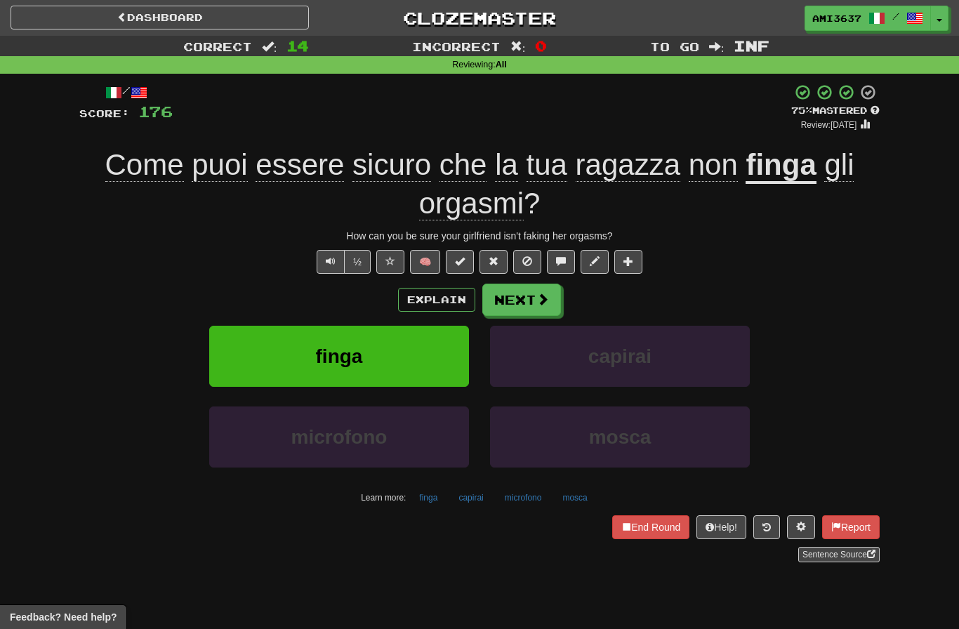
click at [417, 357] on button "finga" at bounding box center [339, 356] width 260 height 61
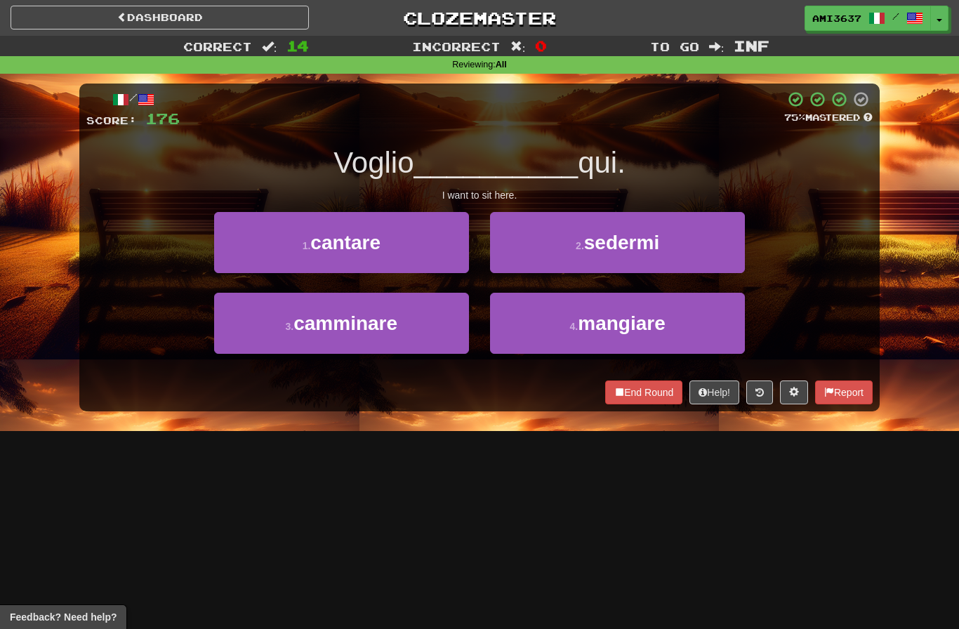
click at [685, 238] on button "2 . sedermi" at bounding box center [617, 242] width 255 height 61
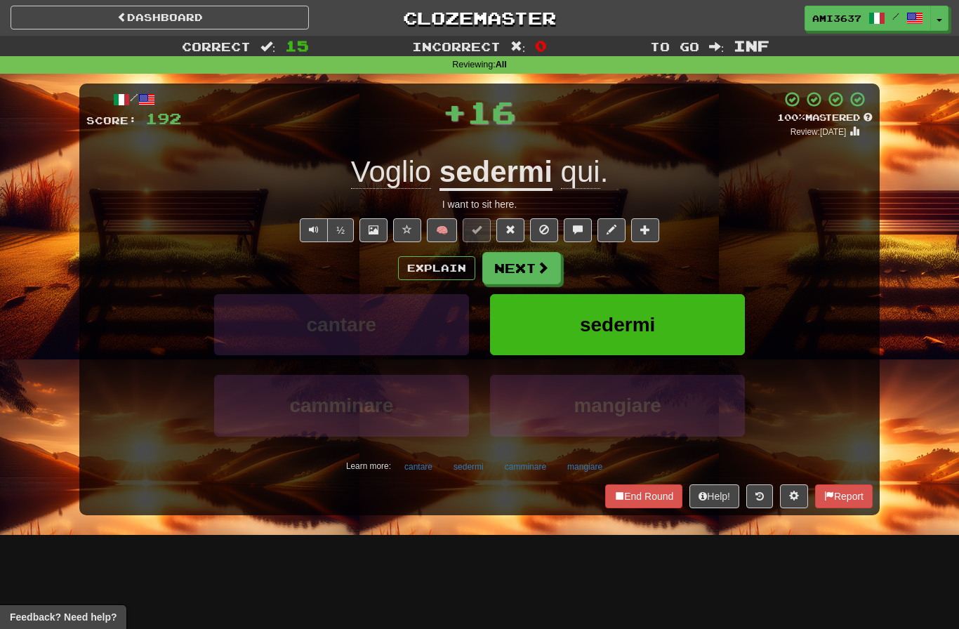
click at [701, 315] on button "sedermi" at bounding box center [617, 324] width 255 height 61
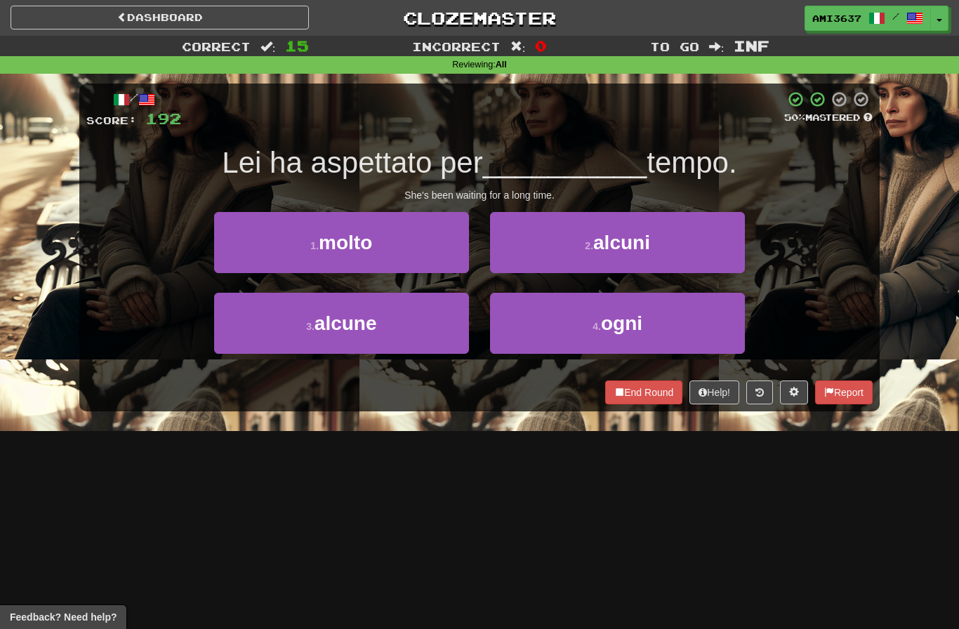
click at [395, 263] on button "1 . molto" at bounding box center [341, 242] width 255 height 61
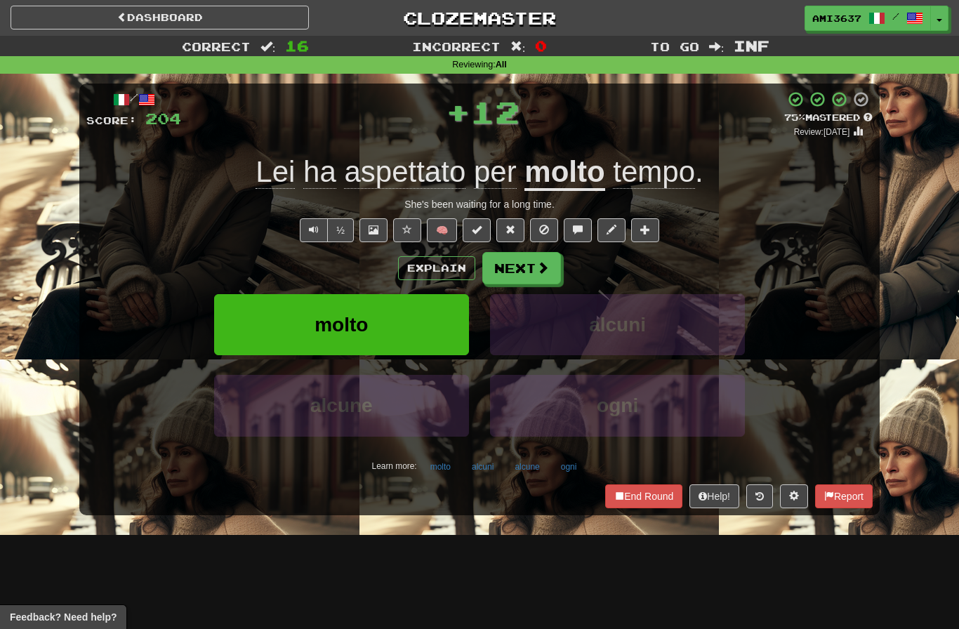
click at [409, 319] on button "molto" at bounding box center [341, 324] width 255 height 61
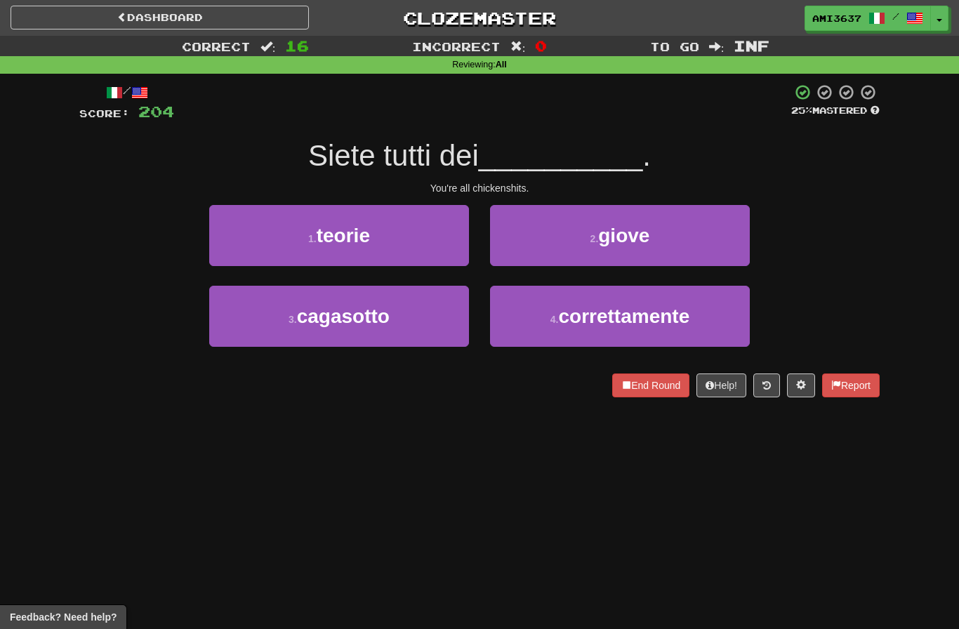
click at [699, 319] on button "4 . correttamente" at bounding box center [620, 316] width 260 height 61
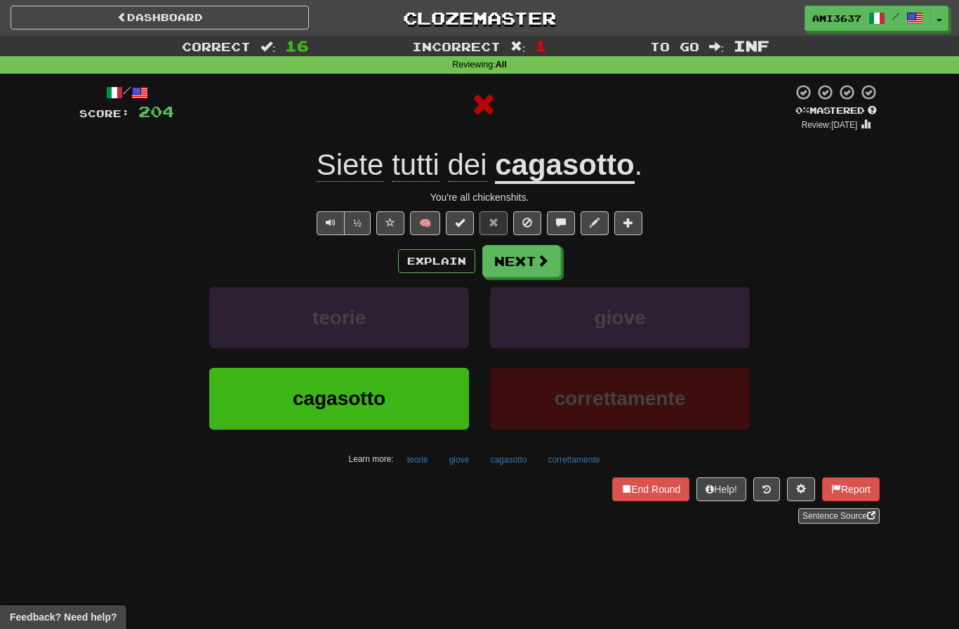
click at [668, 410] on button "correttamente" at bounding box center [620, 398] width 260 height 61
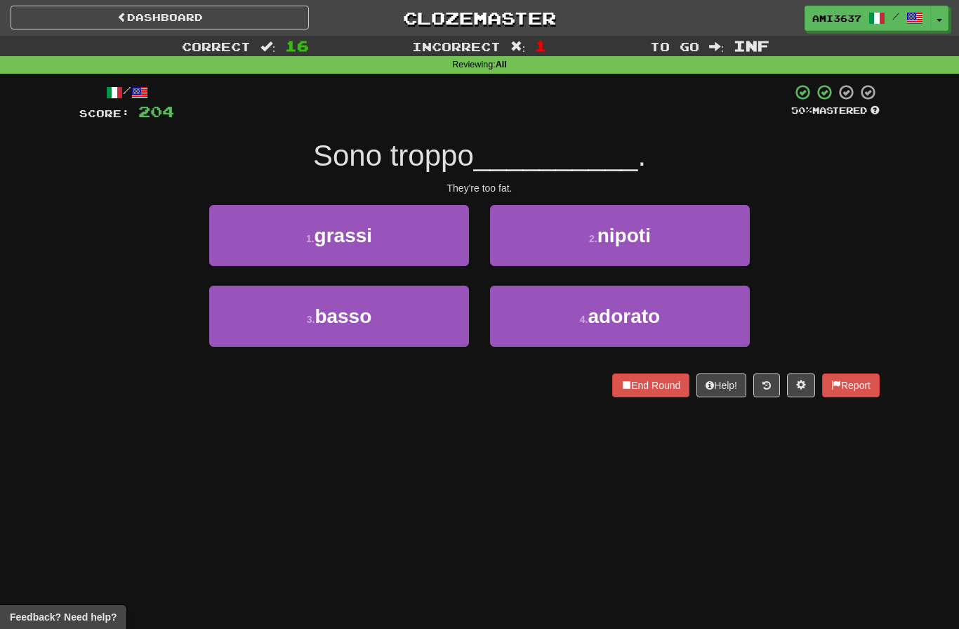
click at [728, 255] on button "2 . nipoti" at bounding box center [620, 235] width 260 height 61
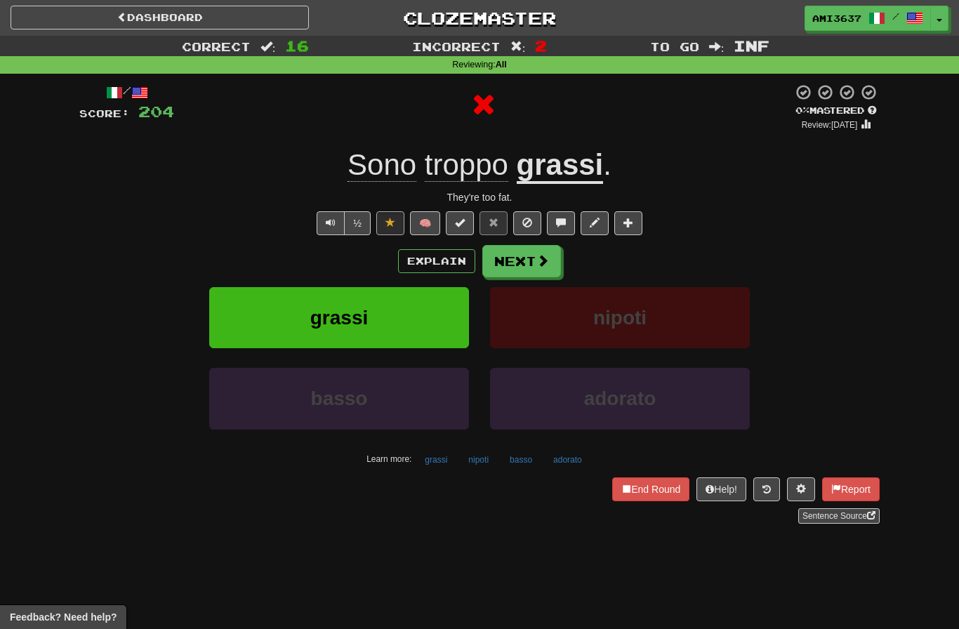
click at [437, 317] on button "grassi" at bounding box center [339, 317] width 260 height 61
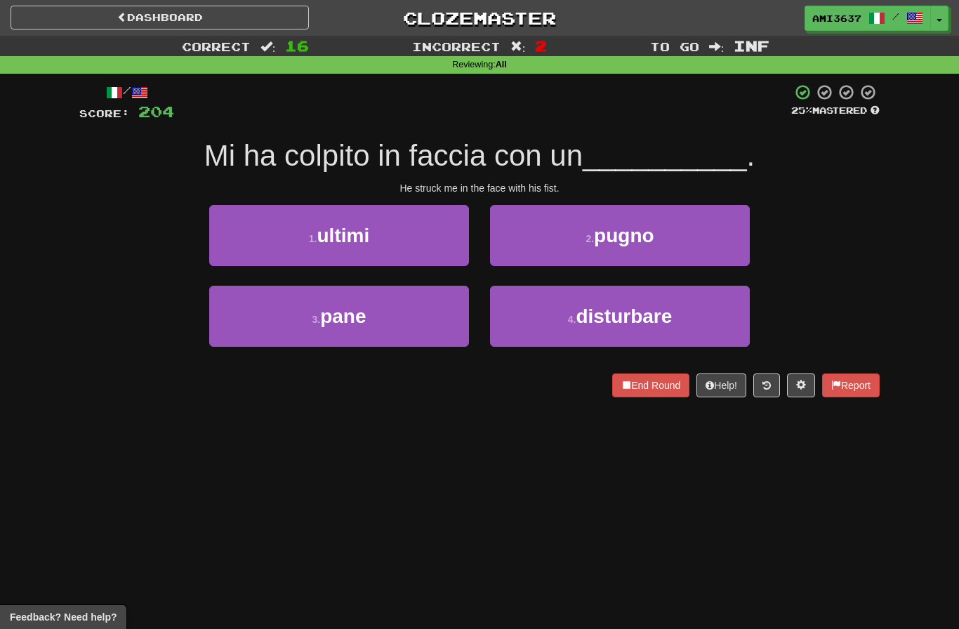
click at [394, 244] on button "1 . ultimi" at bounding box center [339, 235] width 260 height 61
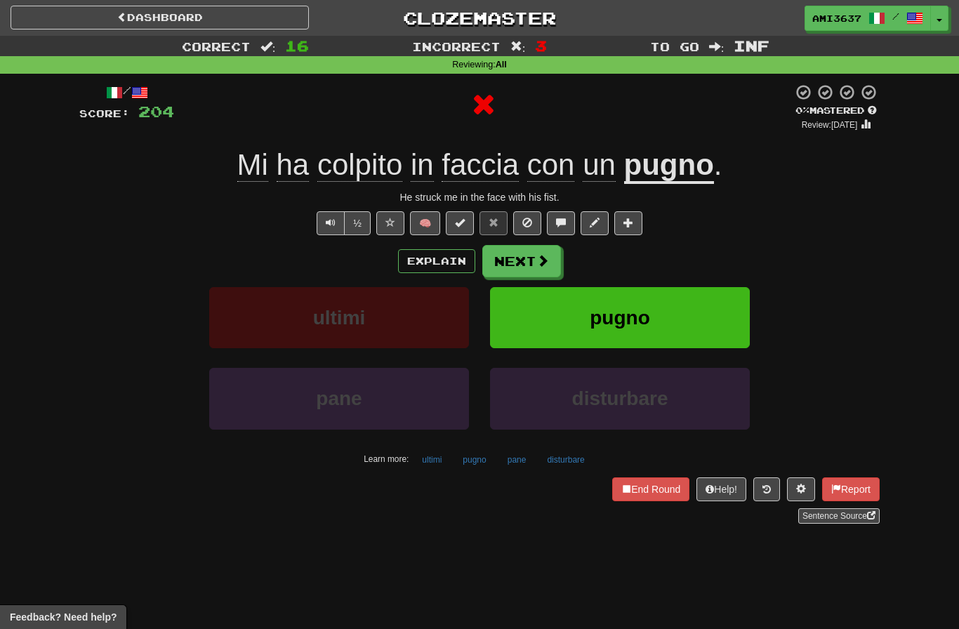
click at [634, 312] on span "pugno" at bounding box center [620, 318] width 60 height 22
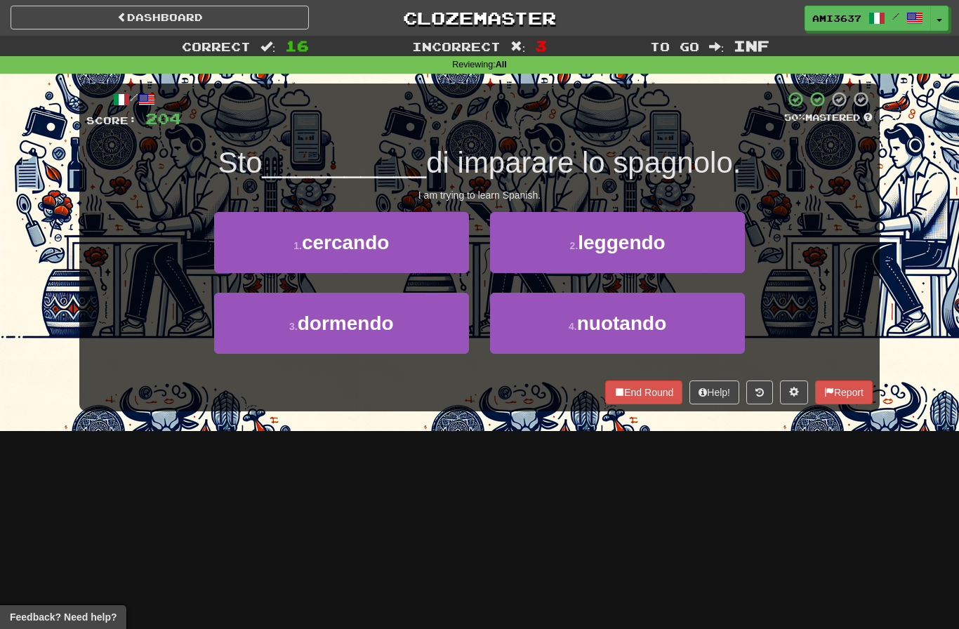
click at [703, 253] on button "2 . leggendo" at bounding box center [617, 242] width 255 height 61
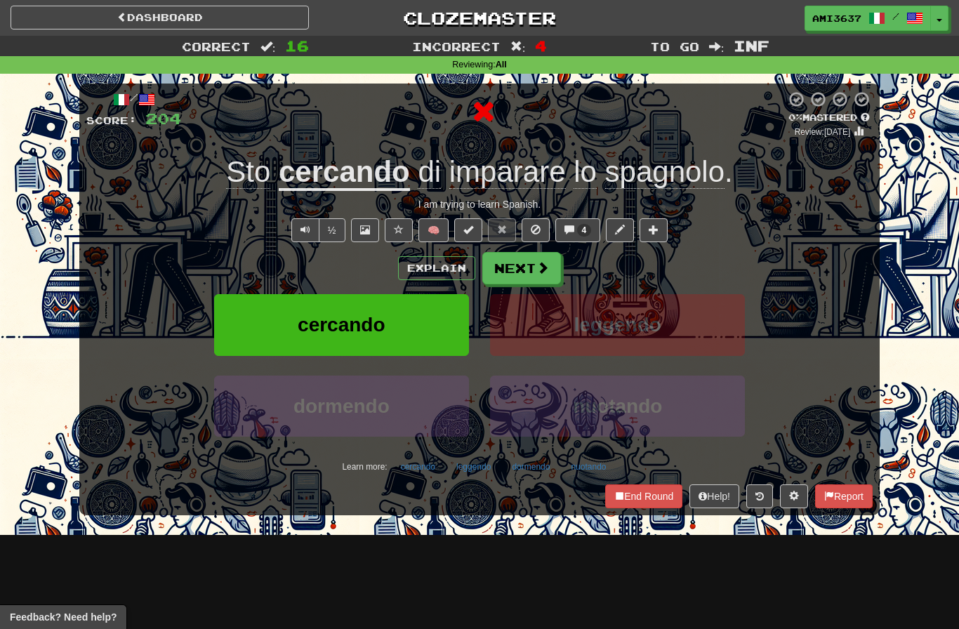
click at [411, 319] on button "cercando" at bounding box center [341, 324] width 255 height 61
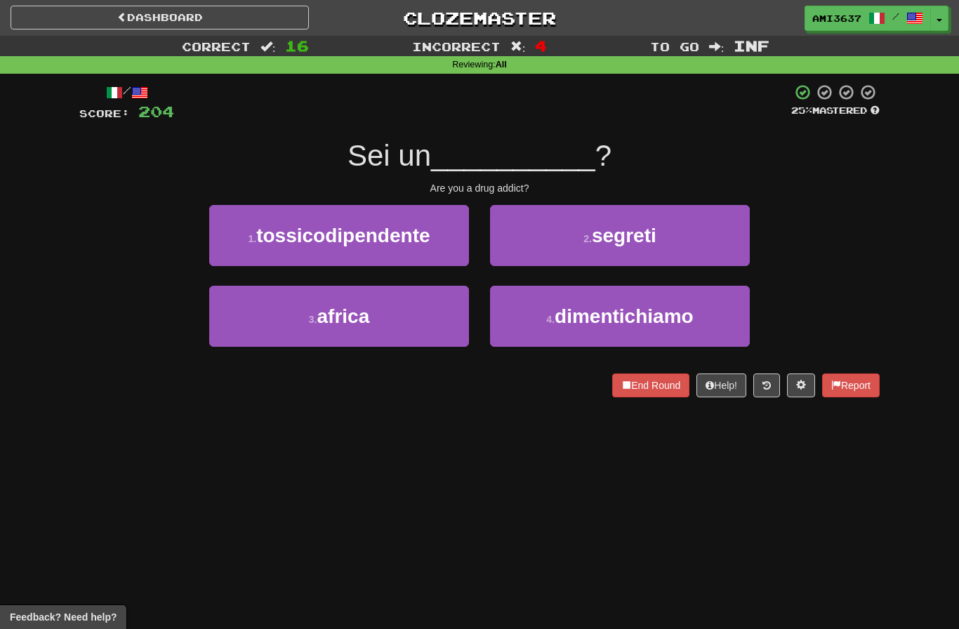
click at [401, 242] on span "tossicodipendente" at bounding box center [342, 236] width 173 height 22
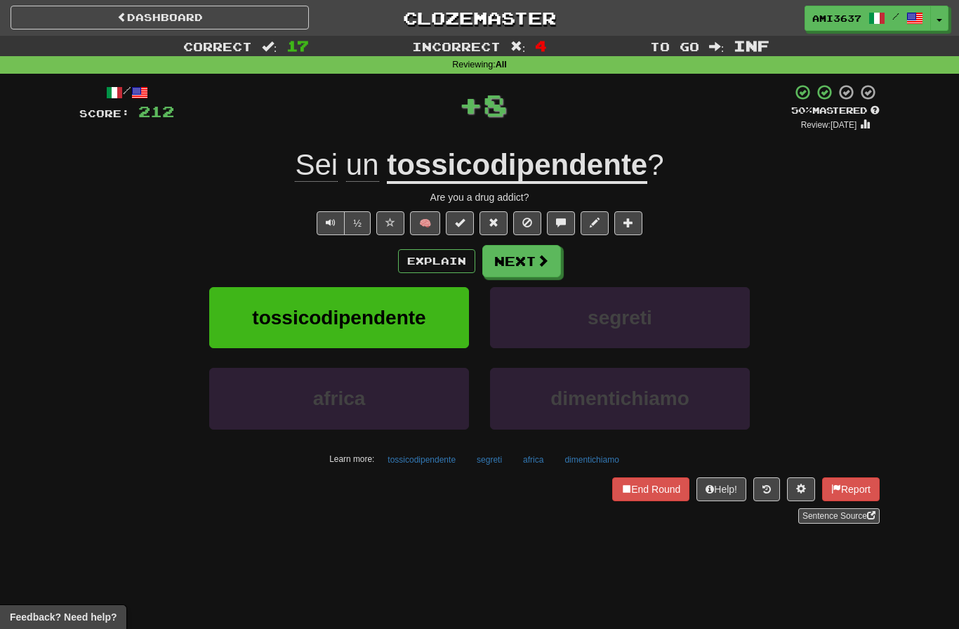
click at [409, 310] on span "tossicodipendente" at bounding box center [338, 318] width 173 height 22
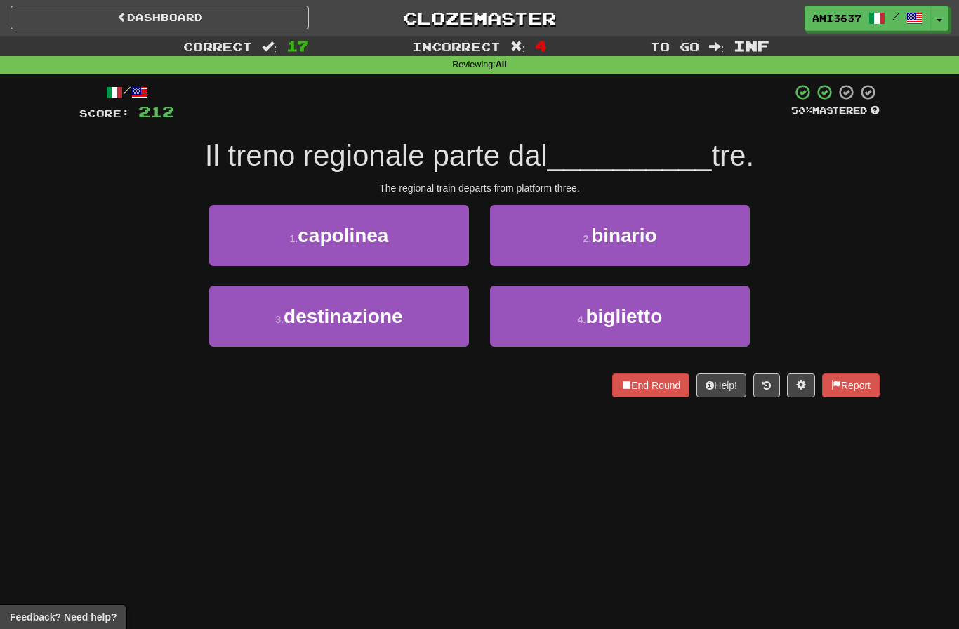
click at [567, 318] on button "4 . biglietto" at bounding box center [620, 316] width 260 height 61
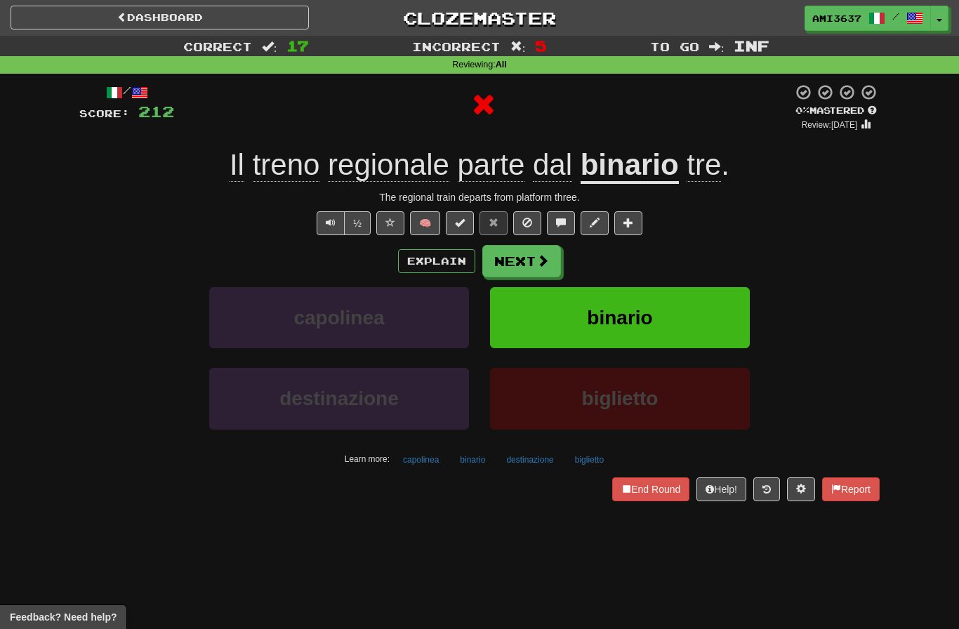
click at [574, 324] on button "binario" at bounding box center [620, 317] width 260 height 61
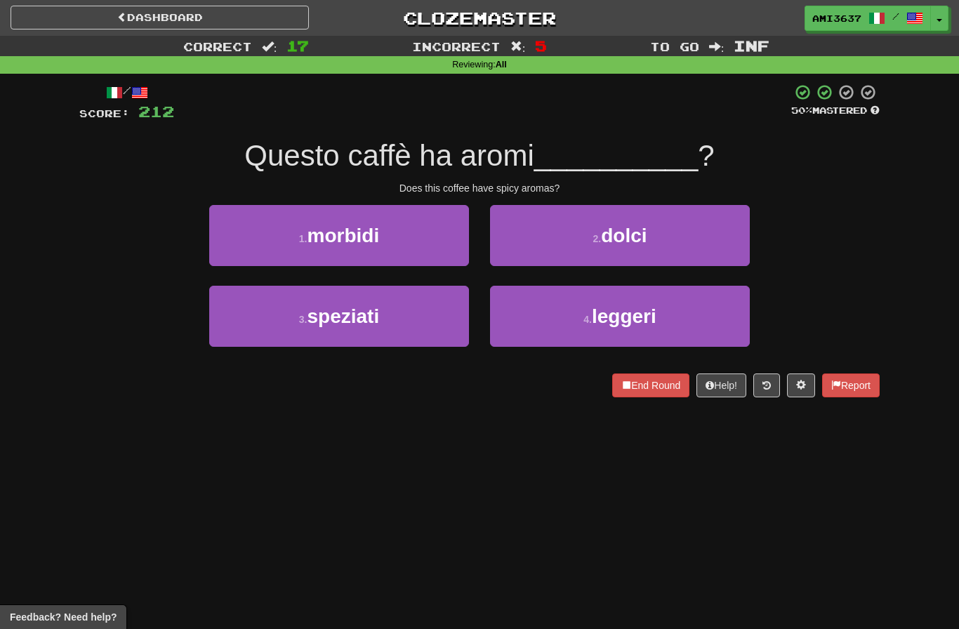
click at [425, 323] on button "3 . speziati" at bounding box center [339, 316] width 260 height 61
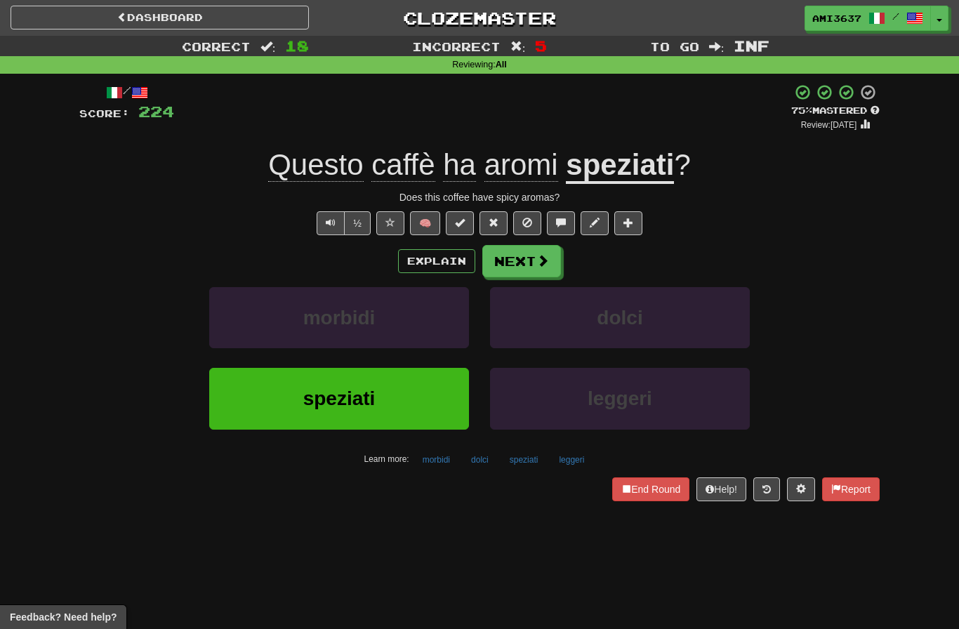
click at [642, 486] on button "End Round" at bounding box center [650, 489] width 77 height 24
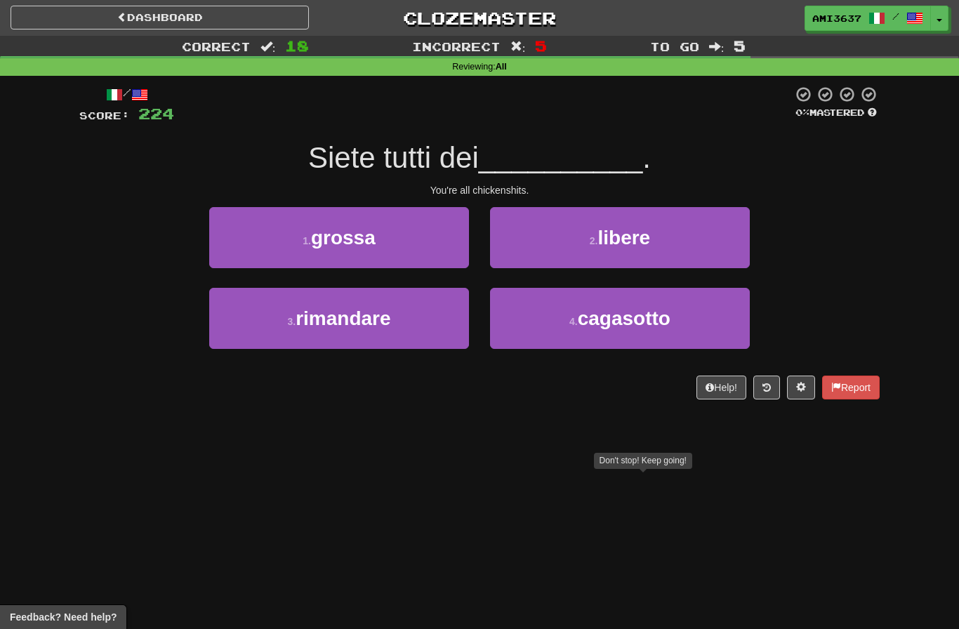
click at [583, 325] on span "cagasotto" at bounding box center [624, 319] width 93 height 22
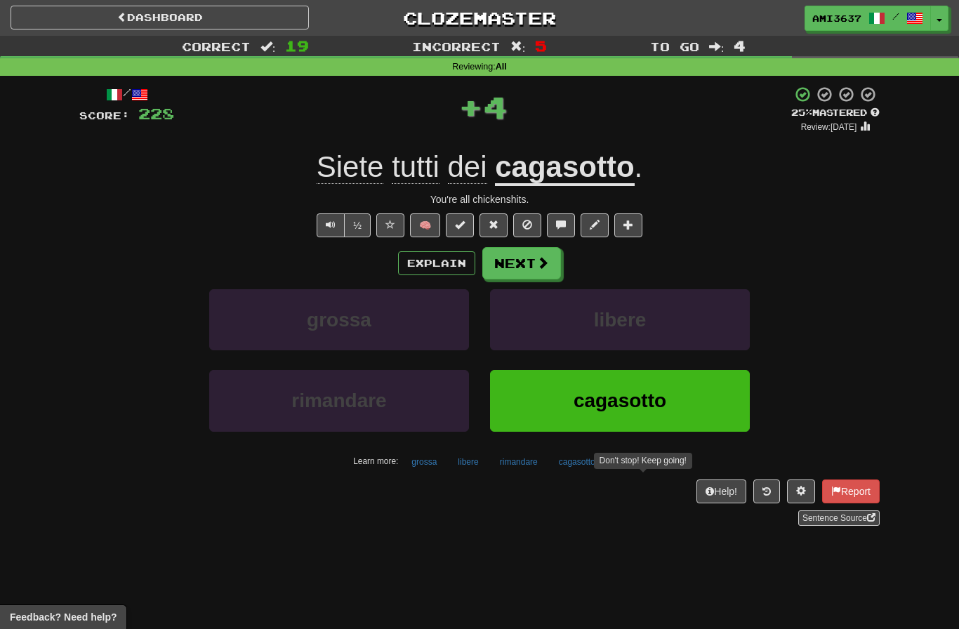
click at [593, 393] on span "cagasotto" at bounding box center [620, 401] width 93 height 22
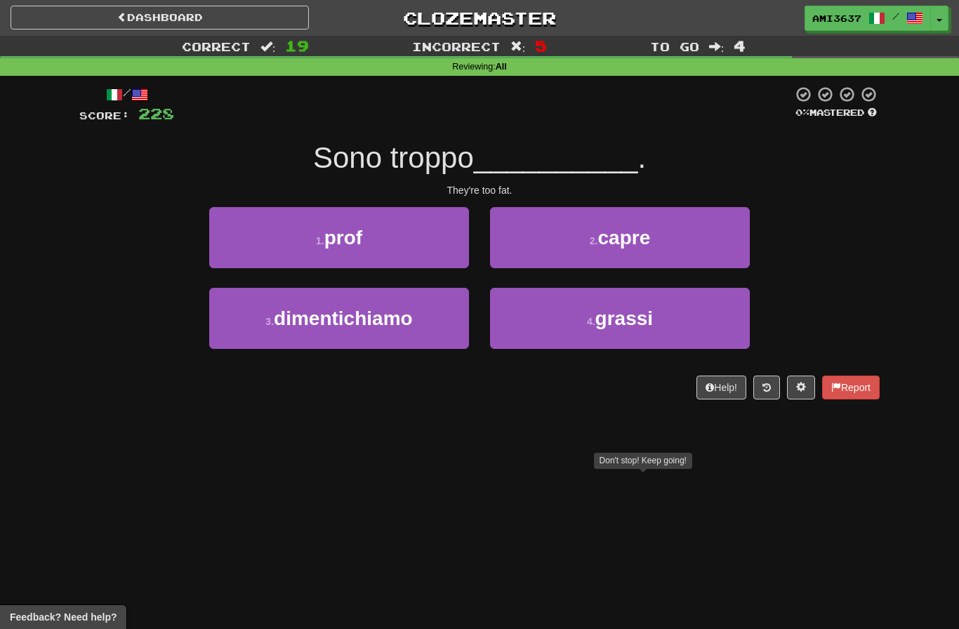
click at [718, 241] on button "2 . capre" at bounding box center [620, 237] width 260 height 61
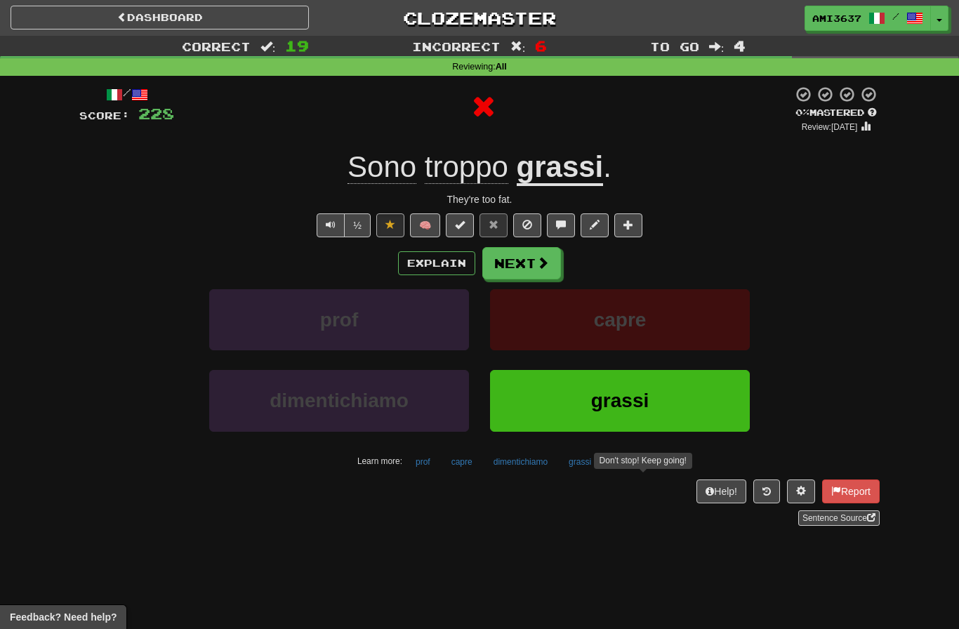
click at [696, 397] on button "grassi" at bounding box center [620, 400] width 260 height 61
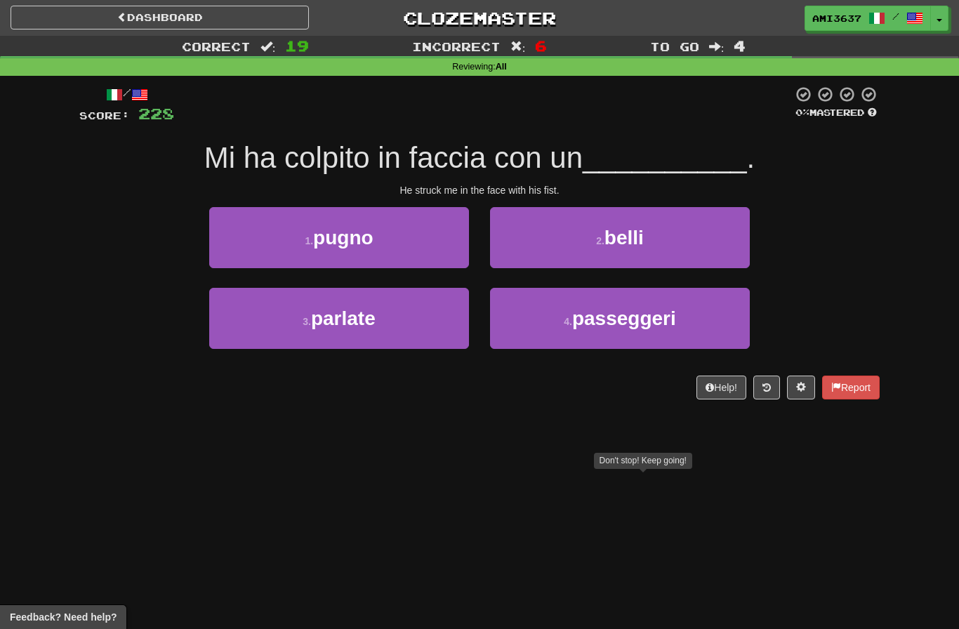
click at [416, 239] on button "1 . pugno" at bounding box center [339, 237] width 260 height 61
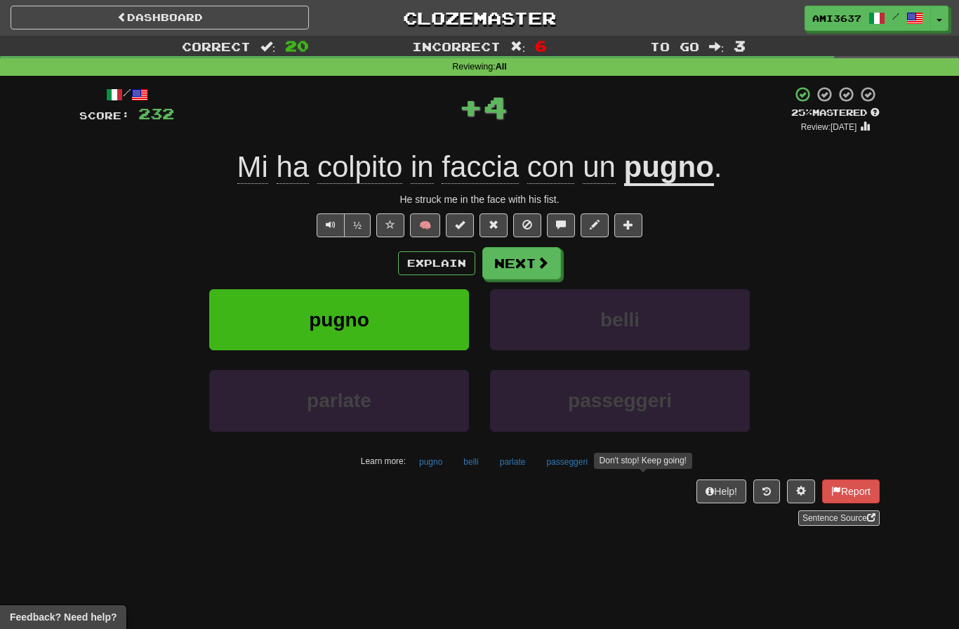
click at [317, 315] on span "pugno" at bounding box center [339, 320] width 60 height 22
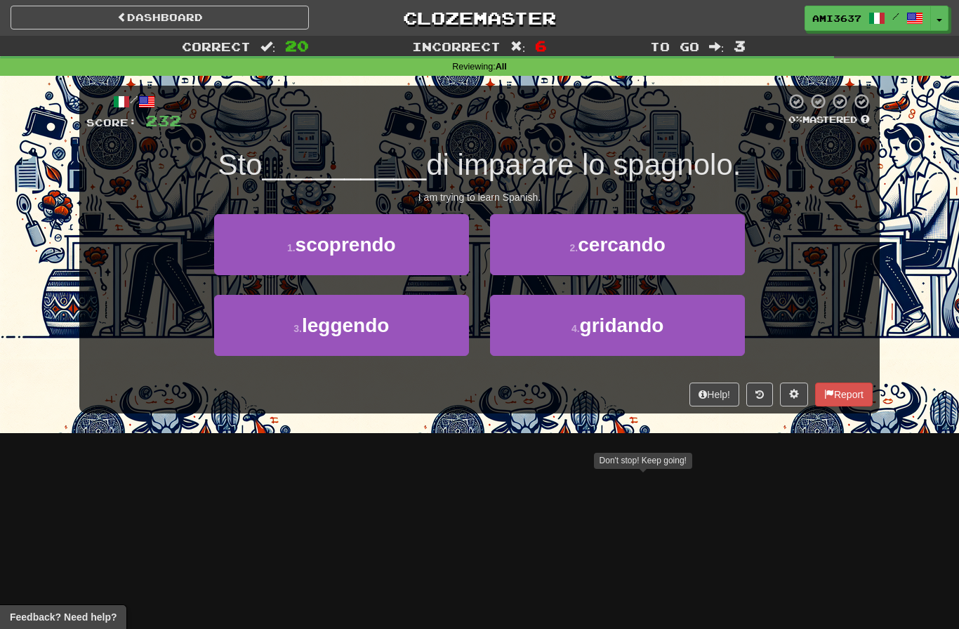
click at [593, 258] on button "2 . cercando" at bounding box center [617, 244] width 255 height 61
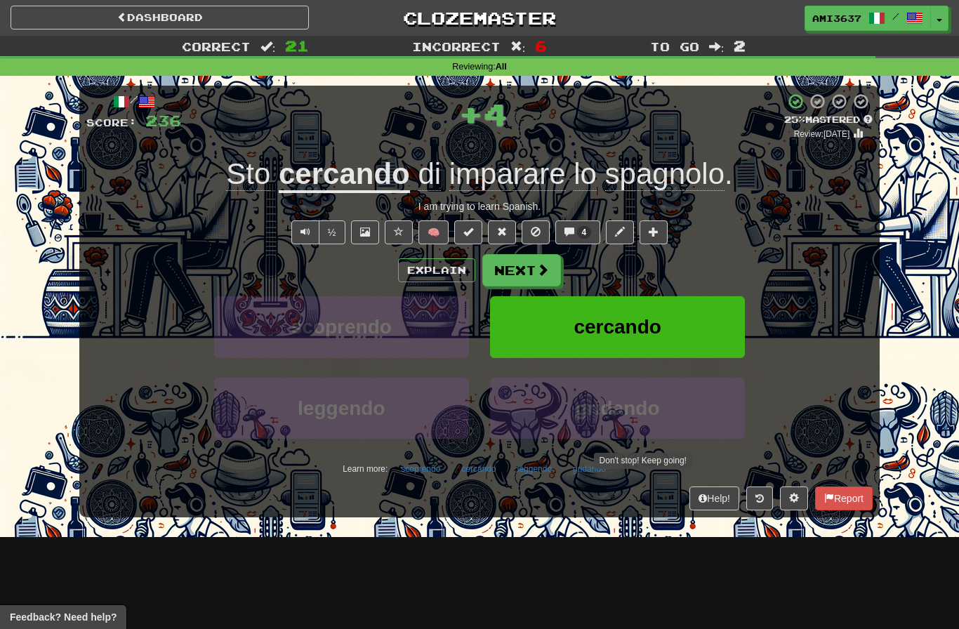
click at [635, 327] on span "cercando" at bounding box center [618, 327] width 88 height 22
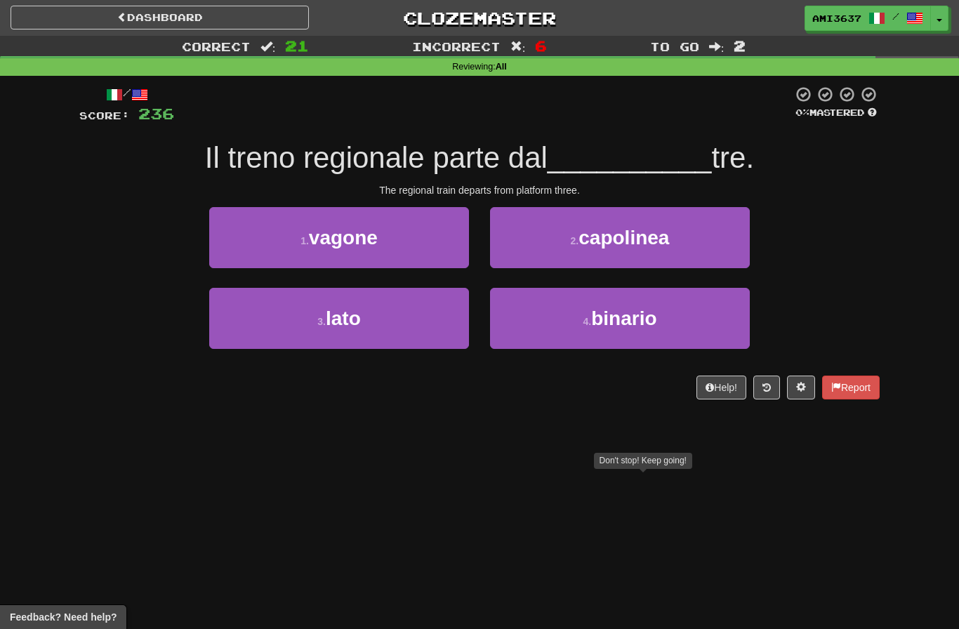
click at [640, 321] on span "binario" at bounding box center [623, 319] width 65 height 22
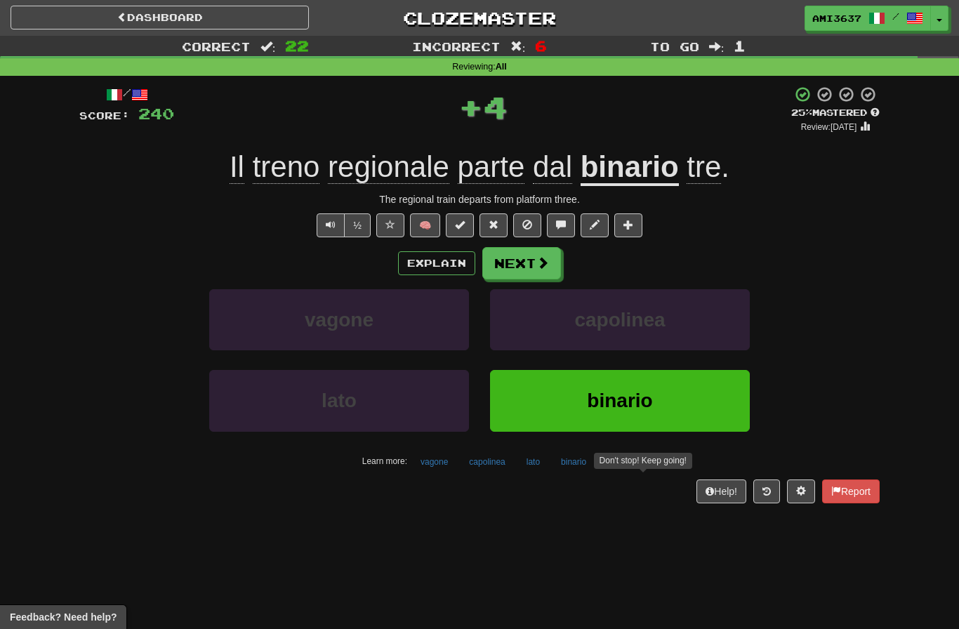
click at [721, 409] on button "binario" at bounding box center [620, 400] width 260 height 61
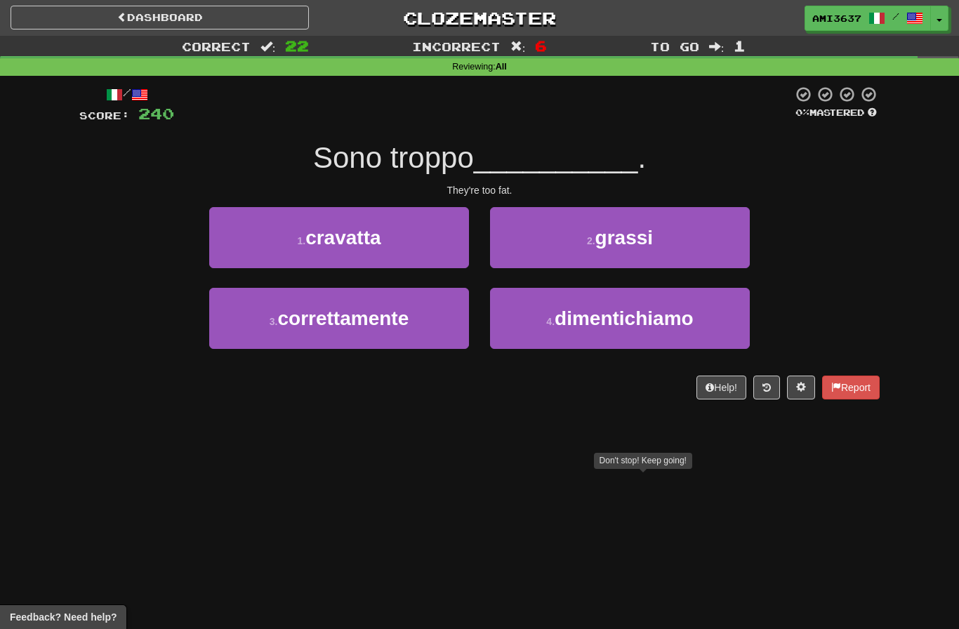
click at [699, 251] on button "2 . grassi" at bounding box center [620, 237] width 260 height 61
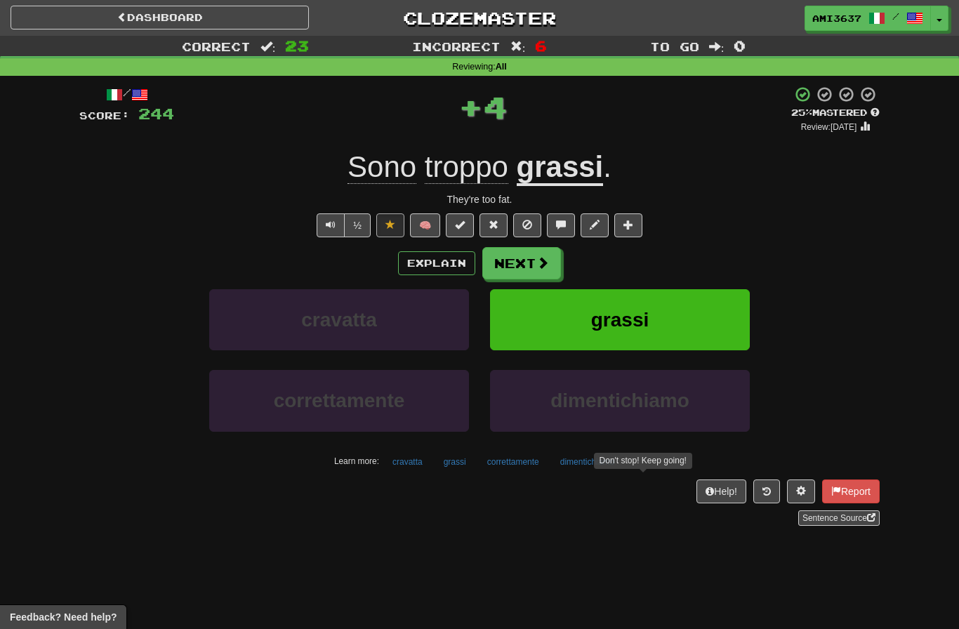
click at [710, 313] on button "grassi" at bounding box center [620, 319] width 260 height 61
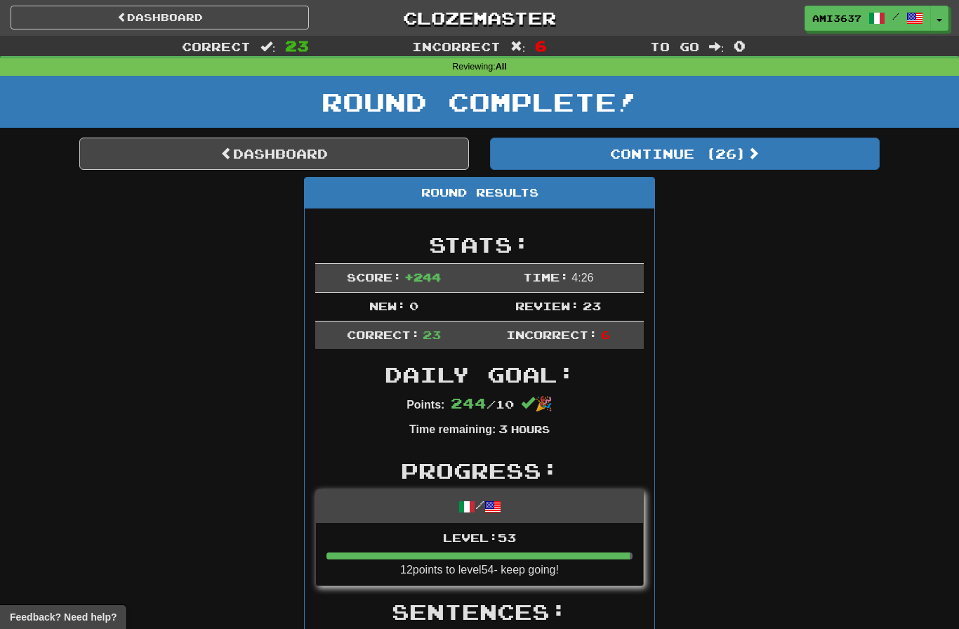
click at [394, 152] on link "Dashboard" at bounding box center [274, 154] width 390 height 32
